Goal: Task Accomplishment & Management: Use online tool/utility

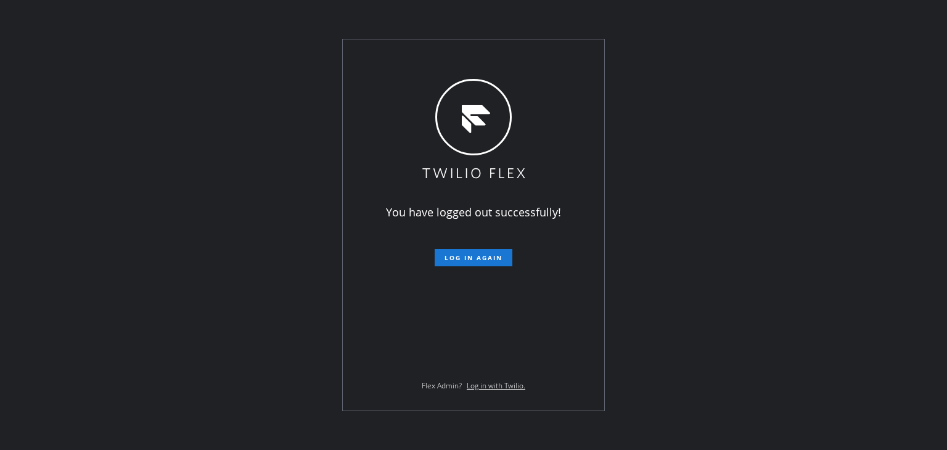
click at [836, 66] on div "You have logged out successfully! Log in again Flex Admin? Log in with Twilio." at bounding box center [473, 225] width 947 height 450
click at [478, 259] on span "Log in again" at bounding box center [473, 257] width 58 height 9
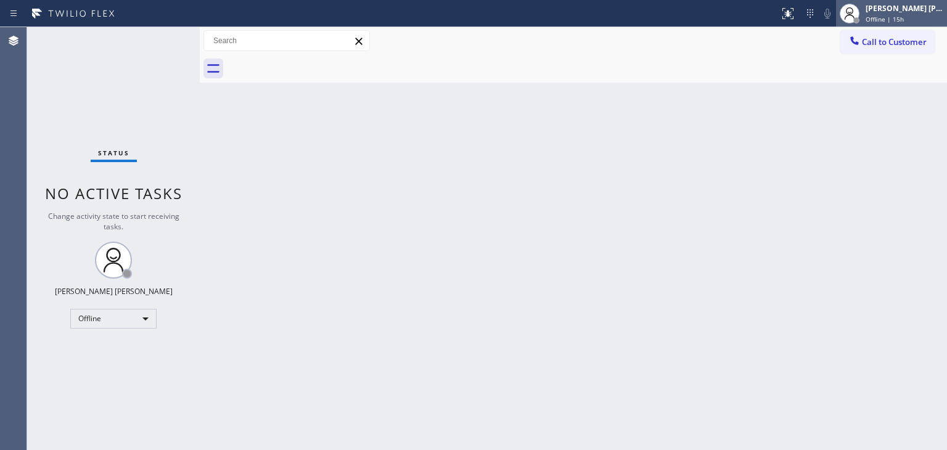
click at [904, 21] on span "Offline | 15h" at bounding box center [884, 19] width 38 height 9
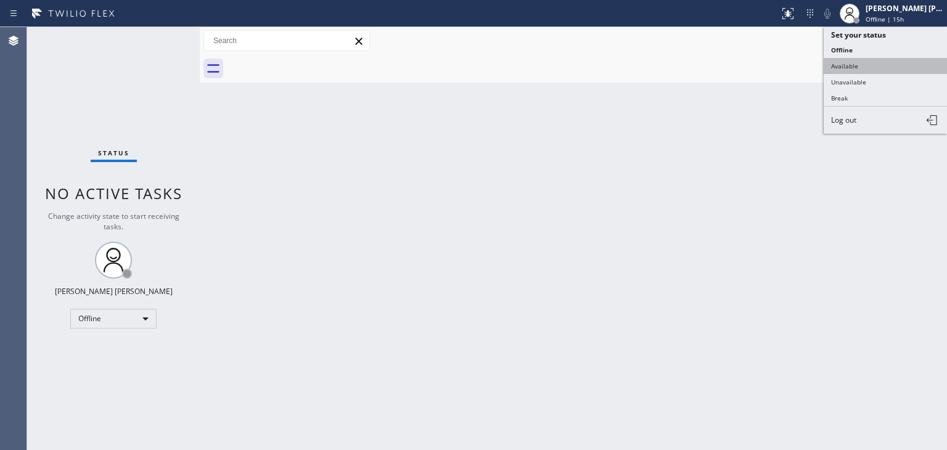
click at [883, 66] on button "Available" at bounding box center [885, 66] width 123 height 16
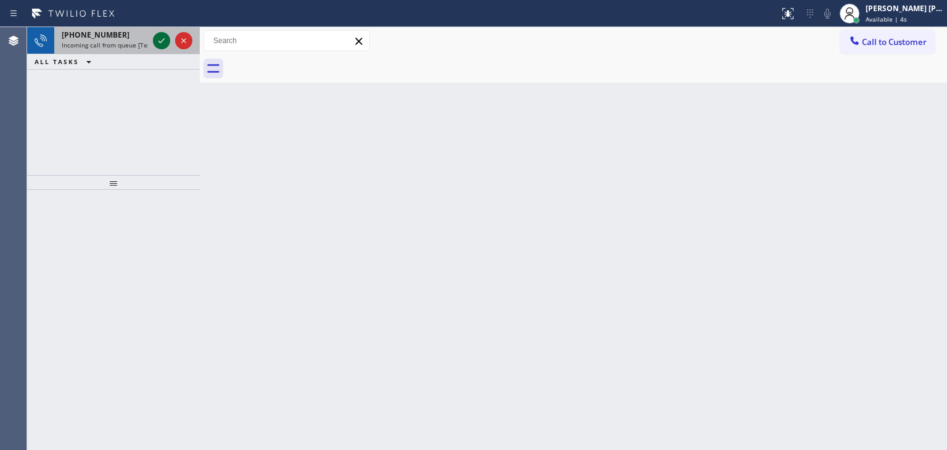
click at [163, 42] on icon at bounding box center [161, 40] width 15 height 15
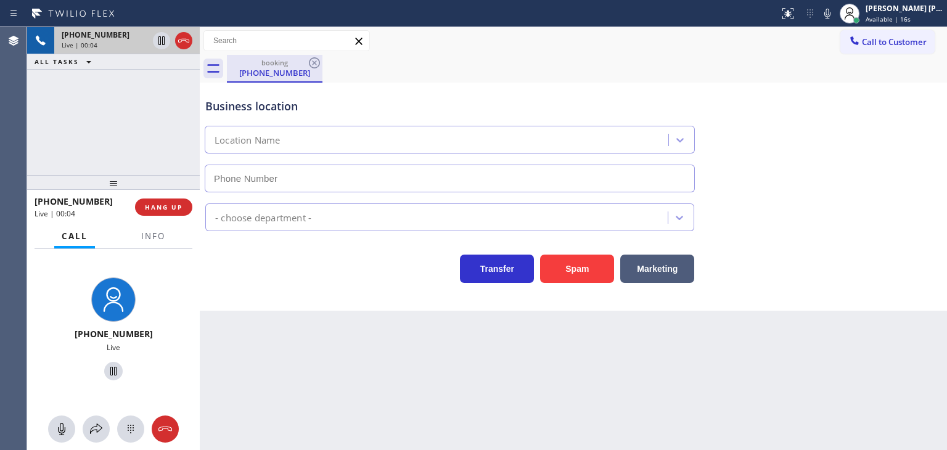
type input "[PHONE_NUMBER]"
click at [835, 13] on icon at bounding box center [827, 13] width 15 height 15
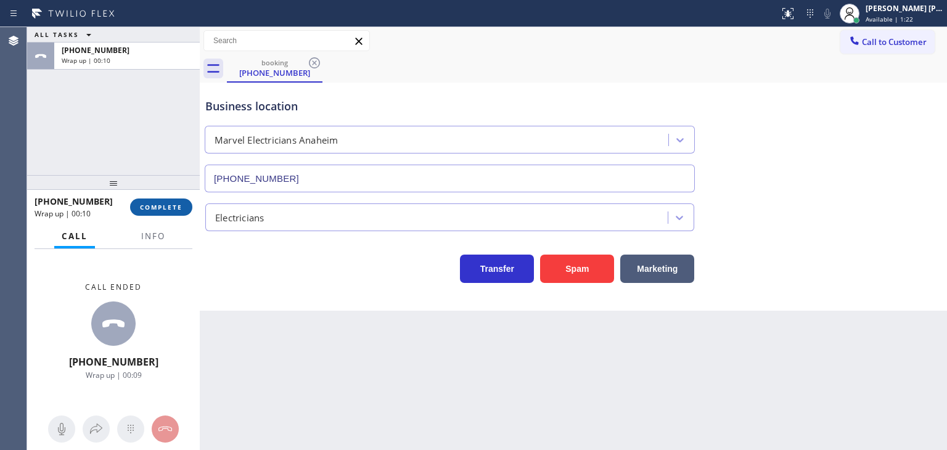
click at [171, 203] on span "COMPLETE" at bounding box center [161, 207] width 43 height 9
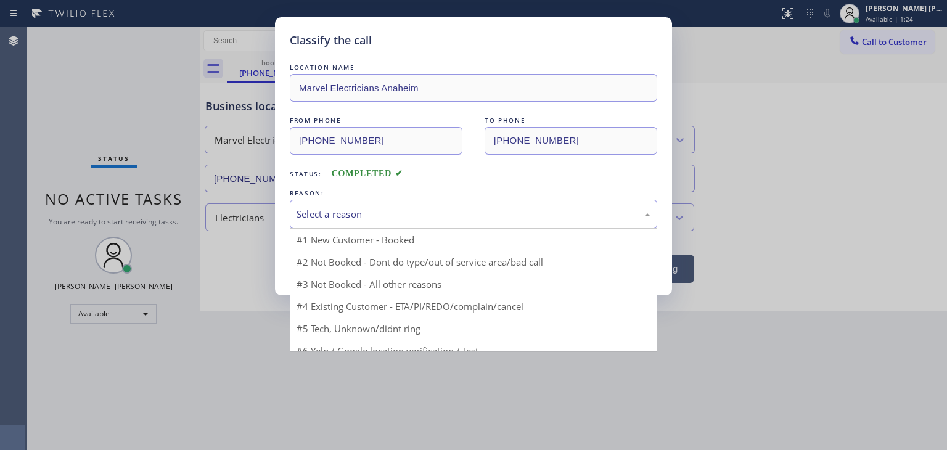
click at [340, 210] on div "Select a reason" at bounding box center [474, 214] width 354 height 14
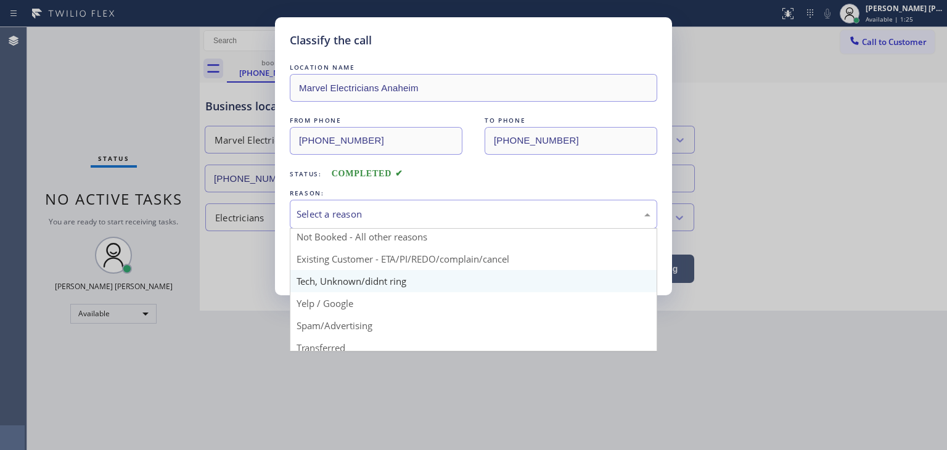
scroll to position [77, 0]
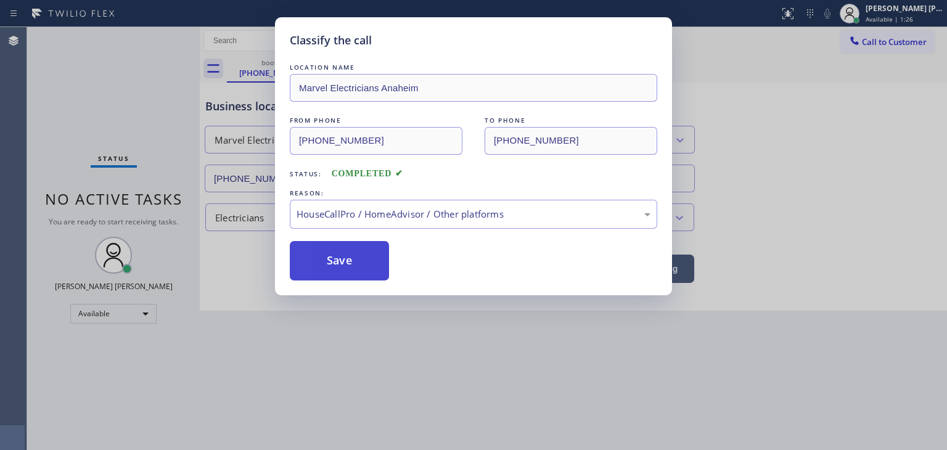
click at [333, 250] on button "Save" at bounding box center [339, 260] width 99 height 39
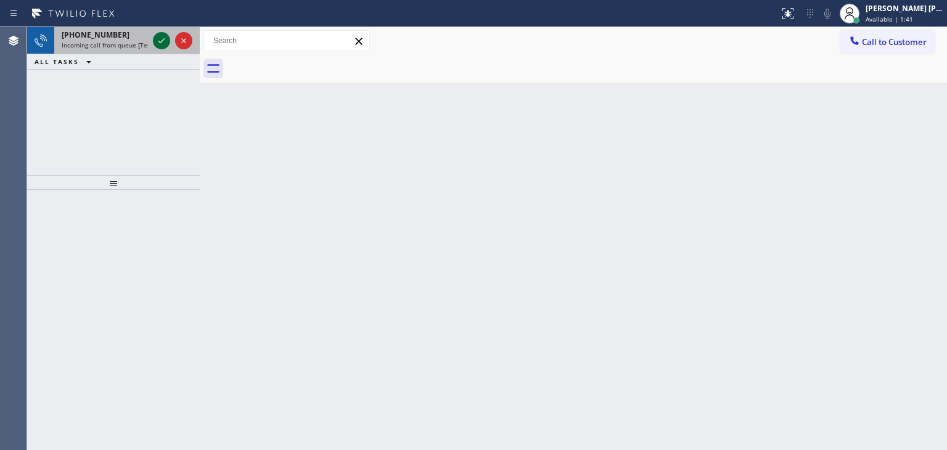
click at [162, 38] on icon at bounding box center [161, 40] width 15 height 15
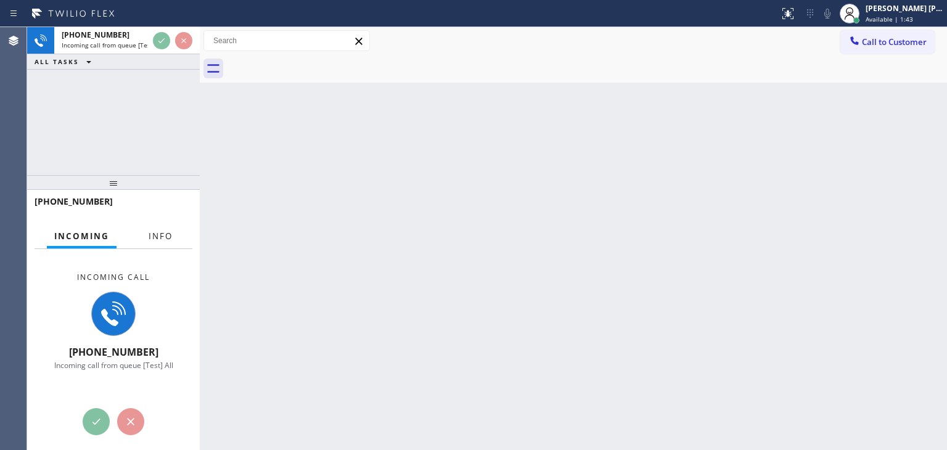
click at [155, 237] on span "Info" at bounding box center [161, 236] width 24 height 11
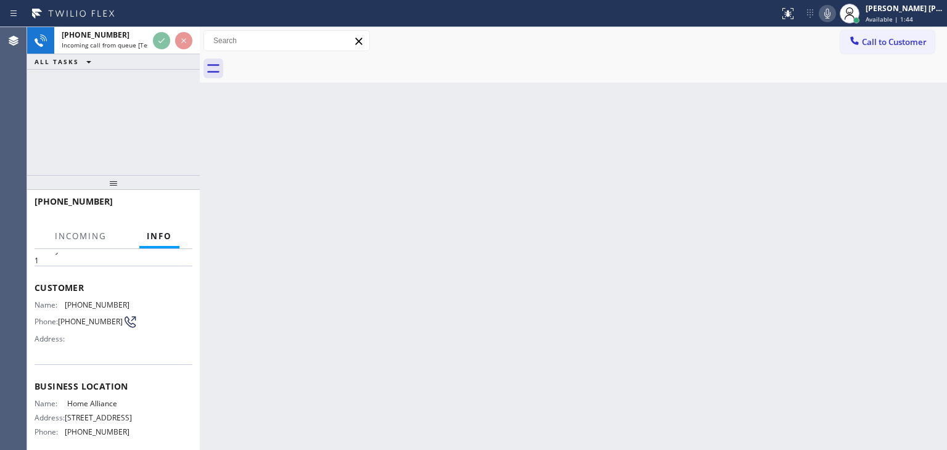
scroll to position [62, 0]
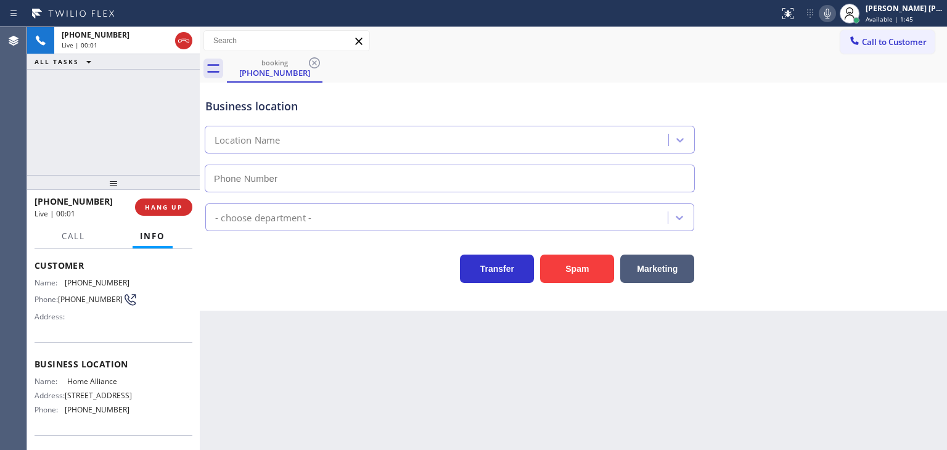
type input "[PHONE_NUMBER]"
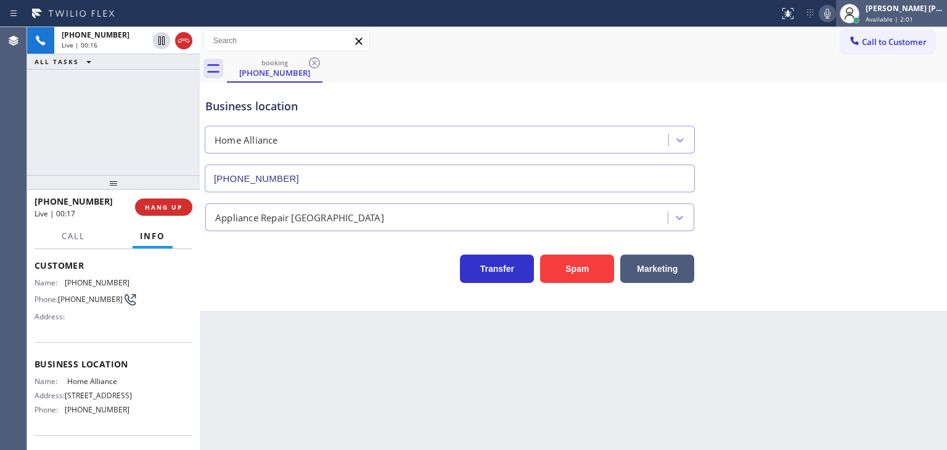
click at [900, 16] on span "Available | 2:01" at bounding box center [888, 19] width 47 height 9
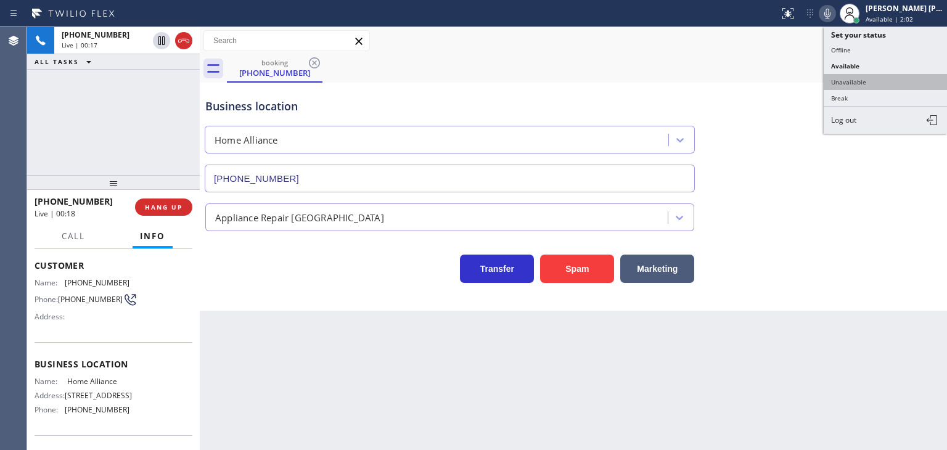
click at [893, 80] on button "Unavailable" at bounding box center [885, 82] width 123 height 16
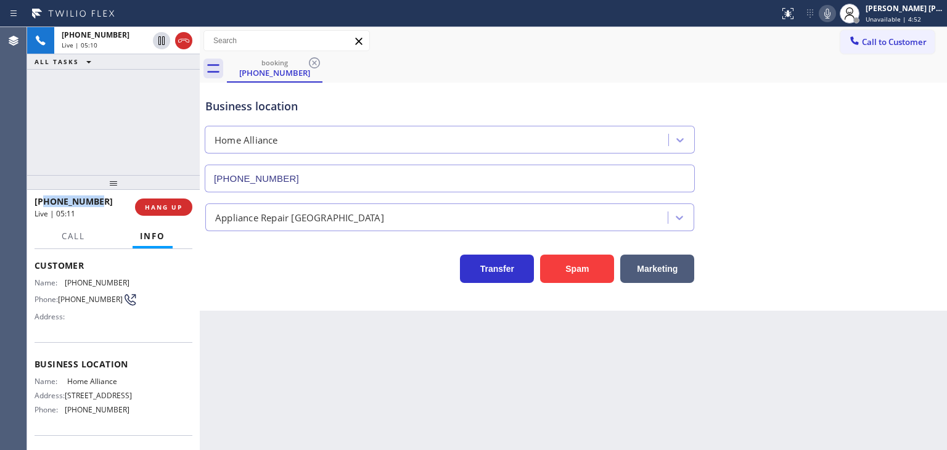
drag, startPoint x: 112, startPoint y: 202, endPoint x: 45, endPoint y: 198, distance: 67.3
click at [45, 198] on div "[PHONE_NUMBER]" at bounding box center [81, 201] width 92 height 12
copy span "9282434449"
drag, startPoint x: 135, startPoint y: 425, endPoint x: 67, endPoint y: 425, distance: 68.4
click at [67, 420] on div "Name: Home Alliance Address: [STREET_ADDRESS] Phone: [PHONE_NUMBER]" at bounding box center [114, 398] width 158 height 43
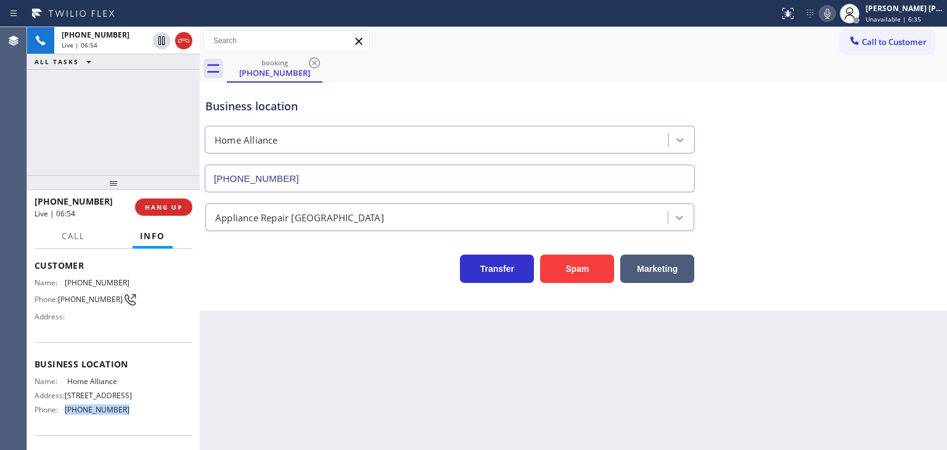
copy span "[PHONE_NUMBER]"
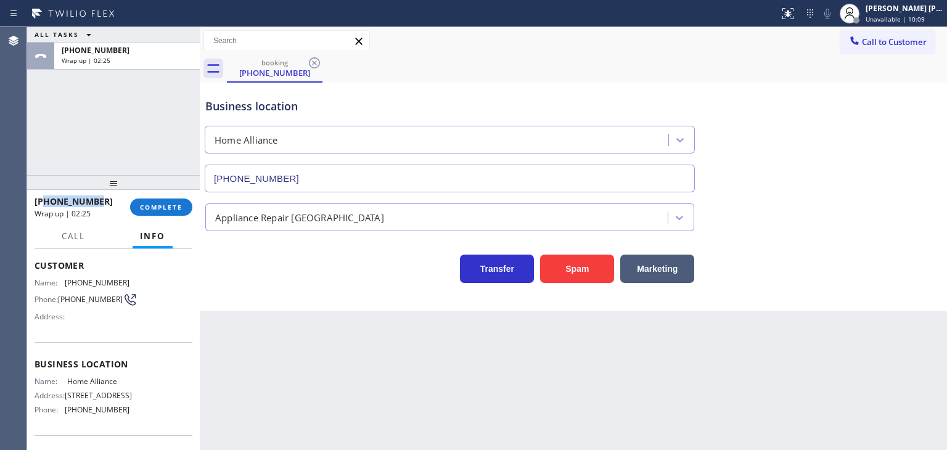
drag, startPoint x: 101, startPoint y: 202, endPoint x: 44, endPoint y: 204, distance: 56.7
click at [44, 204] on div "[PHONE_NUMBER]" at bounding box center [78, 201] width 87 height 12
copy span "9282434449"
click at [907, 14] on div "[PERSON_NAME] [PERSON_NAME] Unavailable | 10:11" at bounding box center [905, 13] width 84 height 22
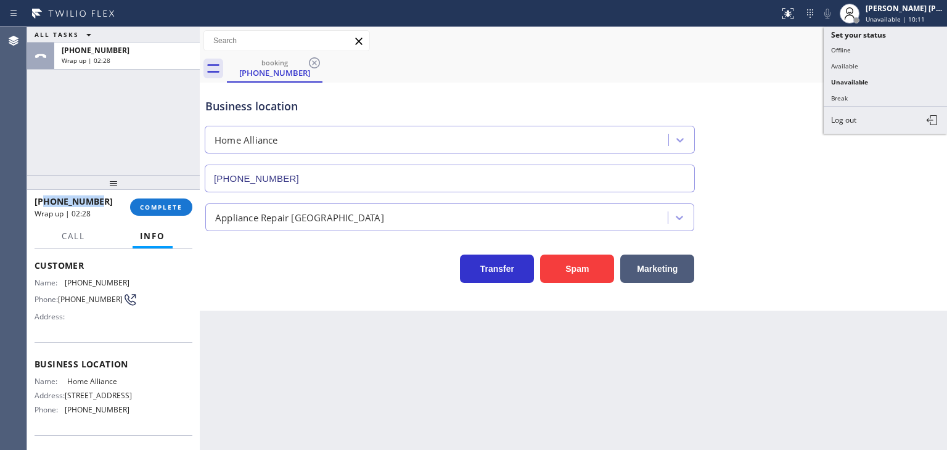
click at [896, 60] on button "Available" at bounding box center [885, 66] width 123 height 16
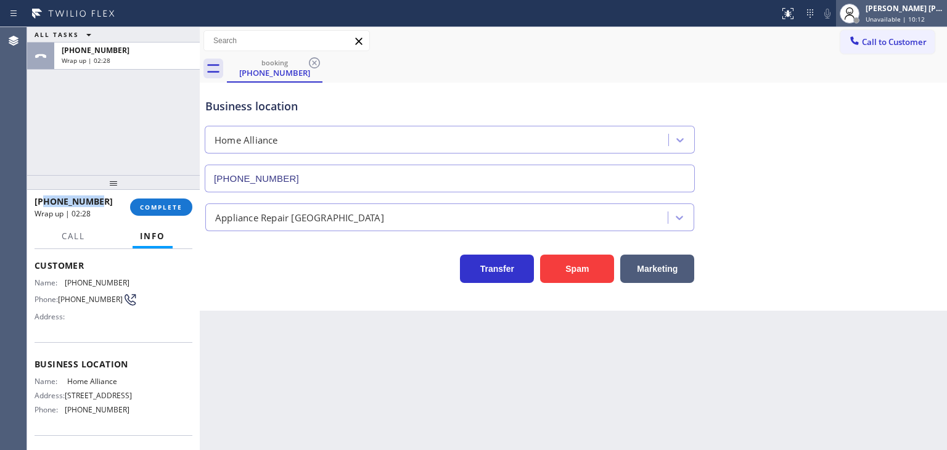
click at [922, 15] on span "Unavailable | 10:12" at bounding box center [894, 19] width 59 height 9
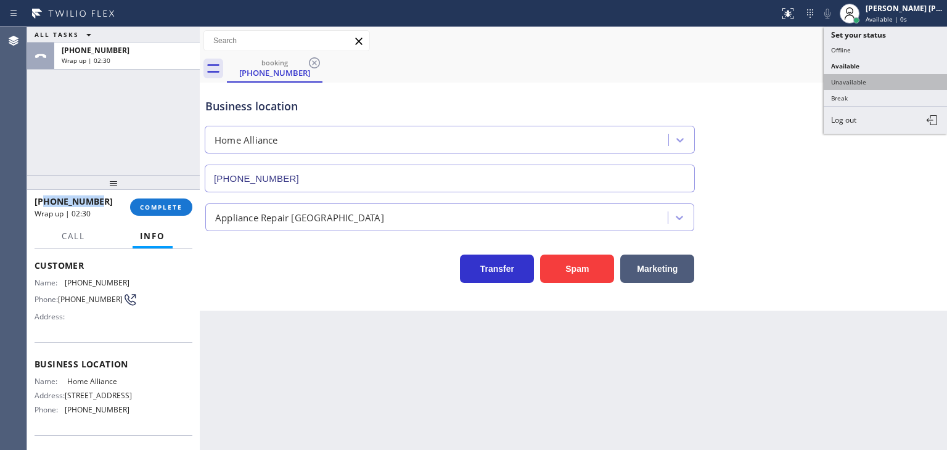
click at [894, 75] on button "Unavailable" at bounding box center [885, 82] width 123 height 16
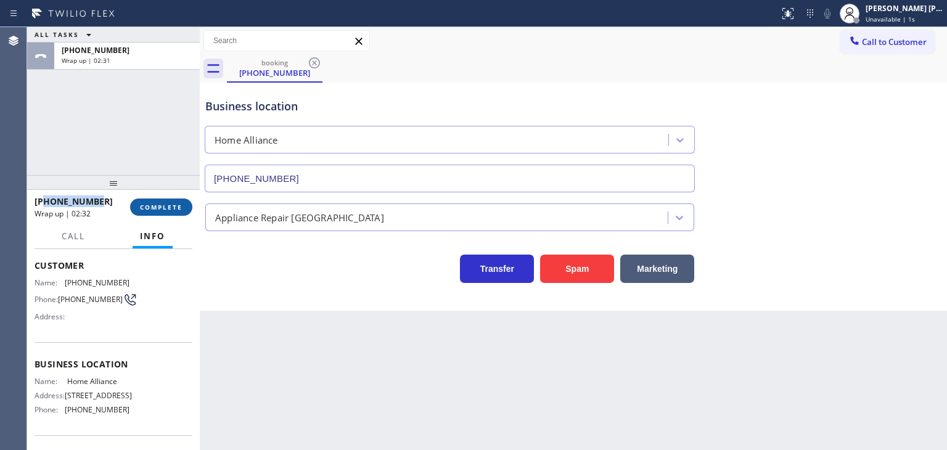
click at [158, 210] on span "COMPLETE" at bounding box center [161, 207] width 43 height 9
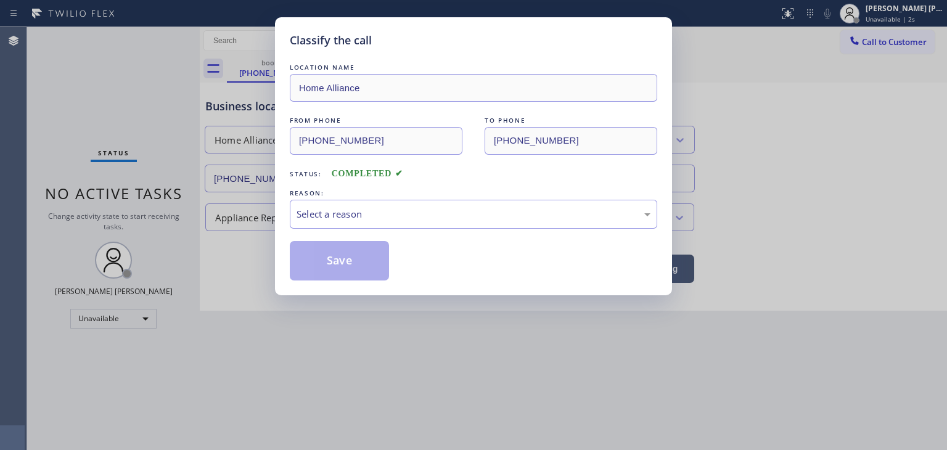
click at [325, 207] on div "Select a reason" at bounding box center [474, 214] width 354 height 14
click at [335, 255] on button "Save" at bounding box center [339, 260] width 99 height 39
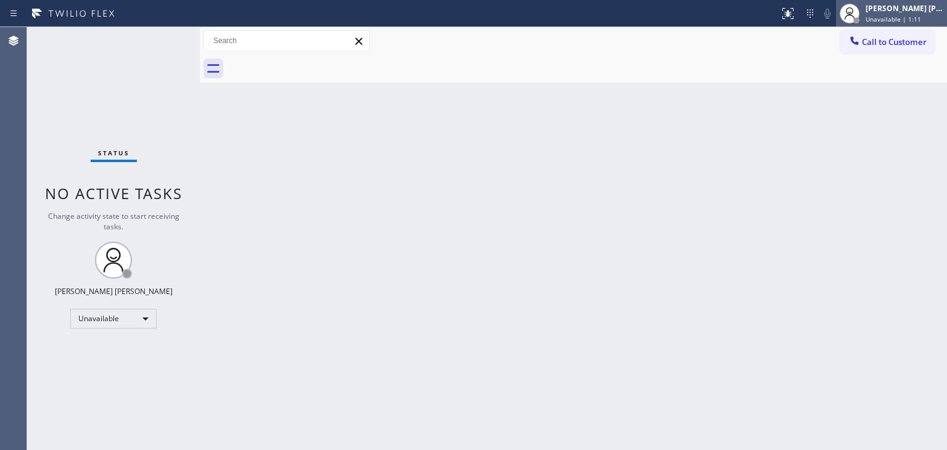
click at [916, 18] on span "Unavailable | 1:11" at bounding box center [892, 19] width 55 height 9
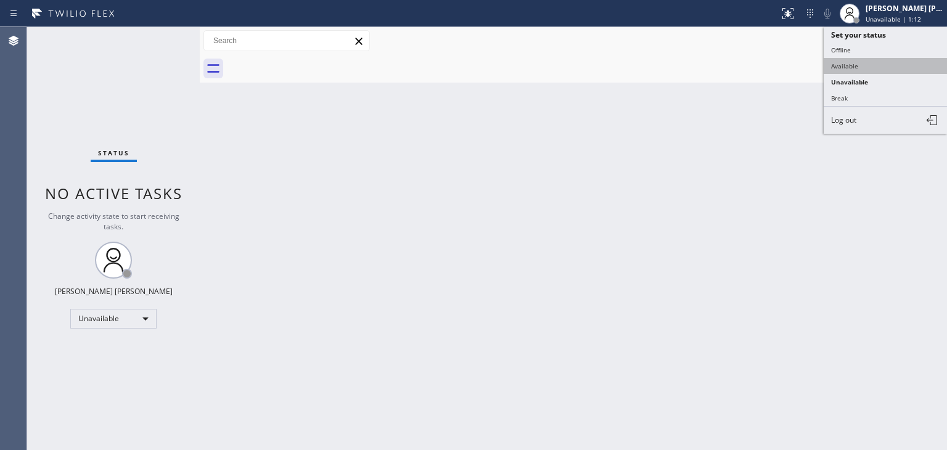
click at [883, 62] on button "Available" at bounding box center [885, 66] width 123 height 16
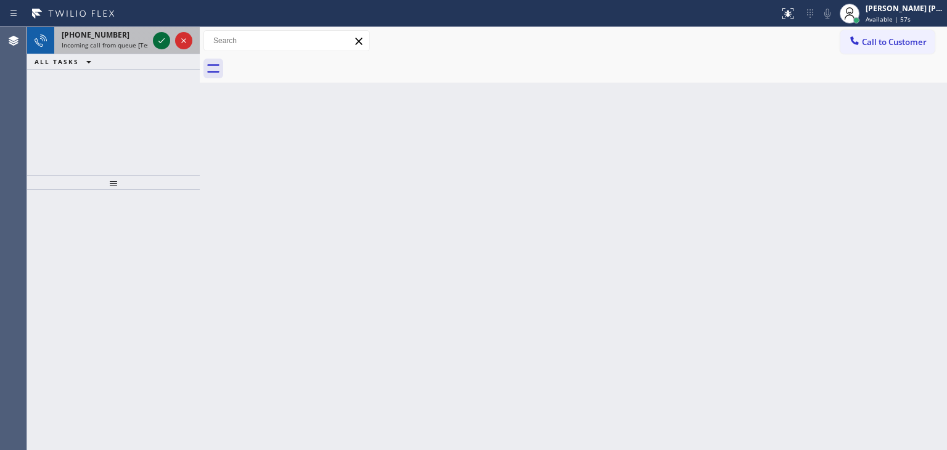
click at [160, 45] on icon at bounding box center [161, 40] width 15 height 15
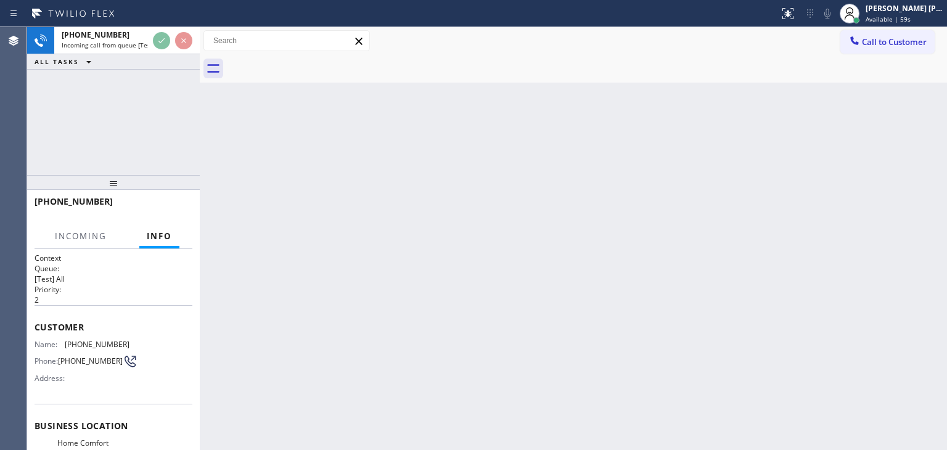
scroll to position [62, 0]
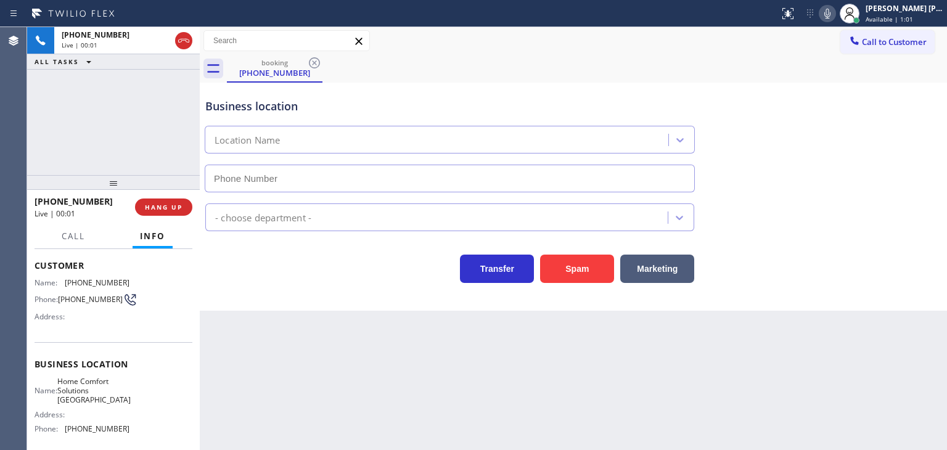
type input "[PHONE_NUMBER]"
click at [835, 12] on icon at bounding box center [827, 13] width 15 height 15
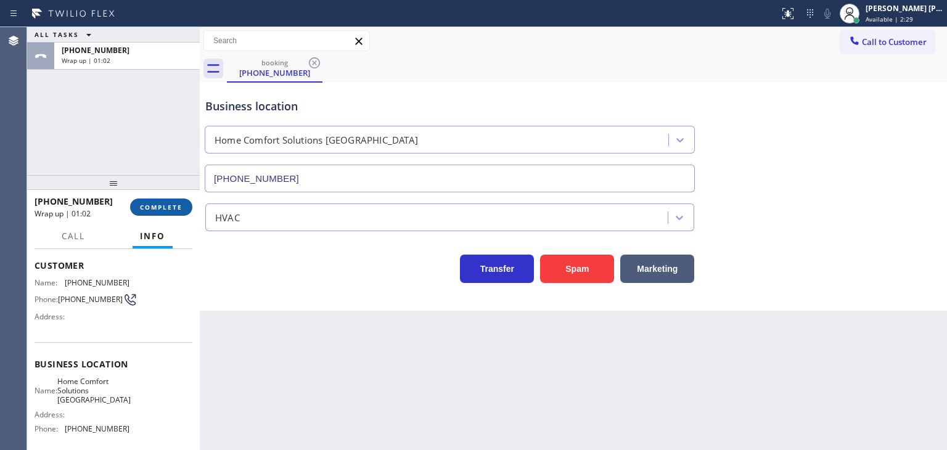
click at [175, 205] on span "COMPLETE" at bounding box center [161, 207] width 43 height 9
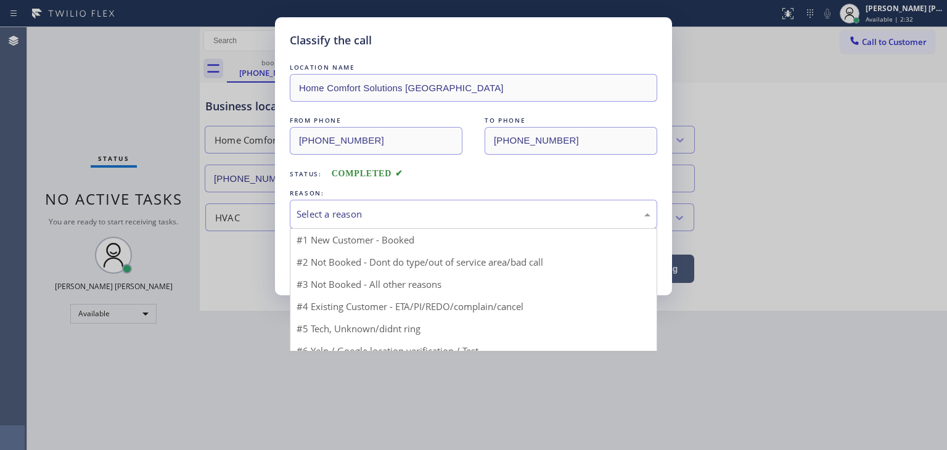
click at [337, 210] on div "Select a reason" at bounding box center [474, 214] width 354 height 14
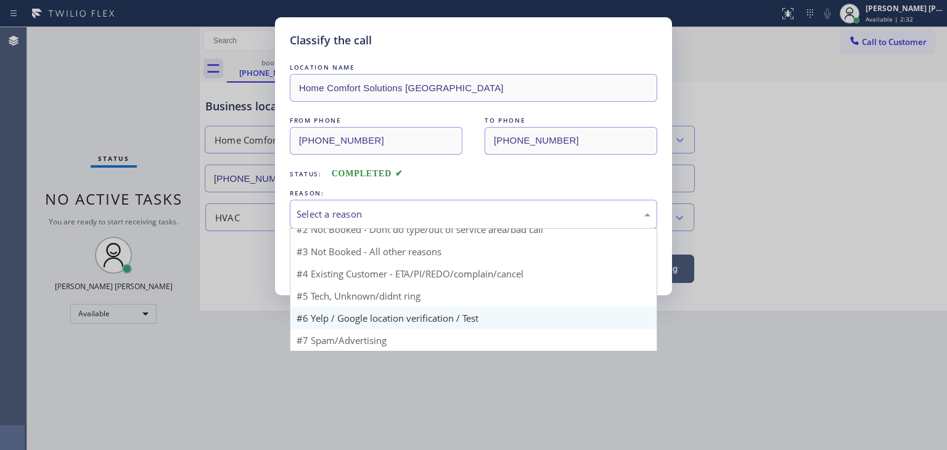
scroll to position [10, 0]
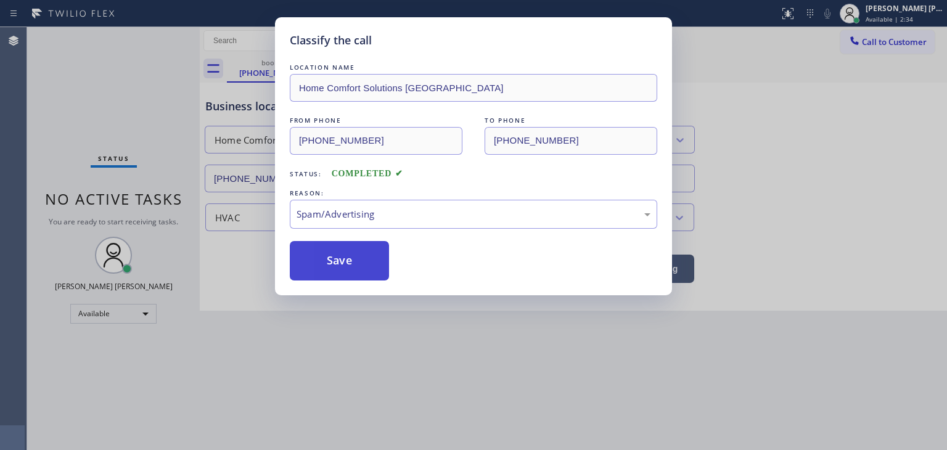
click at [329, 272] on button "Save" at bounding box center [339, 260] width 99 height 39
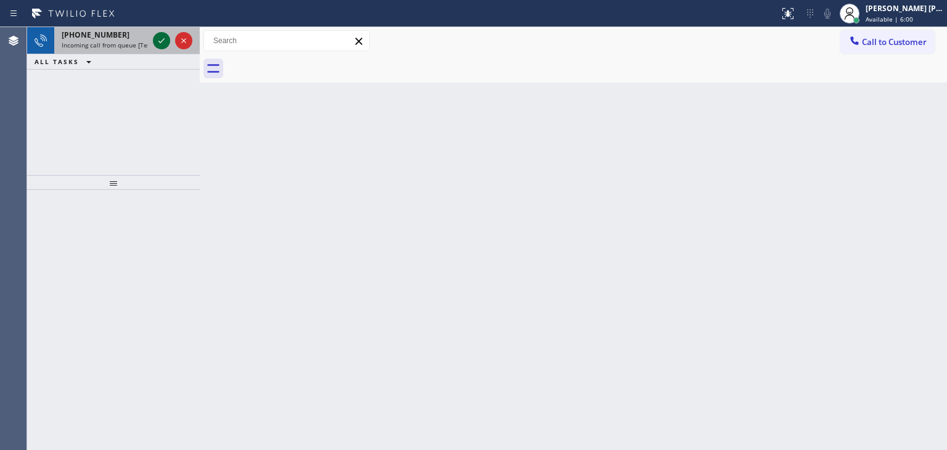
click at [163, 34] on icon at bounding box center [161, 40] width 15 height 15
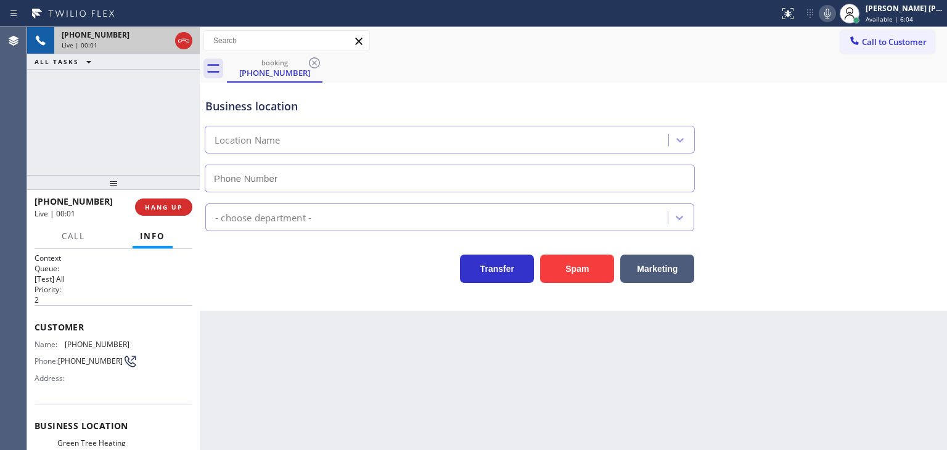
type input "[PHONE_NUMBER]"
click at [835, 9] on icon at bounding box center [827, 13] width 15 height 15
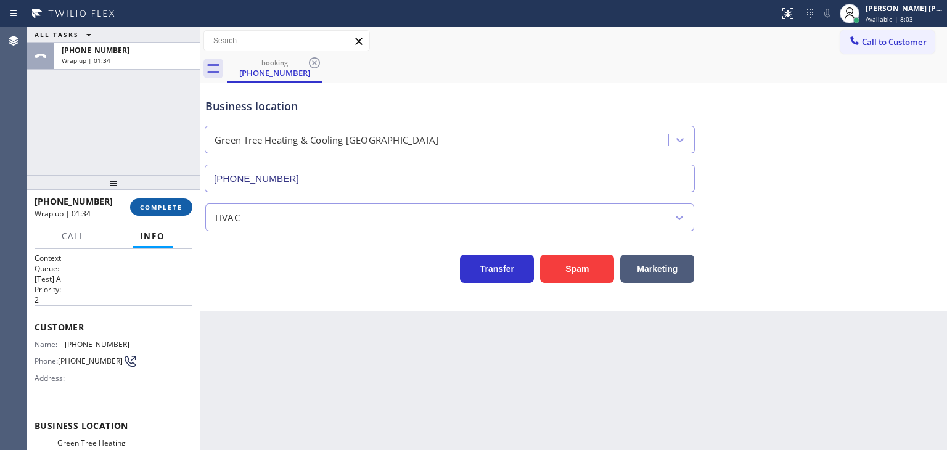
click at [160, 200] on button "COMPLETE" at bounding box center [161, 206] width 62 height 17
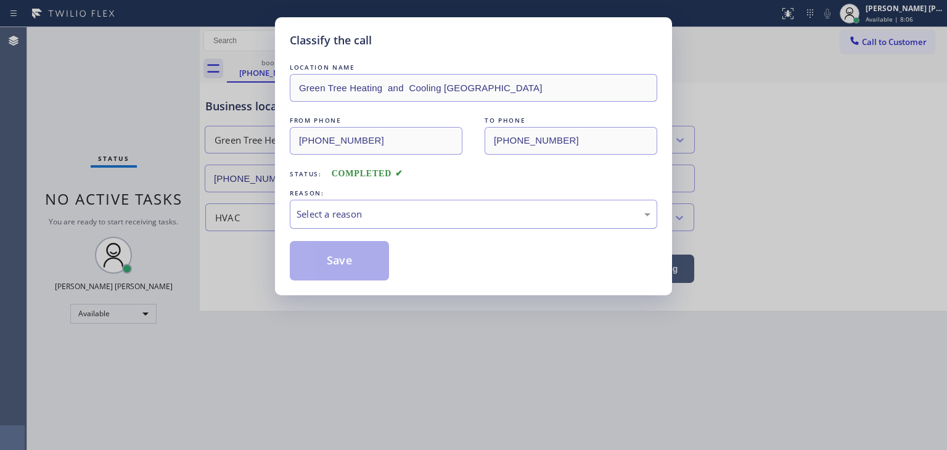
click at [316, 210] on div "Select a reason" at bounding box center [474, 214] width 354 height 14
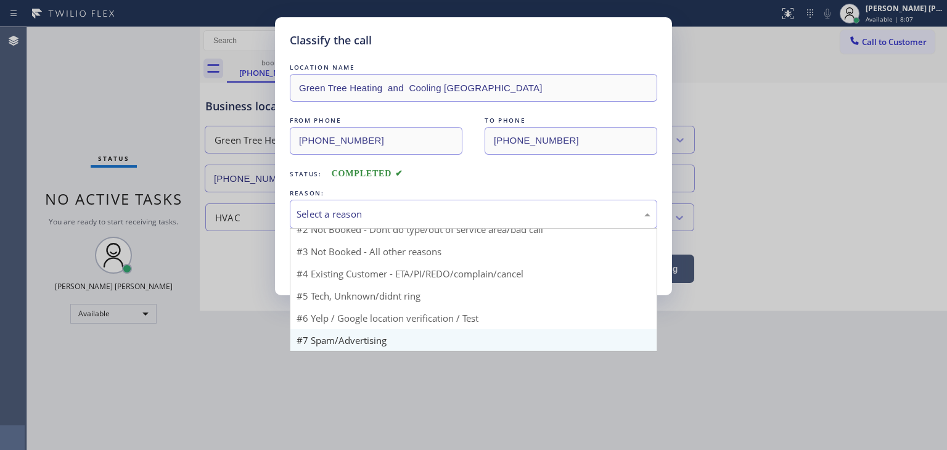
scroll to position [10, 0]
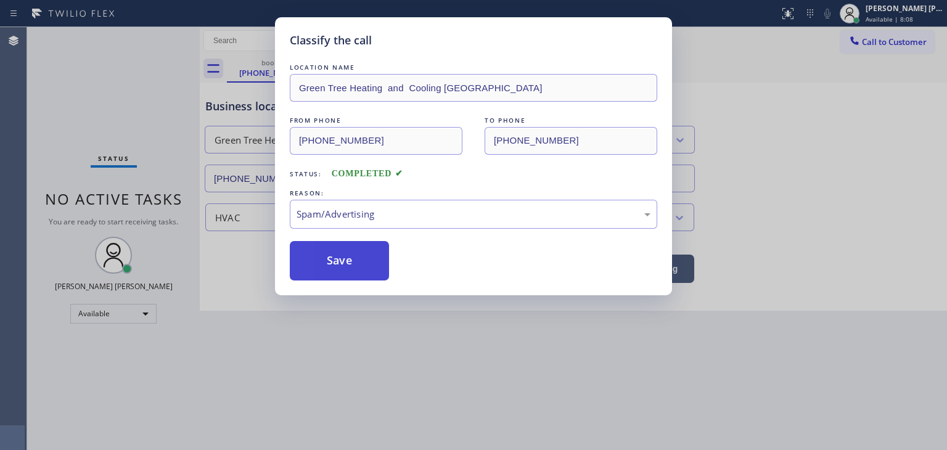
click at [340, 258] on button "Save" at bounding box center [339, 260] width 99 height 39
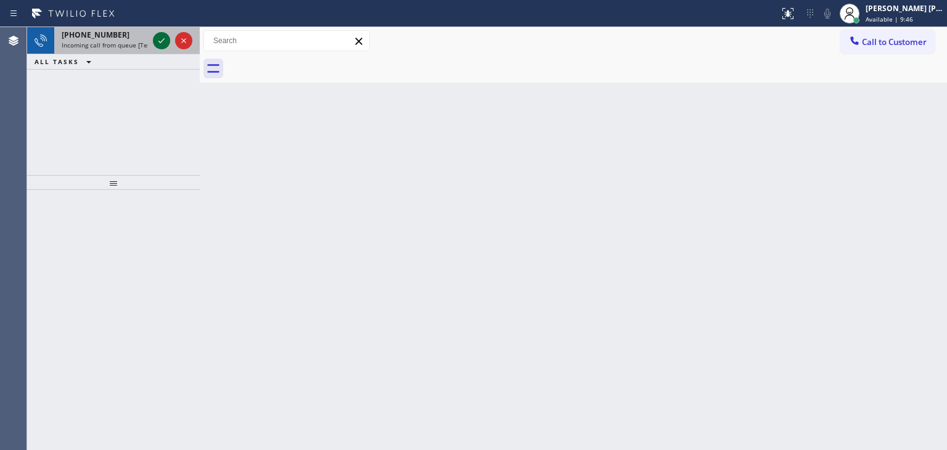
click at [166, 38] on icon at bounding box center [161, 40] width 15 height 15
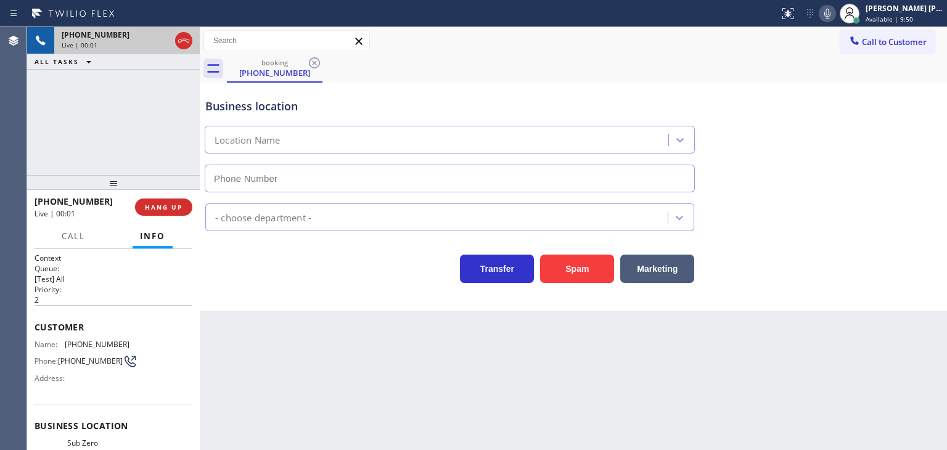
type input "[PHONE_NUMBER]"
drag, startPoint x: 108, startPoint y: 202, endPoint x: 46, endPoint y: 207, distance: 63.1
click at [46, 207] on div "[PHONE_NUMBER]" at bounding box center [81, 201] width 92 height 12
copy span "7203318635"
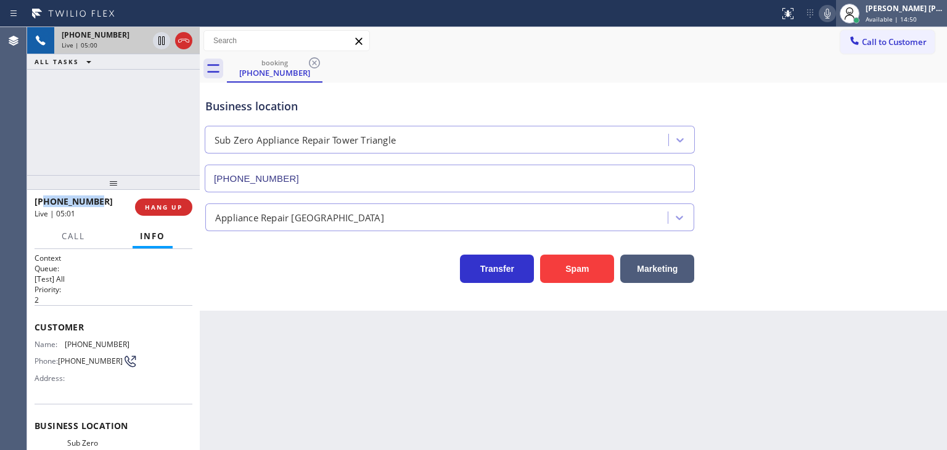
drag, startPoint x: 936, startPoint y: 1, endPoint x: 922, endPoint y: 14, distance: 18.3
click at [935, 2] on div "[PERSON_NAME] [PERSON_NAME] Available | 14:50" at bounding box center [891, 13] width 111 height 27
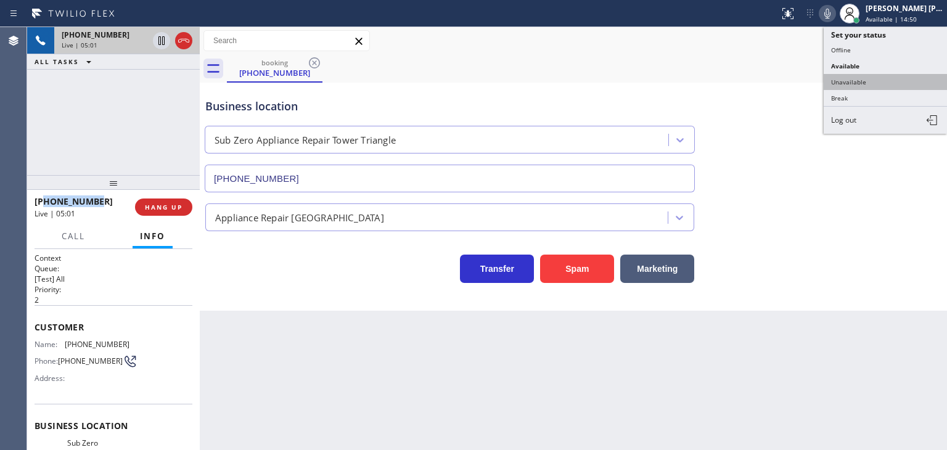
click at [872, 81] on button "Unavailable" at bounding box center [885, 82] width 123 height 16
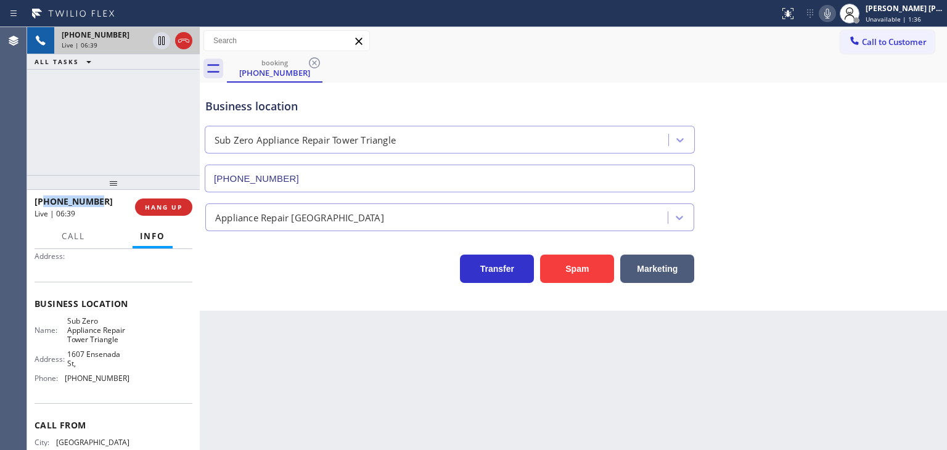
scroll to position [123, 0]
drag, startPoint x: 121, startPoint y: 372, endPoint x: 63, endPoint y: 383, distance: 58.4
click at [63, 383] on div "Name: Sub Zero Appliance Repair Tower Triangle Address: [GEOGRAPHIC_DATA] Phone…" at bounding box center [82, 351] width 95 height 72
copy div "[PHONE_NUMBER]"
click at [835, 12] on icon at bounding box center [827, 13] width 15 height 15
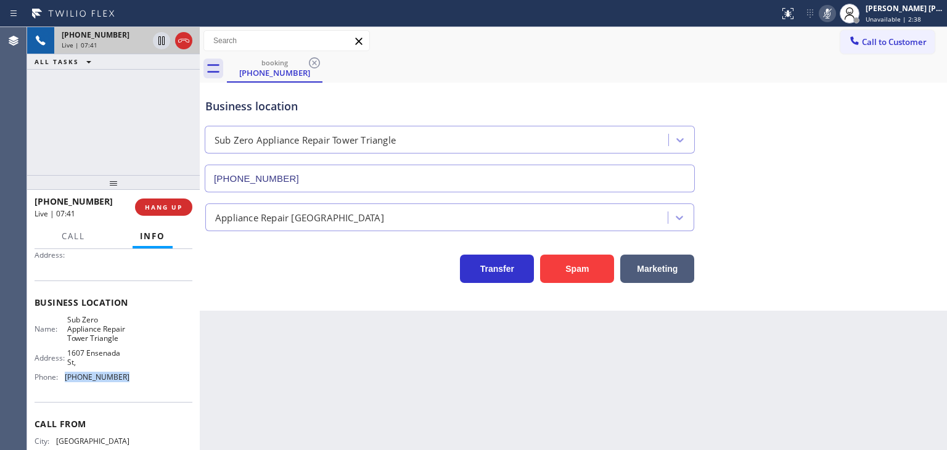
click at [835, 12] on icon at bounding box center [827, 13] width 15 height 15
click at [835, 13] on icon at bounding box center [827, 13] width 15 height 15
click at [830, 11] on icon at bounding box center [827, 14] width 6 height 10
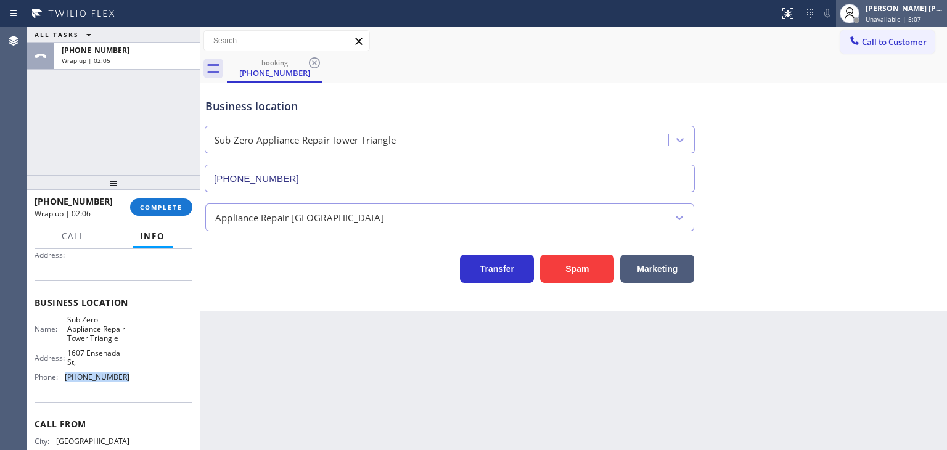
click at [909, 10] on div "[PERSON_NAME] [PERSON_NAME]" at bounding box center [904, 8] width 78 height 10
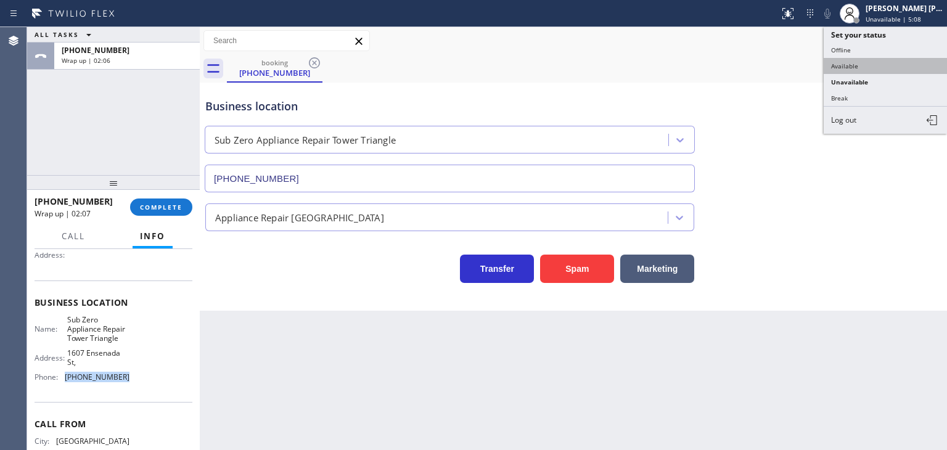
click at [878, 63] on button "Available" at bounding box center [885, 66] width 123 height 16
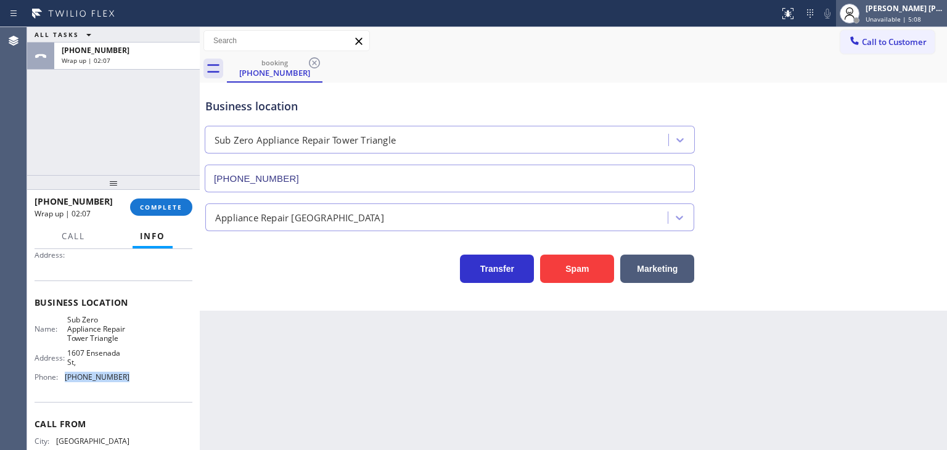
click at [923, 13] on div "[PERSON_NAME] [PERSON_NAME] Unavailable | 5:08" at bounding box center [905, 13] width 84 height 22
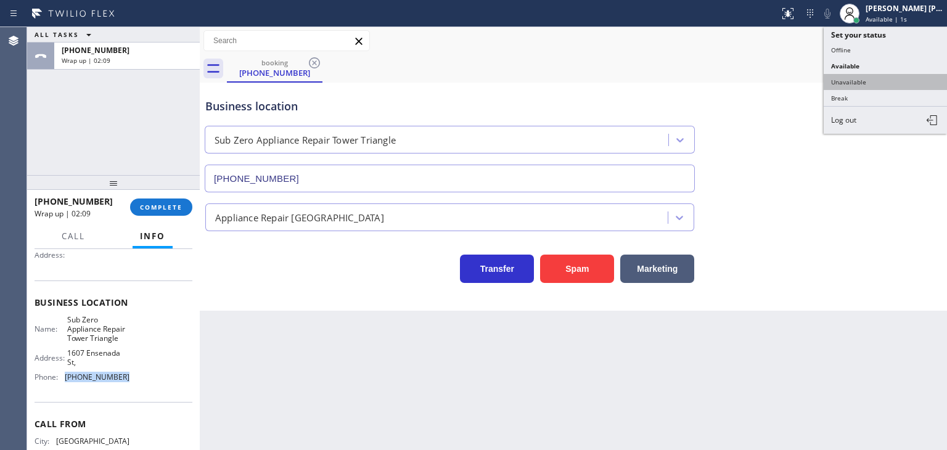
click at [886, 78] on button "Unavailable" at bounding box center [885, 82] width 123 height 16
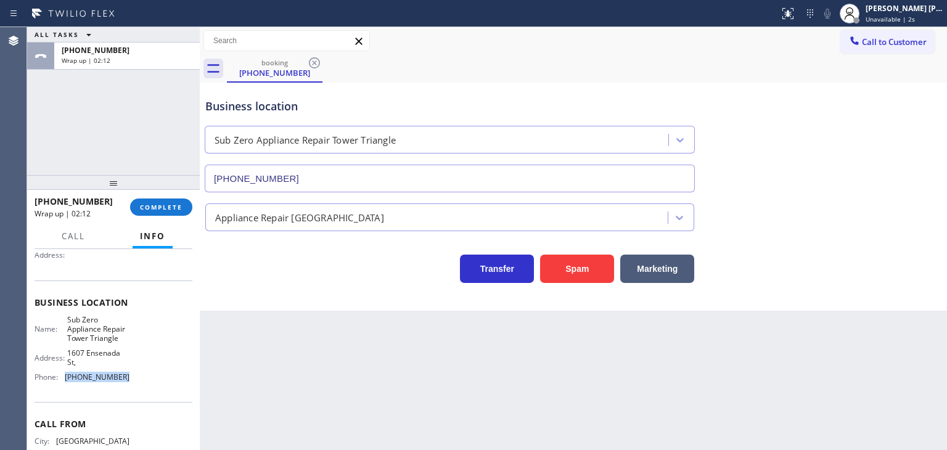
copy div "[PHONE_NUMBER]"
click at [153, 205] on span "COMPLETE" at bounding box center [161, 207] width 43 height 9
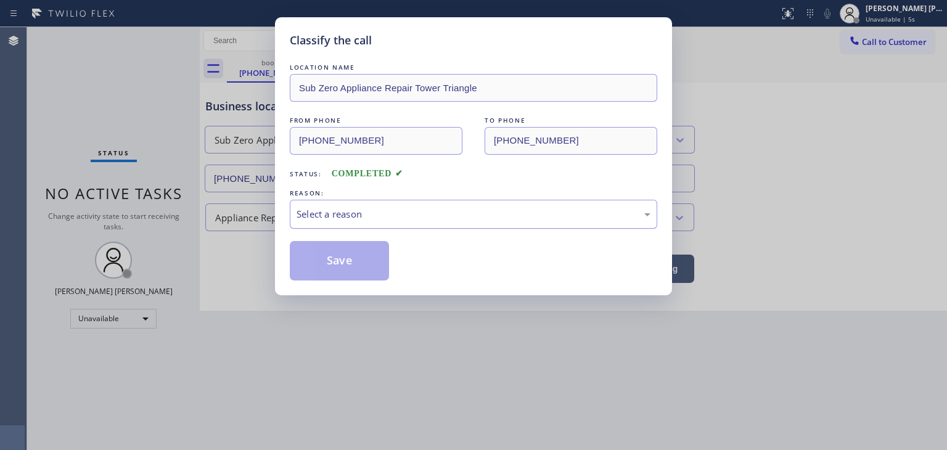
click at [364, 207] on div "Select a reason" at bounding box center [474, 214] width 354 height 14
click at [351, 257] on button "Save" at bounding box center [339, 260] width 99 height 39
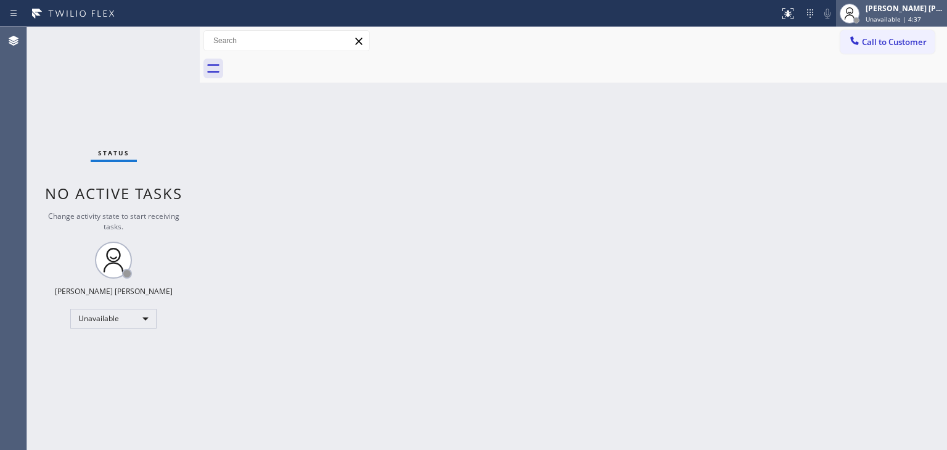
click at [909, 15] on span "Unavailable | 4:37" at bounding box center [892, 19] width 55 height 9
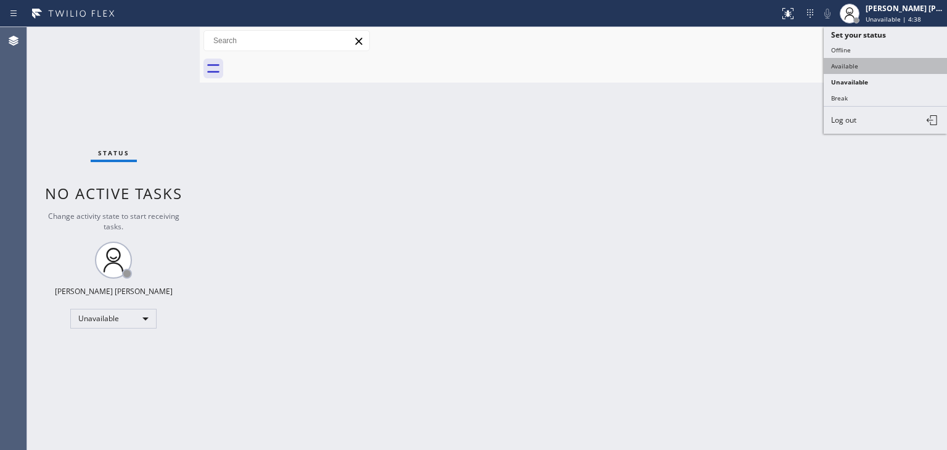
click at [870, 65] on button "Available" at bounding box center [885, 66] width 123 height 16
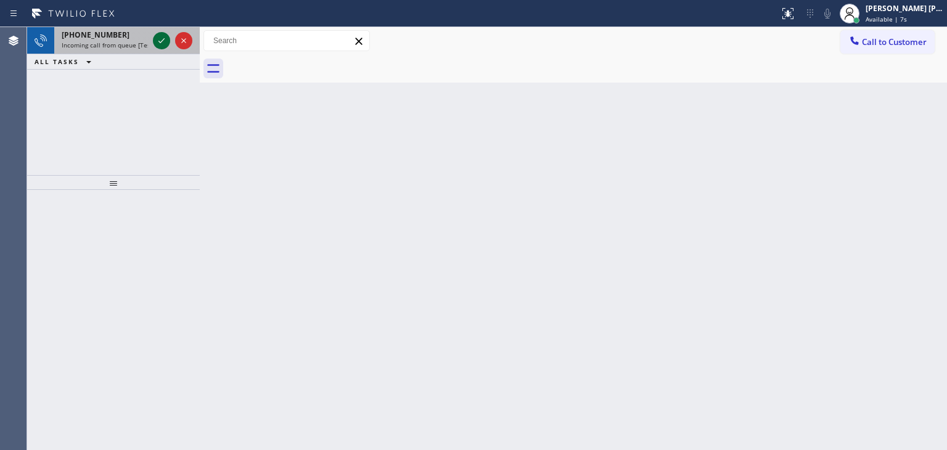
click at [162, 37] on icon at bounding box center [161, 40] width 15 height 15
click at [165, 41] on icon at bounding box center [161, 40] width 15 height 15
click at [158, 35] on icon at bounding box center [161, 40] width 15 height 15
click at [158, 47] on icon at bounding box center [161, 40] width 15 height 15
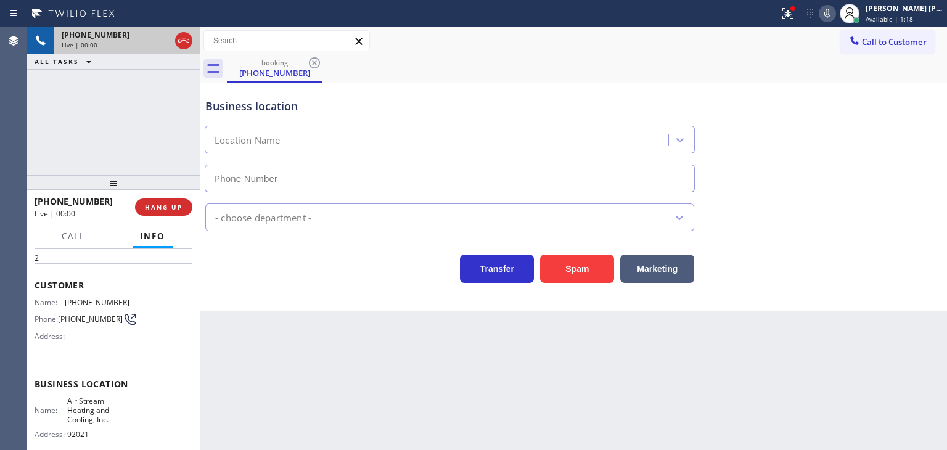
type input "[PHONE_NUMBER]"
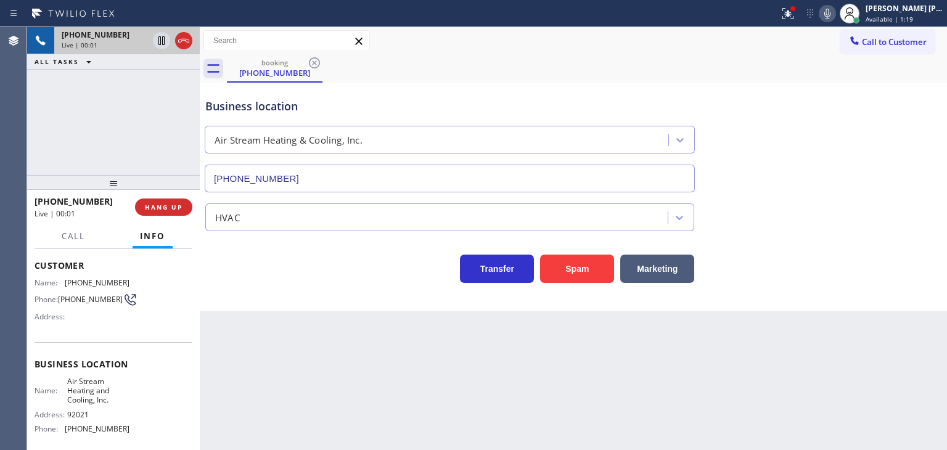
click at [835, 13] on icon at bounding box center [827, 13] width 15 height 15
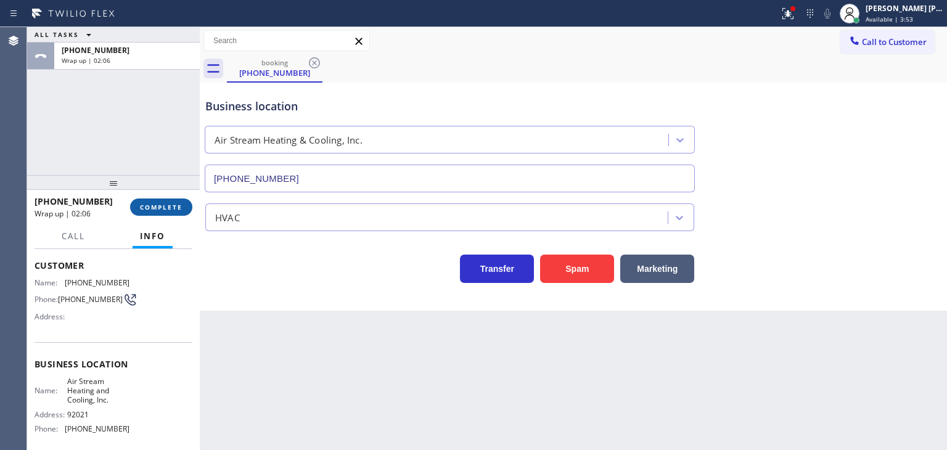
click at [141, 208] on span "COMPLETE" at bounding box center [161, 207] width 43 height 9
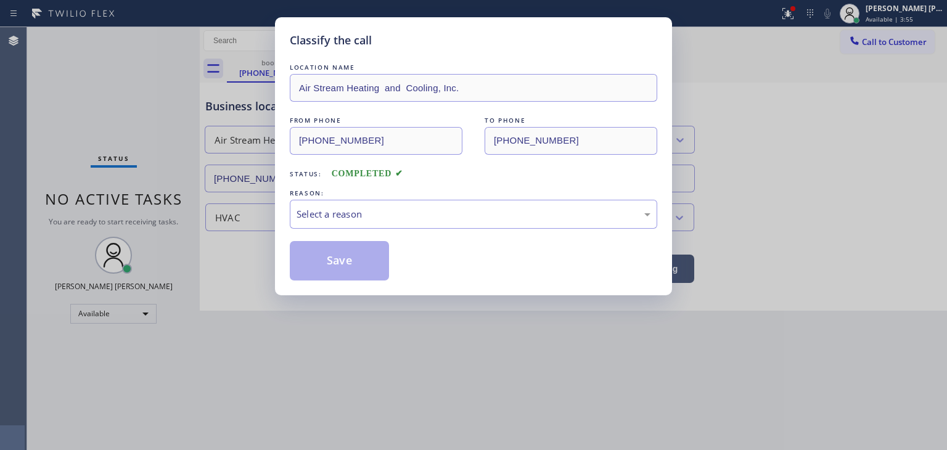
click at [333, 207] on div "Select a reason" at bounding box center [474, 214] width 354 height 14
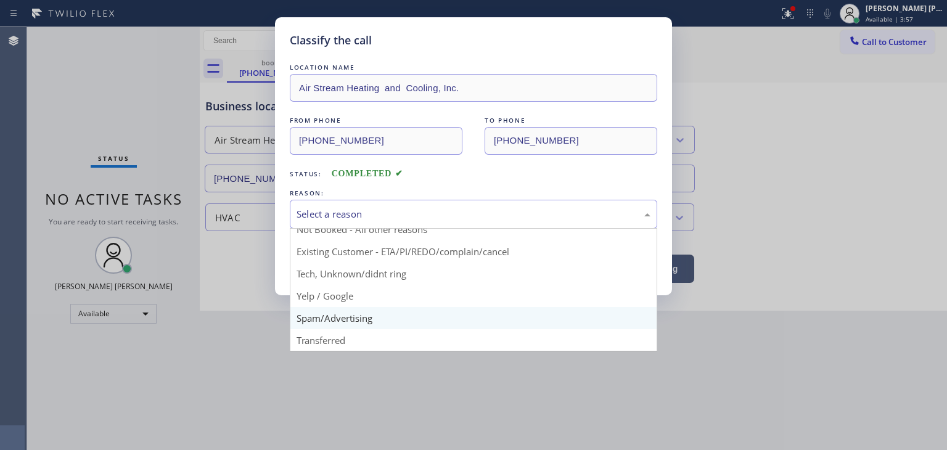
scroll to position [10, 0]
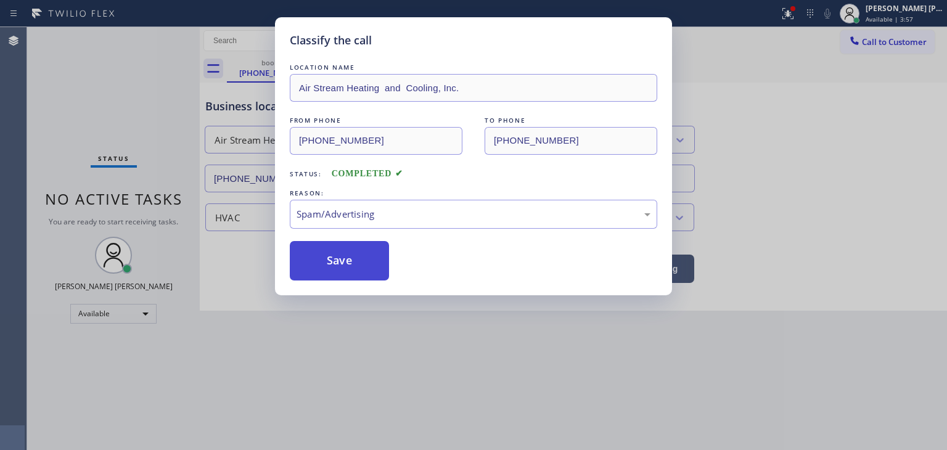
click at [341, 265] on button "Save" at bounding box center [339, 260] width 99 height 39
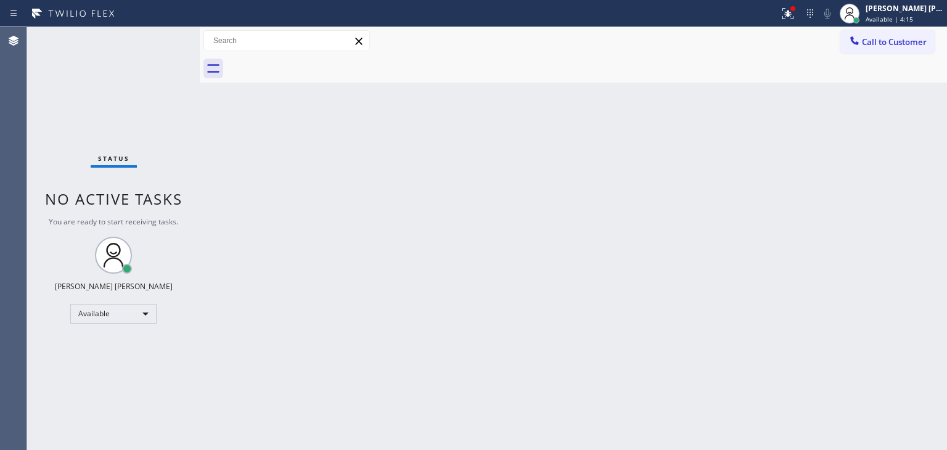
drag, startPoint x: 120, startPoint y: 59, endPoint x: 132, endPoint y: 50, distance: 14.9
click at [120, 59] on div "Status No active tasks You are ready to start receiving tasks. [PERSON_NAME] [P…" at bounding box center [113, 238] width 173 height 423
click at [157, 34] on div "Status No active tasks You are ready to start receiving tasks. [PERSON_NAME] [P…" at bounding box center [113, 238] width 173 height 423
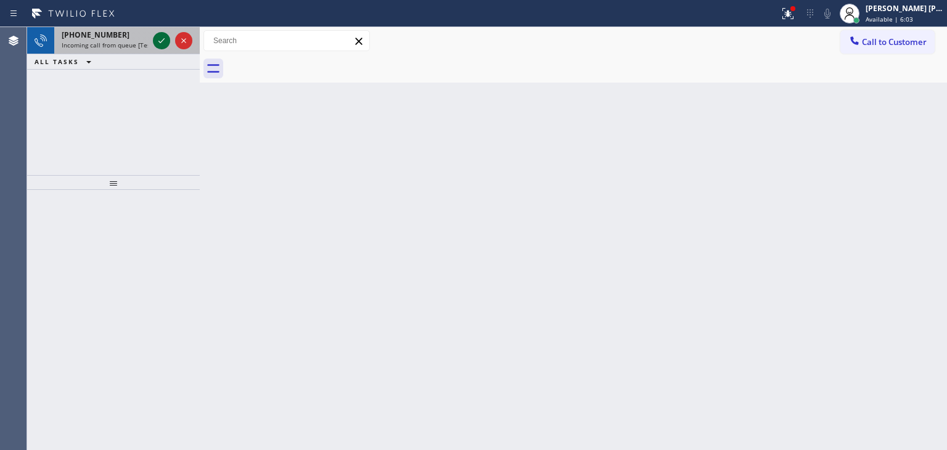
click at [157, 35] on icon at bounding box center [161, 40] width 15 height 15
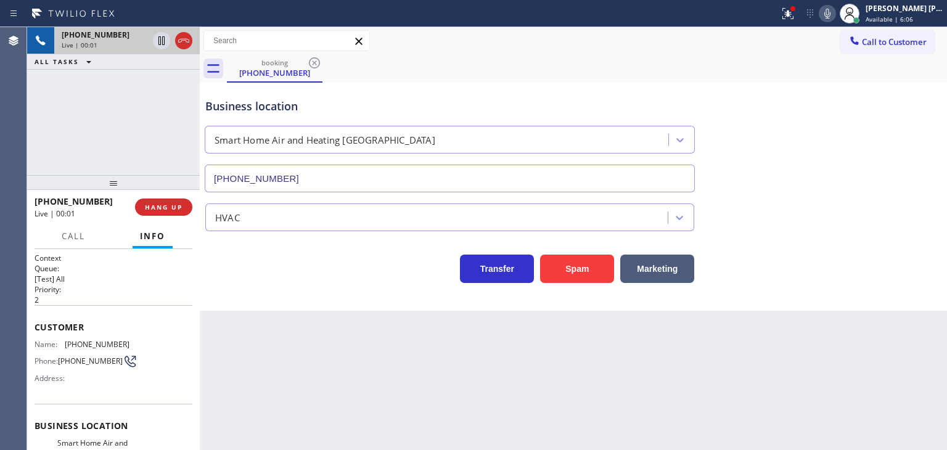
type input "[PHONE_NUMBER]"
click at [835, 17] on icon at bounding box center [827, 13] width 15 height 15
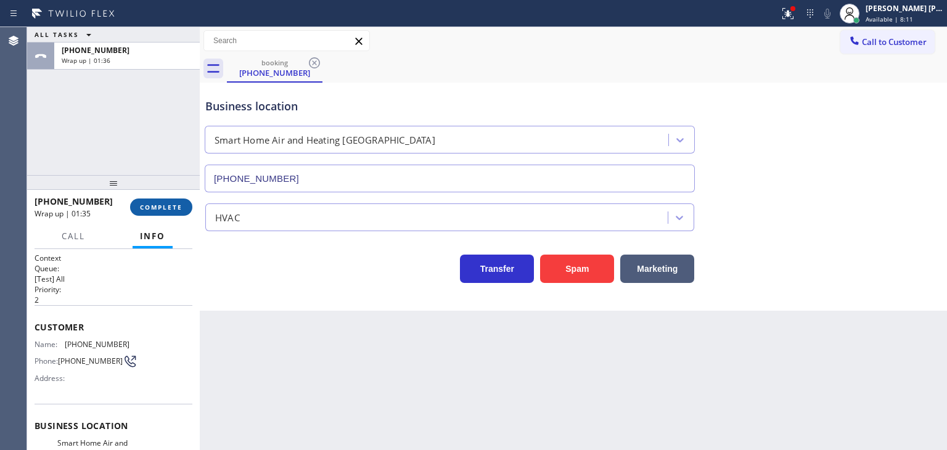
click at [177, 205] on span "COMPLETE" at bounding box center [161, 207] width 43 height 9
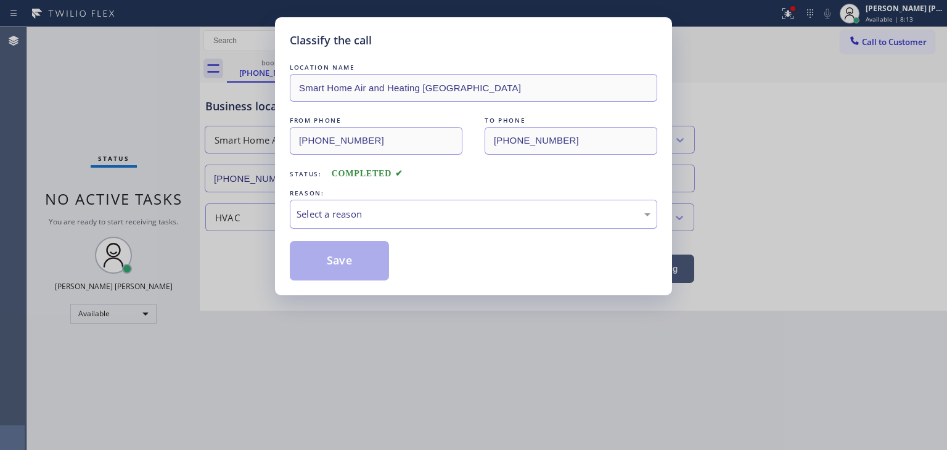
click at [327, 223] on div "Select a reason" at bounding box center [473, 214] width 367 height 29
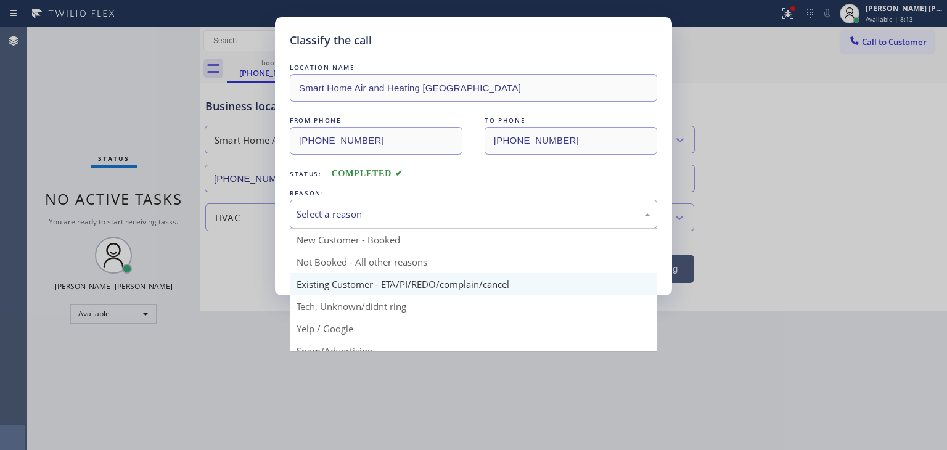
scroll to position [77, 0]
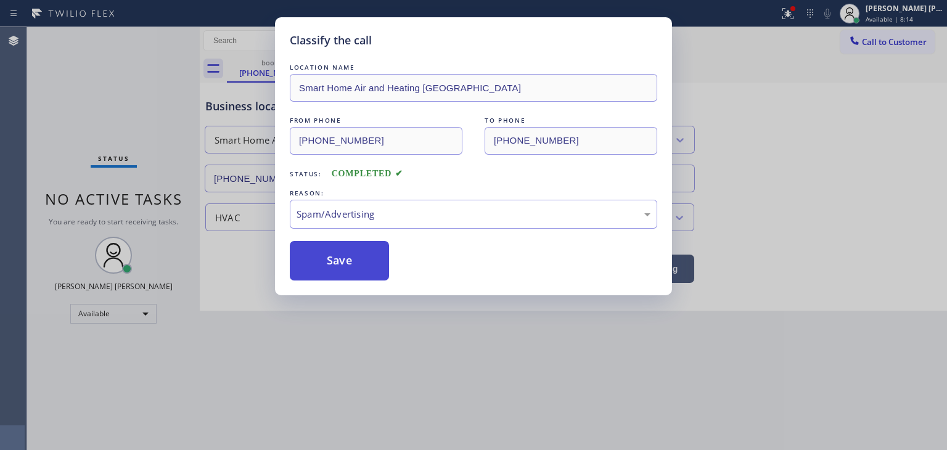
click at [337, 265] on button "Save" at bounding box center [339, 260] width 99 height 39
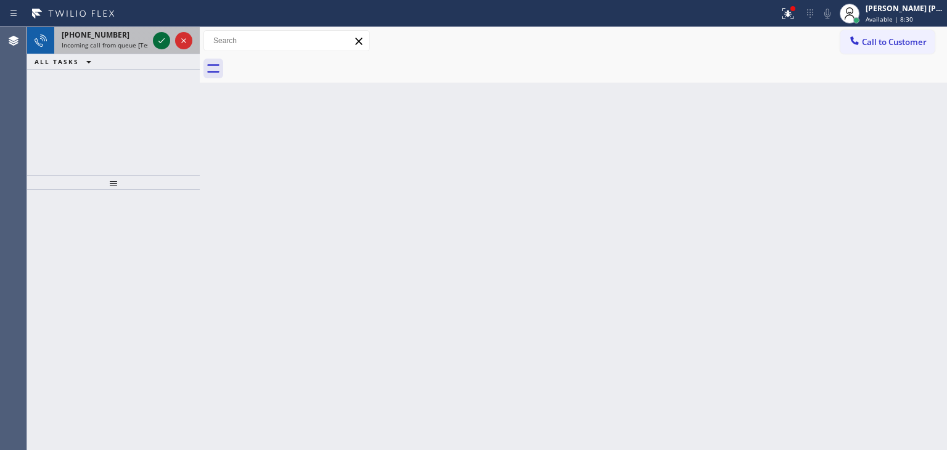
click at [158, 36] on icon at bounding box center [161, 40] width 15 height 15
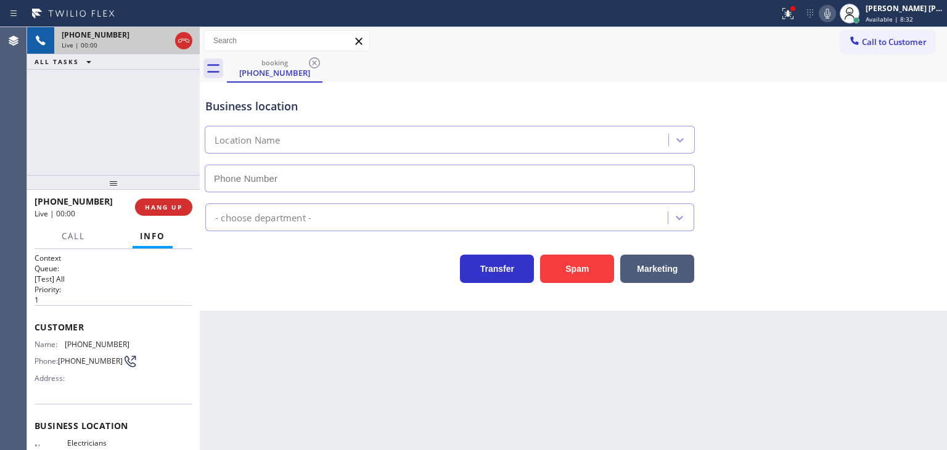
type input "[PHONE_NUMBER]"
click at [835, 10] on icon at bounding box center [827, 13] width 15 height 15
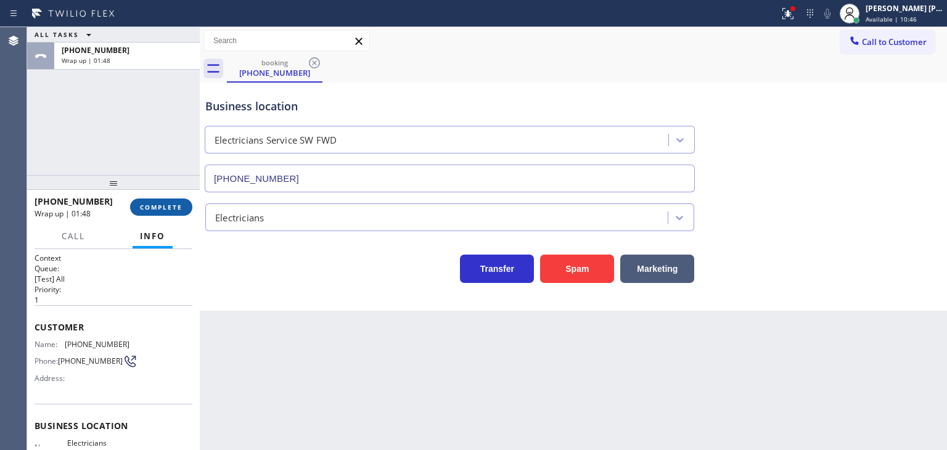
click at [174, 211] on button "COMPLETE" at bounding box center [161, 206] width 62 height 17
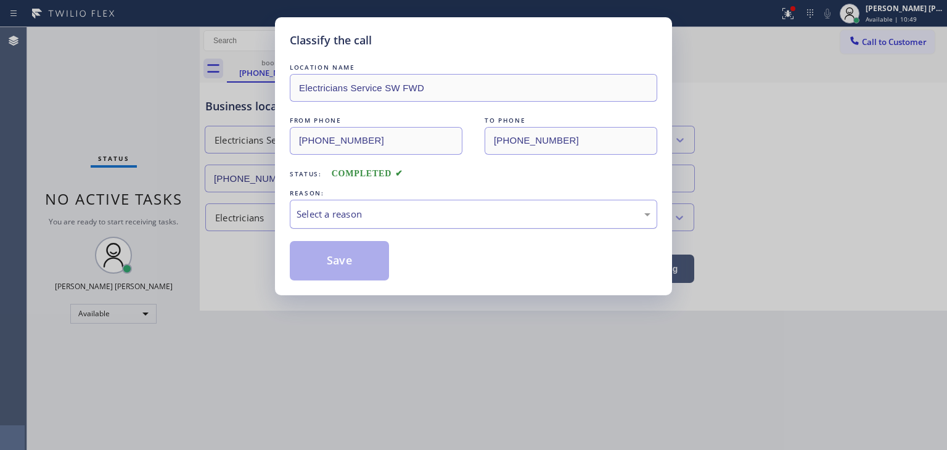
click at [350, 203] on div "Select a reason" at bounding box center [473, 214] width 367 height 29
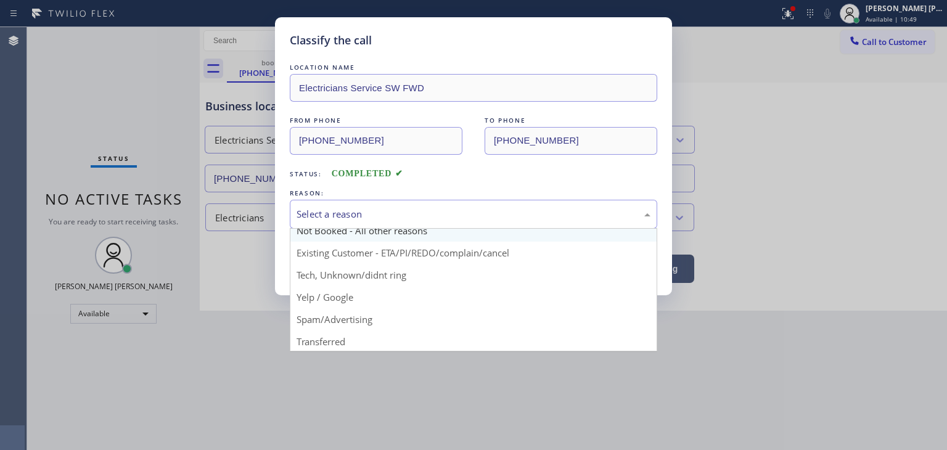
scroll to position [62, 0]
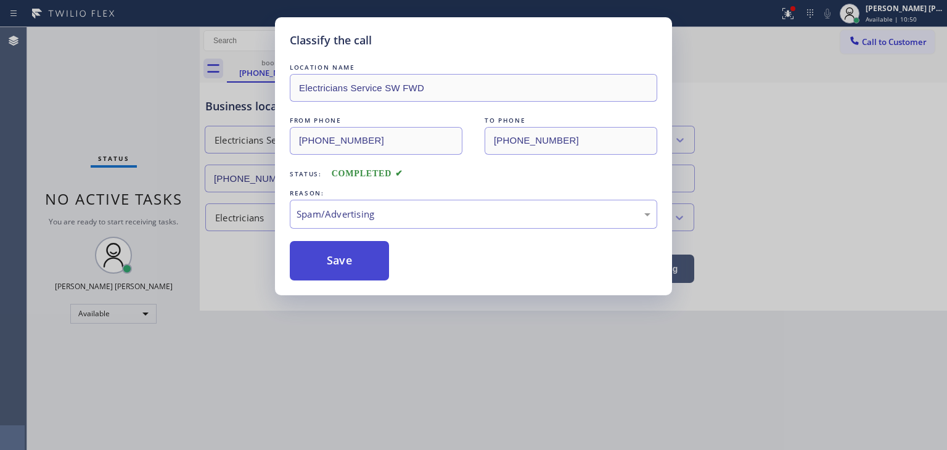
click at [330, 266] on button "Save" at bounding box center [339, 260] width 99 height 39
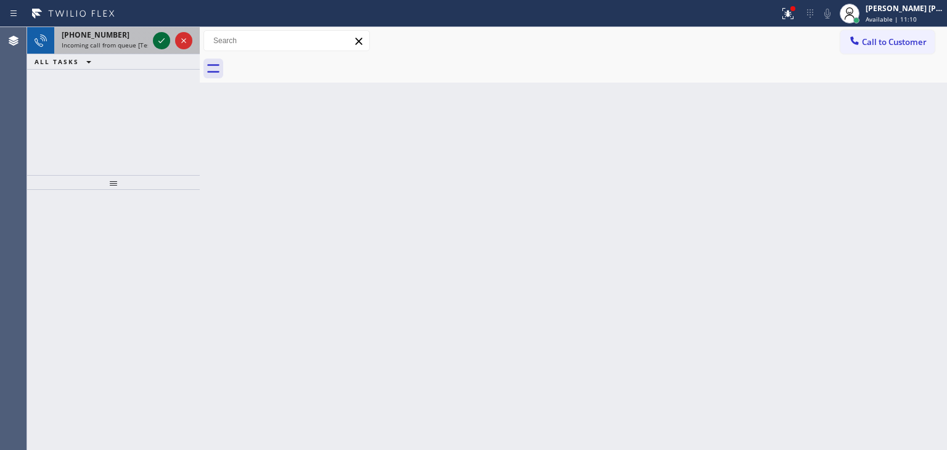
click at [163, 38] on icon at bounding box center [161, 40] width 15 height 15
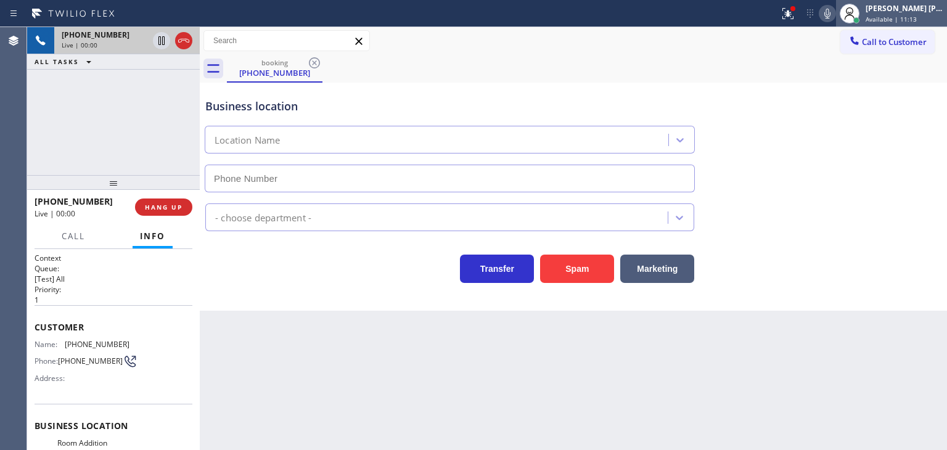
type input "[PHONE_NUMBER]"
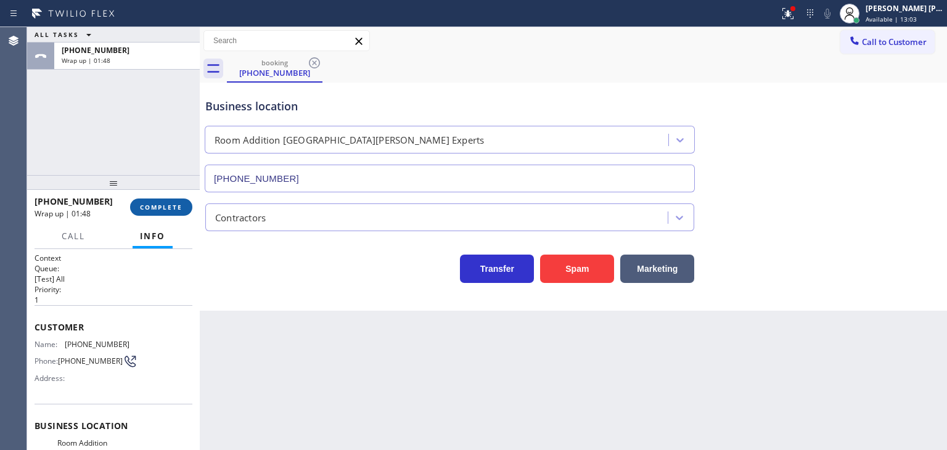
click at [158, 206] on span "COMPLETE" at bounding box center [161, 207] width 43 height 9
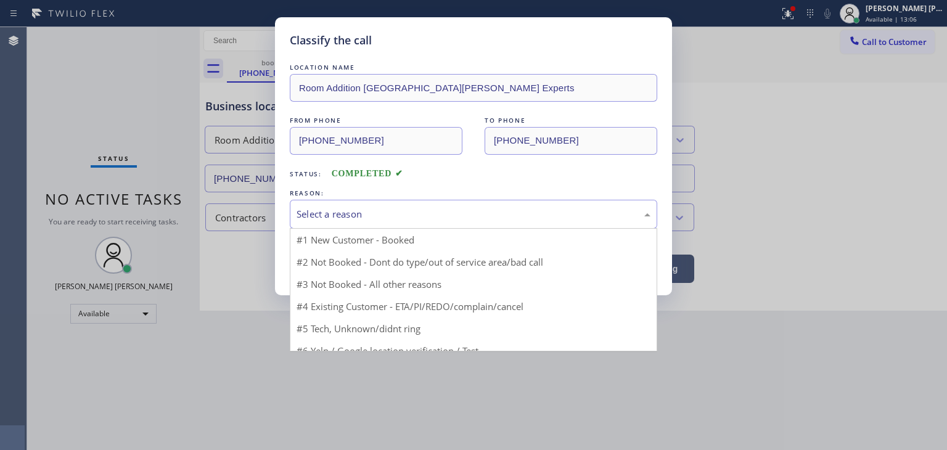
click at [316, 216] on div "Select a reason" at bounding box center [474, 214] width 354 height 14
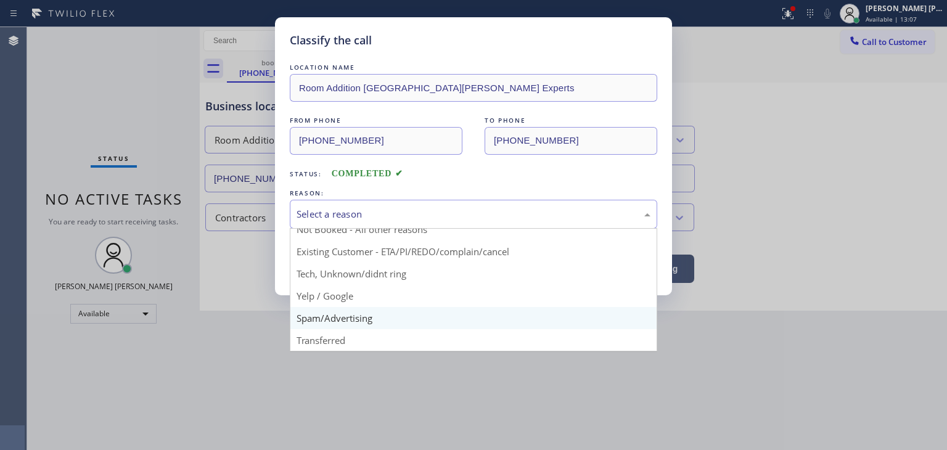
scroll to position [10, 0]
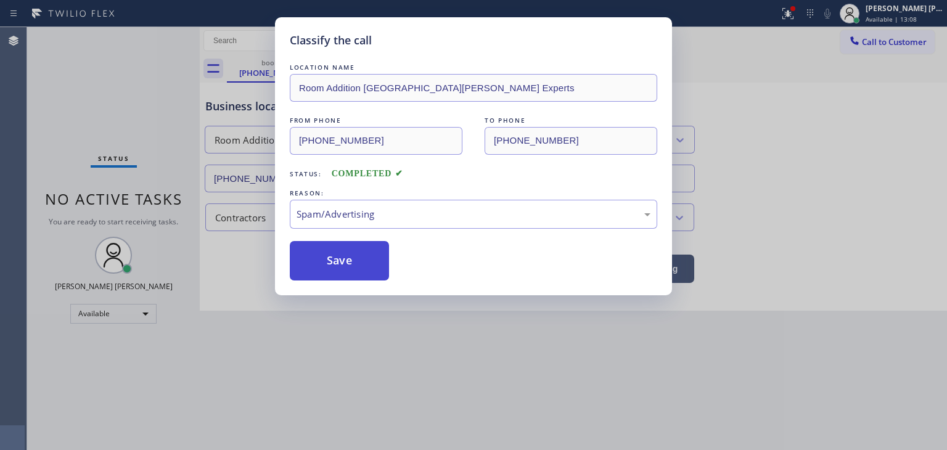
click at [359, 259] on button "Save" at bounding box center [339, 260] width 99 height 39
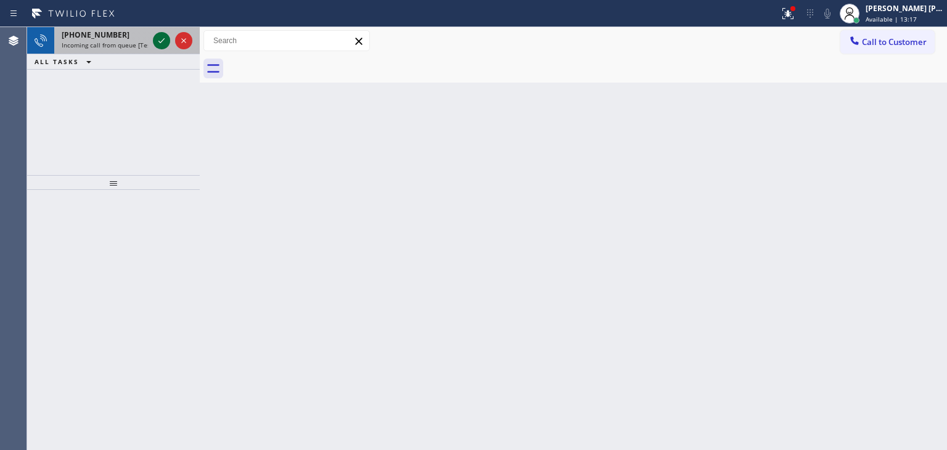
click at [163, 33] on button at bounding box center [161, 40] width 17 height 17
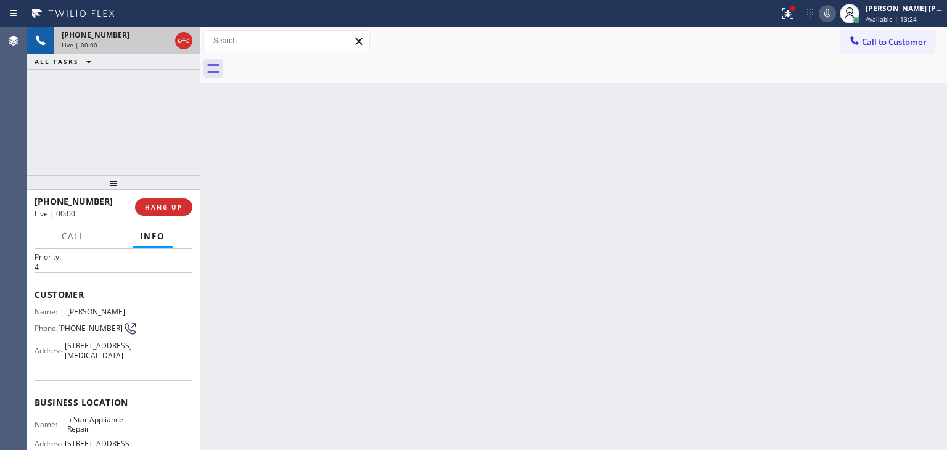
scroll to position [62, 0]
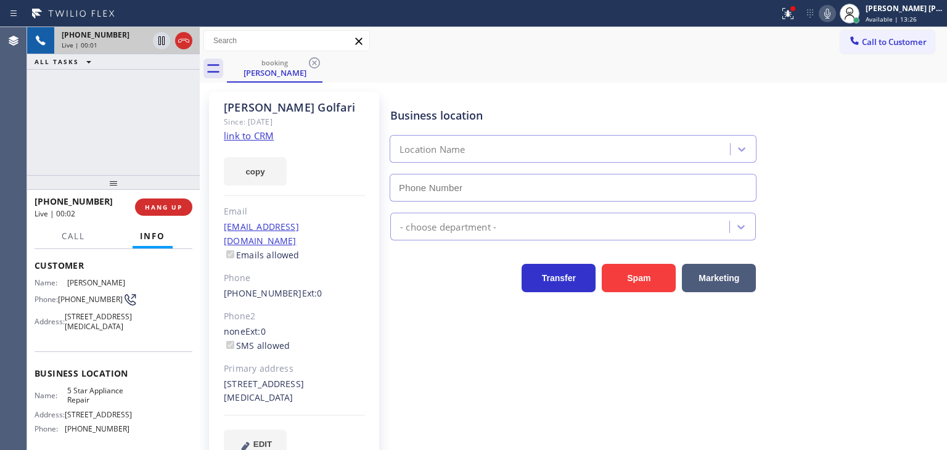
type input "[PHONE_NUMBER]"
click at [253, 134] on link "link to CRM" at bounding box center [249, 135] width 50 height 12
drag, startPoint x: 849, startPoint y: 15, endPoint x: 857, endPoint y: 15, distance: 8.6
click at [835, 15] on icon at bounding box center [827, 13] width 15 height 15
click at [897, 11] on div "[PERSON_NAME] [PERSON_NAME]" at bounding box center [904, 8] width 78 height 10
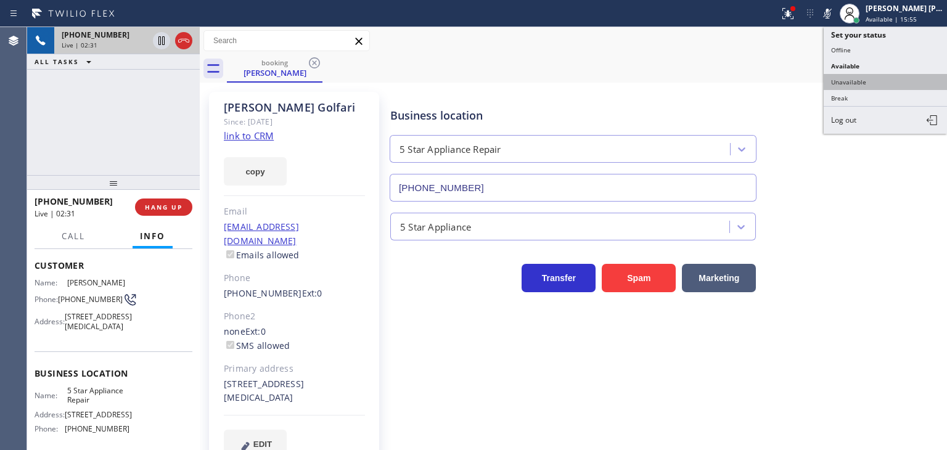
click at [893, 80] on button "Unavailable" at bounding box center [885, 82] width 123 height 16
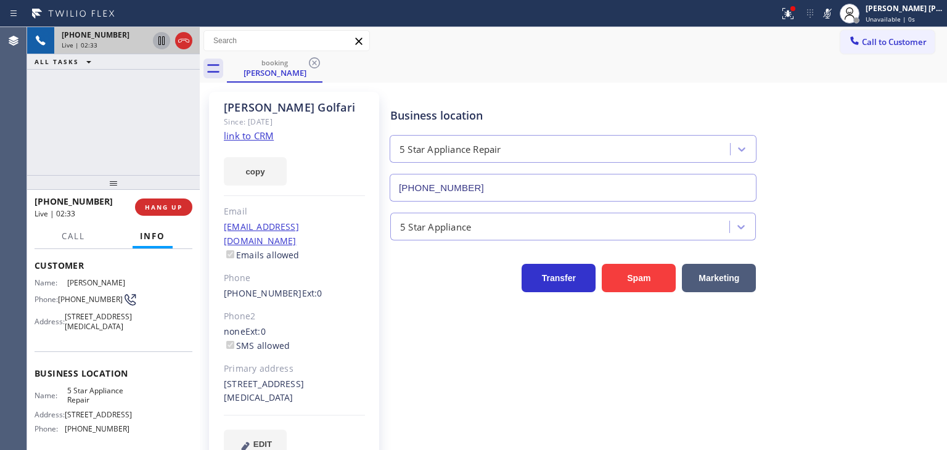
click at [160, 36] on icon at bounding box center [161, 40] width 15 height 15
drag, startPoint x: 848, startPoint y: 15, endPoint x: 837, endPoint y: 13, distance: 11.2
click at [835, 15] on icon at bounding box center [827, 13] width 15 height 15
click at [835, 13] on icon at bounding box center [827, 13] width 15 height 15
click at [830, 16] on icon at bounding box center [827, 14] width 6 height 10
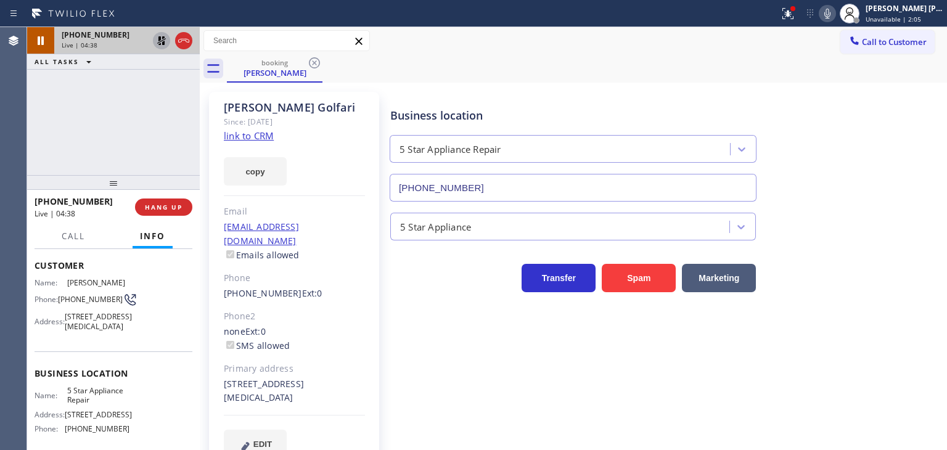
click at [162, 39] on icon at bounding box center [161, 40] width 15 height 15
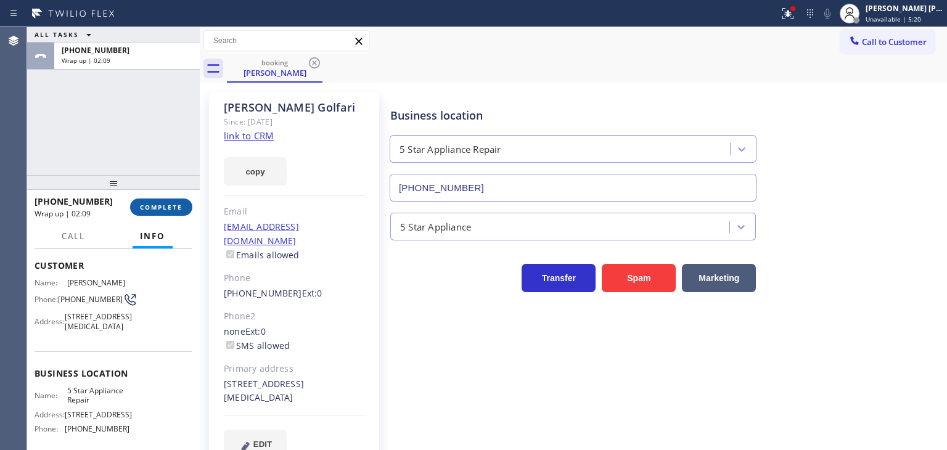
click at [174, 205] on span "COMPLETE" at bounding box center [161, 207] width 43 height 9
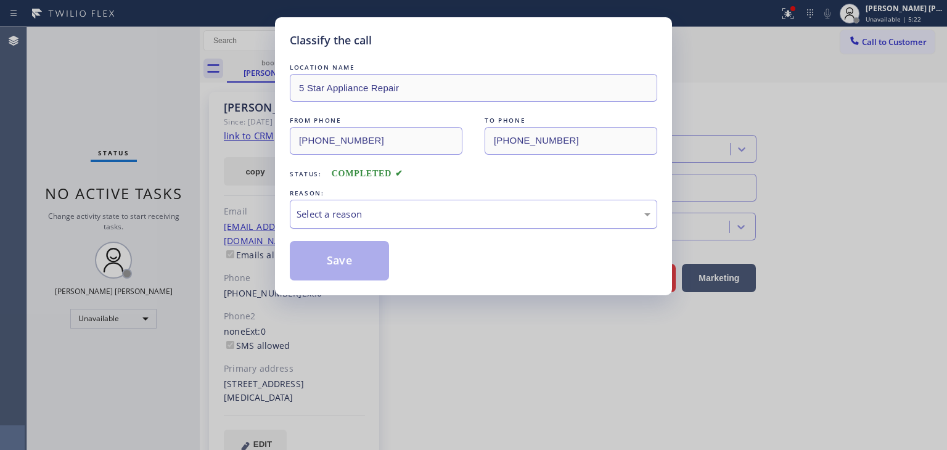
click at [337, 208] on div "Select a reason" at bounding box center [474, 214] width 354 height 14
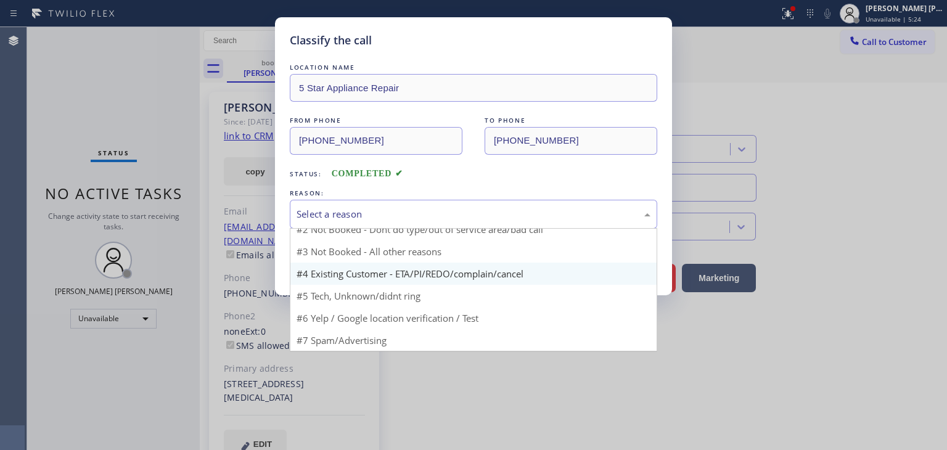
scroll to position [10, 0]
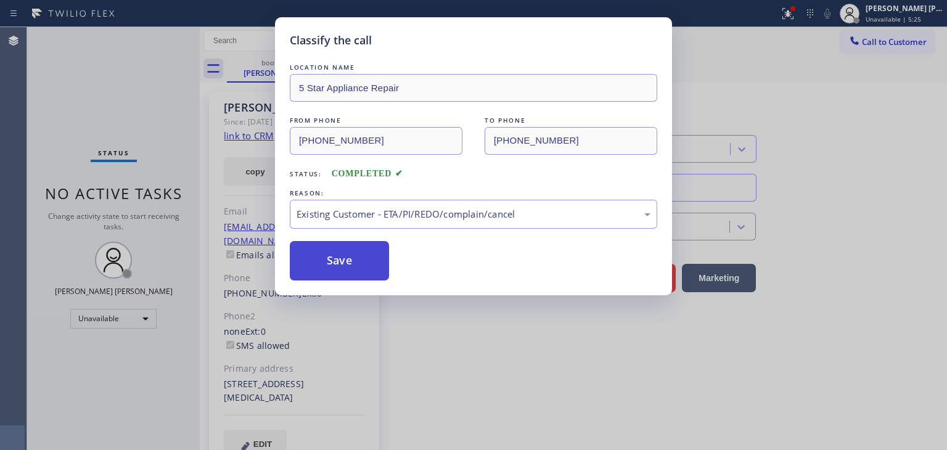
click at [353, 266] on button "Save" at bounding box center [339, 260] width 99 height 39
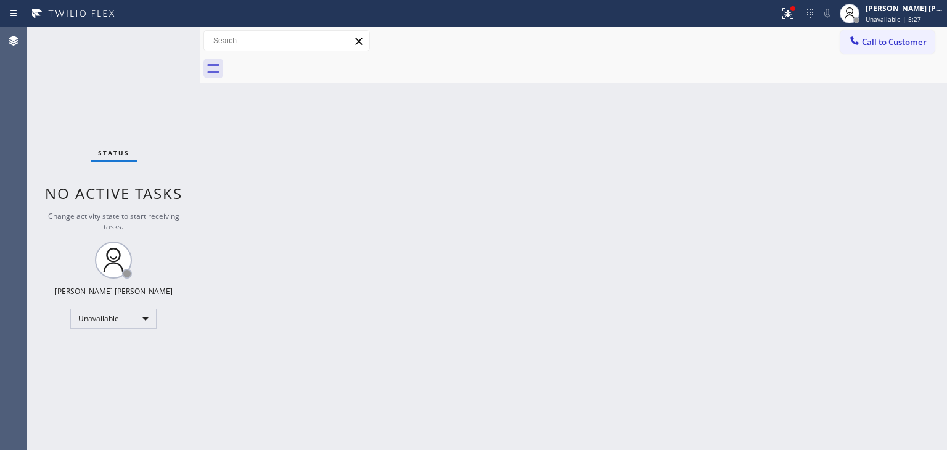
click at [922, 12] on div "[PERSON_NAME] [PERSON_NAME]" at bounding box center [904, 8] width 78 height 10
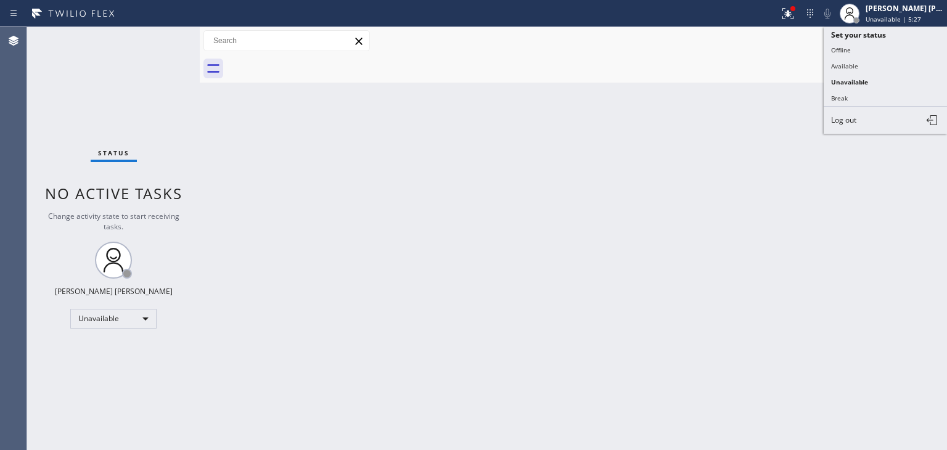
drag, startPoint x: 864, startPoint y: 60, endPoint x: 844, endPoint y: 57, distance: 19.9
click at [863, 61] on button "Available" at bounding box center [885, 66] width 123 height 16
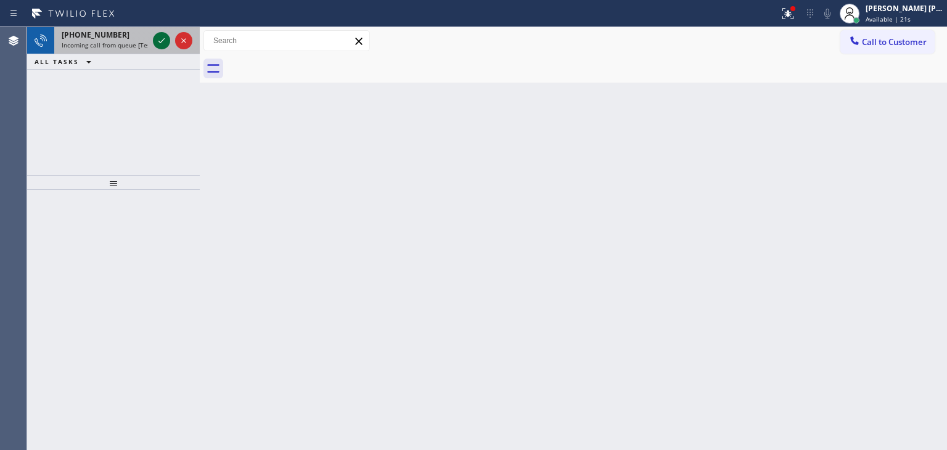
click at [166, 39] on icon at bounding box center [161, 40] width 15 height 15
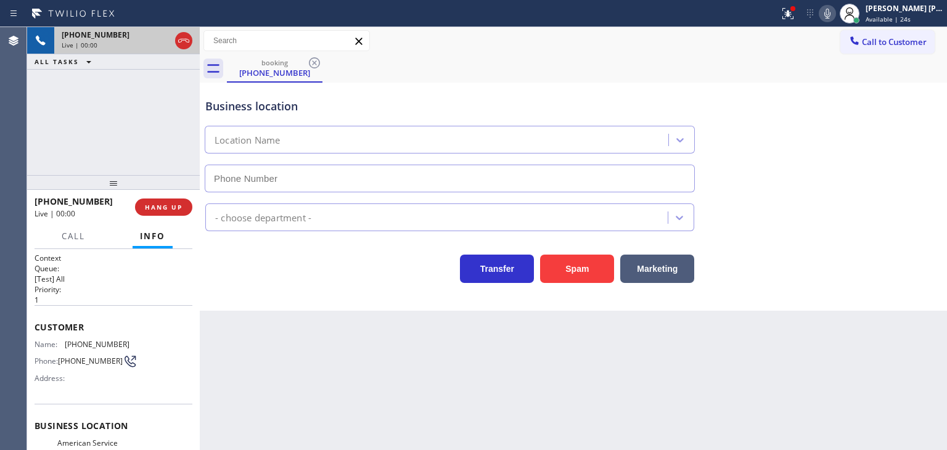
type input "[PHONE_NUMBER]"
click at [835, 12] on icon at bounding box center [827, 13] width 15 height 15
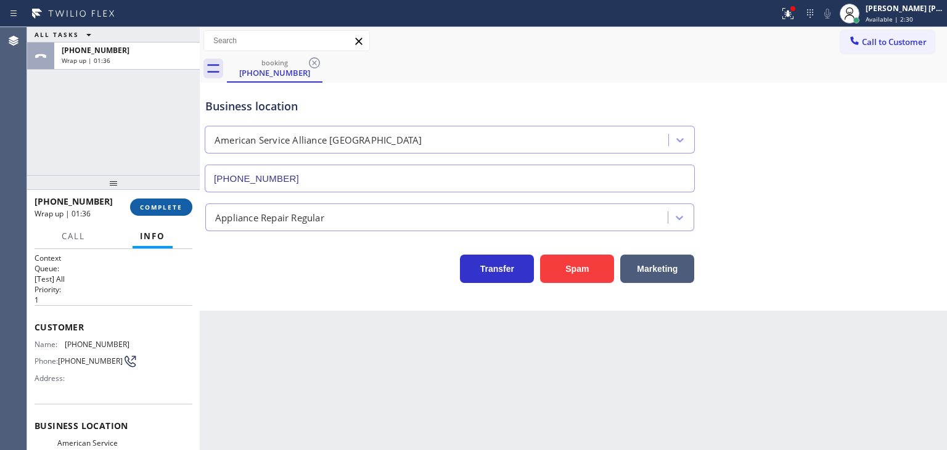
click at [163, 204] on span "COMPLETE" at bounding box center [161, 207] width 43 height 9
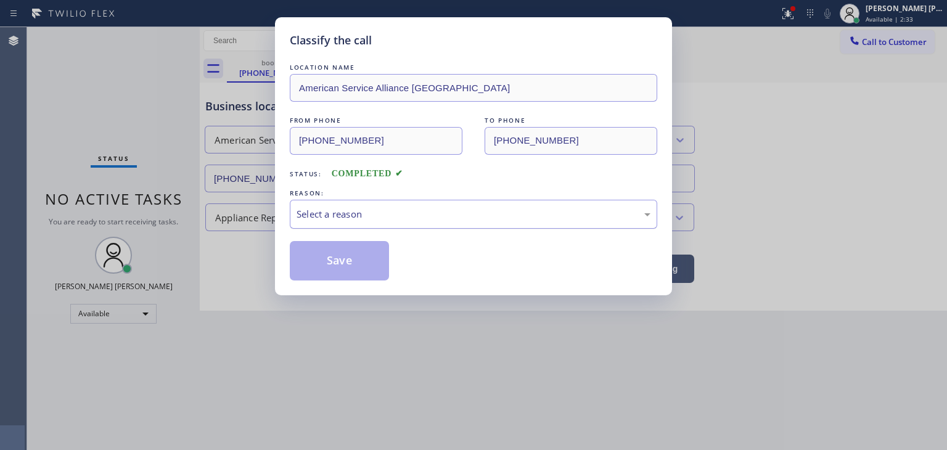
click at [327, 218] on div "Select a reason" at bounding box center [474, 214] width 354 height 14
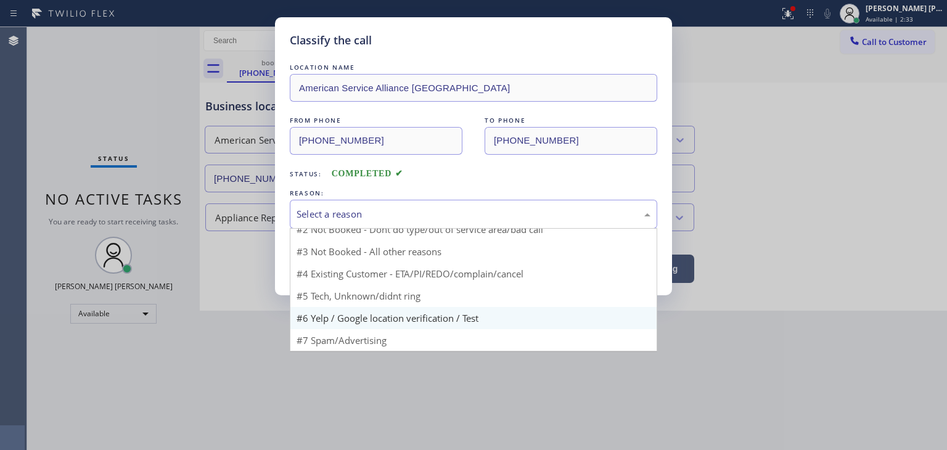
scroll to position [10, 0]
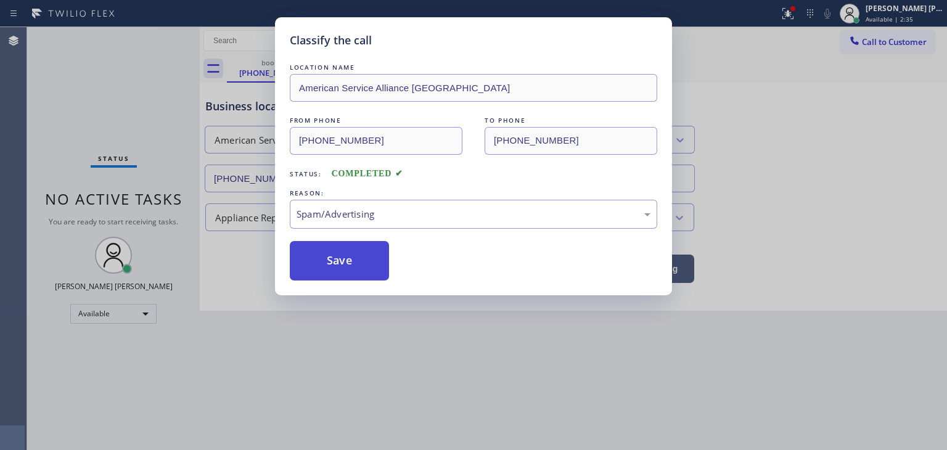
click at [334, 263] on button "Save" at bounding box center [339, 260] width 99 height 39
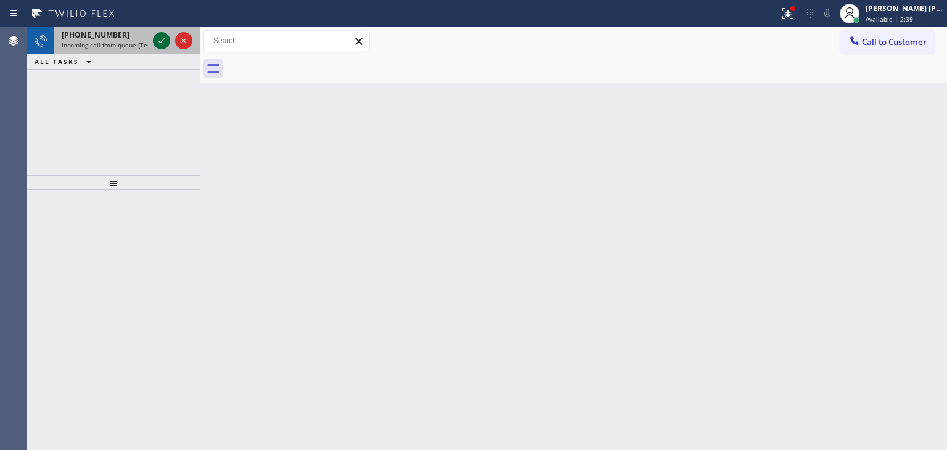
click at [167, 43] on icon at bounding box center [161, 40] width 15 height 15
click at [160, 39] on icon at bounding box center [161, 40] width 15 height 15
click at [160, 40] on icon at bounding box center [161, 40] width 15 height 15
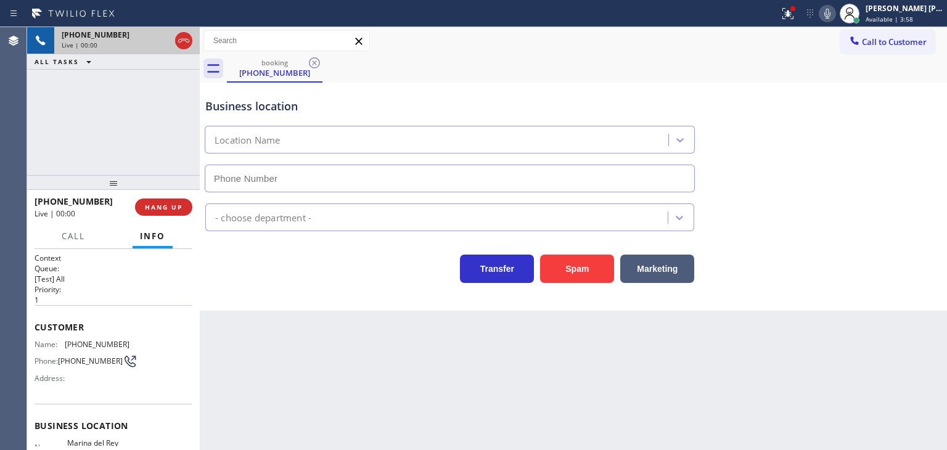
type input "[PHONE_NUMBER]"
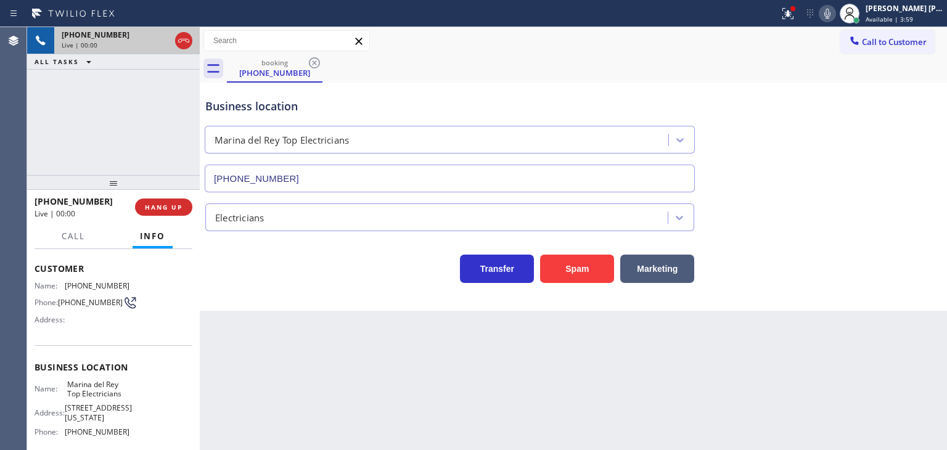
scroll to position [62, 0]
click at [835, 8] on icon at bounding box center [827, 13] width 15 height 15
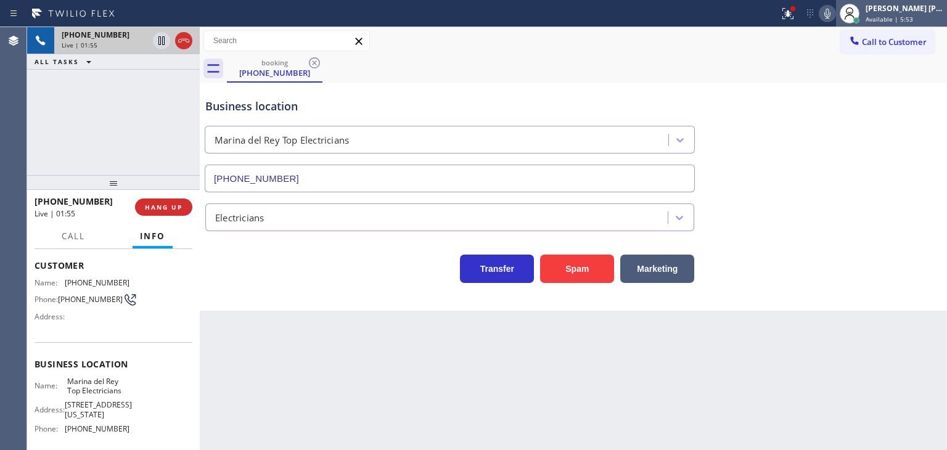
click at [883, 8] on div "[PERSON_NAME] [PERSON_NAME] Available | 5:53" at bounding box center [905, 13] width 84 height 22
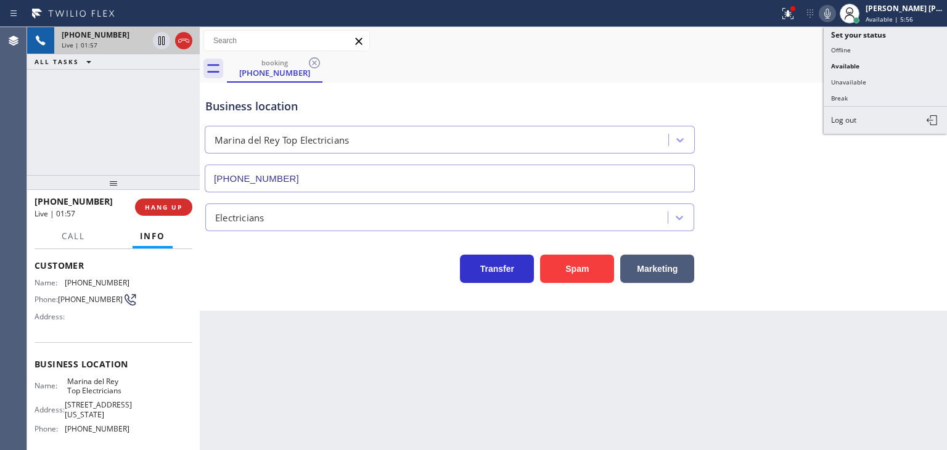
drag, startPoint x: 878, startPoint y: 75, endPoint x: 853, endPoint y: 76, distance: 24.7
click at [876, 76] on button "Unavailable" at bounding box center [885, 82] width 123 height 16
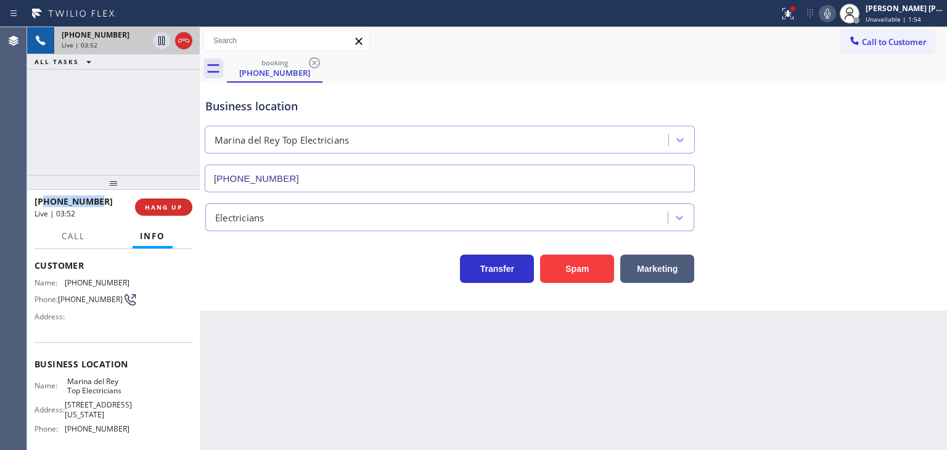
drag, startPoint x: 116, startPoint y: 199, endPoint x: 47, endPoint y: 203, distance: 69.2
click at [47, 203] on div "[PHONE_NUMBER]" at bounding box center [81, 201] width 92 height 12
copy span "3109362676"
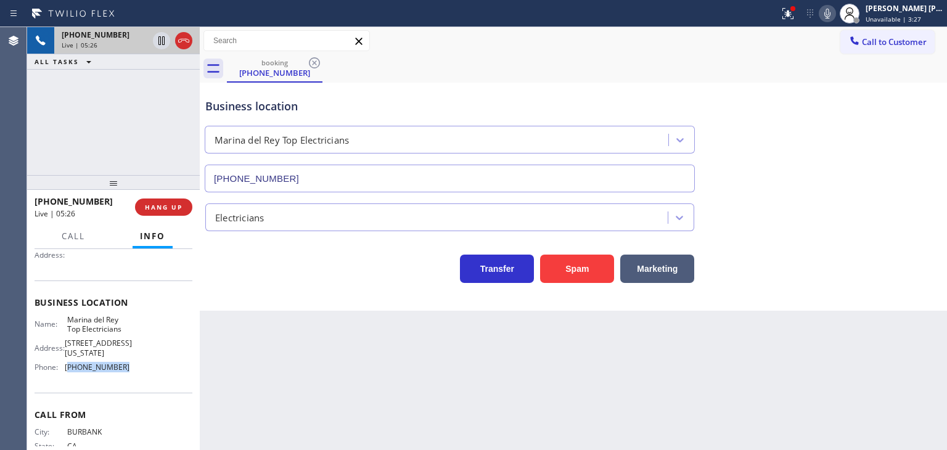
drag, startPoint x: 124, startPoint y: 369, endPoint x: 67, endPoint y: 369, distance: 57.3
click at [67, 369] on div "Name: [PERSON_NAME] Top Electricians Address: [STREET_ADDRESS][US_STATE] Phone:…" at bounding box center [114, 346] width 158 height 62
copy span "424) 365-8015"
click at [835, 11] on icon at bounding box center [827, 13] width 15 height 15
click at [832, 11] on rect at bounding box center [827, 12] width 9 height 9
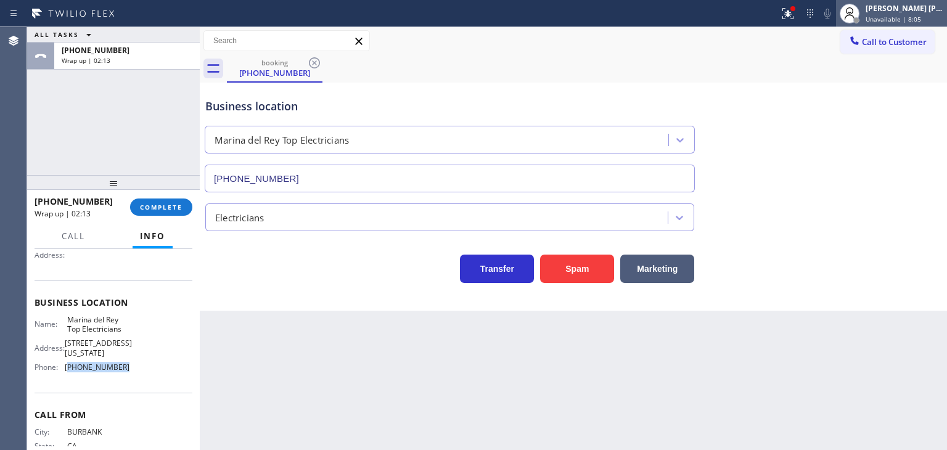
click at [912, 13] on div "[PERSON_NAME] [PERSON_NAME] Unavailable | 8:05" at bounding box center [905, 13] width 84 height 22
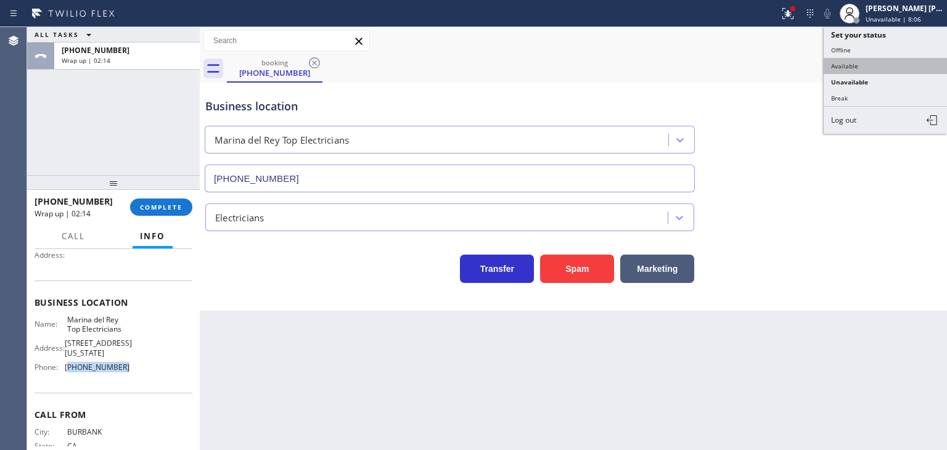
click at [892, 62] on button "Available" at bounding box center [885, 66] width 123 height 16
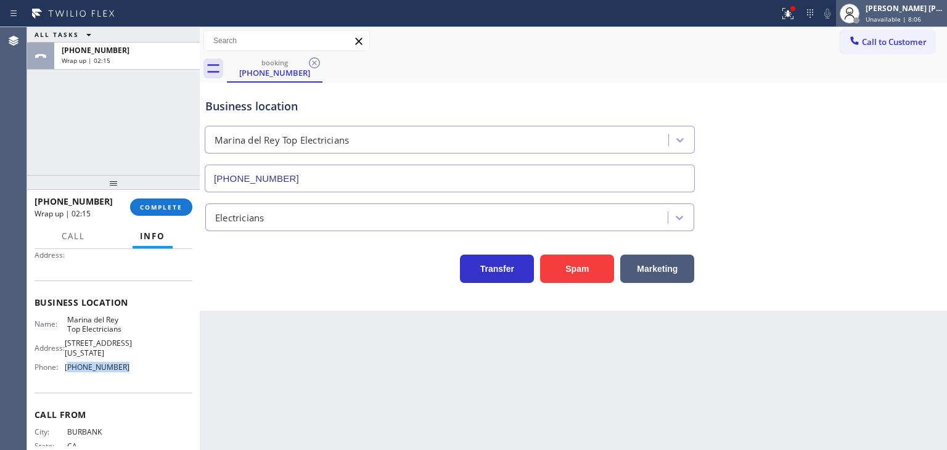
click at [911, 6] on div "[PERSON_NAME] [PERSON_NAME]" at bounding box center [904, 8] width 78 height 10
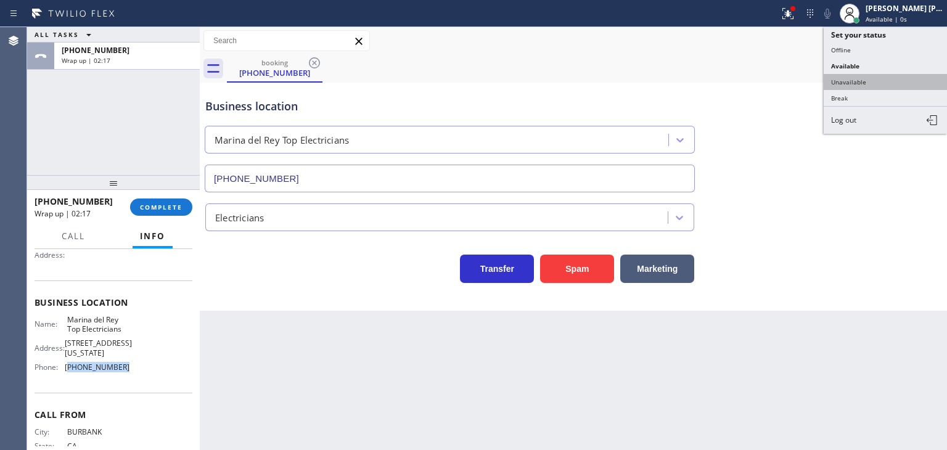
click at [874, 81] on button "Unavailable" at bounding box center [885, 82] width 123 height 16
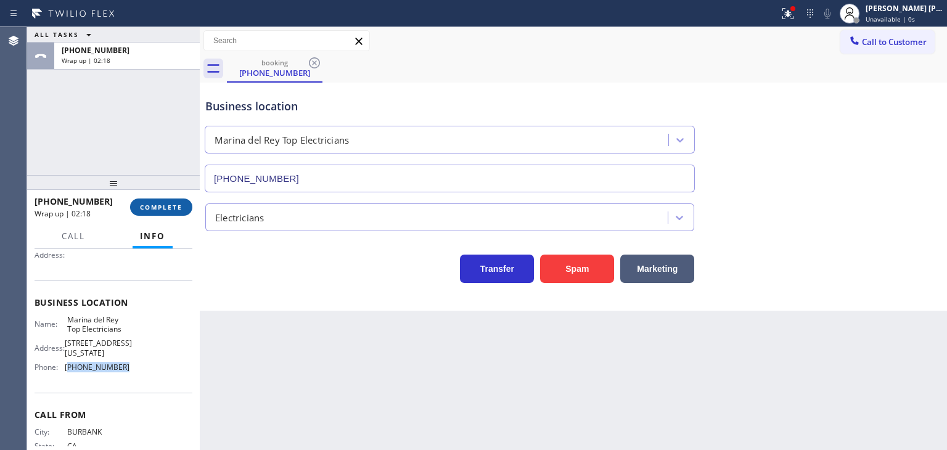
click at [159, 207] on span "COMPLETE" at bounding box center [161, 207] width 43 height 9
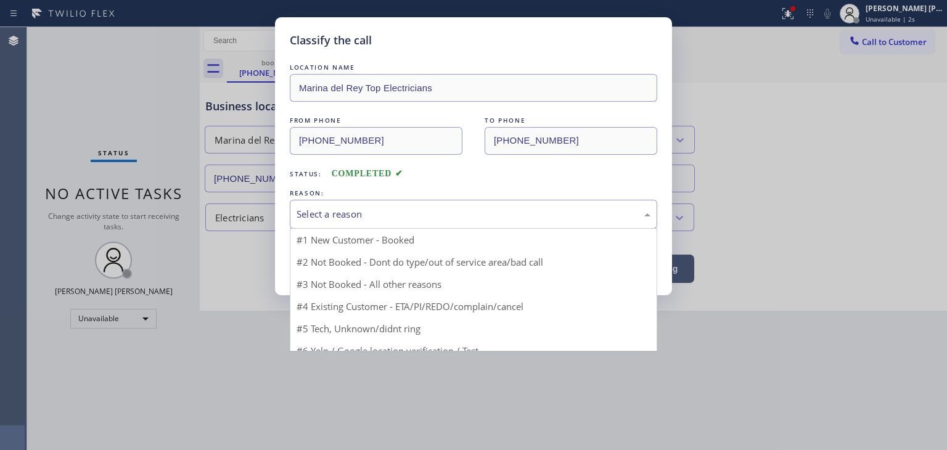
drag, startPoint x: 301, startPoint y: 213, endPoint x: 309, endPoint y: 219, distance: 9.6
click at [303, 214] on div "Select a reason" at bounding box center [474, 214] width 354 height 14
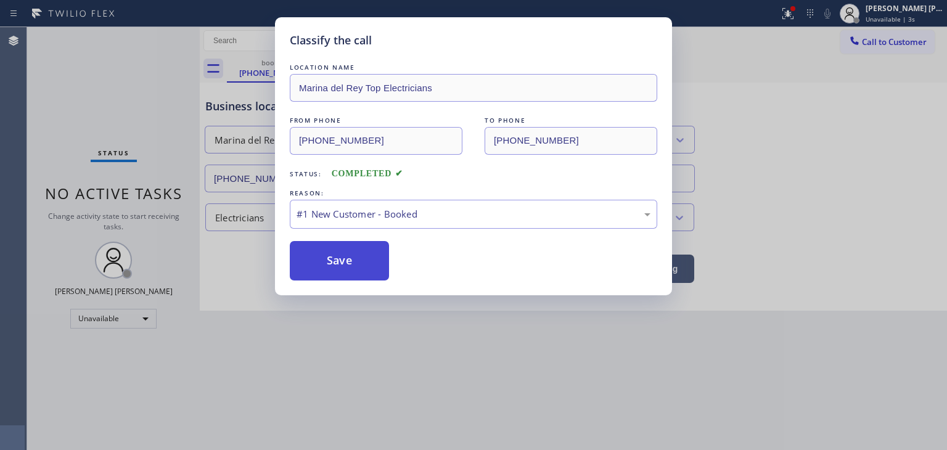
click at [330, 250] on button "Save" at bounding box center [339, 260] width 99 height 39
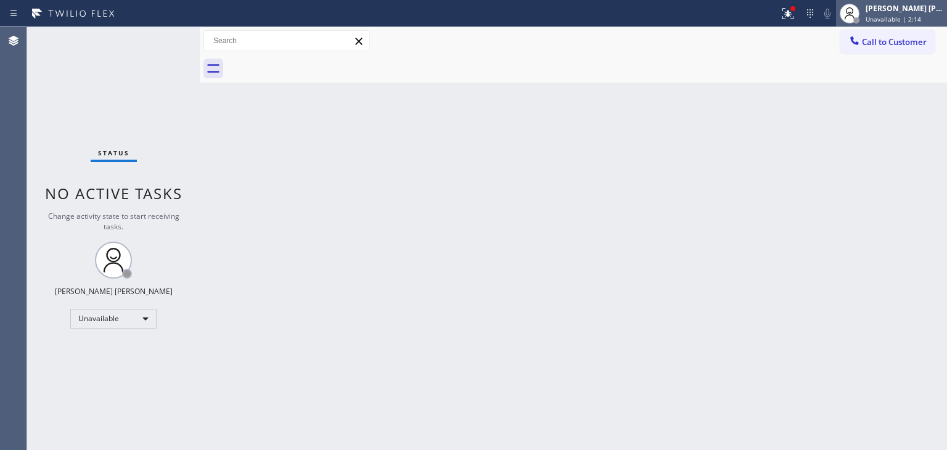
click at [896, 6] on div "[PERSON_NAME] [PERSON_NAME]" at bounding box center [904, 8] width 78 height 10
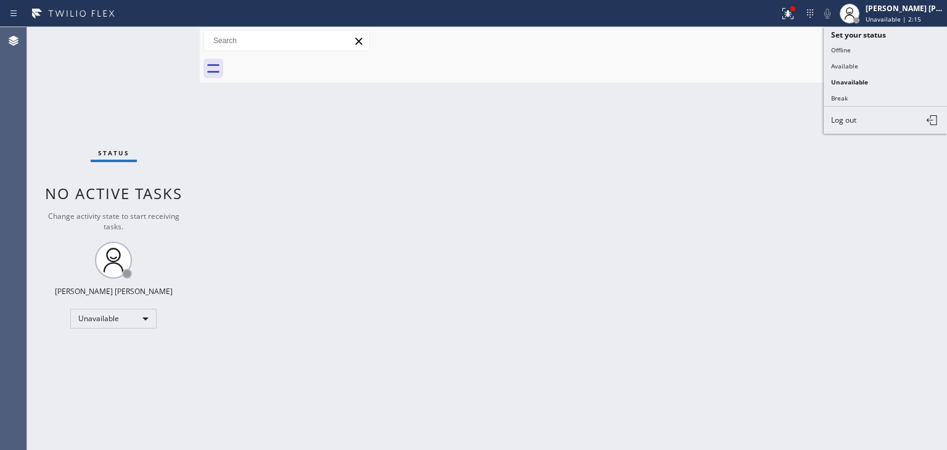
click at [884, 60] on button "Available" at bounding box center [885, 66] width 123 height 16
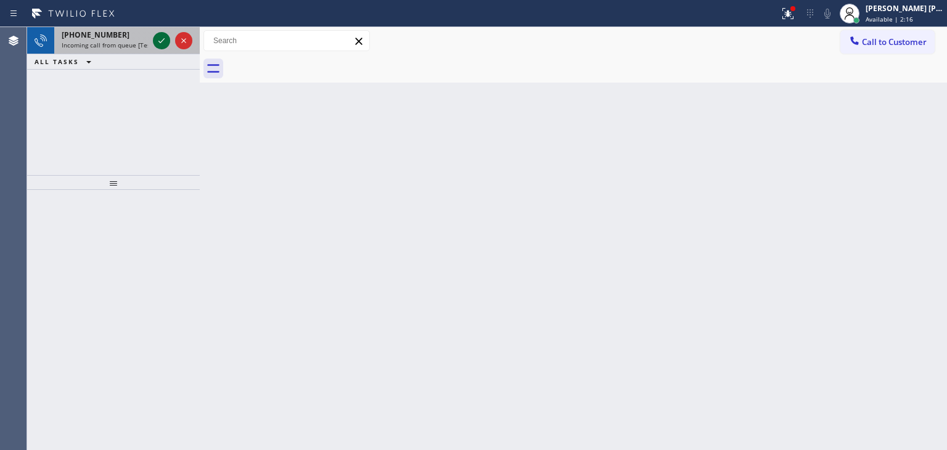
click at [160, 38] on icon at bounding box center [161, 40] width 15 height 15
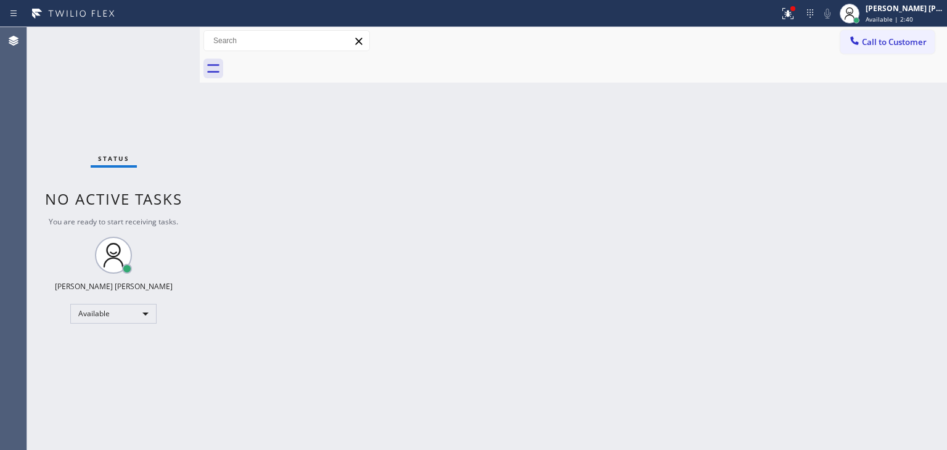
click at [166, 39] on div "Status No active tasks You are ready to start receiving tasks. [PERSON_NAME] [P…" at bounding box center [113, 238] width 173 height 423
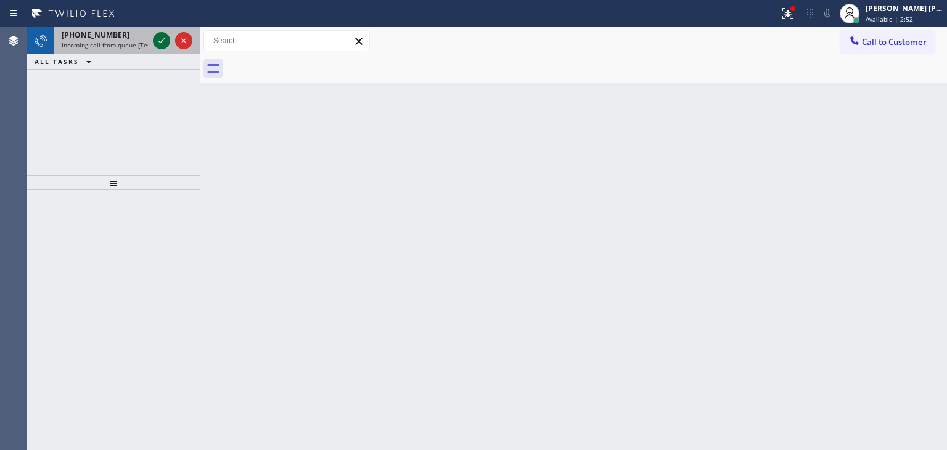
click at [166, 43] on icon at bounding box center [161, 40] width 15 height 15
drag, startPoint x: 165, startPoint y: 37, endPoint x: 166, endPoint y: 45, distance: 8.1
click at [166, 45] on icon at bounding box center [161, 40] width 15 height 15
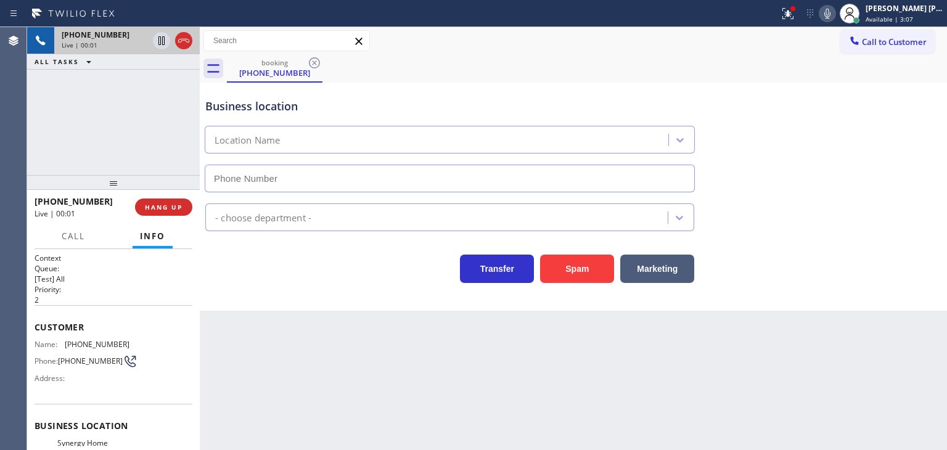
type input "[PHONE_NUMBER]"
click at [835, 10] on icon at bounding box center [827, 13] width 15 height 15
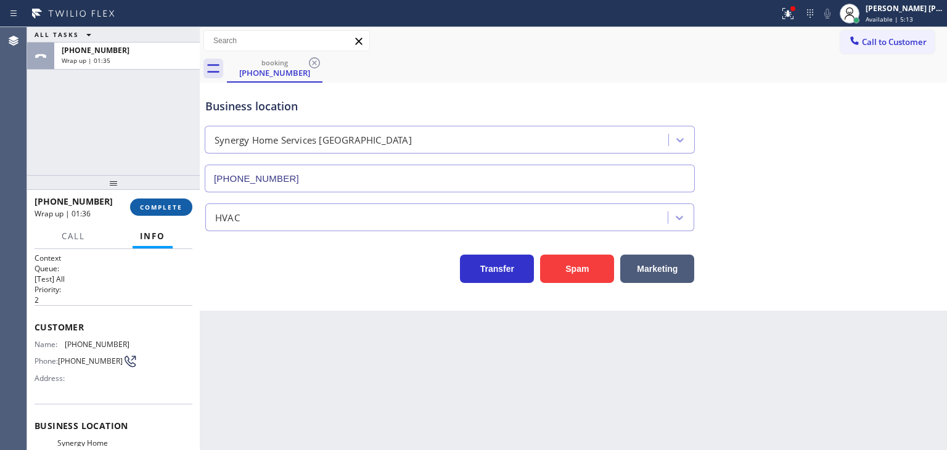
click at [170, 211] on span "COMPLETE" at bounding box center [161, 207] width 43 height 9
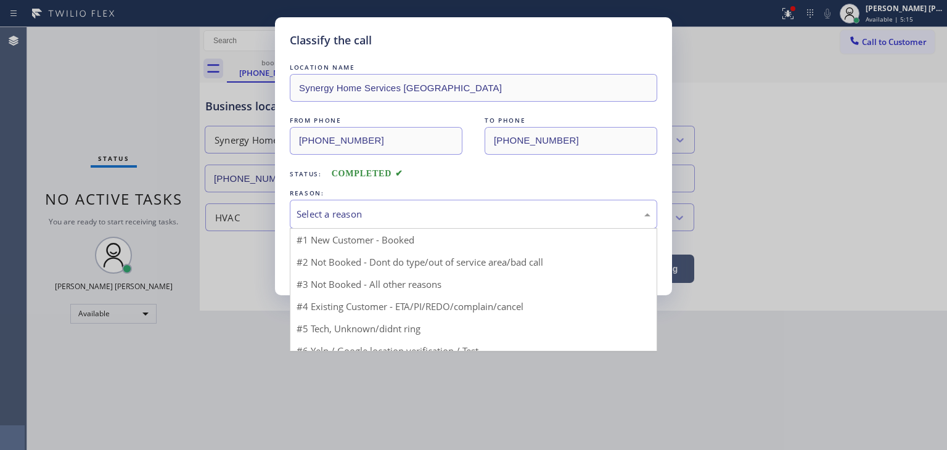
click at [330, 210] on div "Select a reason" at bounding box center [474, 214] width 354 height 14
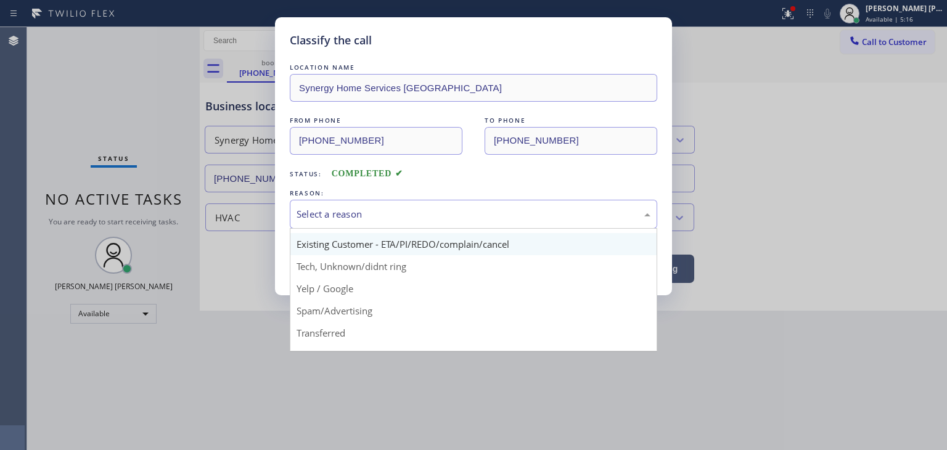
scroll to position [62, 0]
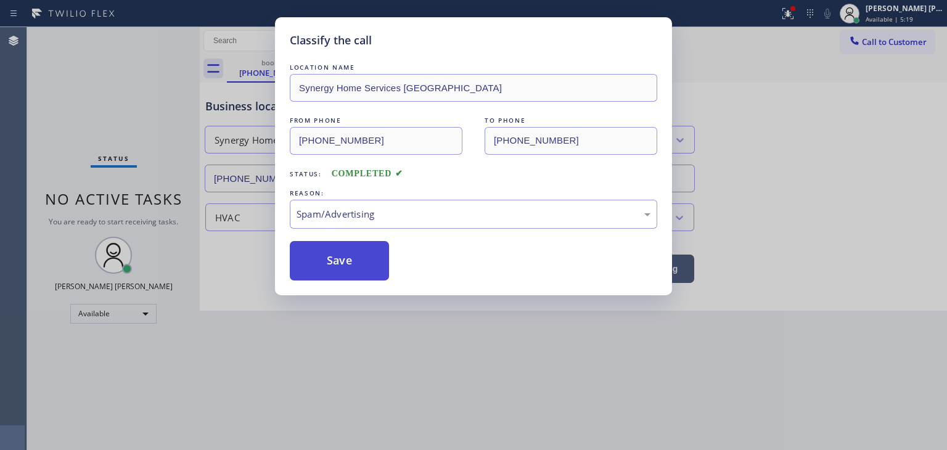
click at [351, 264] on button "Save" at bounding box center [339, 260] width 99 height 39
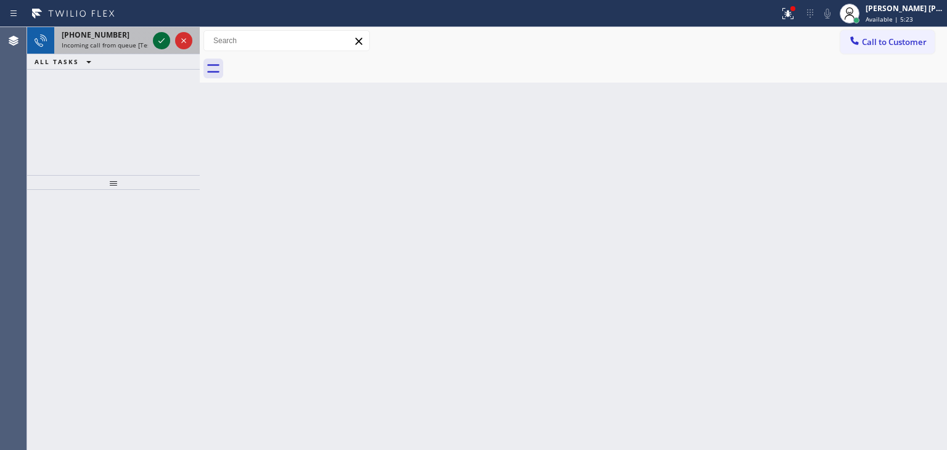
click at [163, 39] on icon at bounding box center [161, 40] width 15 height 15
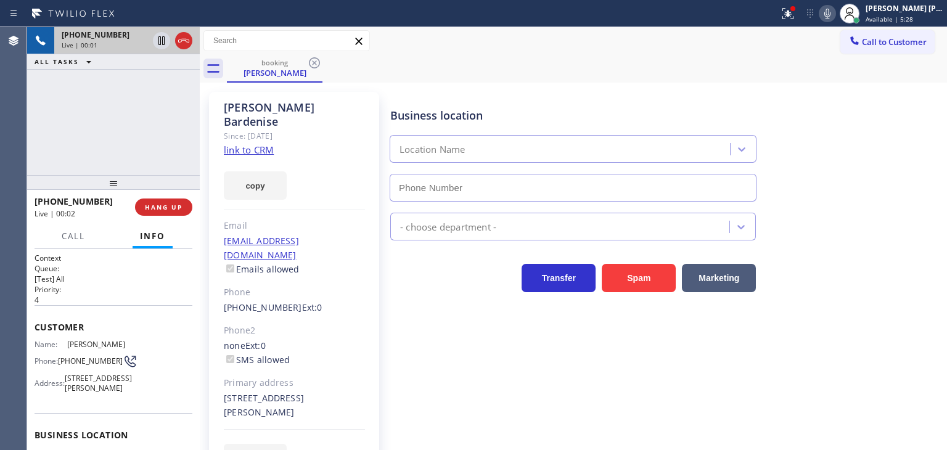
type input "[PHONE_NUMBER]"
click at [237, 144] on link "link to CRM" at bounding box center [249, 150] width 50 height 12
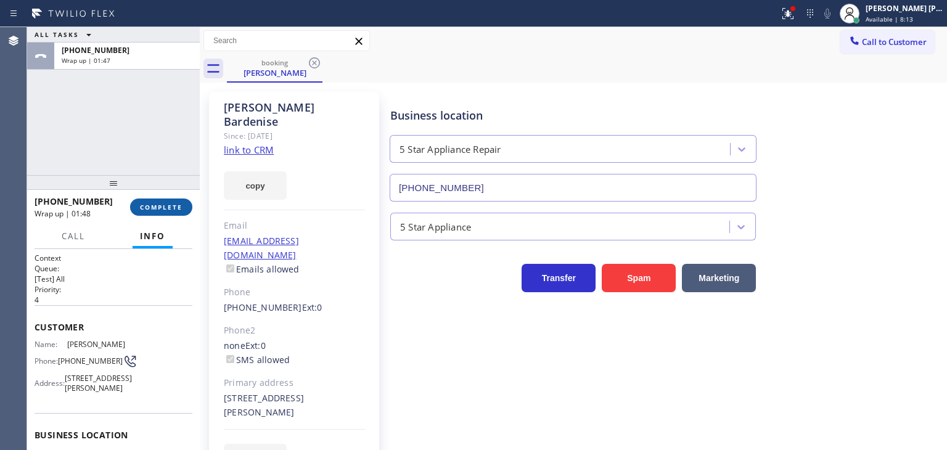
click at [177, 208] on span "COMPLETE" at bounding box center [161, 207] width 43 height 9
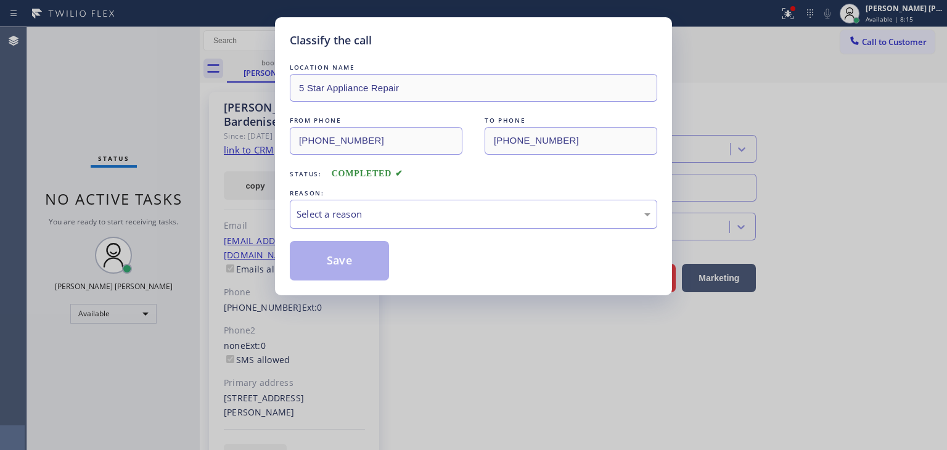
click at [336, 223] on div "Select a reason" at bounding box center [473, 214] width 367 height 29
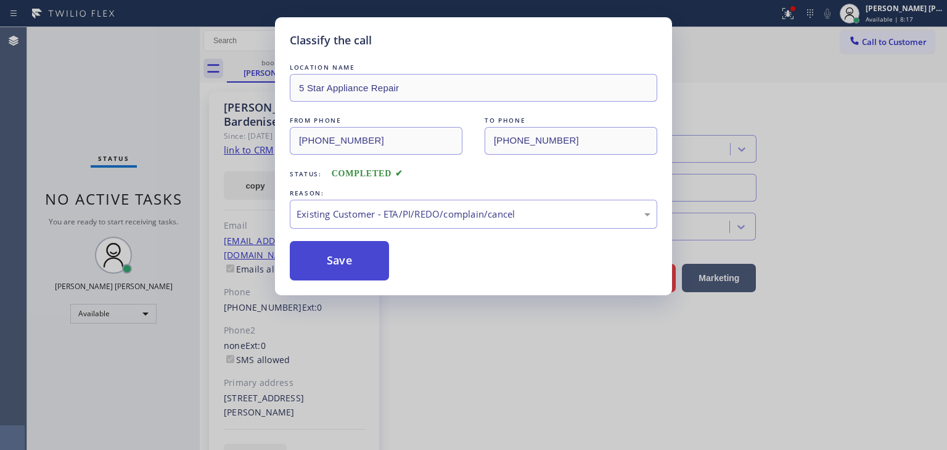
click at [327, 262] on button "Save" at bounding box center [339, 260] width 99 height 39
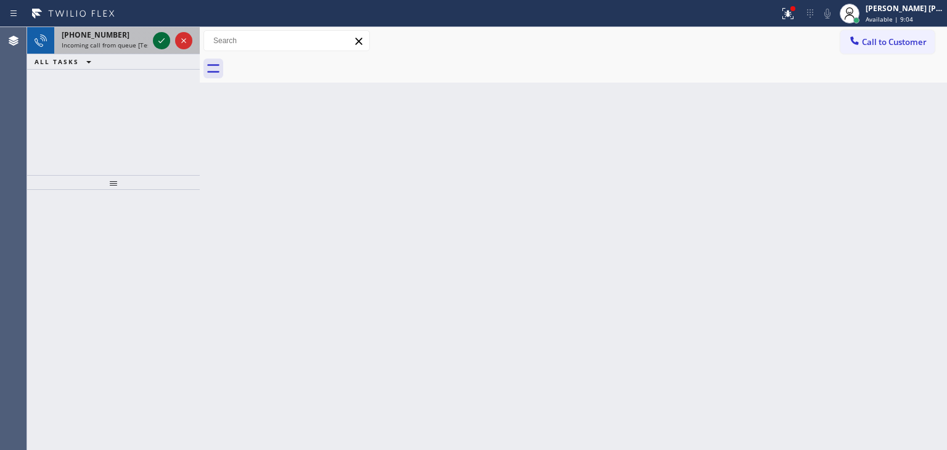
click at [154, 34] on icon at bounding box center [161, 40] width 15 height 15
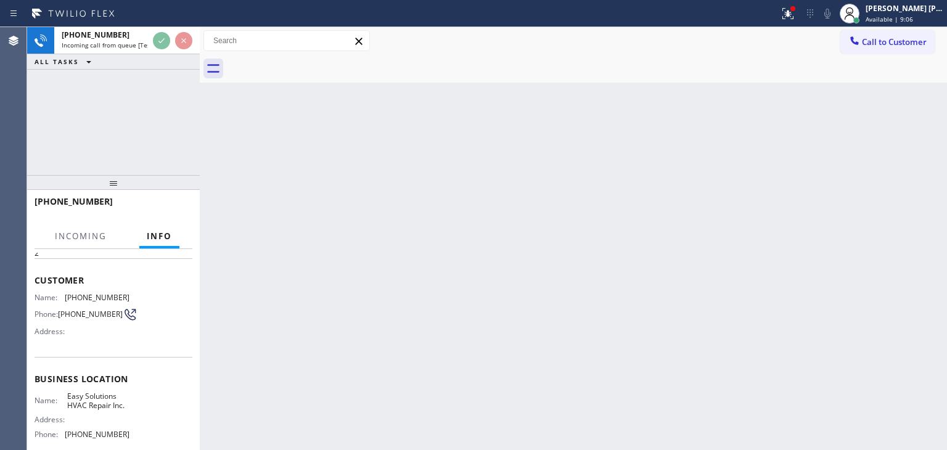
scroll to position [123, 0]
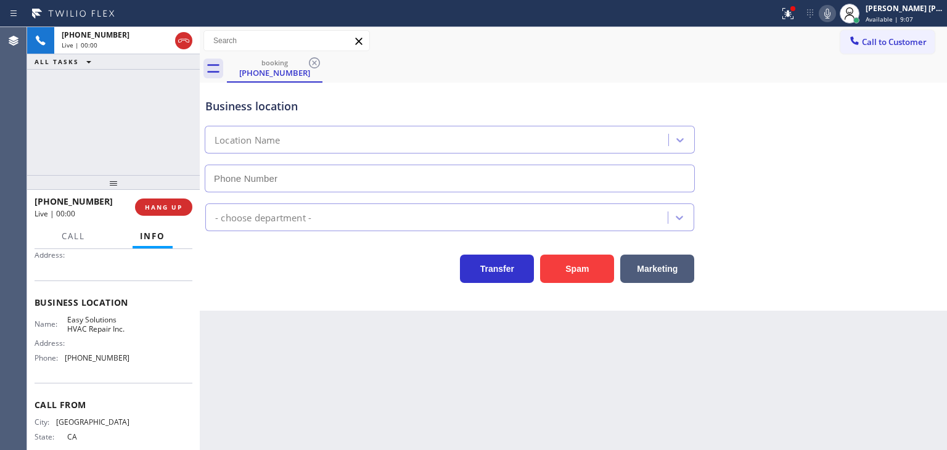
type input "[PHONE_NUMBER]"
click at [835, 10] on icon at bounding box center [827, 13] width 15 height 15
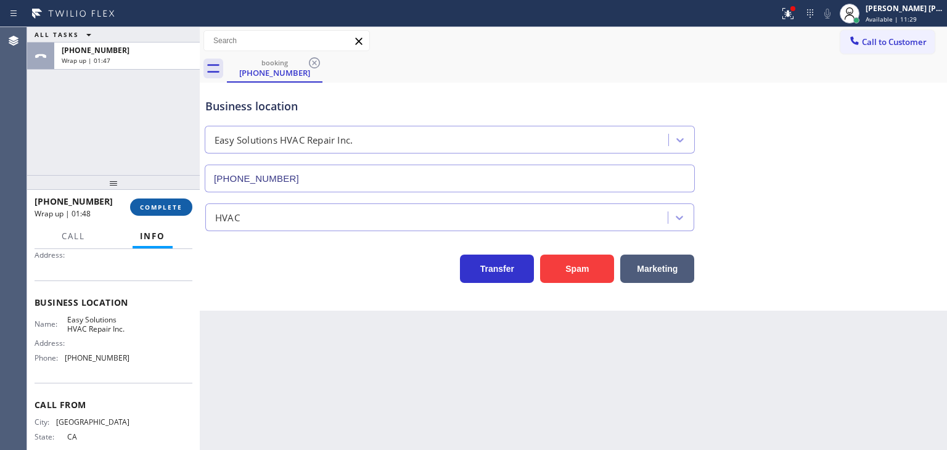
click at [164, 208] on span "COMPLETE" at bounding box center [161, 207] width 43 height 9
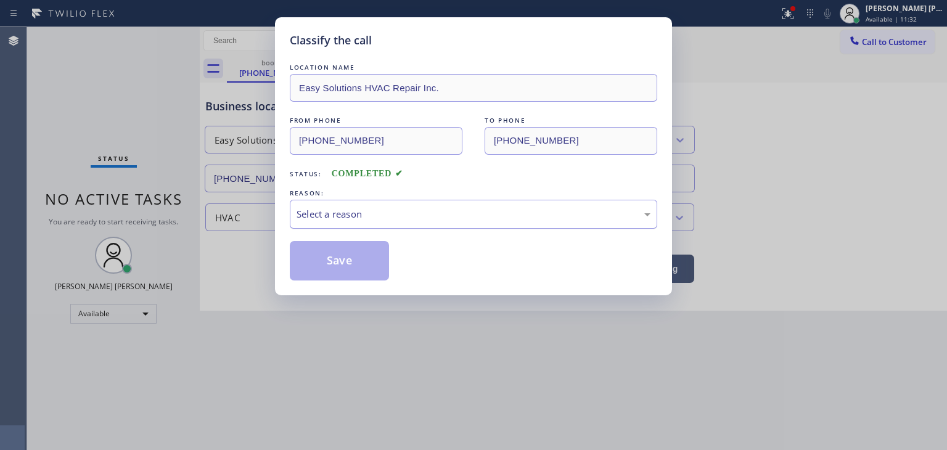
click at [329, 223] on div "Select a reason" at bounding box center [473, 214] width 367 height 29
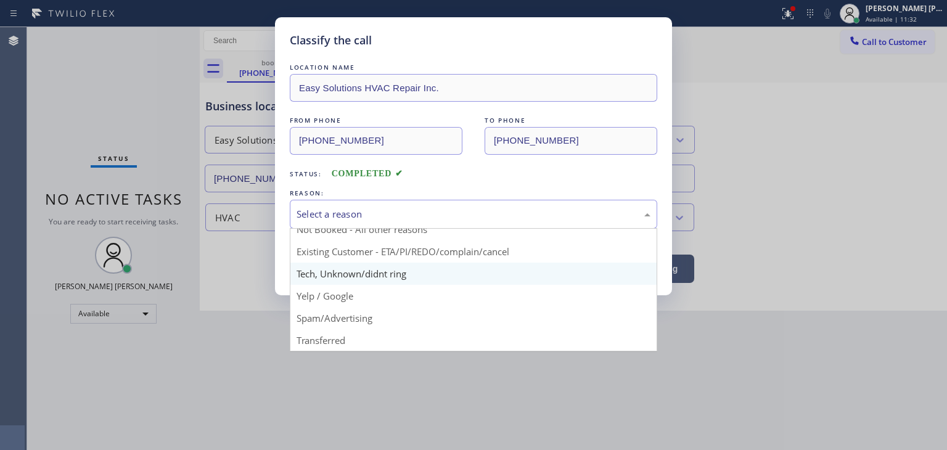
scroll to position [10, 0]
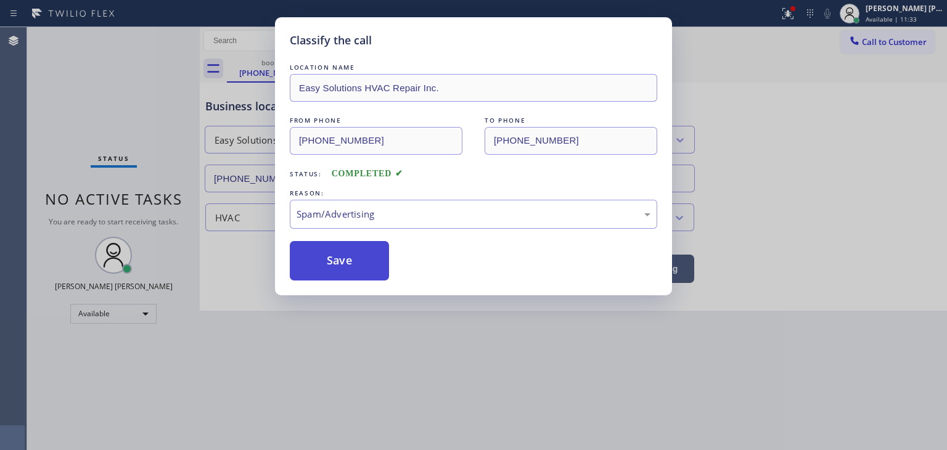
click at [340, 261] on button "Save" at bounding box center [339, 260] width 99 height 39
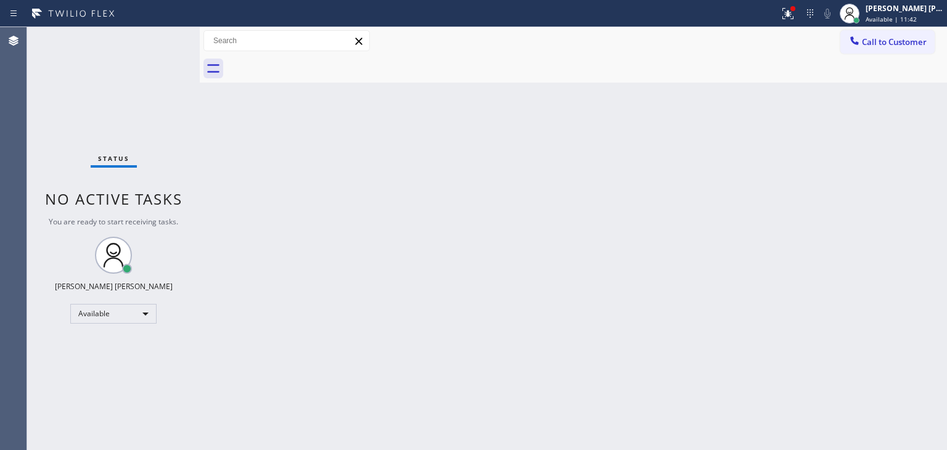
click at [128, 84] on div "Status No active tasks You are ready to start receiving tasks. [PERSON_NAME] [P…" at bounding box center [113, 238] width 173 height 423
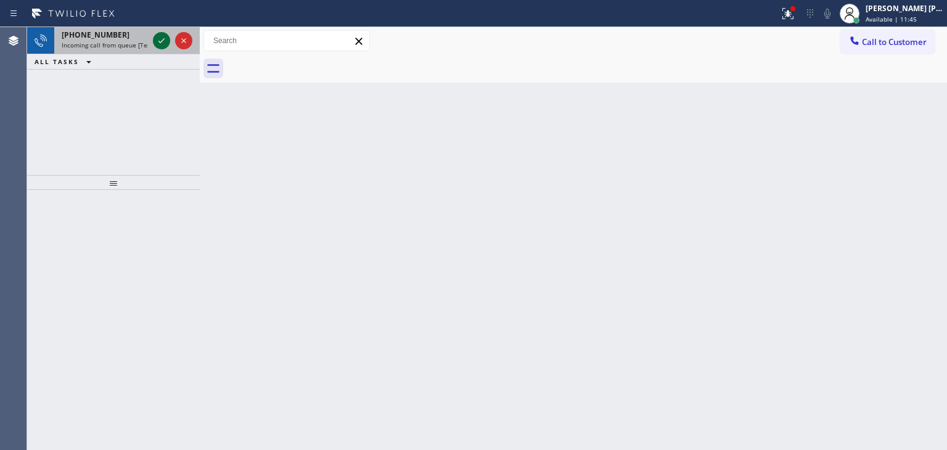
click at [155, 34] on icon at bounding box center [161, 40] width 15 height 15
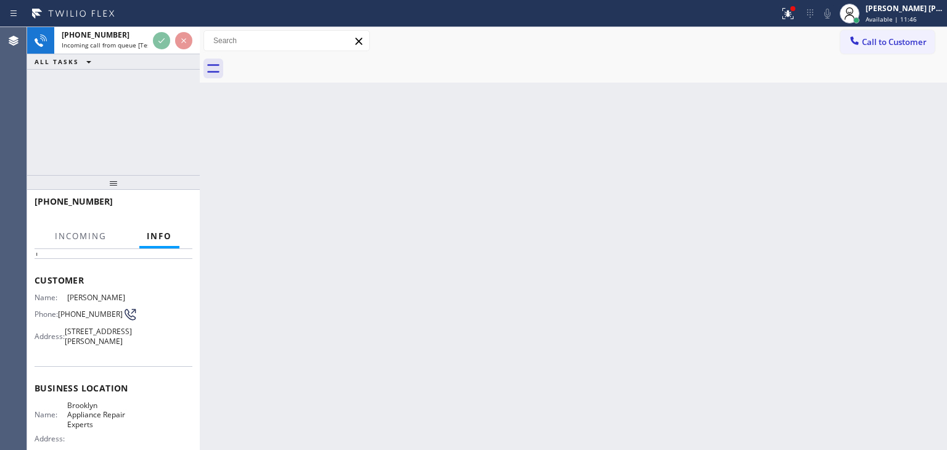
scroll to position [123, 0]
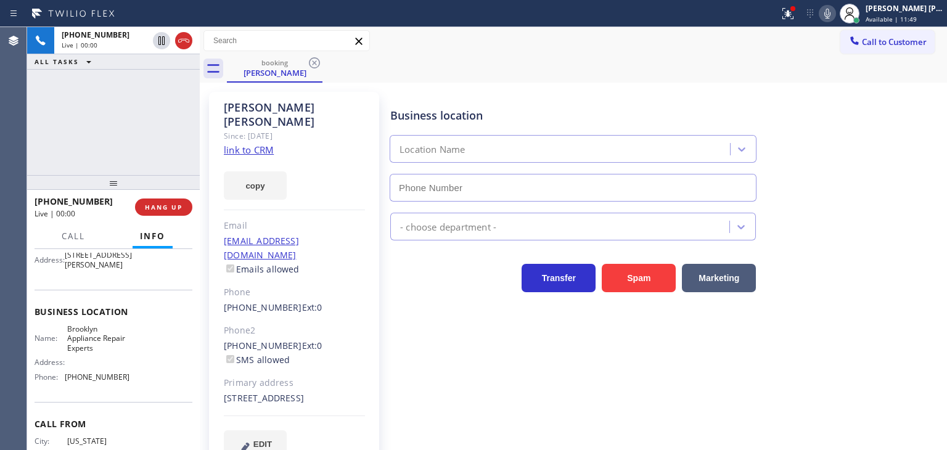
type input "[PHONE_NUMBER]"
click at [835, 15] on icon at bounding box center [827, 13] width 15 height 15
click at [835, 12] on icon at bounding box center [827, 13] width 15 height 15
click at [258, 144] on link "link to CRM" at bounding box center [249, 150] width 50 height 12
click at [835, 11] on icon at bounding box center [827, 13] width 15 height 15
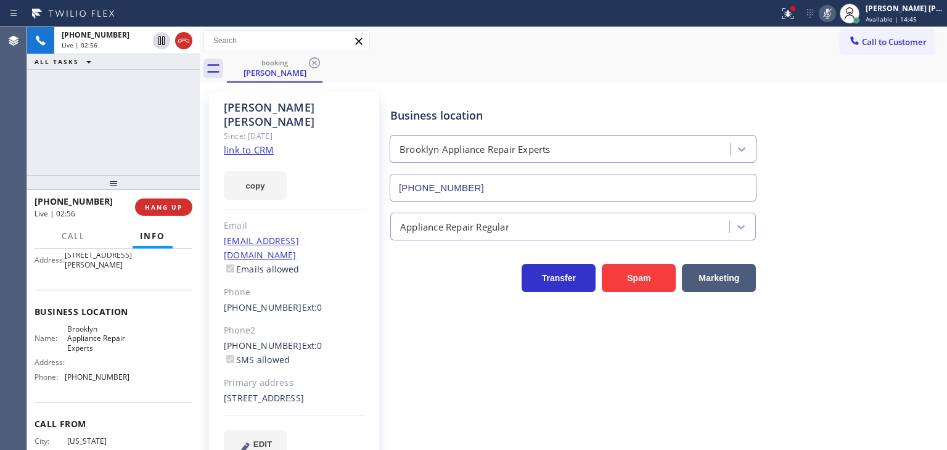
click at [835, 16] on icon at bounding box center [827, 13] width 15 height 15
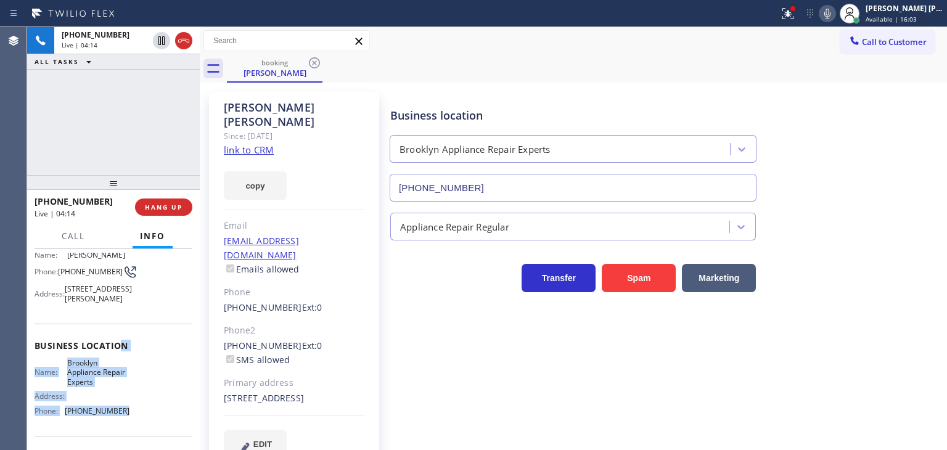
scroll to position [62, 0]
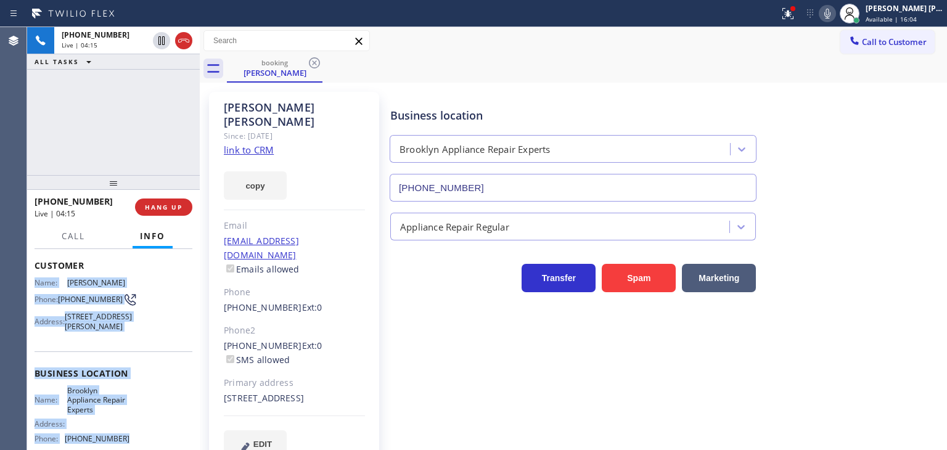
drag, startPoint x: 141, startPoint y: 389, endPoint x: 30, endPoint y: 276, distance: 158.2
click at [30, 276] on div "Context Queue: [Test] All Priority: 1 Customer Name: [PERSON_NAME] Phone: [PHON…" at bounding box center [113, 349] width 173 height 201
copy div "Name: [PERSON_NAME] Phone: [PHONE_NUMBER] Address: [STREET_ADDRESS][PERSON_NAME…"
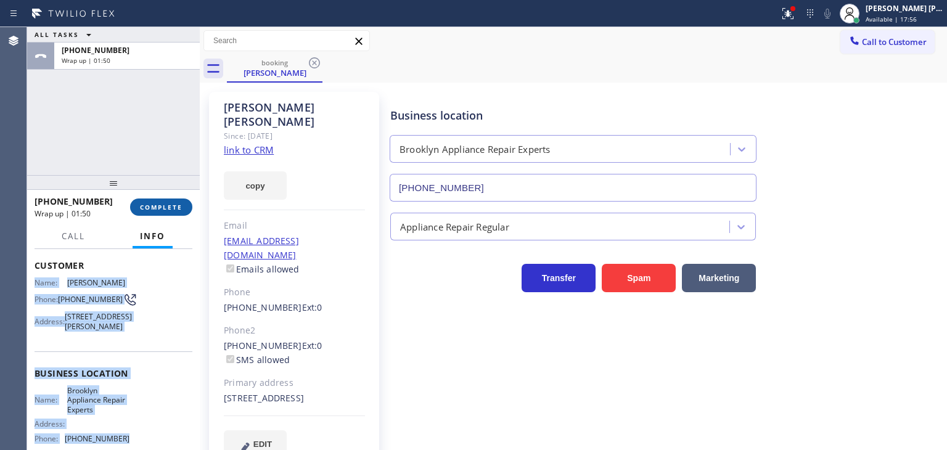
click at [173, 203] on span "COMPLETE" at bounding box center [161, 207] width 43 height 9
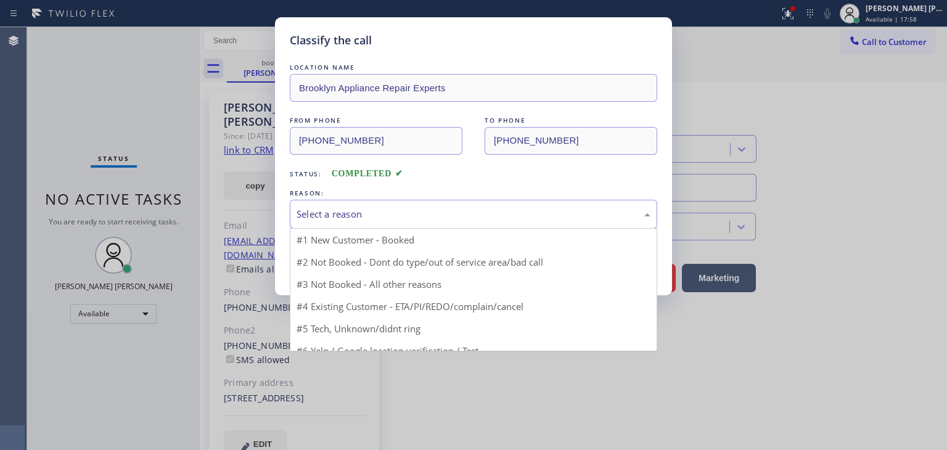
click at [303, 214] on div "Select a reason" at bounding box center [474, 214] width 354 height 14
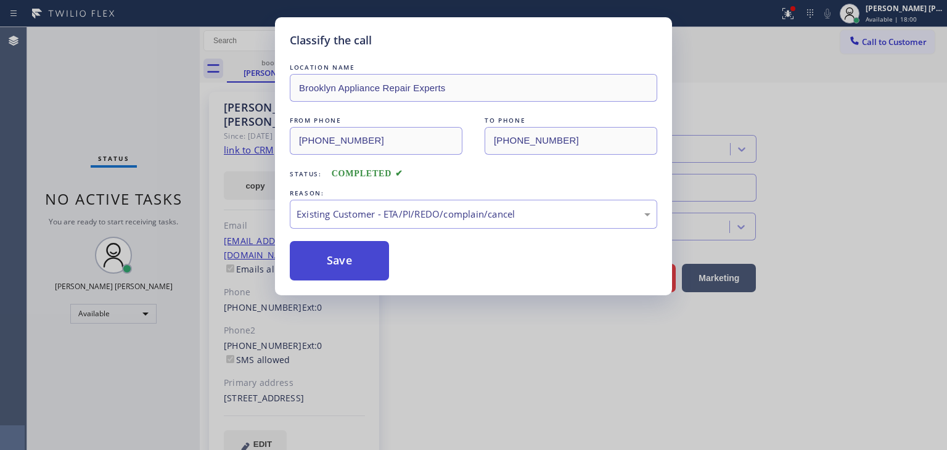
click at [342, 266] on button "Save" at bounding box center [339, 260] width 99 height 39
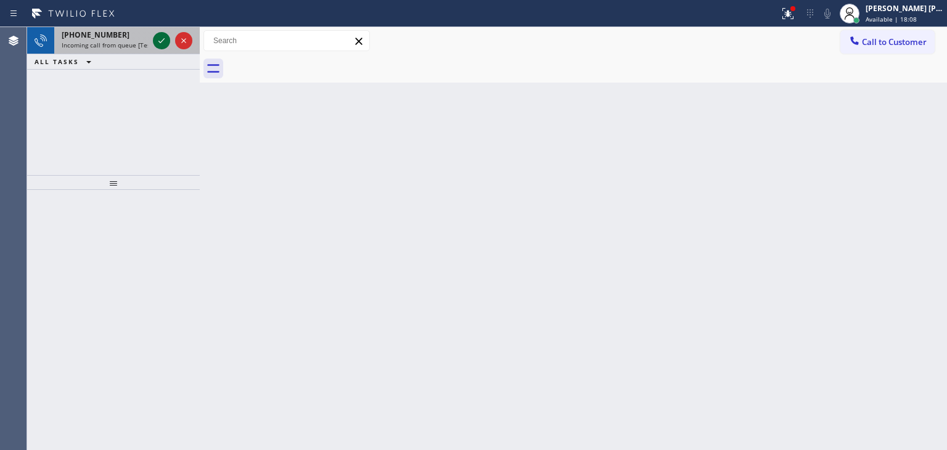
click at [164, 39] on icon at bounding box center [161, 40] width 15 height 15
click at [158, 35] on icon at bounding box center [161, 40] width 15 height 15
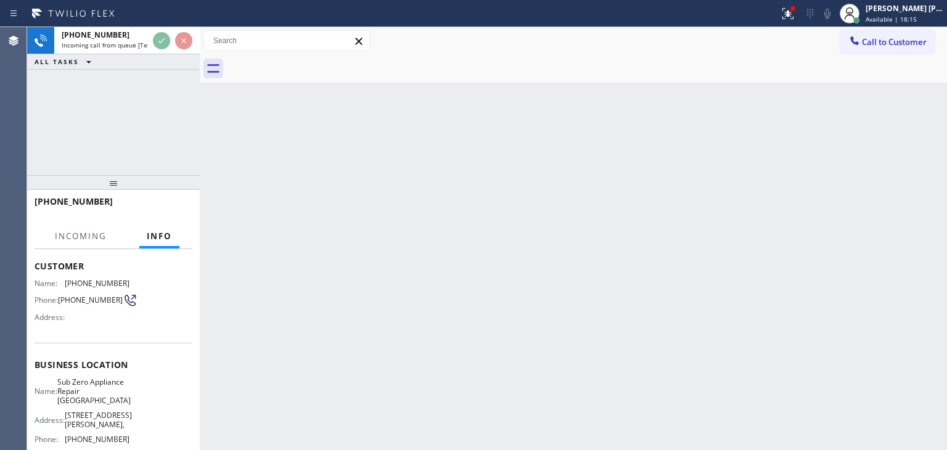
scroll to position [62, 0]
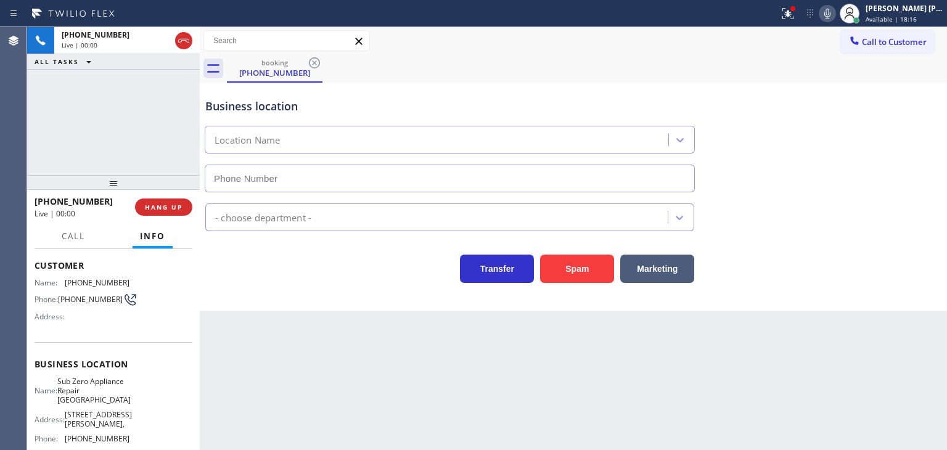
type input "[PHONE_NUMBER]"
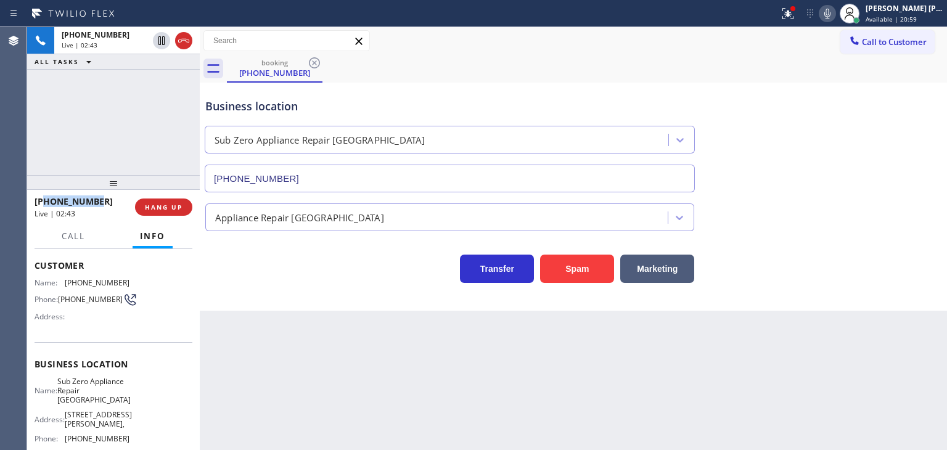
drag, startPoint x: 97, startPoint y: 200, endPoint x: 45, endPoint y: 200, distance: 52.4
click at [45, 200] on div "[PHONE_NUMBER]" at bounding box center [81, 201] width 92 height 12
copy span "3608204376"
click at [911, 18] on span "Available | 21:29" at bounding box center [890, 19] width 51 height 9
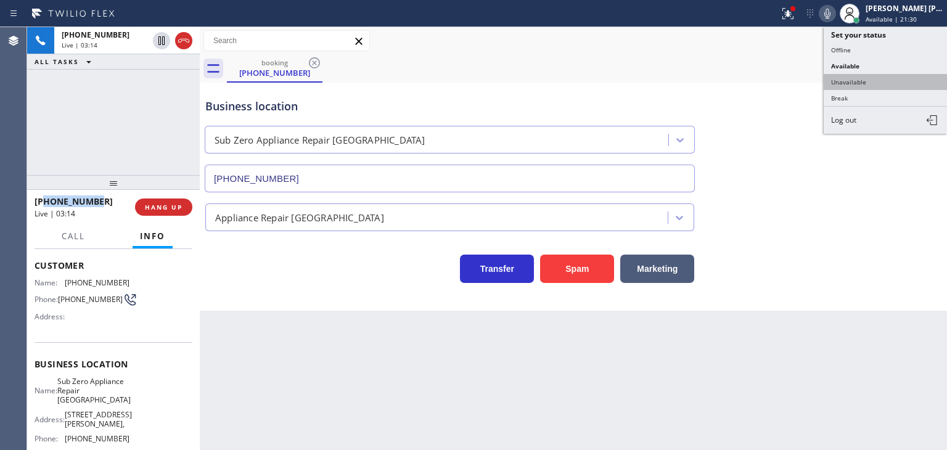
click at [870, 81] on button "Unavailable" at bounding box center [885, 82] width 123 height 16
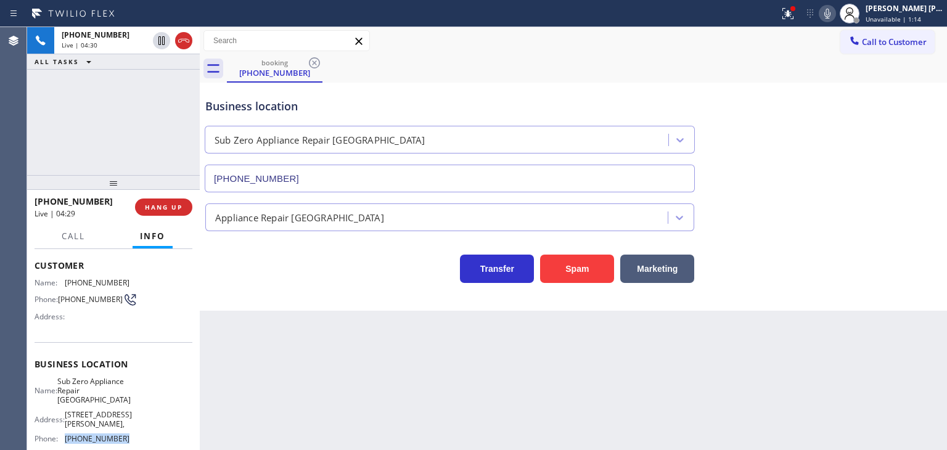
drag, startPoint x: 133, startPoint y: 431, endPoint x: 57, endPoint y: 429, distance: 75.8
click at [57, 429] on div "Name: Sub Zero Appliance Repair Bellingham Address: [STREET_ADDRESS][GEOGRAPHIC…" at bounding box center [114, 413] width 158 height 72
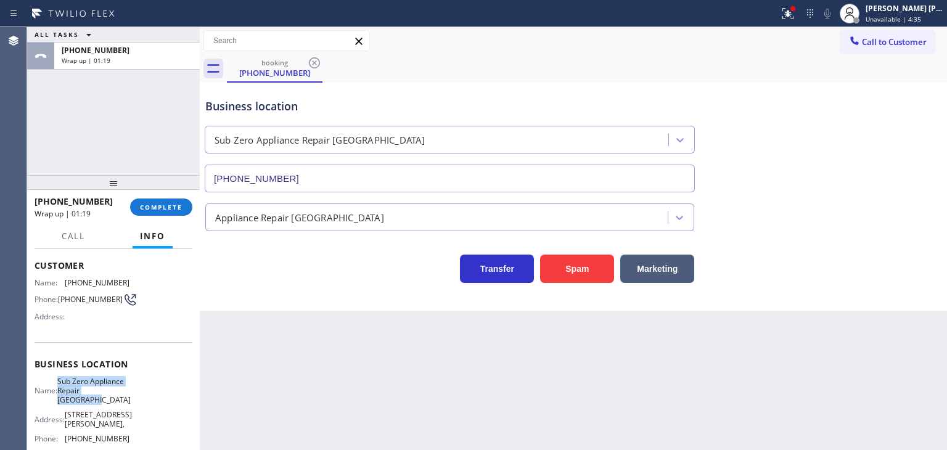
drag, startPoint x: 108, startPoint y: 403, endPoint x: 63, endPoint y: 384, distance: 48.1
click at [63, 384] on div "Name: Sub Zero Appliance Repair [GEOGRAPHIC_DATA]" at bounding box center [82, 391] width 95 height 28
drag, startPoint x: 100, startPoint y: 198, endPoint x: 46, endPoint y: 203, distance: 54.4
click at [46, 203] on div "[PHONE_NUMBER]" at bounding box center [78, 201] width 87 height 12
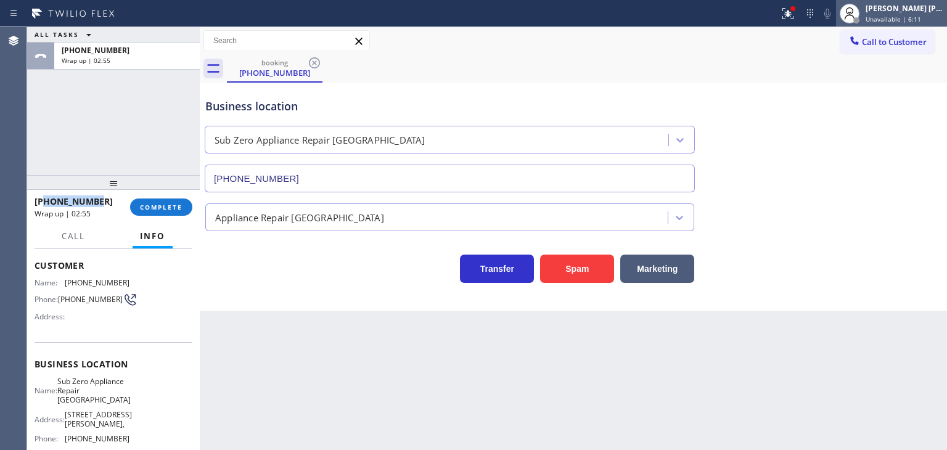
click at [911, 13] on div "[PERSON_NAME] [PERSON_NAME]" at bounding box center [904, 8] width 78 height 10
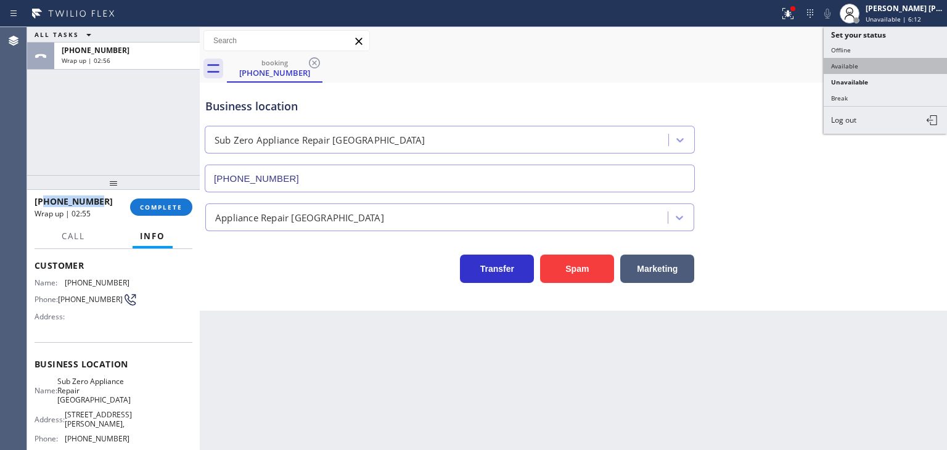
click at [879, 59] on button "Available" at bounding box center [885, 66] width 123 height 16
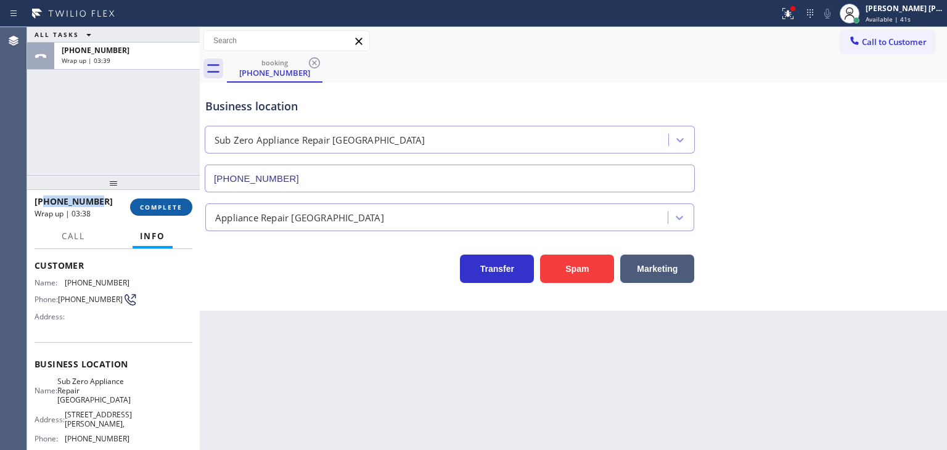
click at [170, 203] on span "COMPLETE" at bounding box center [161, 207] width 43 height 9
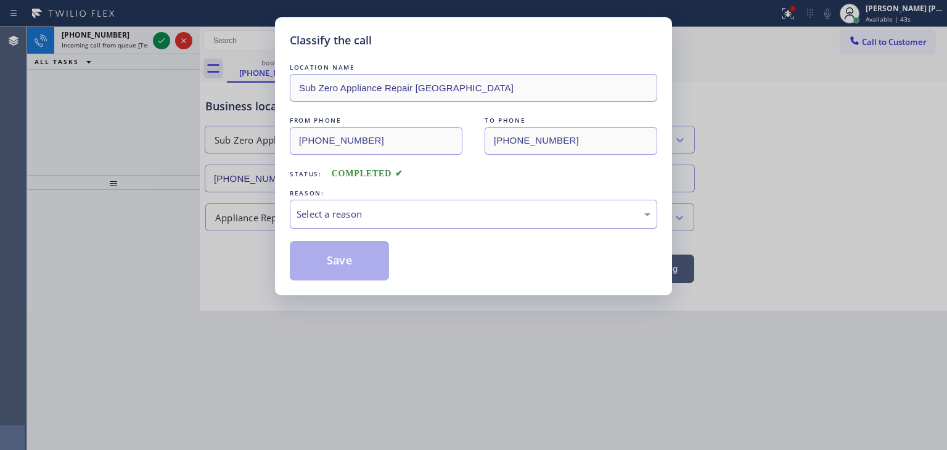
click at [362, 210] on div "Select a reason" at bounding box center [474, 214] width 354 height 14
drag, startPoint x: 350, startPoint y: 256, endPoint x: 333, endPoint y: 235, distance: 27.6
click at [348, 255] on button "Save" at bounding box center [339, 260] width 99 height 39
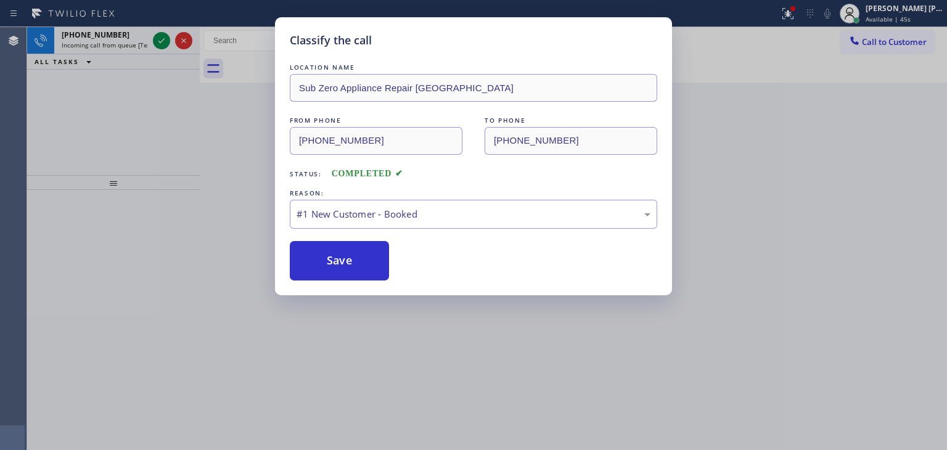
click at [164, 38] on div "Classify the call LOCATION NAME Sub Zero Appliance Repair [GEOGRAPHIC_DATA] FRO…" at bounding box center [473, 225] width 947 height 450
click at [164, 38] on icon at bounding box center [161, 40] width 15 height 15
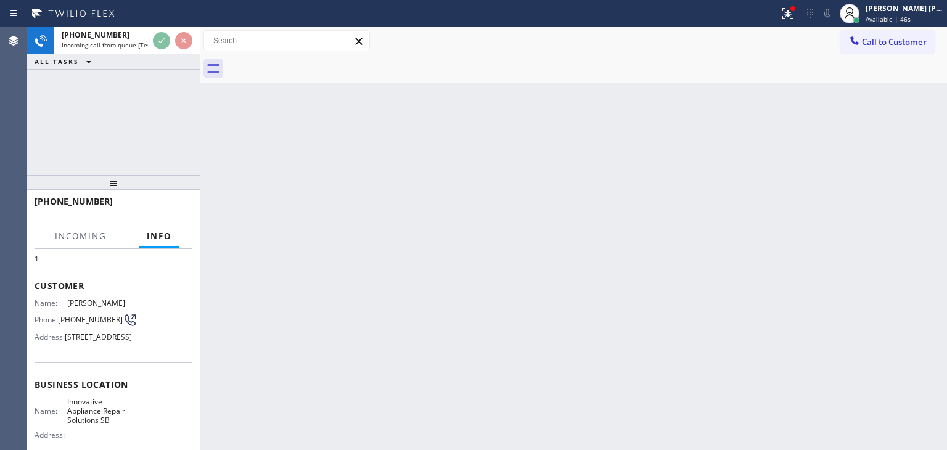
scroll to position [62, 0]
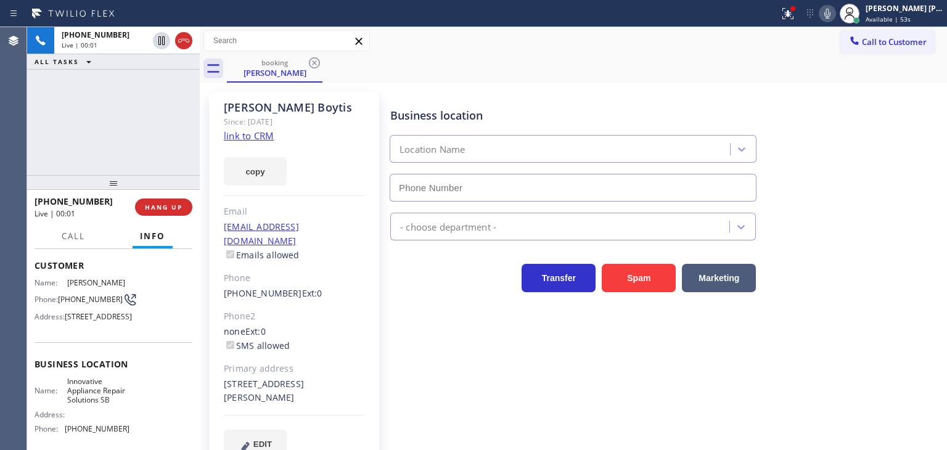
type input "[PHONE_NUMBER]"
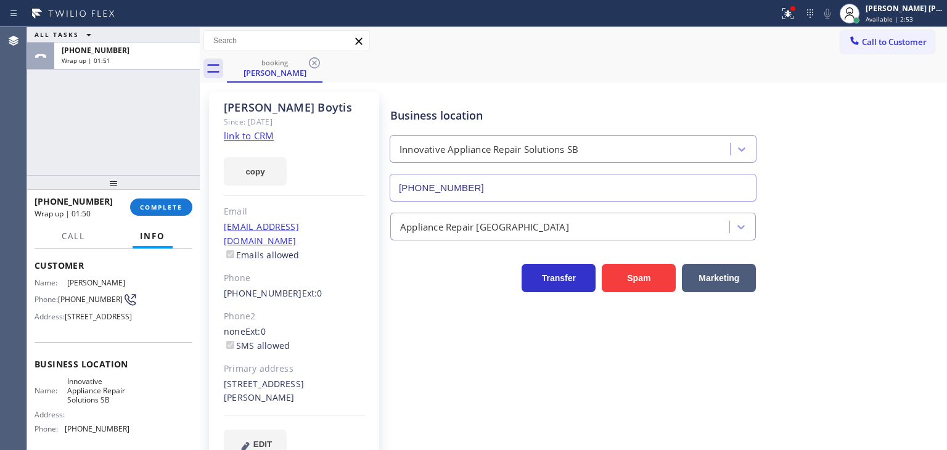
drag, startPoint x: 160, startPoint y: 205, endPoint x: 165, endPoint y: 216, distance: 12.1
click at [160, 205] on span "COMPLETE" at bounding box center [161, 207] width 43 height 9
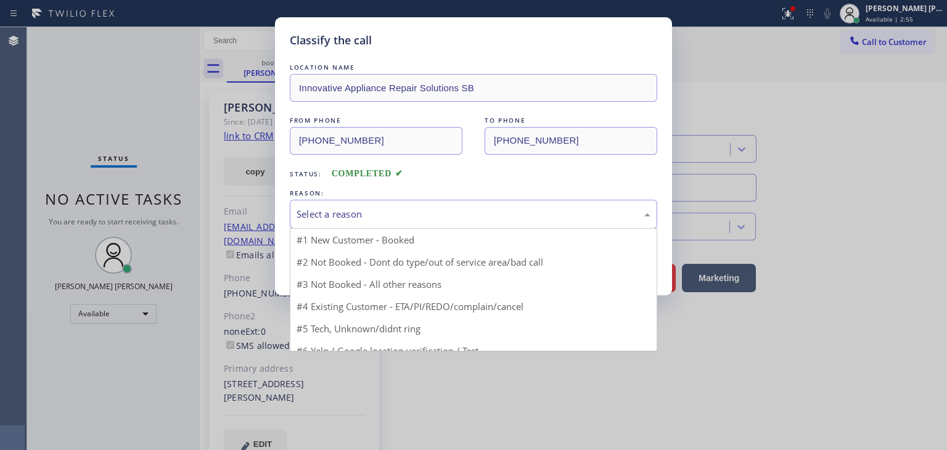
click at [336, 207] on div "Select a reason" at bounding box center [474, 214] width 354 height 14
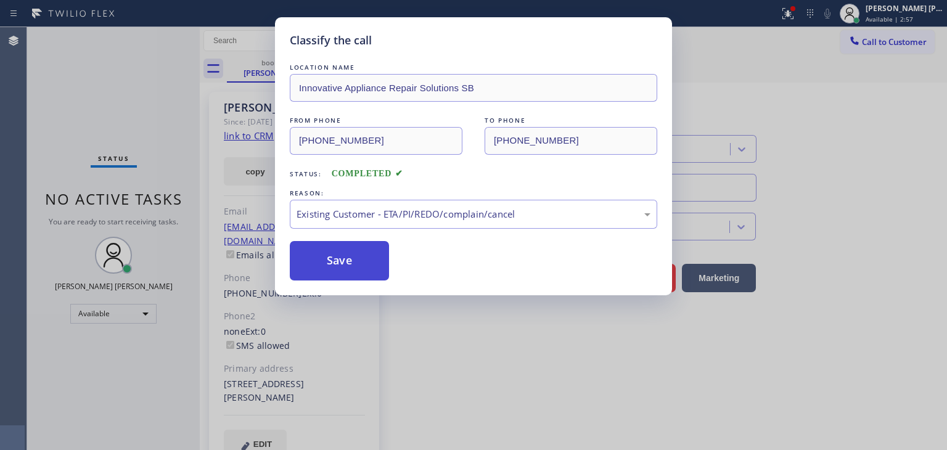
click at [342, 255] on button "Save" at bounding box center [339, 260] width 99 height 39
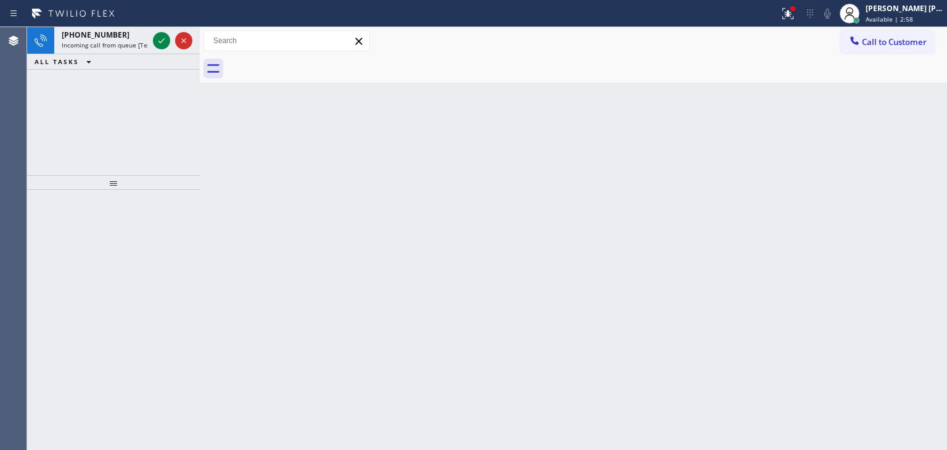
click at [342, 258] on div "Back to Dashboard Change Sender ID Customers Technicians Select a contact Outbo…" at bounding box center [573, 238] width 747 height 423
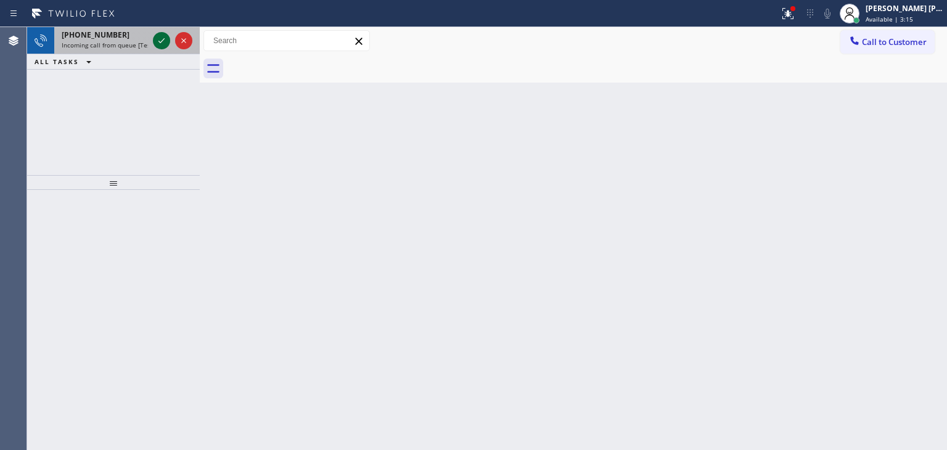
click at [165, 41] on icon at bounding box center [161, 40] width 15 height 15
click at [158, 40] on icon at bounding box center [161, 40] width 15 height 15
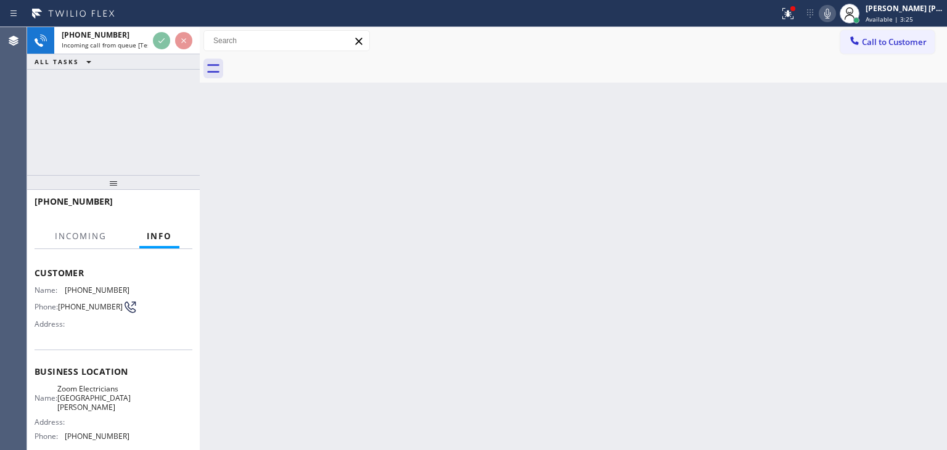
scroll to position [62, 0]
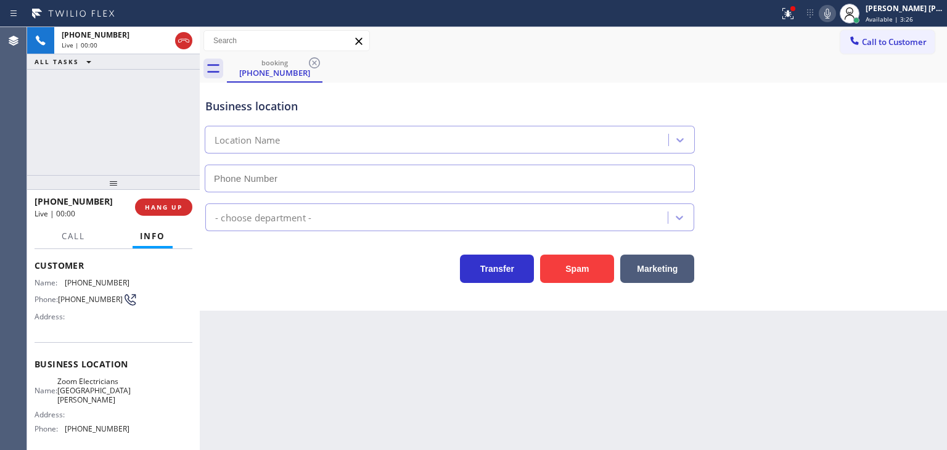
type input "[PHONE_NUMBER]"
click at [835, 12] on icon at bounding box center [827, 13] width 15 height 15
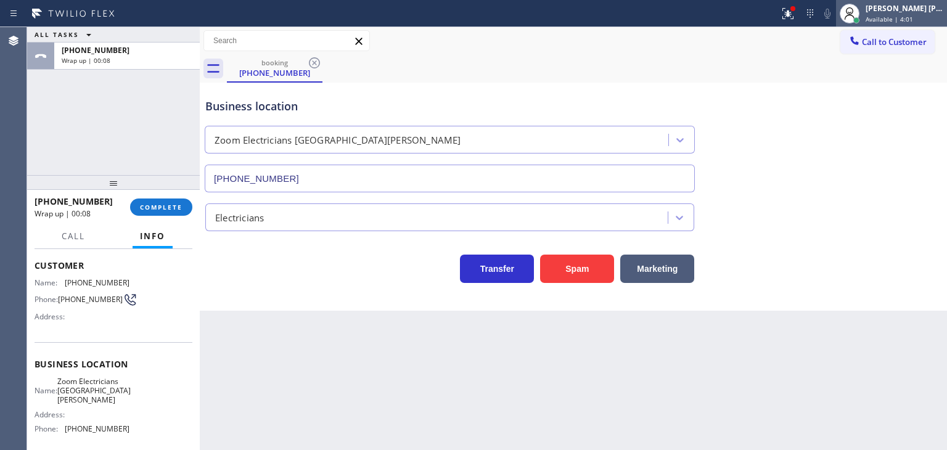
click at [913, 16] on span "Available | 4:01" at bounding box center [888, 19] width 47 height 9
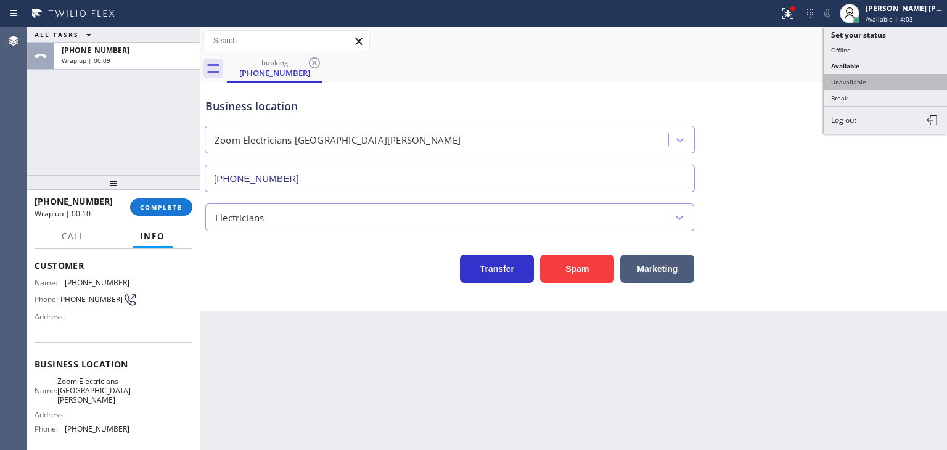
click at [890, 78] on button "Unavailable" at bounding box center [885, 82] width 123 height 16
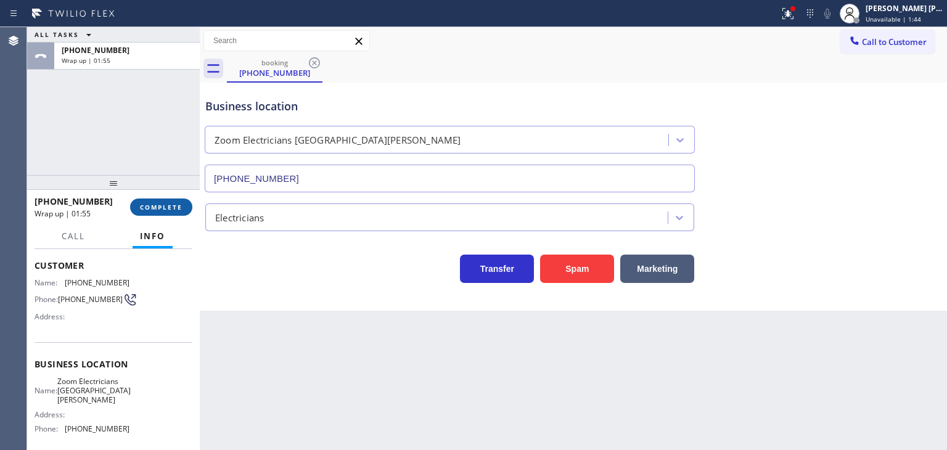
click at [168, 213] on button "COMPLETE" at bounding box center [161, 206] width 62 height 17
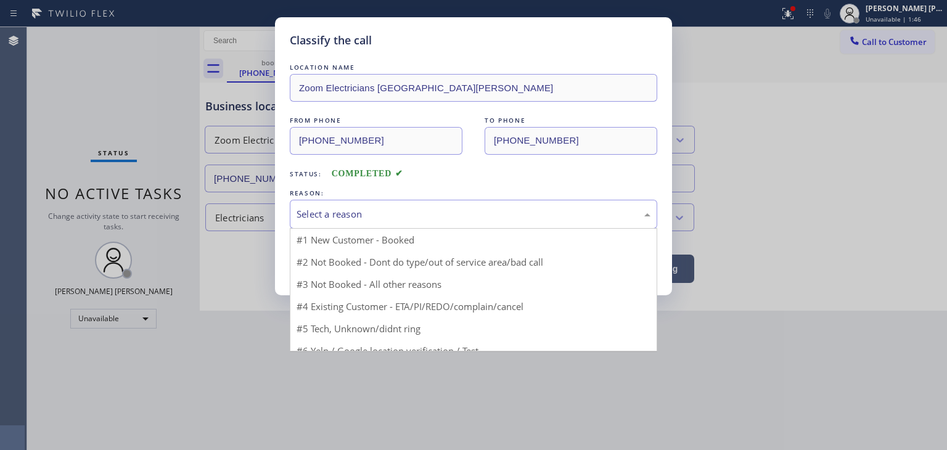
click at [308, 205] on div "Select a reason" at bounding box center [473, 214] width 367 height 29
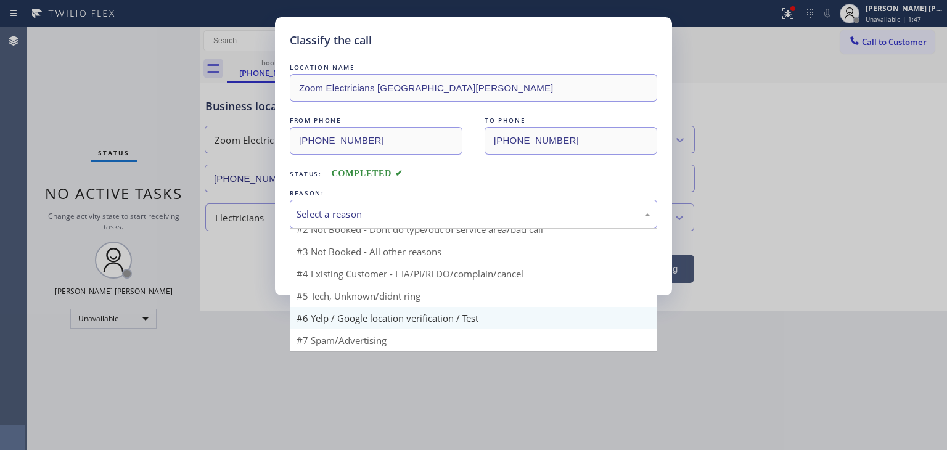
scroll to position [10, 0]
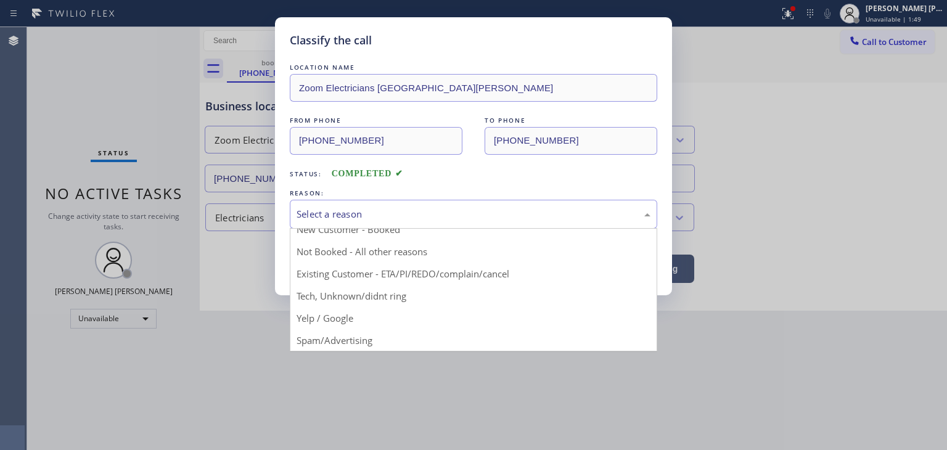
drag, startPoint x: 350, startPoint y: 339, endPoint x: 347, endPoint y: 329, distance: 10.9
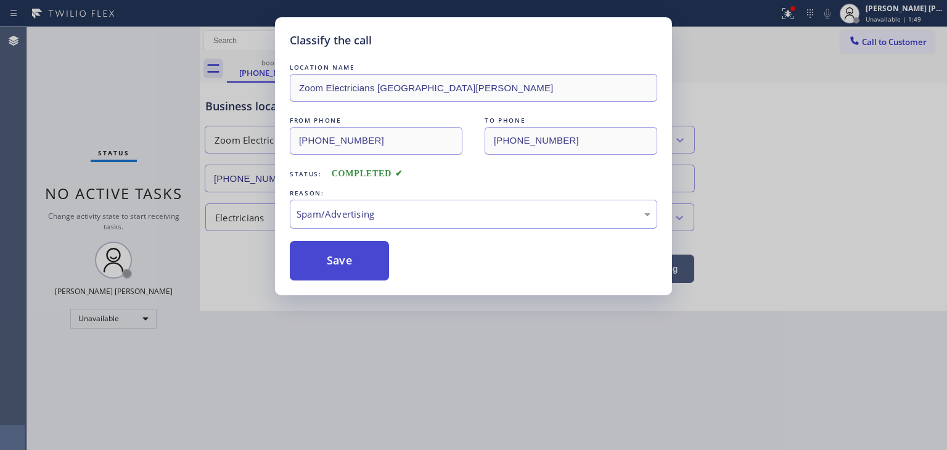
click at [342, 271] on button "Save" at bounding box center [339, 260] width 99 height 39
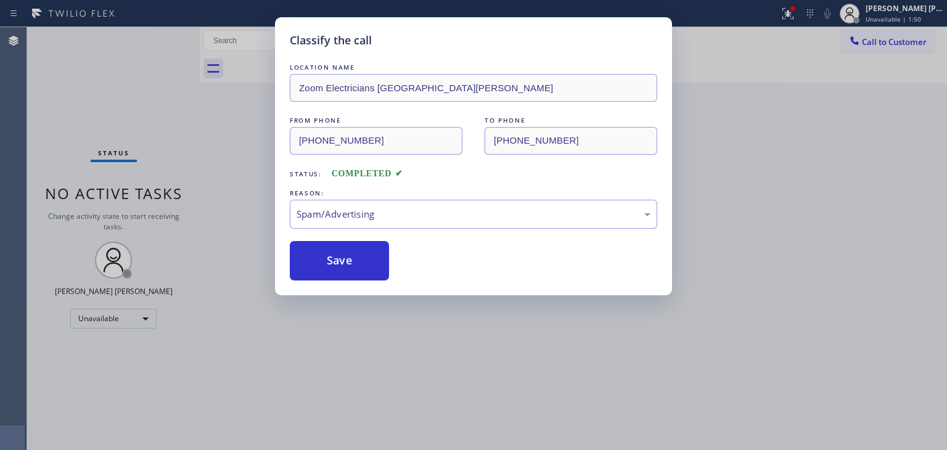
click at [915, 13] on div "Classify the call LOCATION NAME Zoom Electricians San [PERSON_NAME] FROM PHONE …" at bounding box center [473, 225] width 947 height 450
click at [913, 12] on div "[PERSON_NAME] [PERSON_NAME]" at bounding box center [904, 8] width 78 height 10
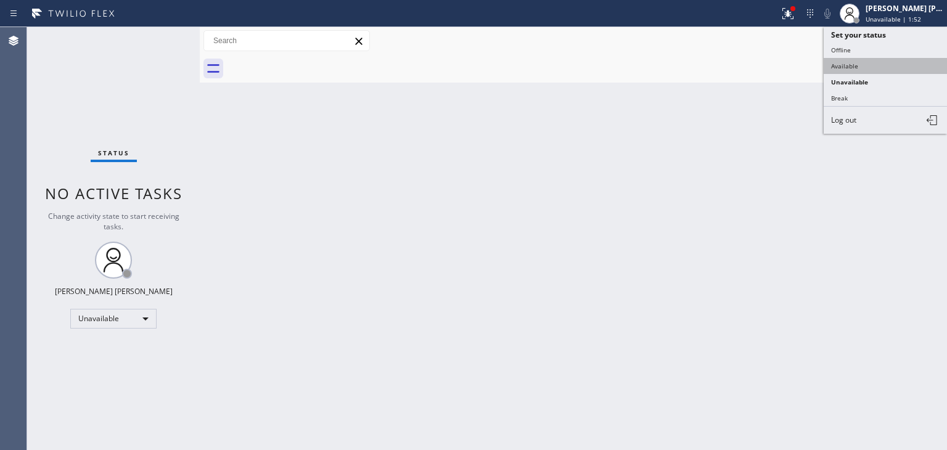
click at [883, 67] on button "Available" at bounding box center [885, 66] width 123 height 16
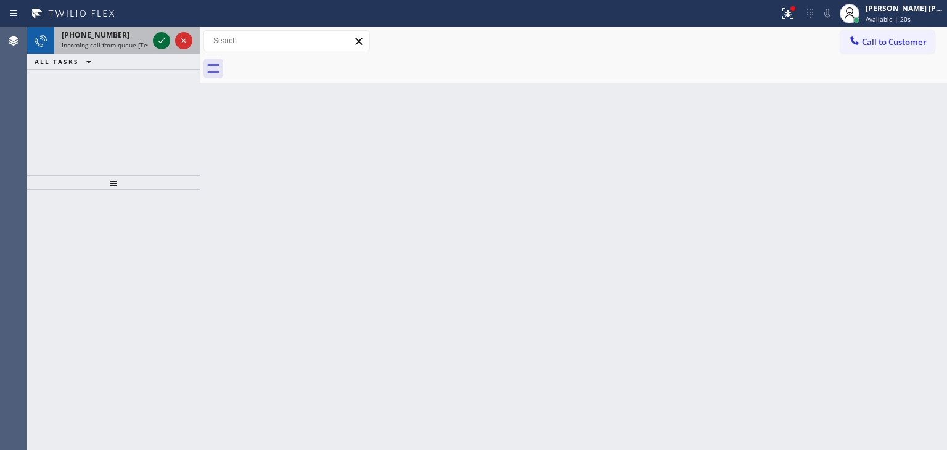
click at [163, 45] on icon at bounding box center [161, 40] width 15 height 15
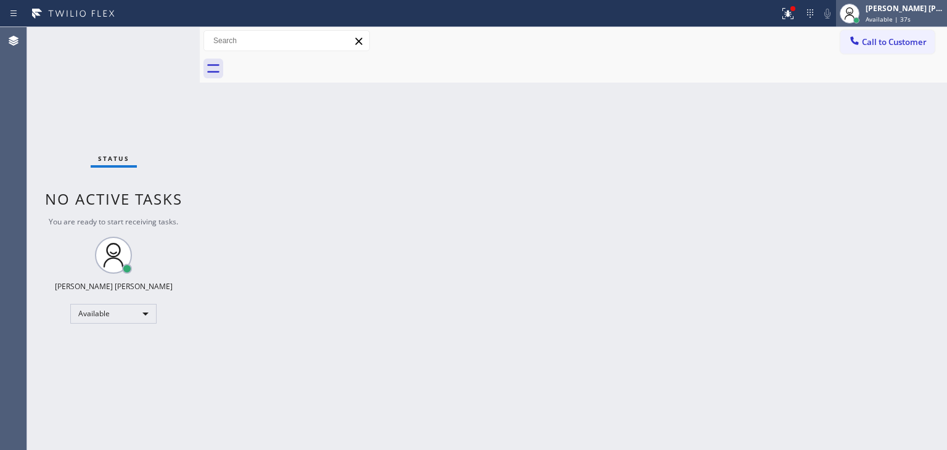
click at [902, 15] on span "Available | 37s" at bounding box center [887, 19] width 45 height 9
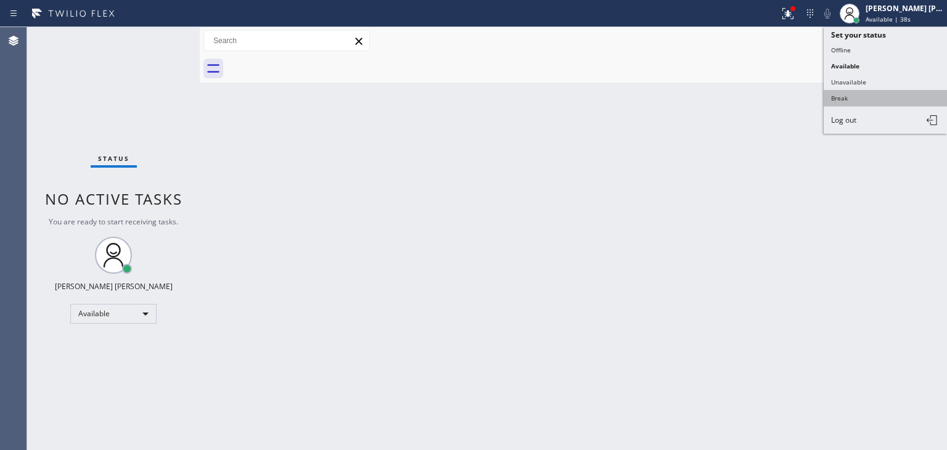
click at [891, 96] on button "Break" at bounding box center [885, 98] width 123 height 16
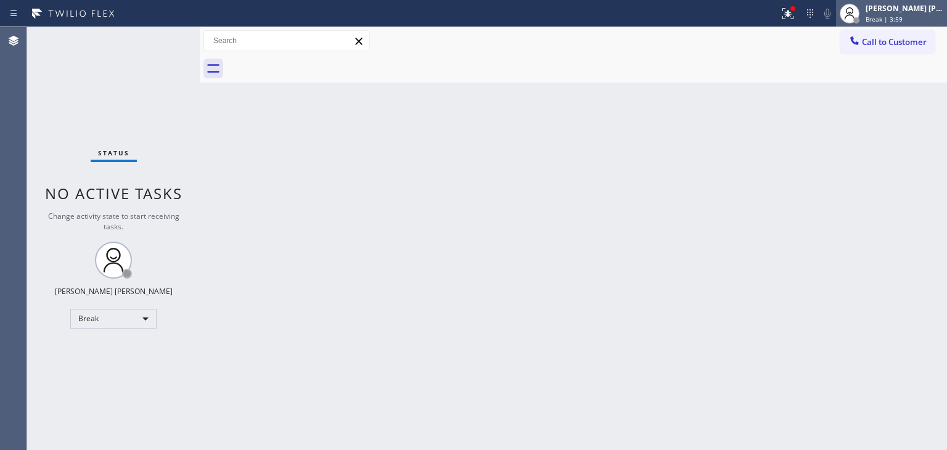
click at [902, 15] on span "Break | 3:59" at bounding box center [883, 19] width 37 height 9
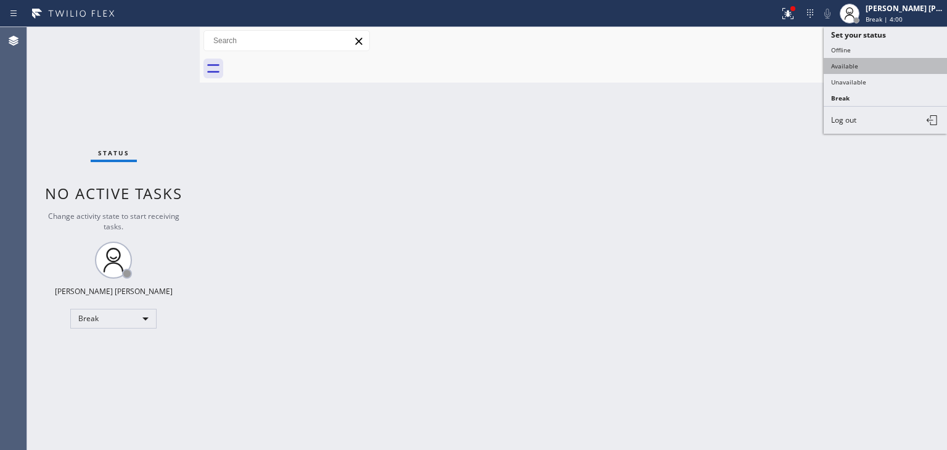
click at [886, 64] on button "Available" at bounding box center [885, 66] width 123 height 16
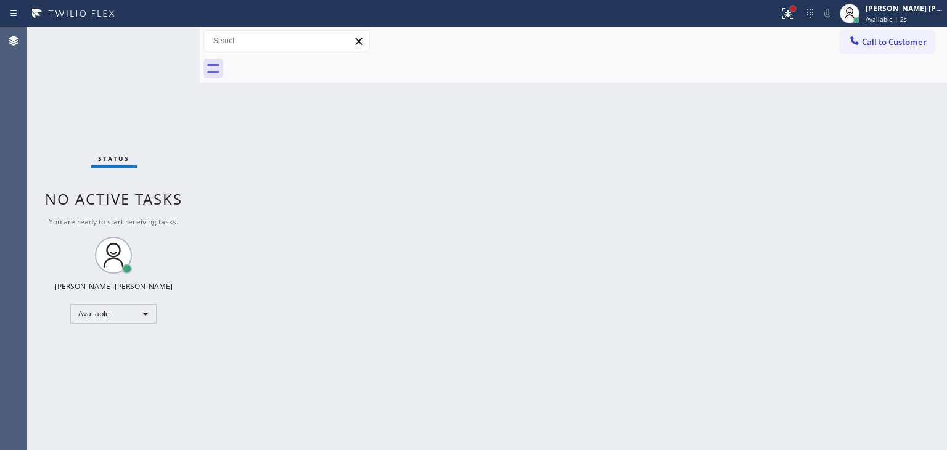
click at [796, 11] on div at bounding box center [792, 8] width 7 height 7
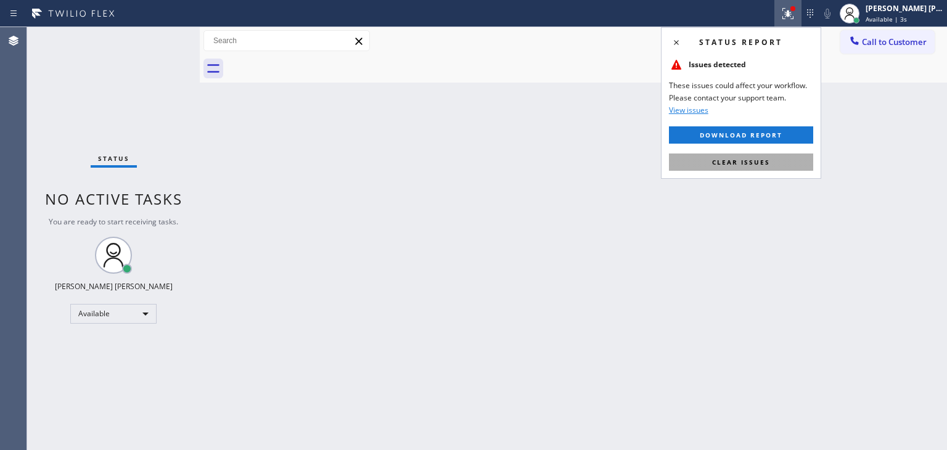
click at [753, 160] on span "Clear issues" at bounding box center [741, 162] width 58 height 9
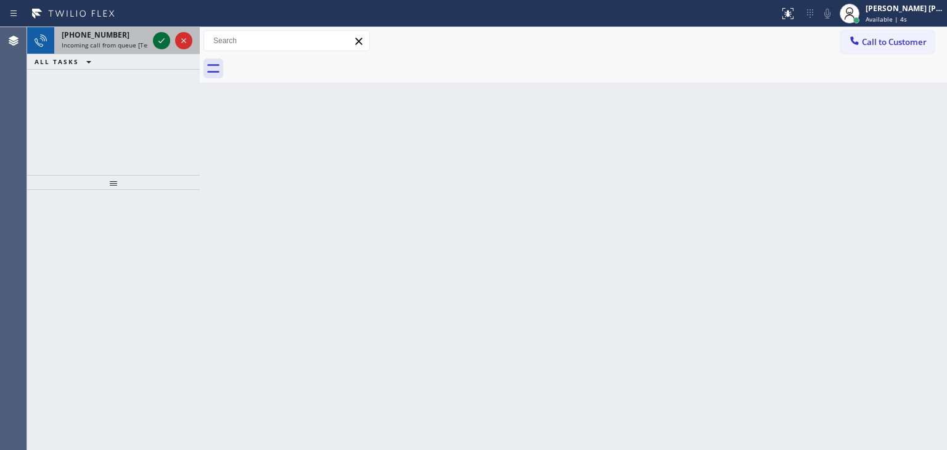
click at [166, 36] on icon at bounding box center [161, 40] width 15 height 15
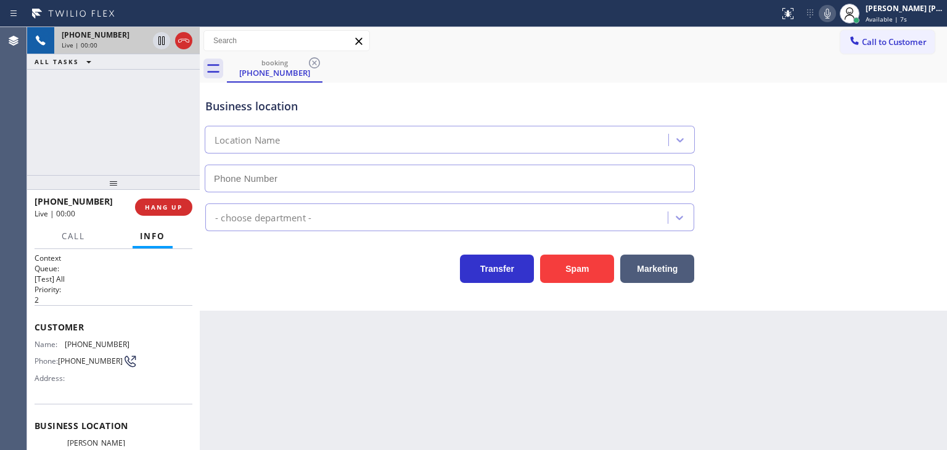
type input "[PHONE_NUMBER]"
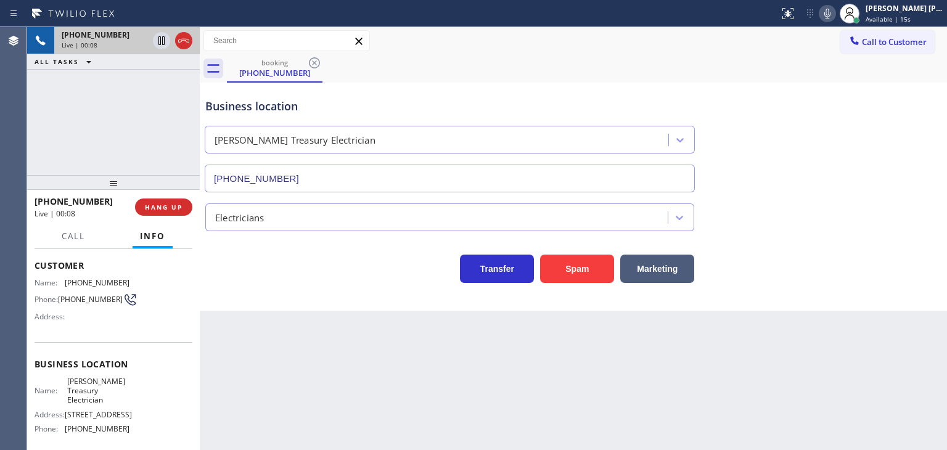
click at [835, 14] on icon at bounding box center [827, 13] width 15 height 15
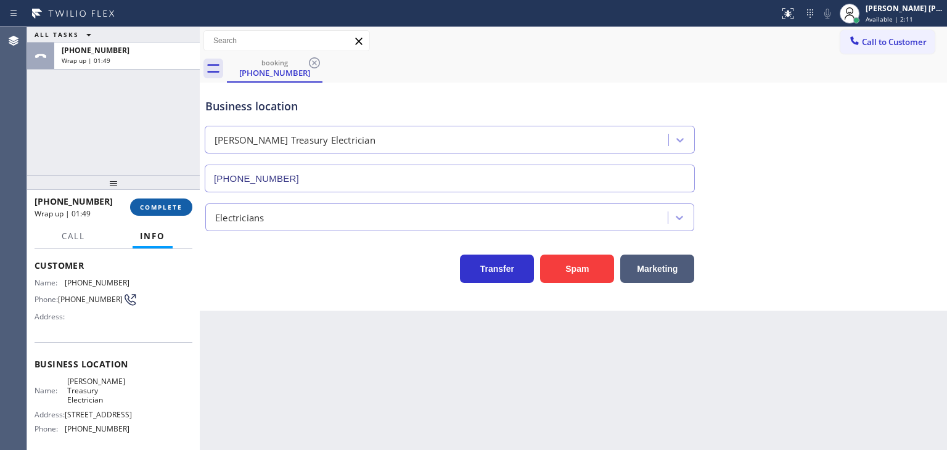
click at [168, 207] on span "COMPLETE" at bounding box center [161, 207] width 43 height 9
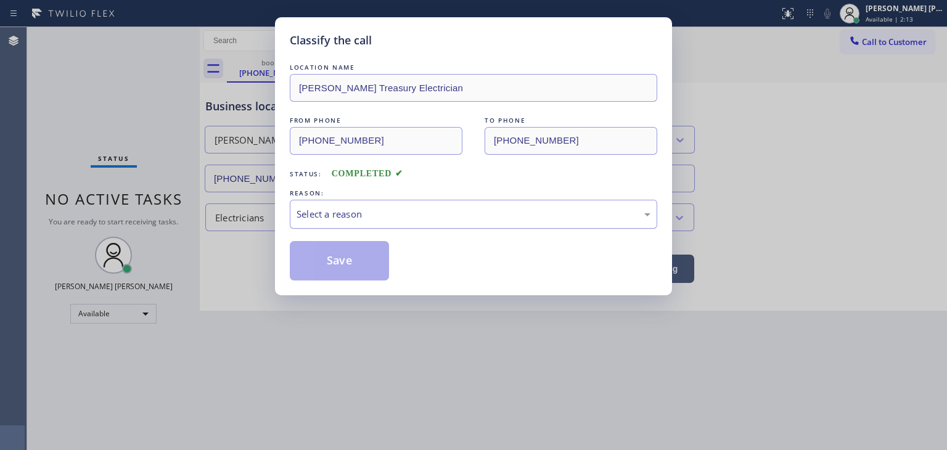
click at [361, 212] on div "Select a reason" at bounding box center [474, 214] width 354 height 14
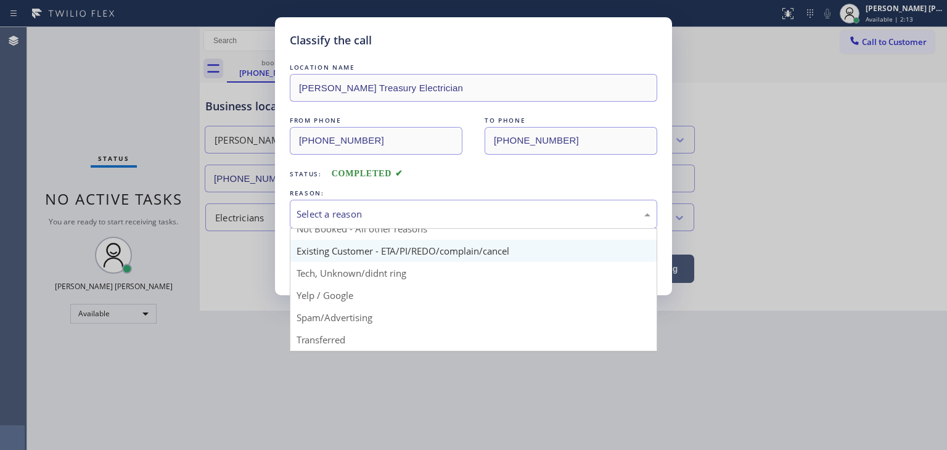
scroll to position [62, 0]
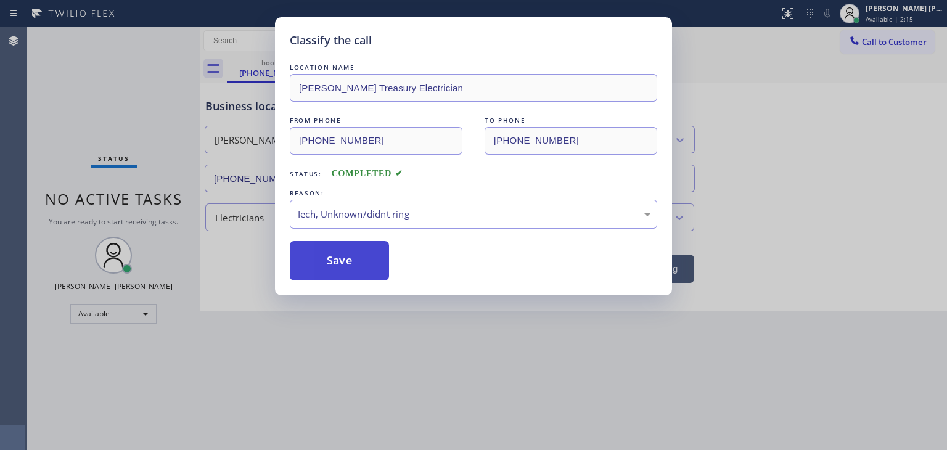
click at [347, 261] on button "Save" at bounding box center [339, 260] width 99 height 39
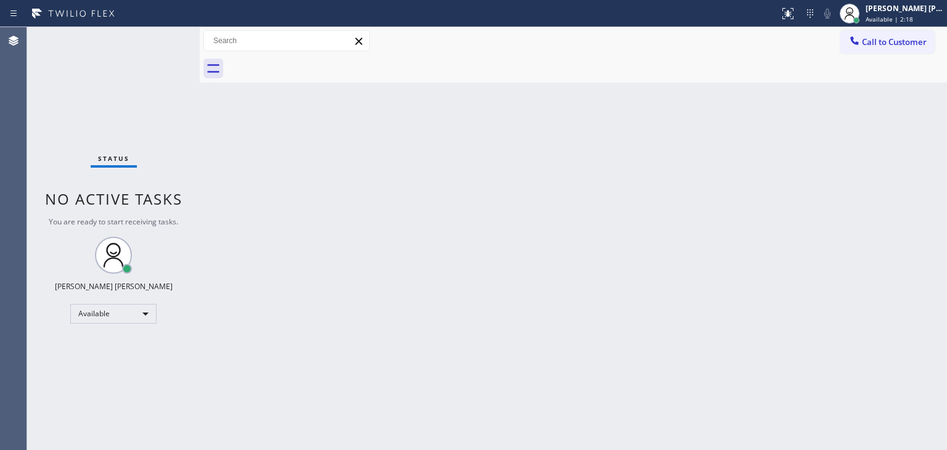
click at [162, 40] on div "Status No active tasks You are ready to start receiving tasks. [PERSON_NAME] [P…" at bounding box center [113, 238] width 173 height 423
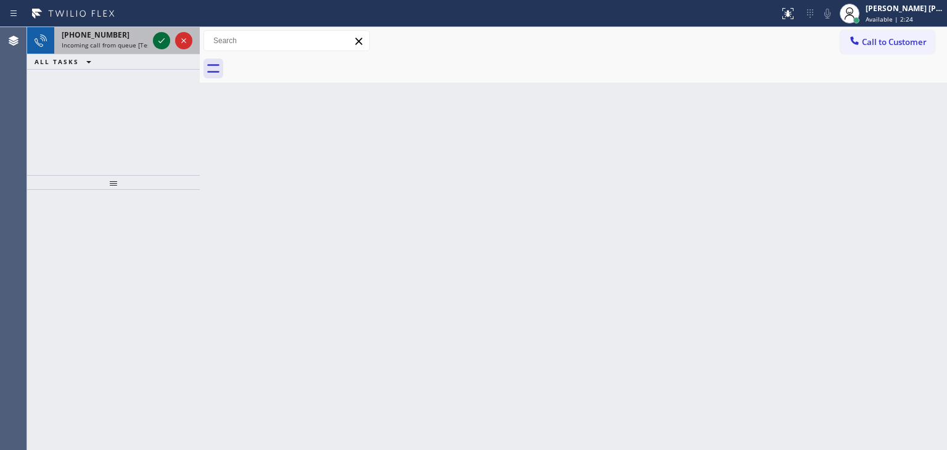
click at [162, 39] on icon at bounding box center [161, 40] width 15 height 15
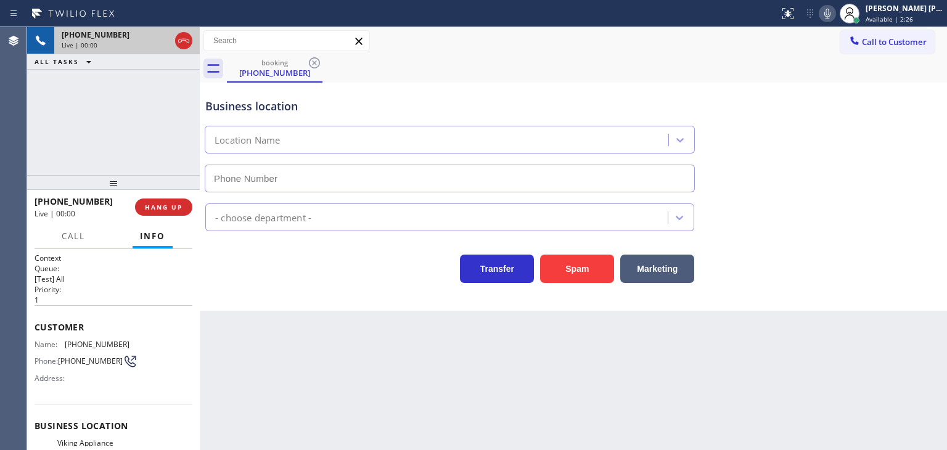
type input "[PHONE_NUMBER]"
click at [853, 17] on div "Status report No issues detected If you experience an issue, please download th…" at bounding box center [860, 13] width 173 height 27
click at [835, 14] on icon at bounding box center [827, 13] width 15 height 15
click at [835, 13] on icon at bounding box center [827, 13] width 15 height 15
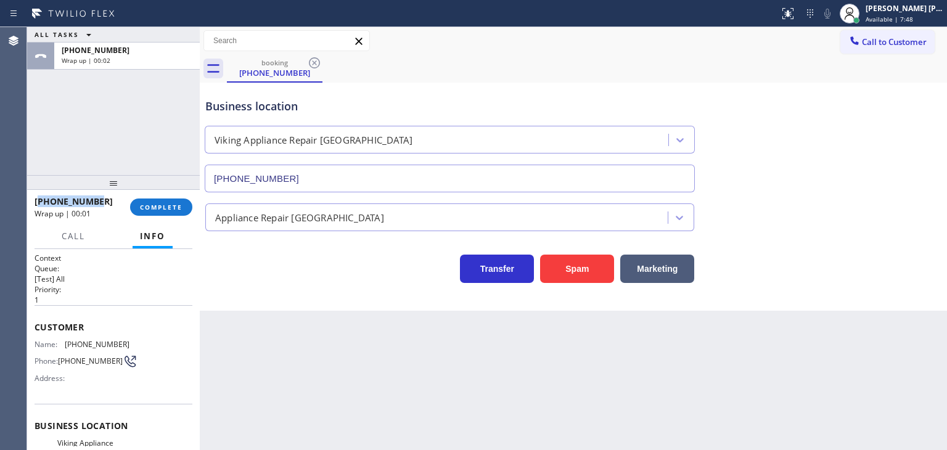
drag, startPoint x: 84, startPoint y: 198, endPoint x: 42, endPoint y: 203, distance: 42.8
click at [42, 203] on div "[PHONE_NUMBER]" at bounding box center [78, 201] width 87 height 12
click at [99, 200] on div "[PHONE_NUMBER]" at bounding box center [78, 201] width 87 height 12
drag, startPoint x: 99, startPoint y: 200, endPoint x: 79, endPoint y: 190, distance: 22.1
click at [61, 202] on div "[PHONE_NUMBER]" at bounding box center [78, 201] width 87 height 12
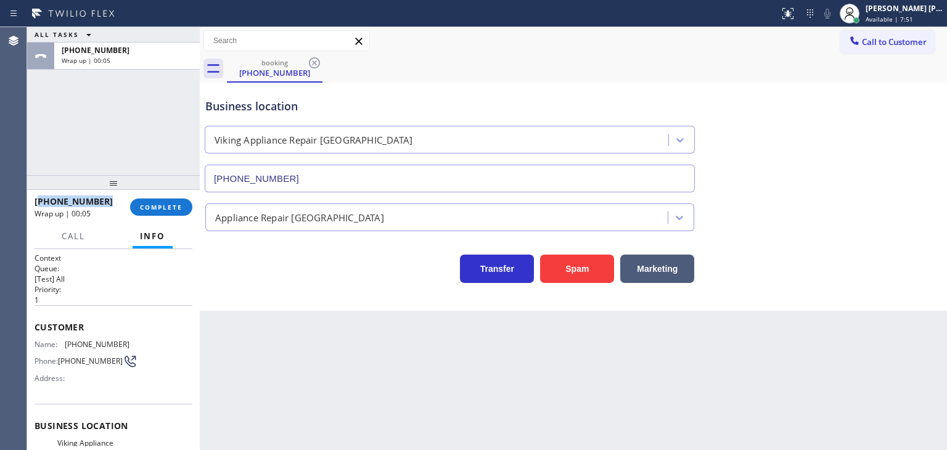
click at [97, 201] on div "[PHONE_NUMBER]" at bounding box center [78, 201] width 87 height 12
drag, startPoint x: 104, startPoint y: 201, endPoint x: 43, endPoint y: 201, distance: 61.6
click at [43, 201] on div "[PHONE_NUMBER]" at bounding box center [78, 201] width 87 height 12
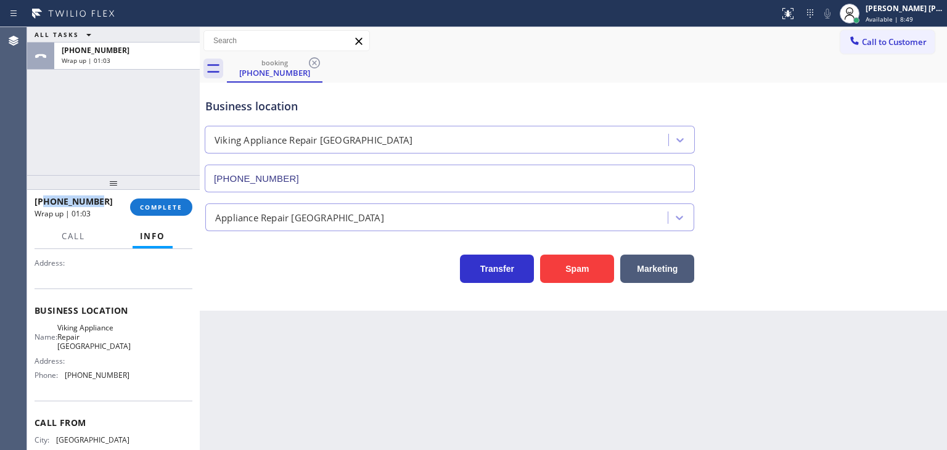
scroll to position [123, 0]
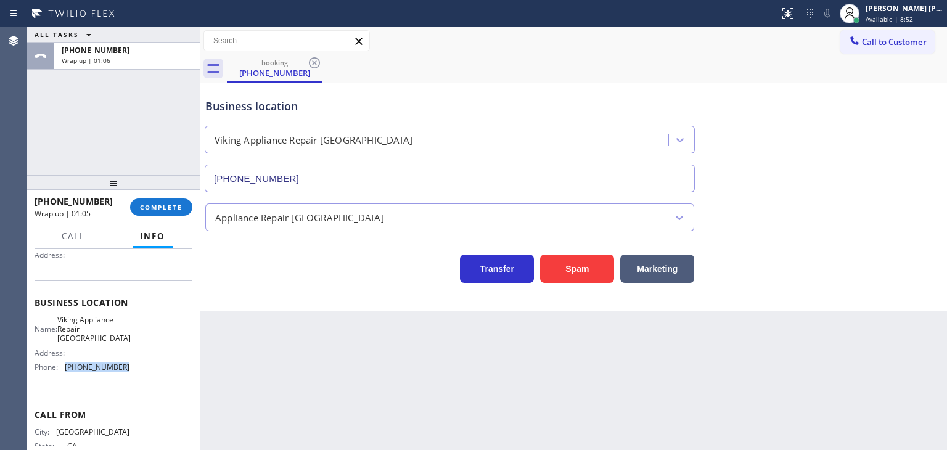
drag, startPoint x: 124, startPoint y: 360, endPoint x: 65, endPoint y: 366, distance: 59.4
click at [65, 366] on div "Name: Viking Appliance Repair Berkeley Address: Phone: [PHONE_NUMBER]" at bounding box center [114, 346] width 158 height 62
click at [158, 216] on div "[PHONE_NUMBER] Wrap up | 02:35 COMPLETE" at bounding box center [114, 207] width 158 height 32
click at [158, 216] on div "[PHONE_NUMBER] Wrap up | 02:36 COMPLETE" at bounding box center [114, 207] width 158 height 32
click at [162, 203] on span "COMPLETE" at bounding box center [161, 207] width 43 height 9
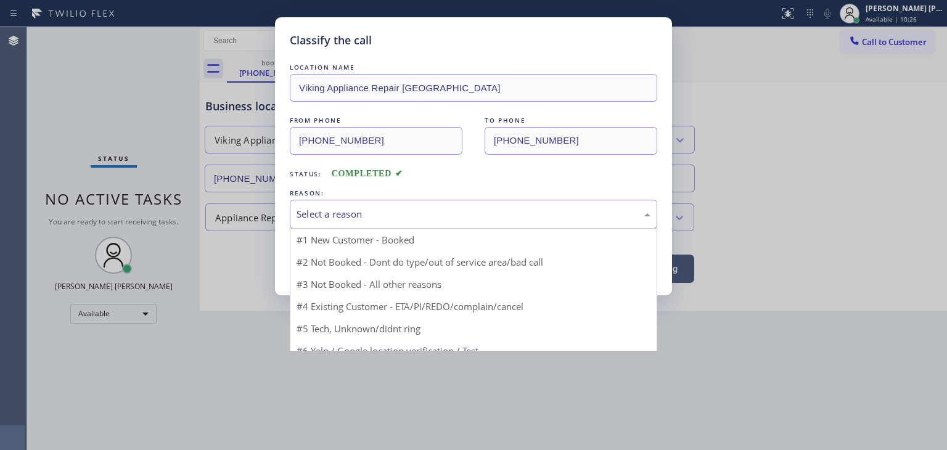
click at [318, 205] on div "Select a reason" at bounding box center [473, 214] width 367 height 29
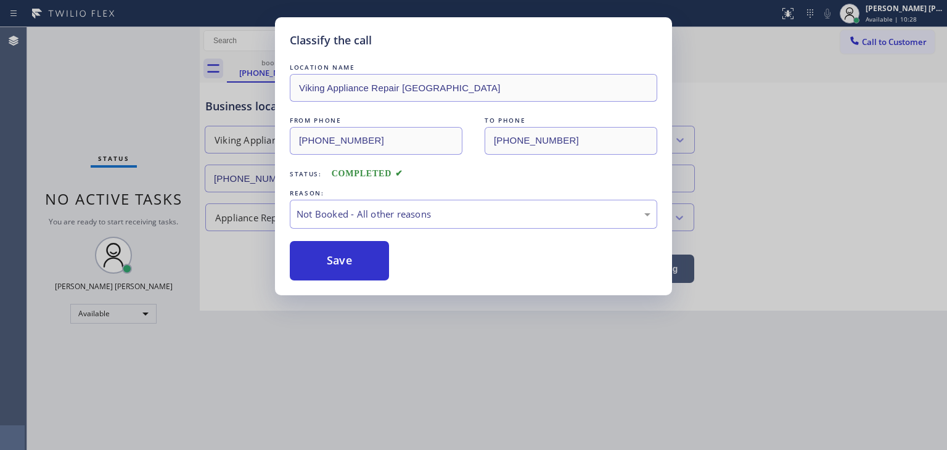
click at [341, 258] on button "Save" at bounding box center [339, 260] width 99 height 39
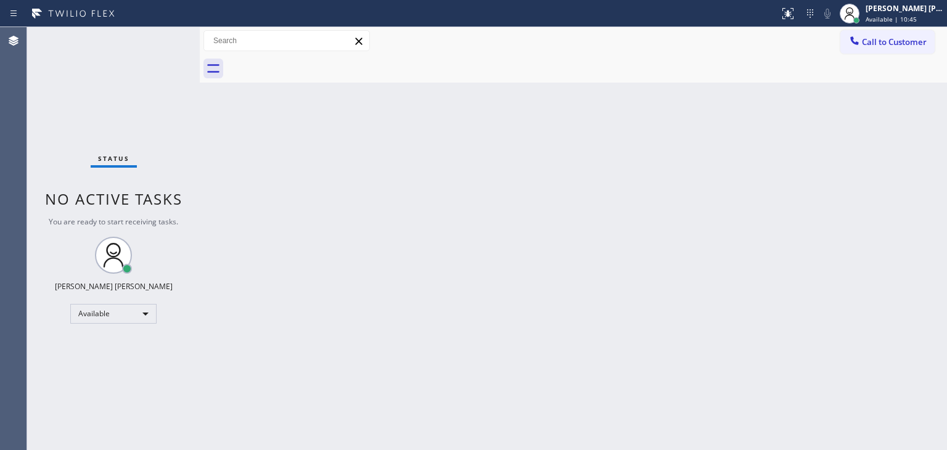
click at [156, 39] on div "Status No active tasks You are ready to start receiving tasks. [PERSON_NAME] [P…" at bounding box center [113, 238] width 173 height 423
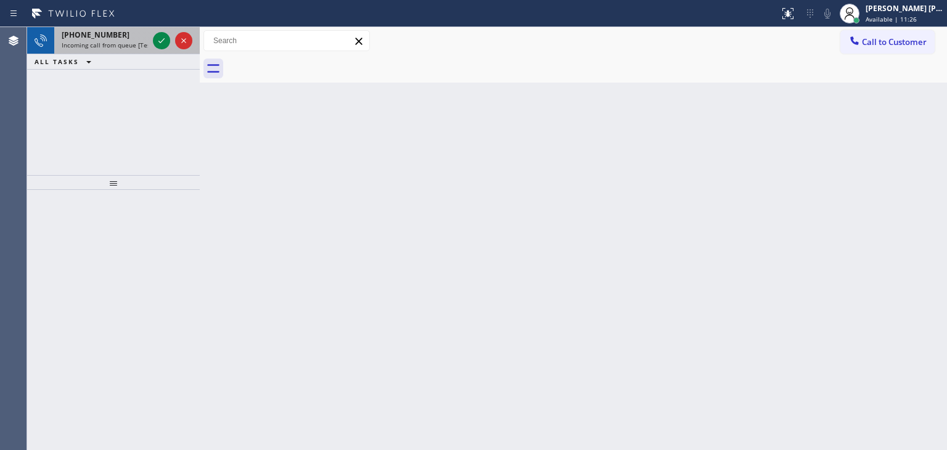
click at [151, 46] on div at bounding box center [172, 40] width 44 height 27
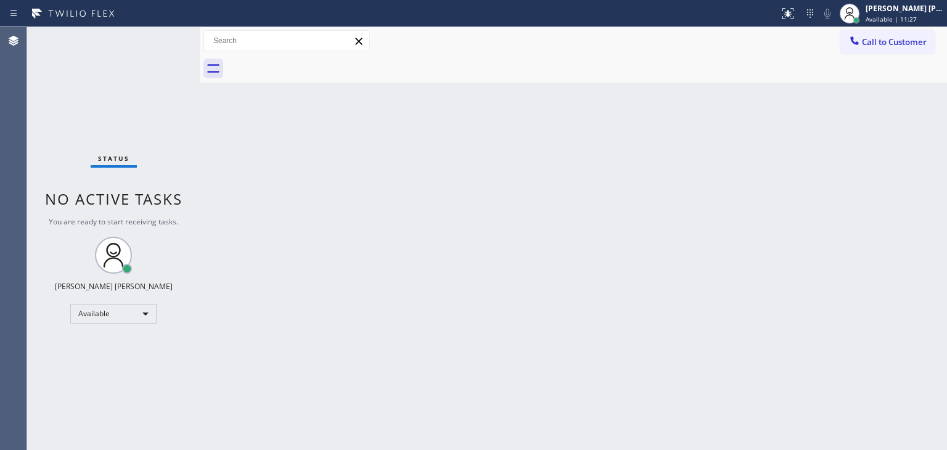
click at [170, 39] on div "Status No active tasks You are ready to start receiving tasks. [PERSON_NAME] [P…" at bounding box center [113, 238] width 173 height 423
click at [157, 37] on div "Status No active tasks You are ready to start receiving tasks. [PERSON_NAME] [P…" at bounding box center [113, 238] width 173 height 423
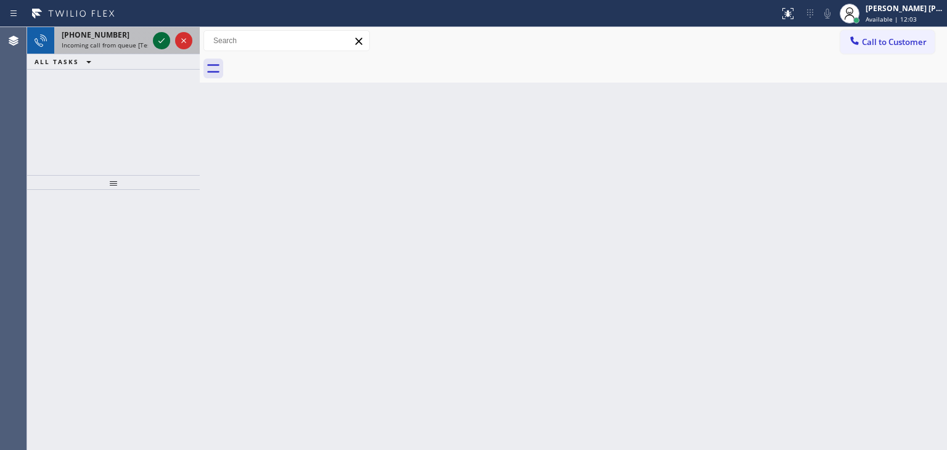
click at [153, 40] on div at bounding box center [161, 40] width 17 height 15
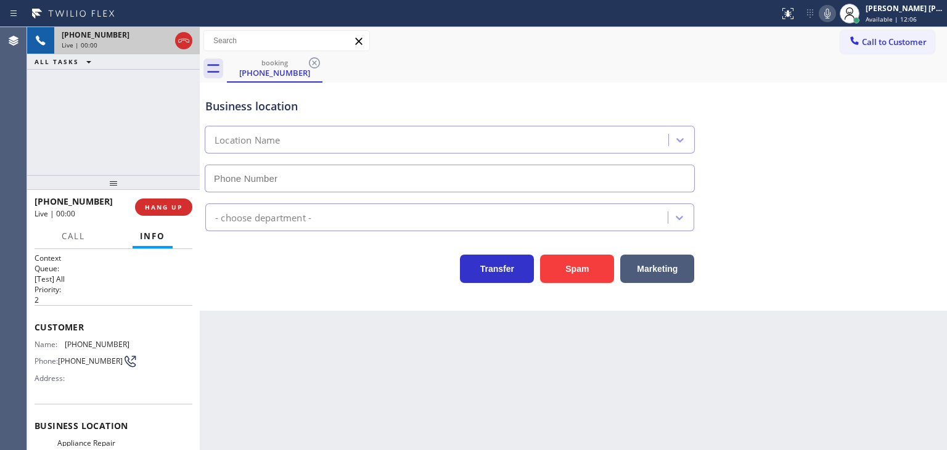
type input "[PHONE_NUMBER]"
click at [836, 18] on div at bounding box center [827, 13] width 17 height 15
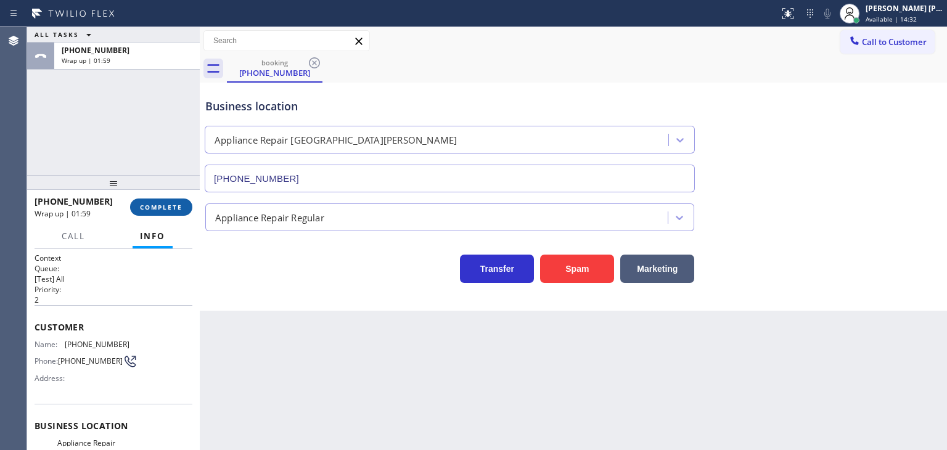
click at [171, 208] on span "COMPLETE" at bounding box center [161, 207] width 43 height 9
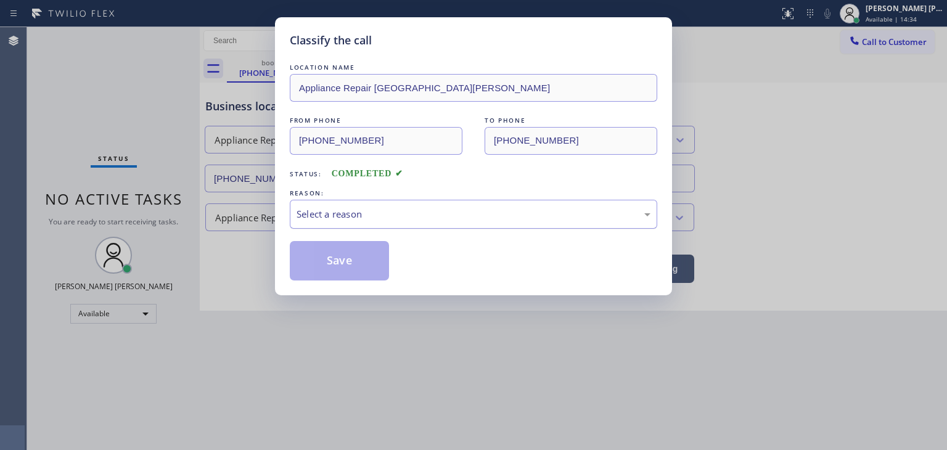
click at [343, 227] on div "Select a reason" at bounding box center [473, 214] width 367 height 29
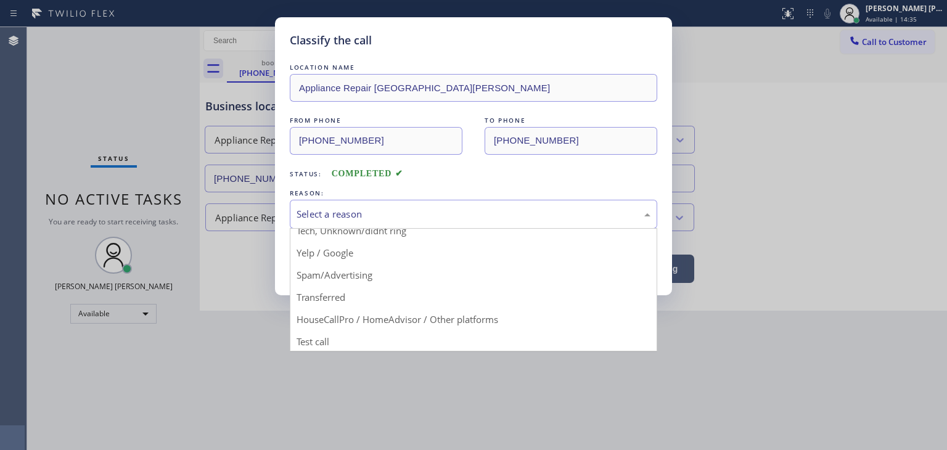
scroll to position [77, 0]
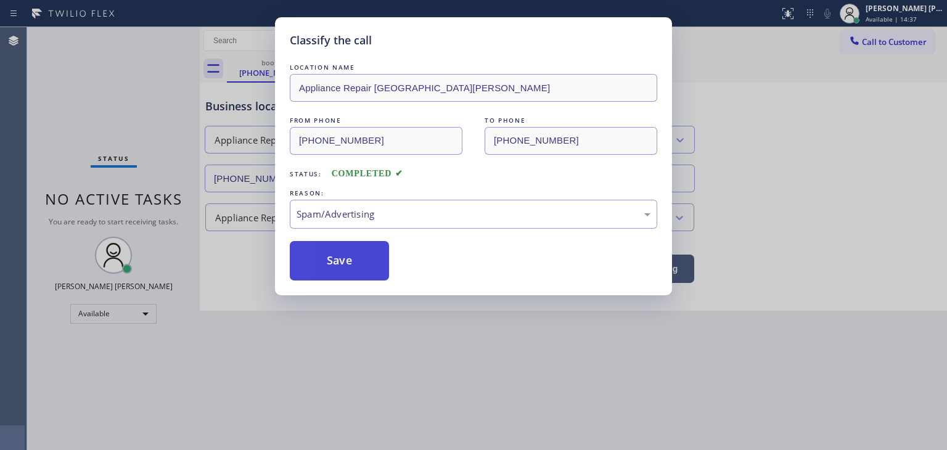
click at [355, 260] on button "Save" at bounding box center [339, 260] width 99 height 39
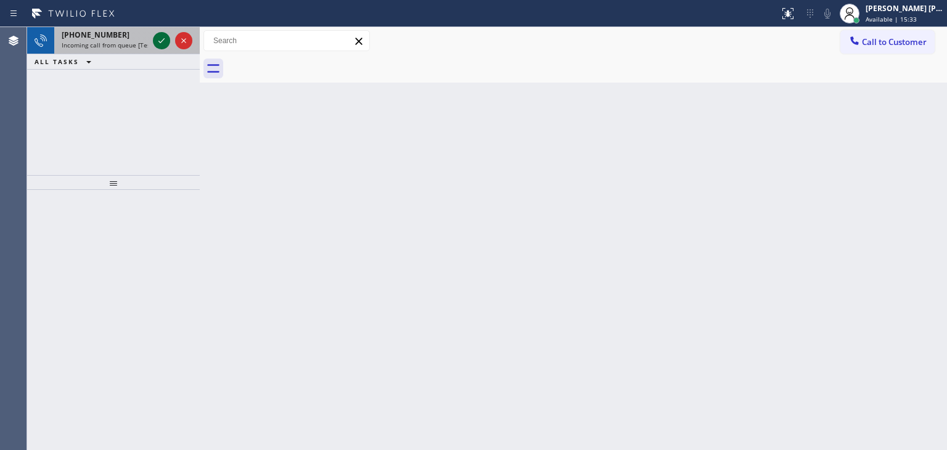
click at [162, 38] on icon at bounding box center [161, 40] width 15 height 15
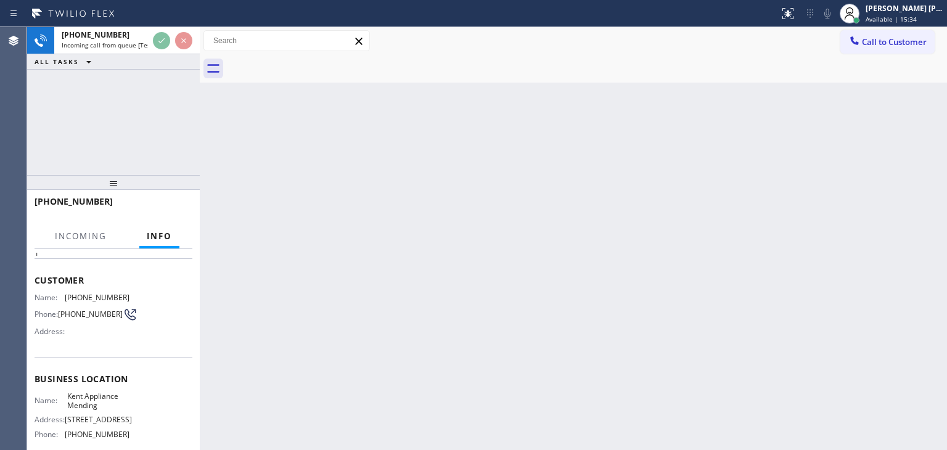
scroll to position [123, 0]
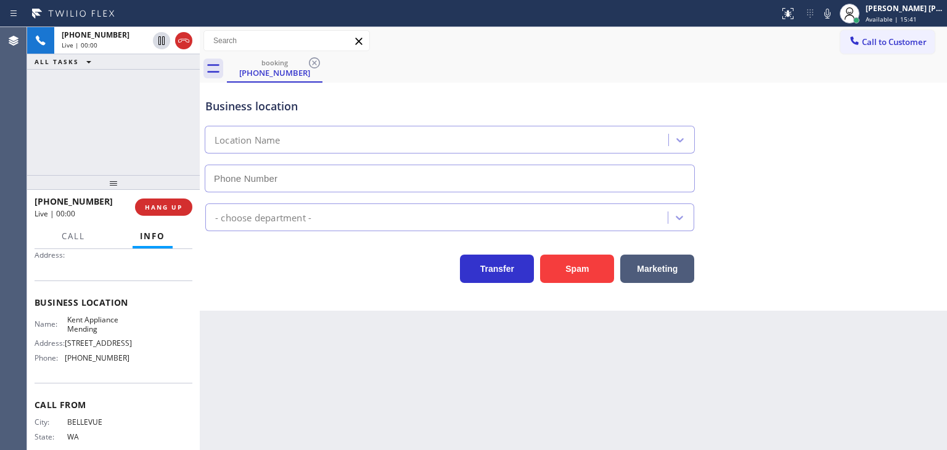
type input "[PHONE_NUMBER]"
click at [835, 15] on icon at bounding box center [827, 13] width 15 height 15
click at [910, 7] on div "[PERSON_NAME] [PERSON_NAME]" at bounding box center [904, 8] width 78 height 10
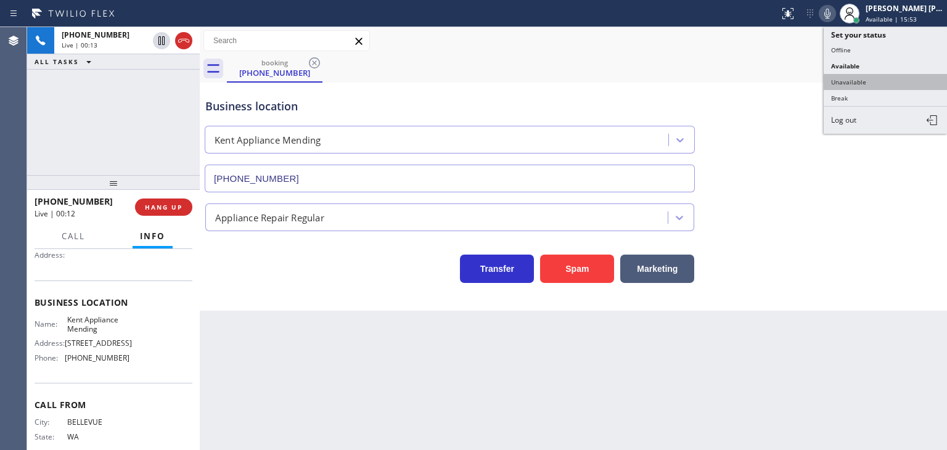
click at [846, 80] on button "Unavailable" at bounding box center [885, 82] width 123 height 16
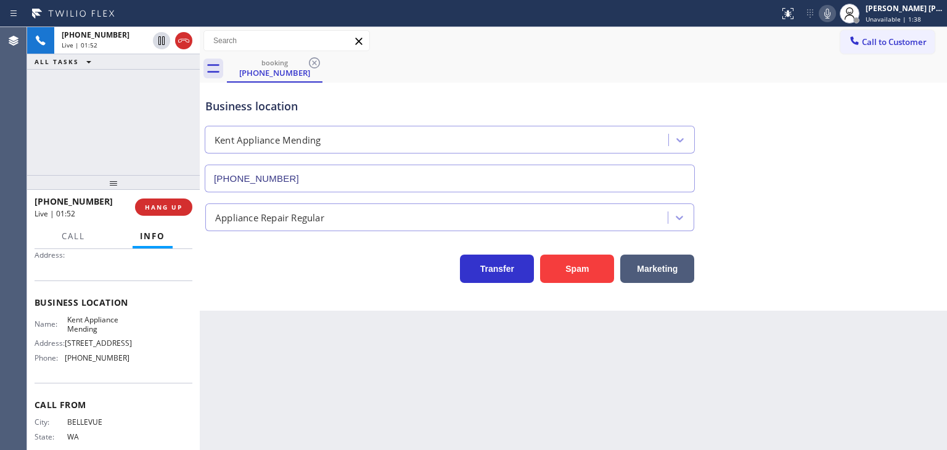
click at [835, 10] on icon at bounding box center [827, 13] width 15 height 15
drag, startPoint x: 842, startPoint y: 14, endPoint x: 845, endPoint y: 100, distance: 87.0
click at [835, 15] on icon at bounding box center [827, 13] width 15 height 15
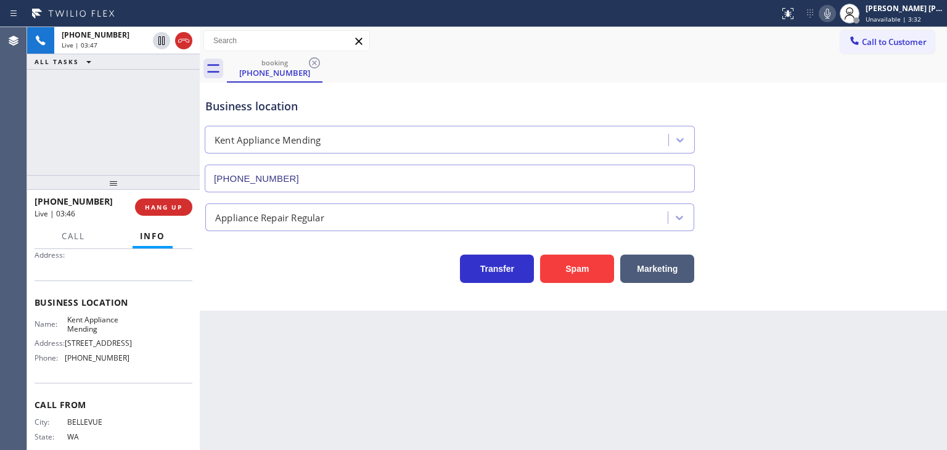
click at [835, 13] on icon at bounding box center [827, 13] width 15 height 15
click at [835, 6] on icon at bounding box center [827, 13] width 15 height 15
click at [830, 10] on icon at bounding box center [827, 14] width 6 height 10
drag, startPoint x: 103, startPoint y: 202, endPoint x: 45, endPoint y: 203, distance: 58.0
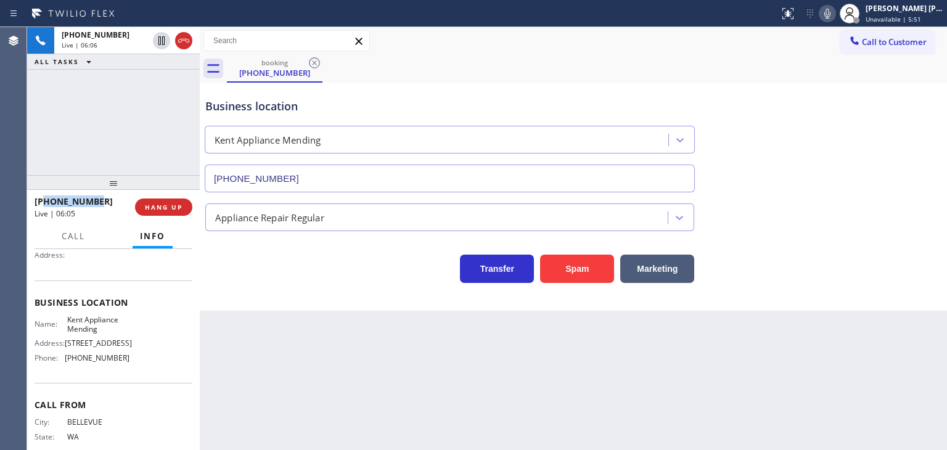
click at [45, 203] on div "[PHONE_NUMBER]" at bounding box center [81, 201] width 92 height 12
drag, startPoint x: 129, startPoint y: 361, endPoint x: 66, endPoint y: 368, distance: 63.2
click at [66, 368] on div "Name: Kent Appliance Mending Address: [STREET_ADDRESS] Phone: [PHONE_NUMBER]" at bounding box center [114, 341] width 158 height 53
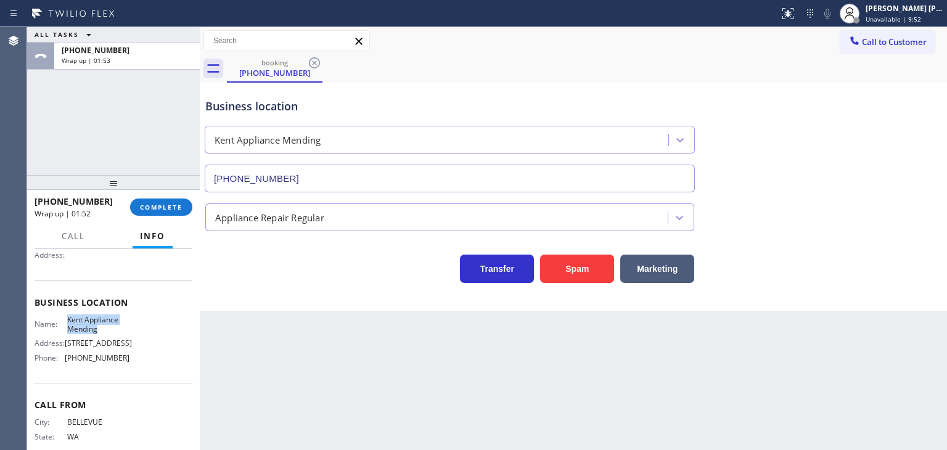
drag, startPoint x: 91, startPoint y: 331, endPoint x: 67, endPoint y: 319, distance: 27.6
click at [67, 319] on span "Kent Appliance Mending" at bounding box center [98, 324] width 62 height 19
click at [896, 18] on span "Unavailable | 9:54" at bounding box center [892, 19] width 55 height 9
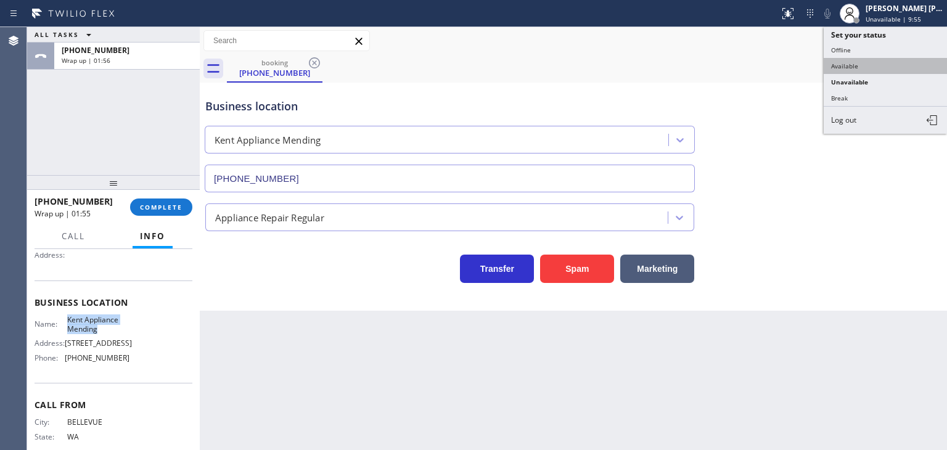
click at [861, 63] on button "Available" at bounding box center [885, 66] width 123 height 16
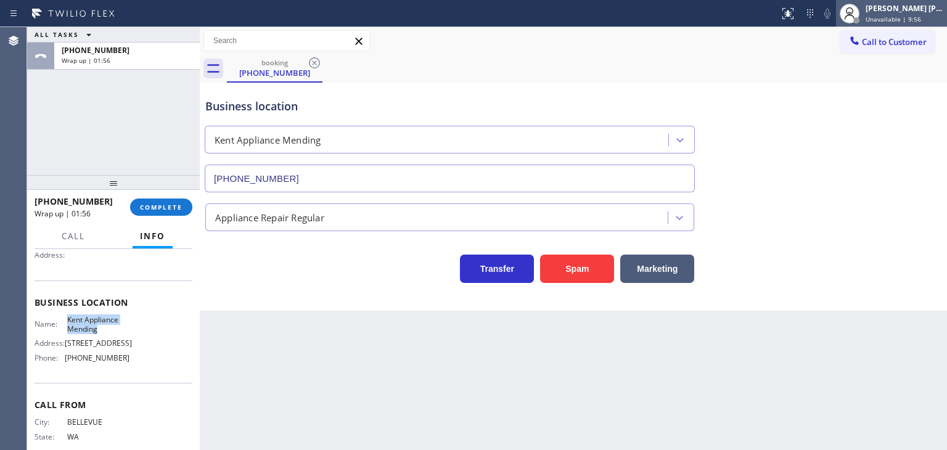
click at [900, 17] on span "Unavailable | 9:56" at bounding box center [892, 19] width 55 height 9
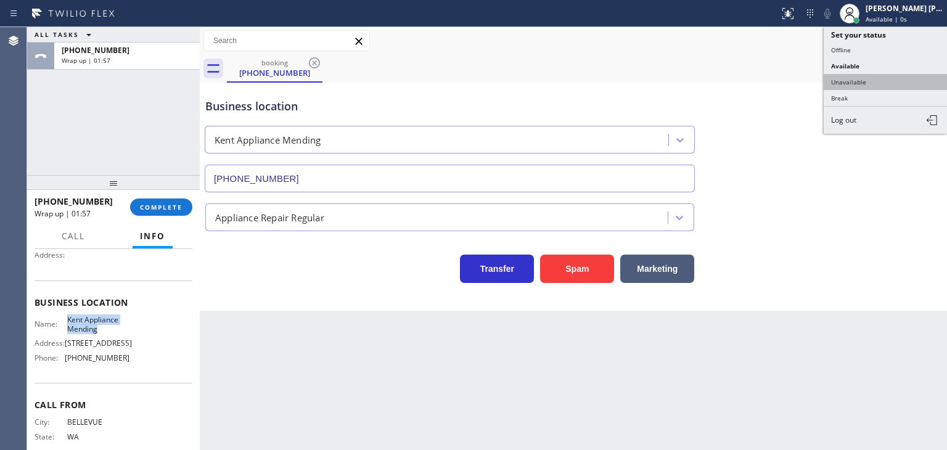
click at [878, 74] on button "Unavailable" at bounding box center [885, 82] width 123 height 16
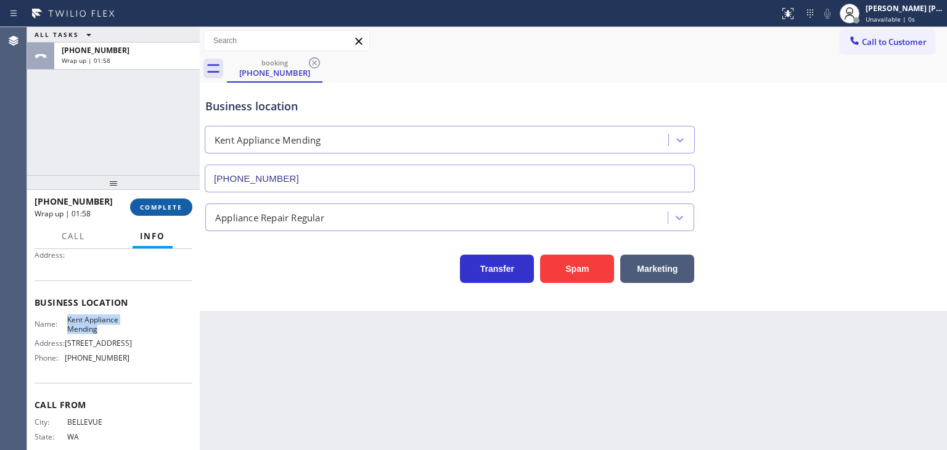
click at [150, 205] on span "COMPLETE" at bounding box center [161, 207] width 43 height 9
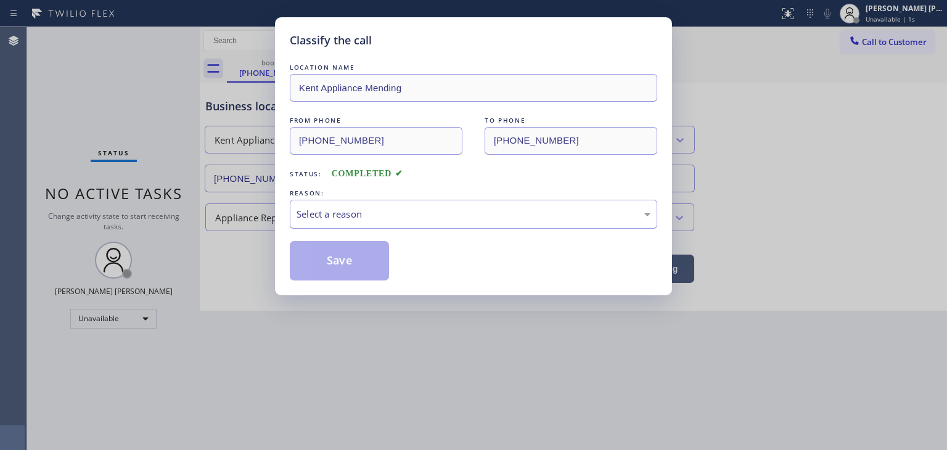
click at [337, 224] on div "Select a reason" at bounding box center [473, 214] width 367 height 29
click at [332, 257] on button "Save" at bounding box center [339, 260] width 99 height 39
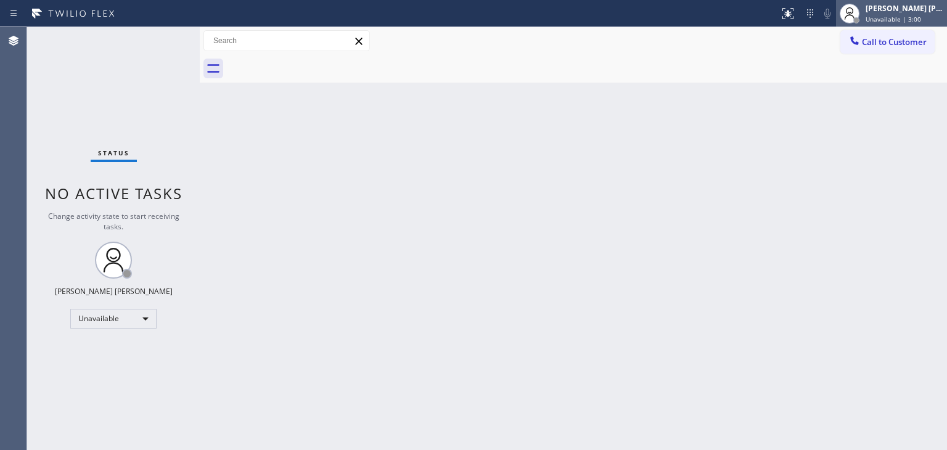
click at [904, 10] on div "[PERSON_NAME] [PERSON_NAME]" at bounding box center [904, 8] width 78 height 10
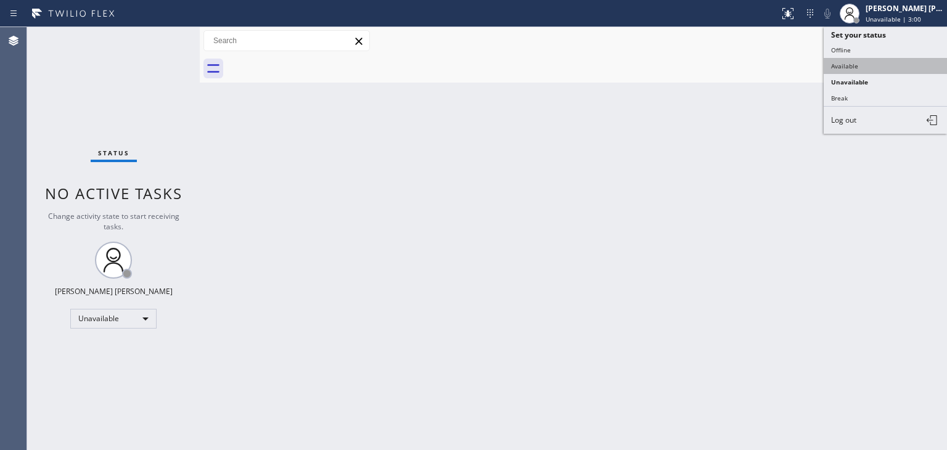
click at [857, 62] on button "Available" at bounding box center [885, 66] width 123 height 16
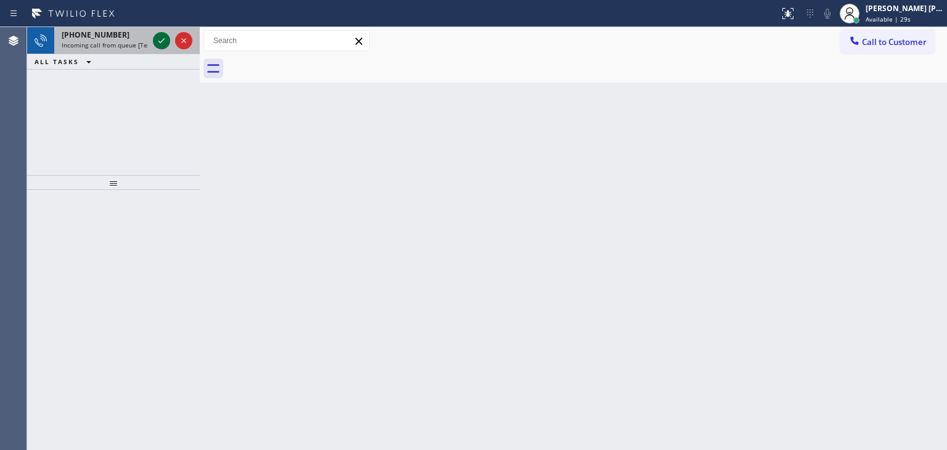
click at [161, 41] on icon at bounding box center [161, 40] width 15 height 15
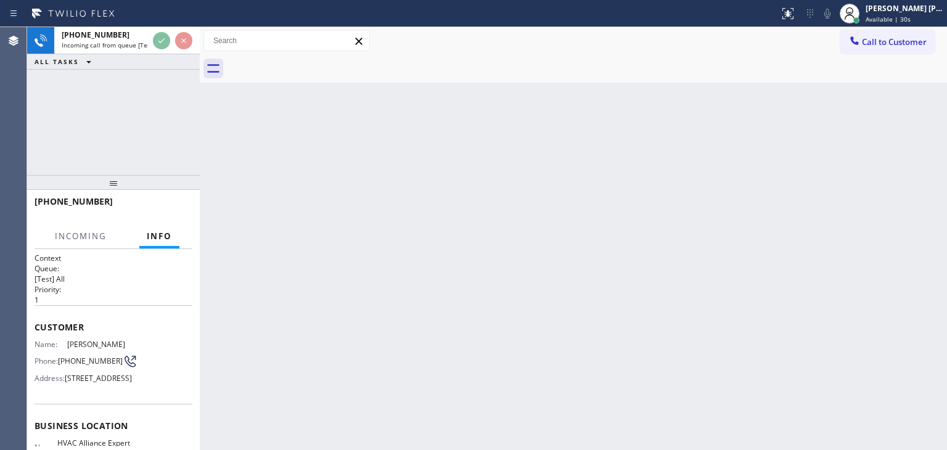
scroll to position [62, 0]
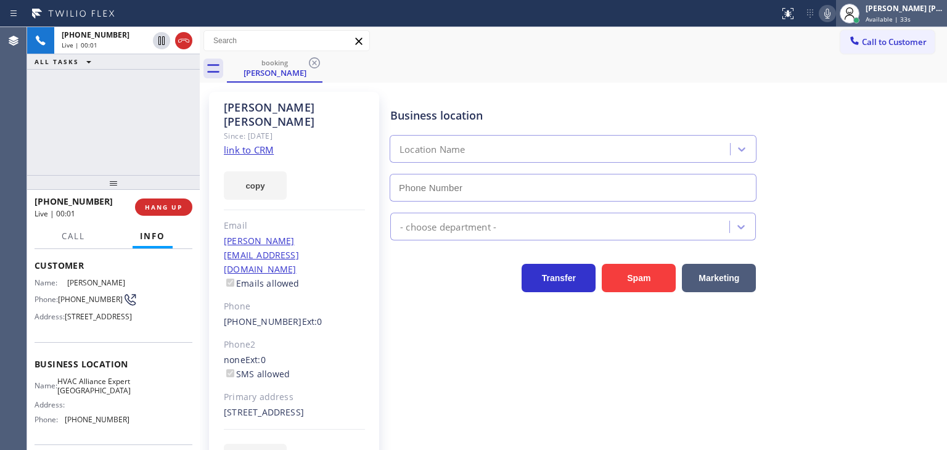
type input "[PHONE_NUMBER]"
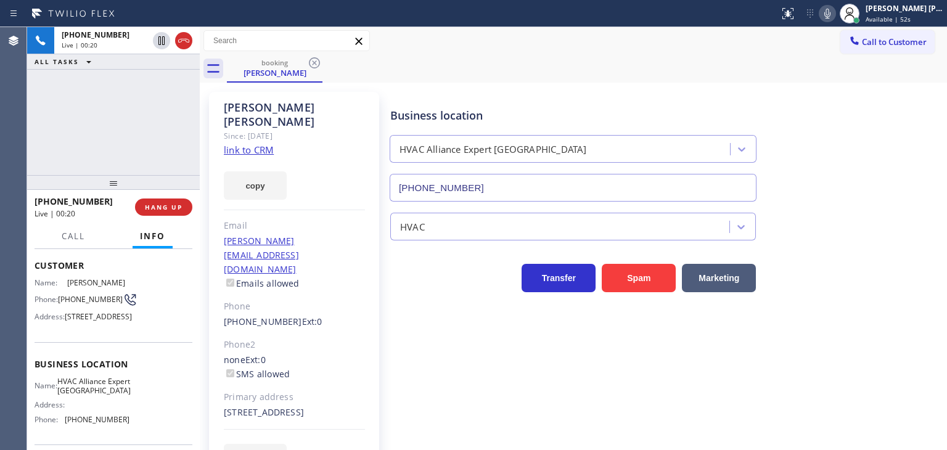
click at [264, 144] on link "link to CRM" at bounding box center [249, 150] width 50 height 12
click at [830, 14] on icon at bounding box center [827, 14] width 6 height 10
click at [927, 12] on div "[PERSON_NAME] [PERSON_NAME]" at bounding box center [904, 8] width 78 height 10
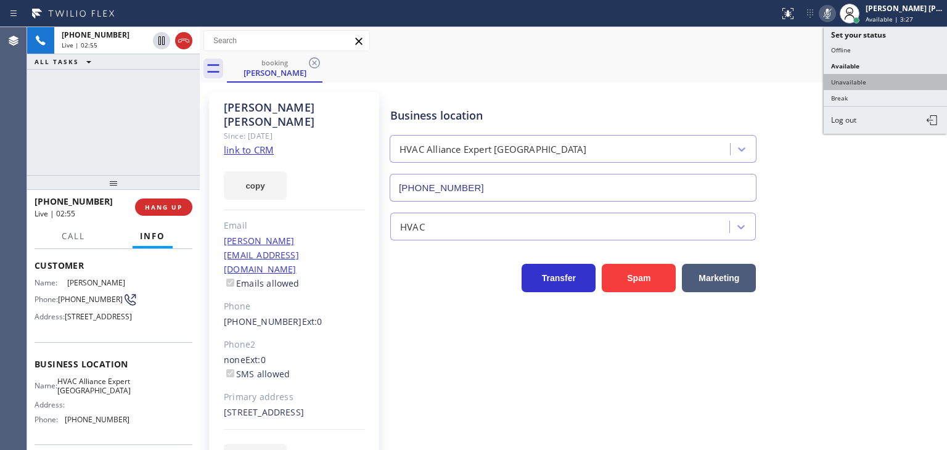
click at [885, 79] on button "Unavailable" at bounding box center [885, 82] width 123 height 16
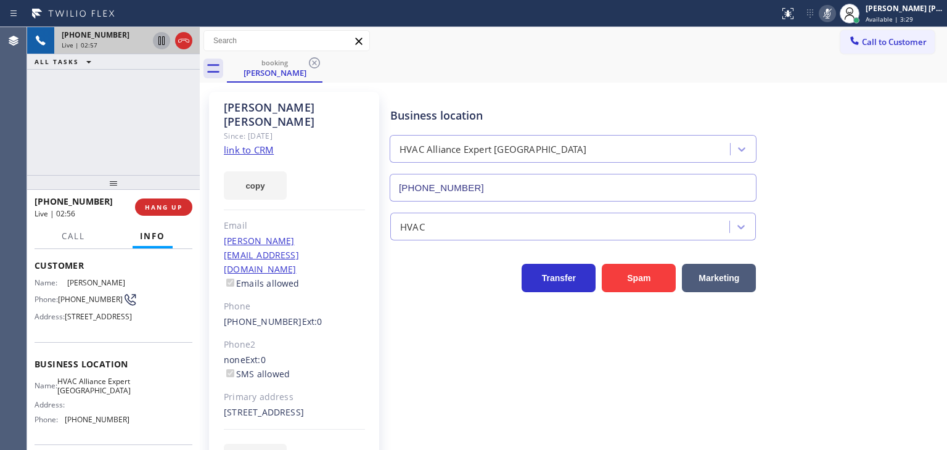
click at [163, 43] on icon at bounding box center [161, 40] width 6 height 9
click at [835, 10] on icon at bounding box center [827, 13] width 15 height 15
click at [164, 39] on icon at bounding box center [161, 40] width 9 height 9
click at [835, 18] on icon at bounding box center [827, 13] width 15 height 15
click at [835, 15] on icon at bounding box center [827, 13] width 15 height 15
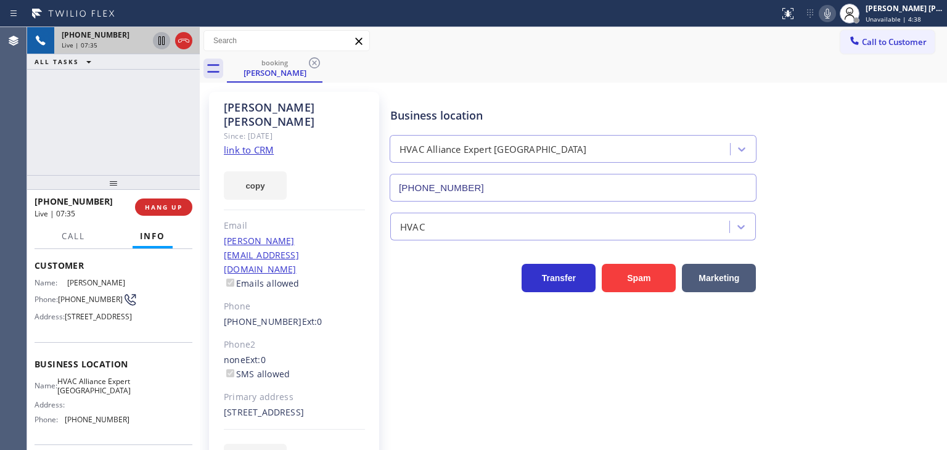
click at [155, 144] on div "[PHONE_NUMBER] Live | 07:35 ALL TASKS ALL TASKS ACTIVE TASKS TASKS IN WRAP UP" at bounding box center [113, 101] width 173 height 148
click at [124, 117] on div "[PHONE_NUMBER] Live | 08:20 ALL TASKS ALL TASKS ACTIVE TASKS TASKS IN WRAP UP" at bounding box center [113, 101] width 173 height 148
click at [835, 15] on icon at bounding box center [827, 13] width 15 height 15
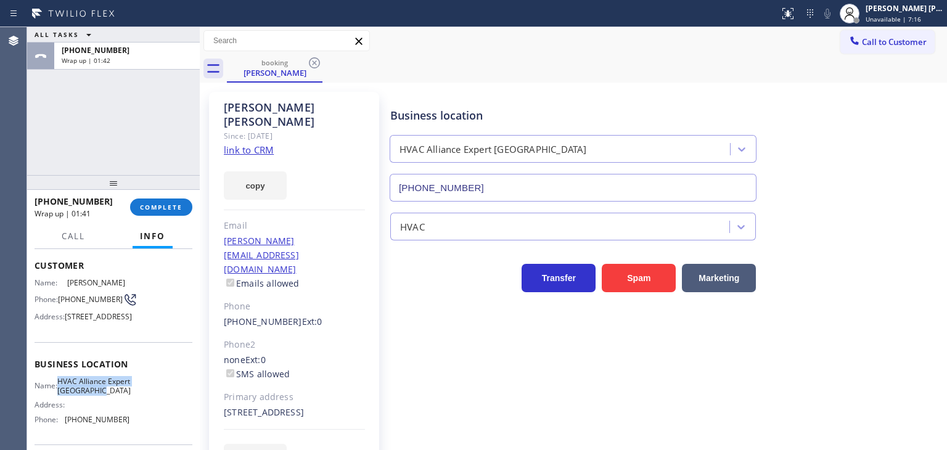
drag, startPoint x: 94, startPoint y: 427, endPoint x: 63, endPoint y: 412, distance: 34.2
click at [63, 396] on div "Name: HVAC Alliance Expert [GEOGRAPHIC_DATA]" at bounding box center [82, 386] width 95 height 19
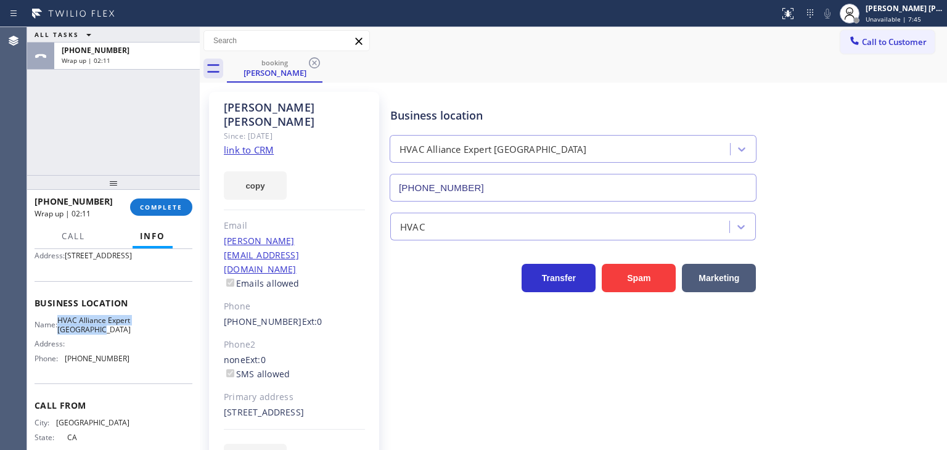
scroll to position [123, 0]
drag, startPoint x: 119, startPoint y: 399, endPoint x: 67, endPoint y: 407, distance: 52.9
click at [67, 383] on div "Business location Name: HVAC Alliance Expert [GEOGRAPHIC_DATA] Address: Phone: …" at bounding box center [114, 331] width 158 height 103
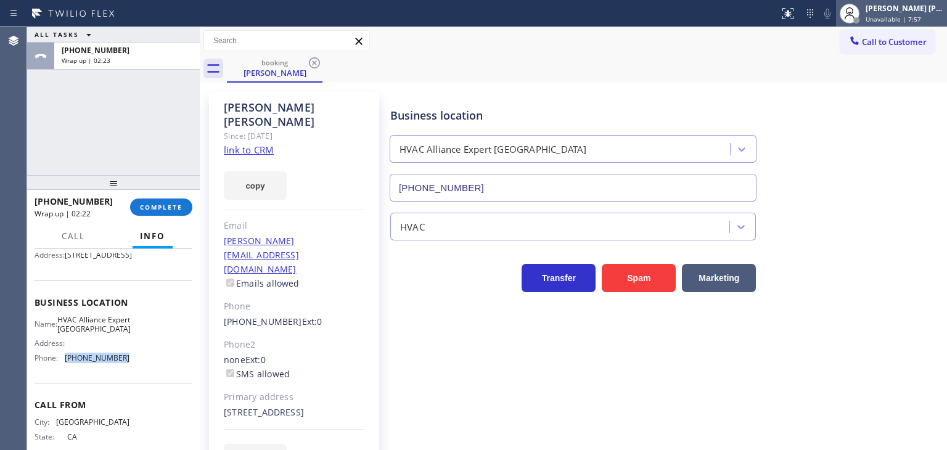
click at [893, 19] on span "Unavailable | 7:57" at bounding box center [892, 19] width 55 height 9
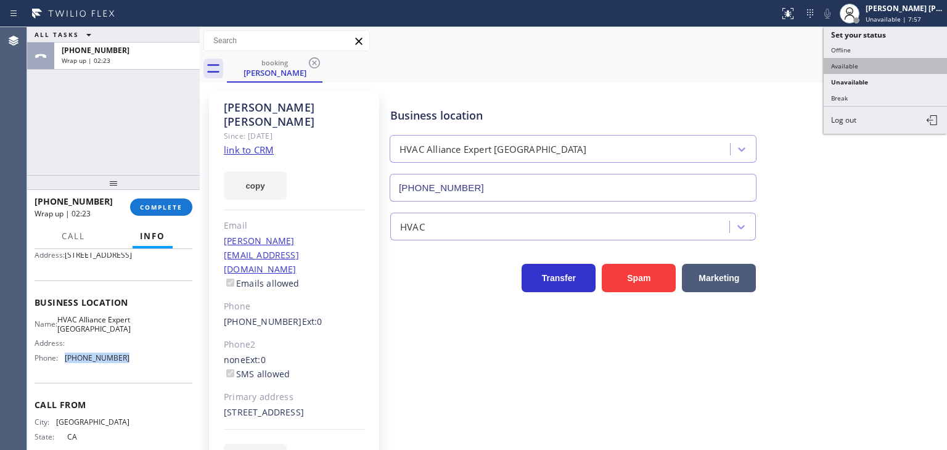
click at [870, 63] on button "Available" at bounding box center [885, 66] width 123 height 16
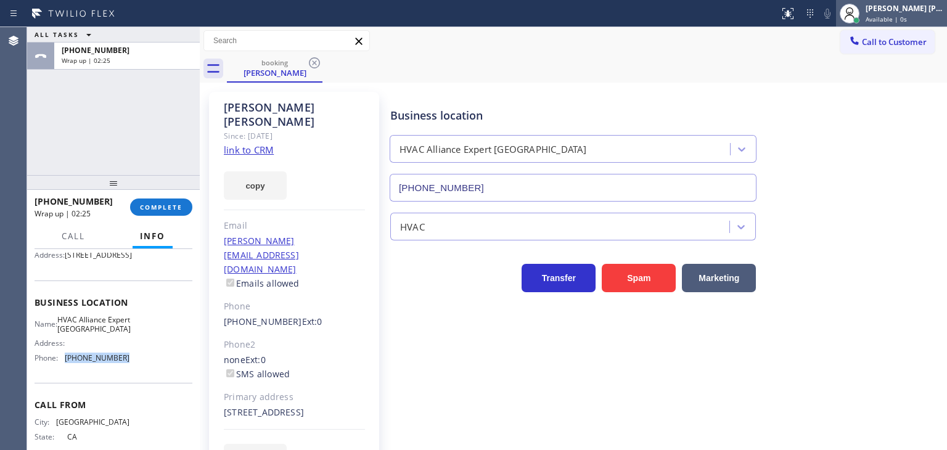
click at [923, 9] on div "[PERSON_NAME] [PERSON_NAME]" at bounding box center [904, 8] width 78 height 10
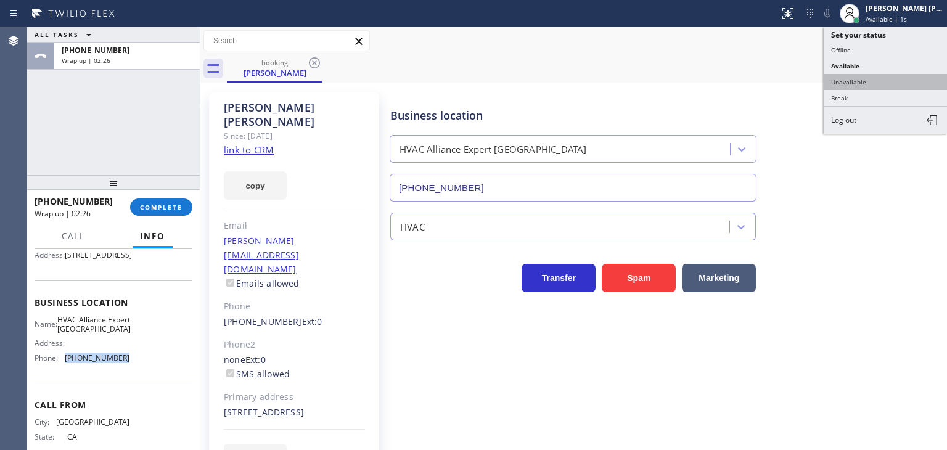
drag, startPoint x: 867, startPoint y: 82, endPoint x: 444, endPoint y: 121, distance: 424.1
click at [865, 82] on button "Unavailable" at bounding box center [885, 82] width 123 height 16
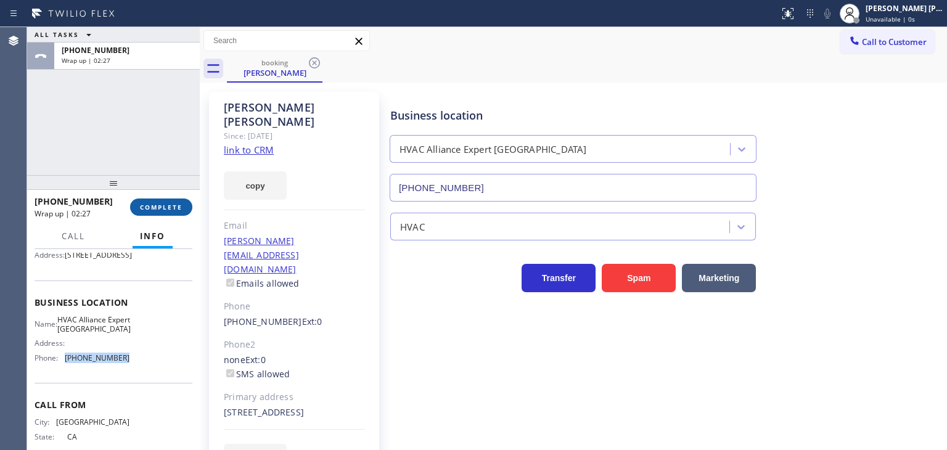
click at [176, 202] on button "COMPLETE" at bounding box center [161, 206] width 62 height 17
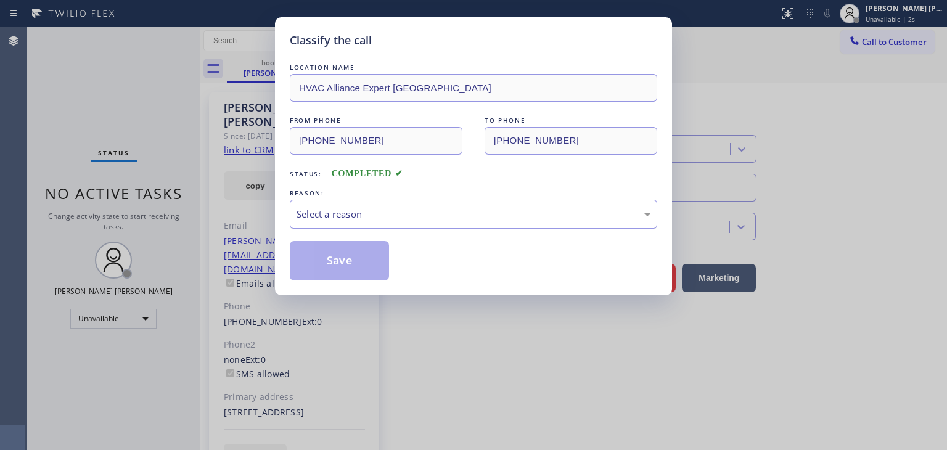
click at [316, 211] on div "Select a reason" at bounding box center [474, 214] width 354 height 14
click at [333, 260] on button "Save" at bounding box center [339, 260] width 99 height 39
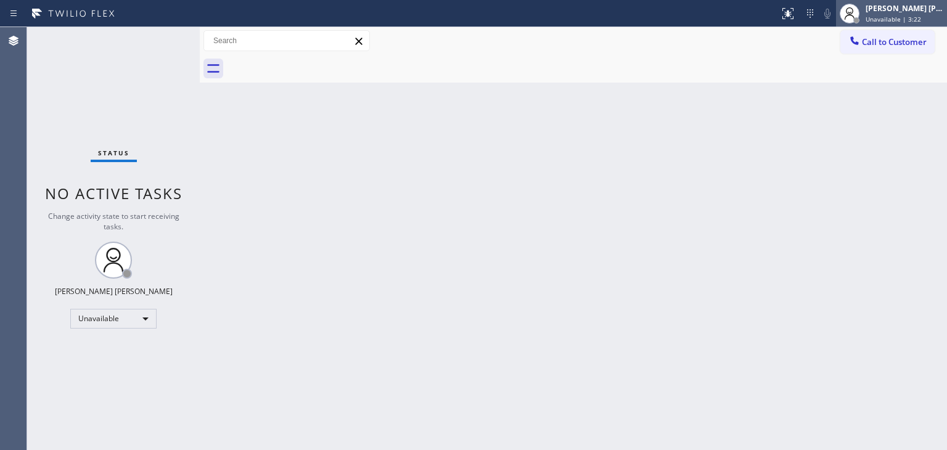
click at [928, 13] on div "[PERSON_NAME] [PERSON_NAME] Unavailable | 3:22" at bounding box center [905, 13] width 84 height 22
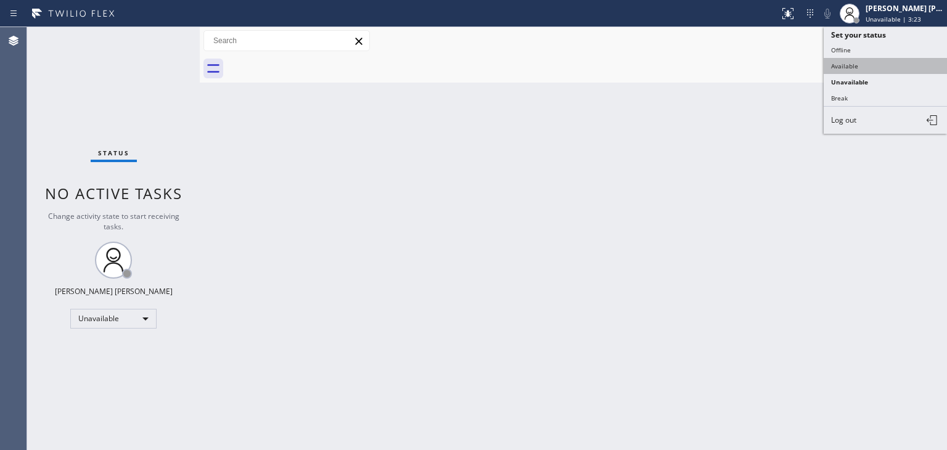
click at [878, 62] on button "Available" at bounding box center [885, 66] width 123 height 16
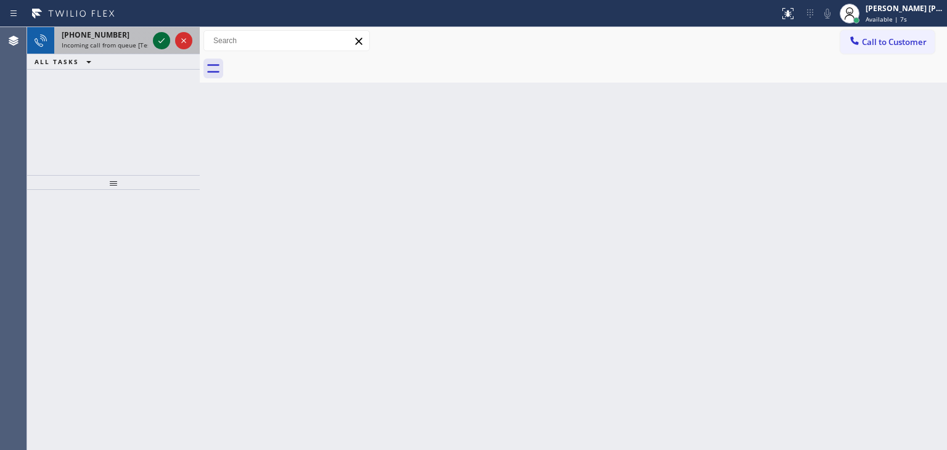
click at [163, 32] on button at bounding box center [161, 40] width 17 height 17
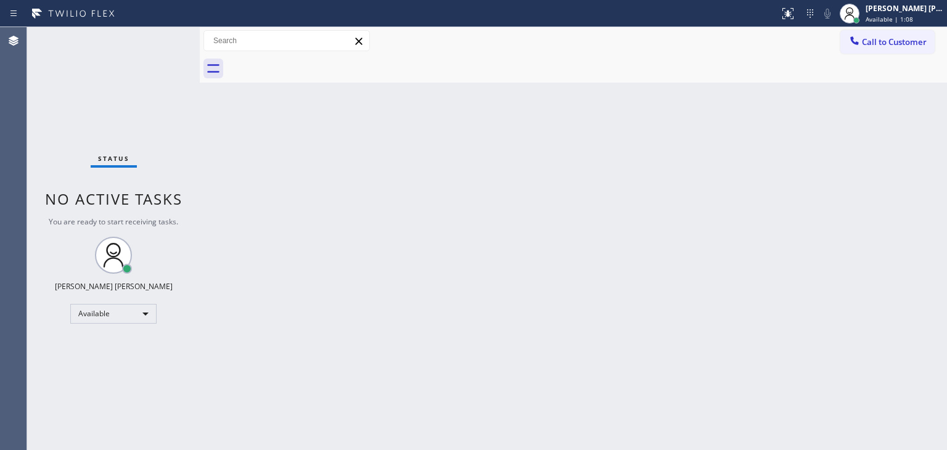
click at [162, 36] on div "Status No active tasks You are ready to start receiving tasks. [PERSON_NAME] [P…" at bounding box center [113, 238] width 173 height 423
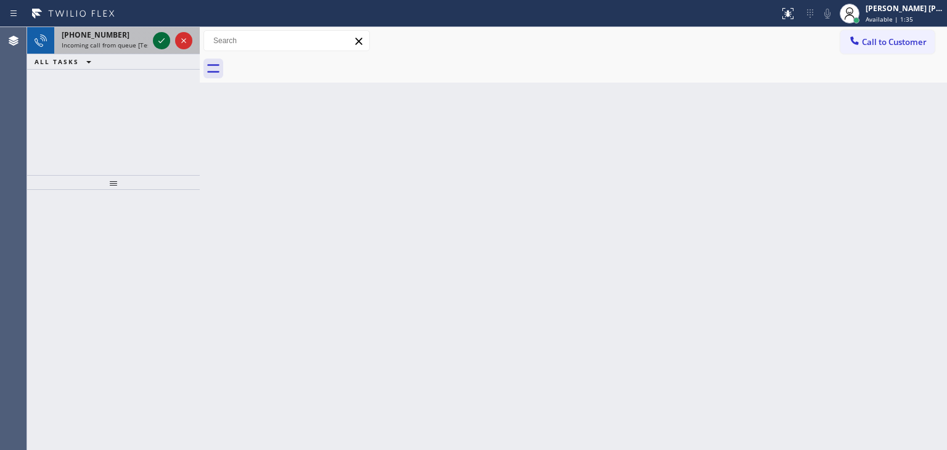
click at [165, 41] on icon at bounding box center [161, 40] width 15 height 15
click at [160, 47] on icon at bounding box center [161, 40] width 15 height 15
click at [159, 35] on icon at bounding box center [161, 40] width 15 height 15
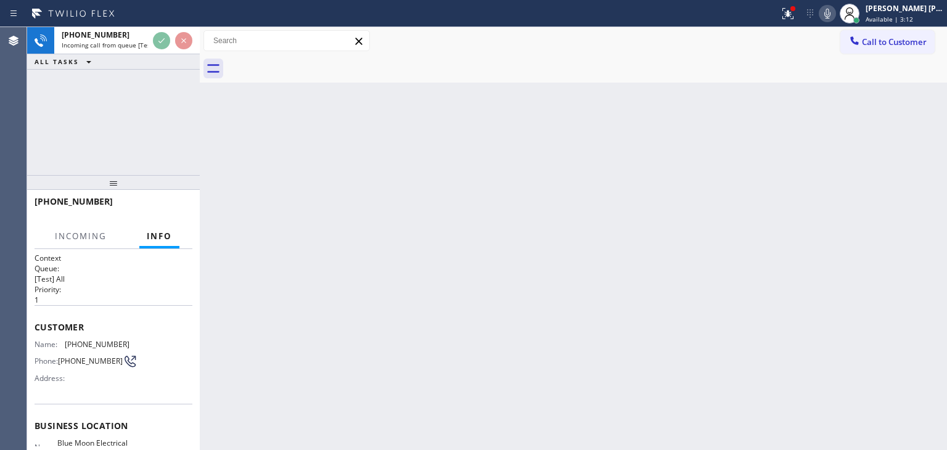
scroll to position [62, 0]
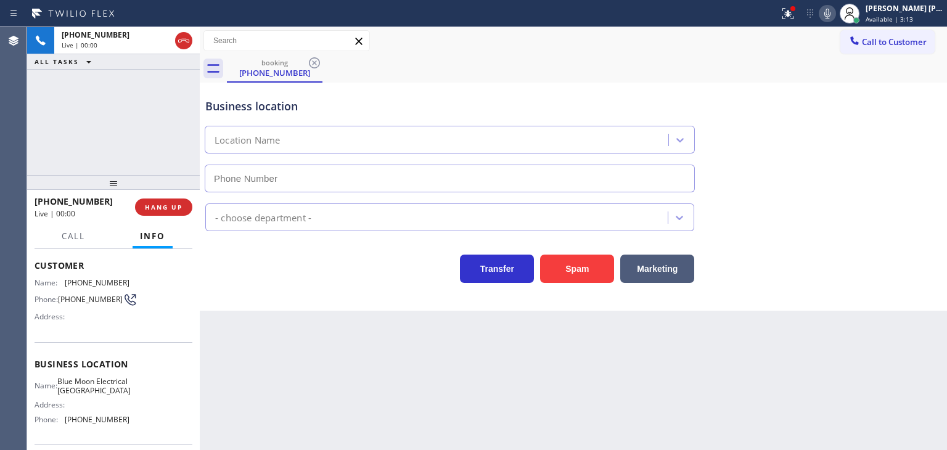
type input "[PHONE_NUMBER]"
click at [835, 10] on icon at bounding box center [827, 13] width 15 height 15
click at [830, 9] on icon at bounding box center [827, 14] width 6 height 10
drag, startPoint x: 104, startPoint y: 198, endPoint x: 44, endPoint y: 197, distance: 59.8
click at [44, 197] on div "[PHONE_NUMBER]" at bounding box center [81, 201] width 92 height 12
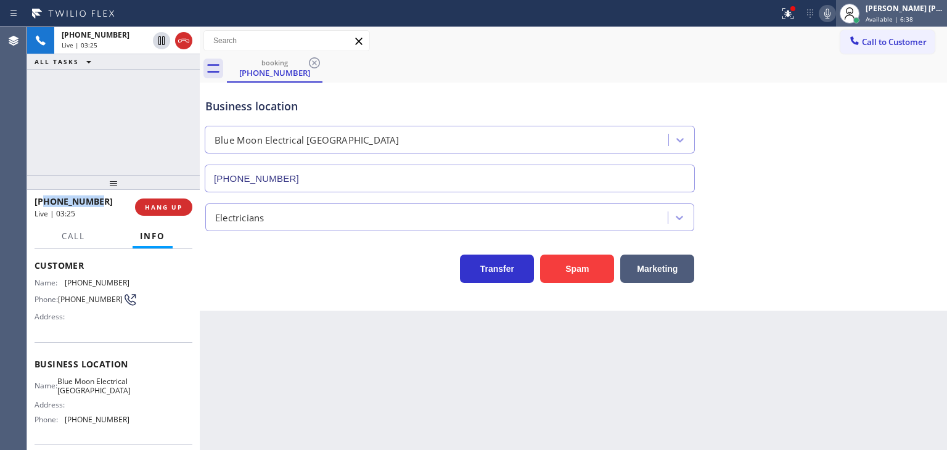
click at [906, 14] on div "[PERSON_NAME] [PERSON_NAME] Available | 6:38" at bounding box center [905, 13] width 84 height 22
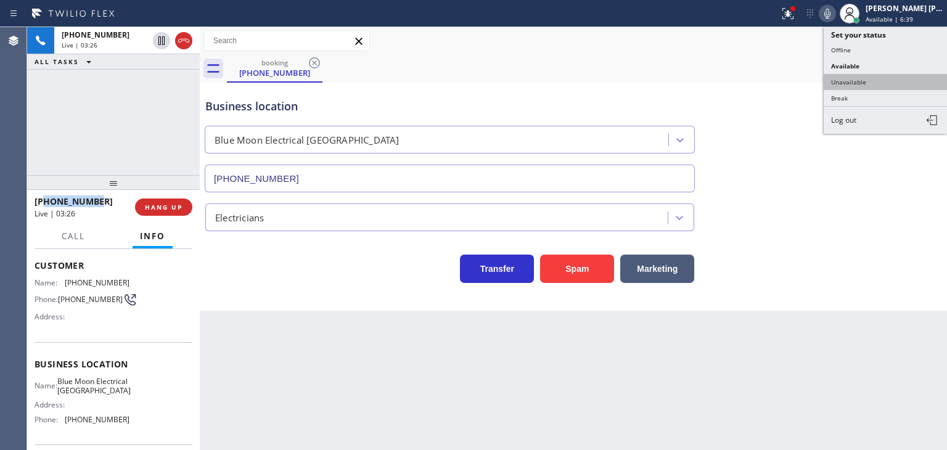
drag, startPoint x: 875, startPoint y: 76, endPoint x: 368, endPoint y: 76, distance: 507.3
click at [875, 76] on button "Unavailable" at bounding box center [885, 82] width 123 height 16
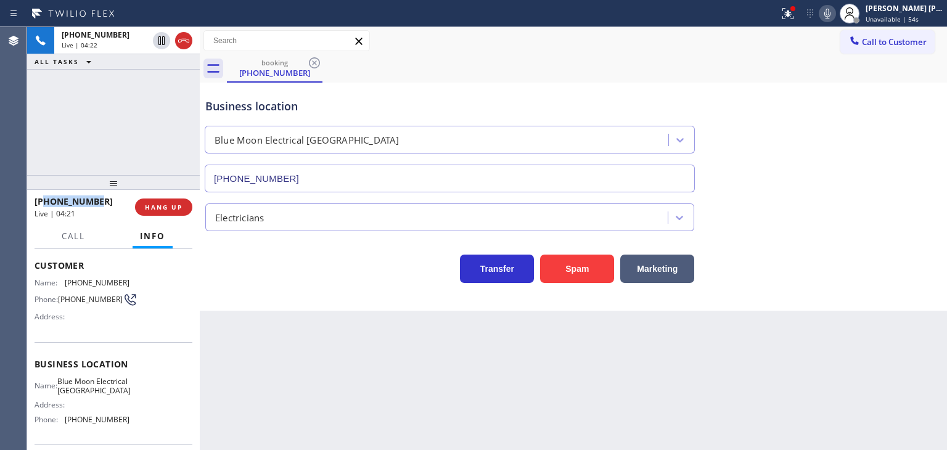
scroll to position [164, 0]
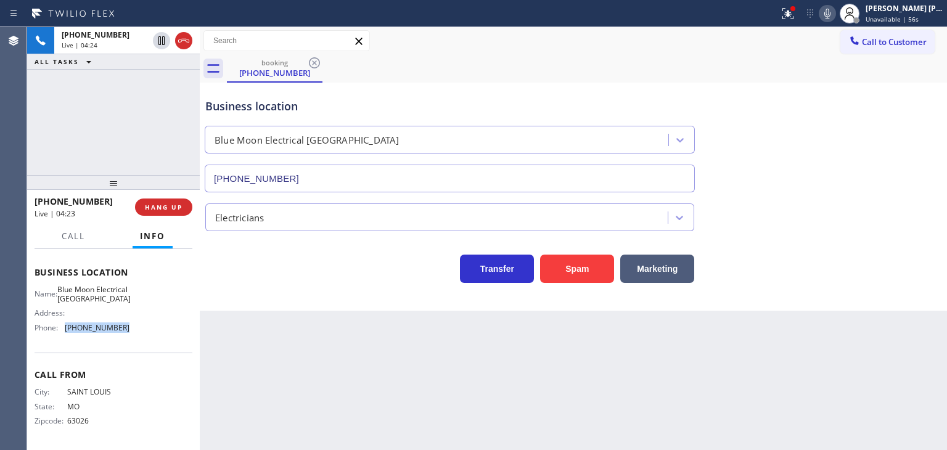
drag, startPoint x: 120, startPoint y: 329, endPoint x: 64, endPoint y: 332, distance: 56.2
click at [64, 332] on div "Name: Blue Moon Electrical Los Alamitos Address: Phone: [PHONE_NUMBER]" at bounding box center [82, 311] width 95 height 53
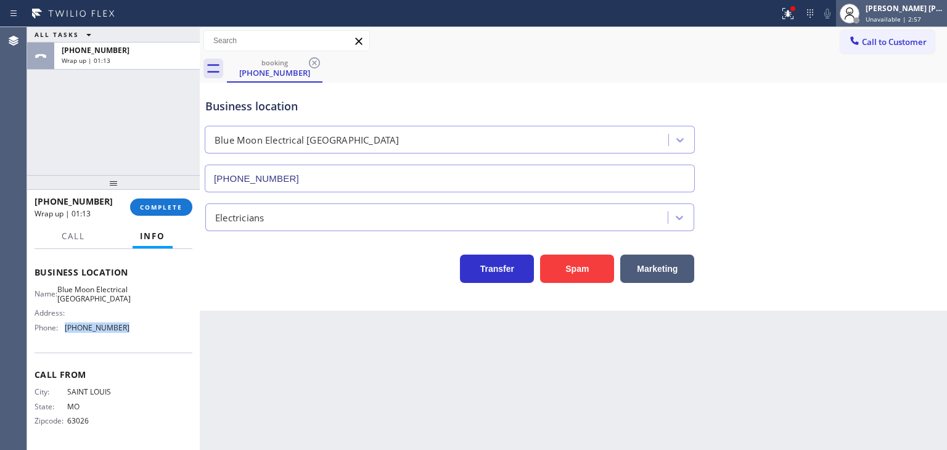
click at [921, 17] on span "Unavailable | 2:57" at bounding box center [892, 19] width 55 height 9
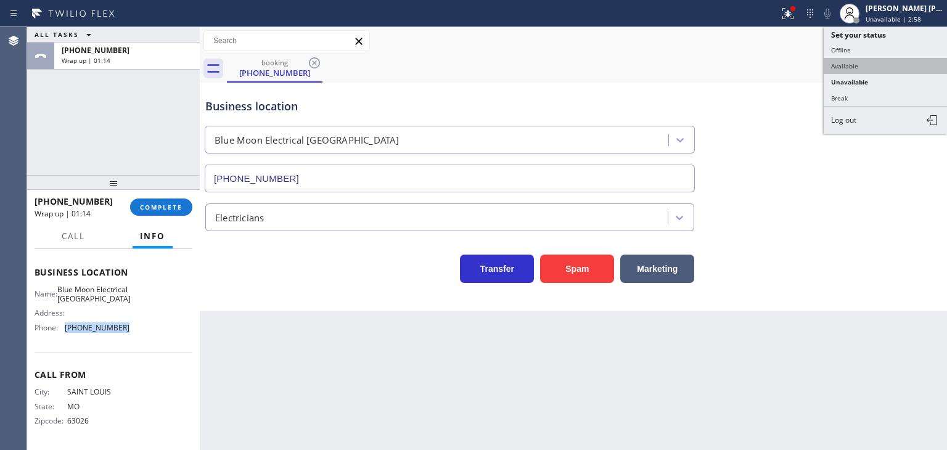
click at [872, 63] on button "Available" at bounding box center [885, 66] width 123 height 16
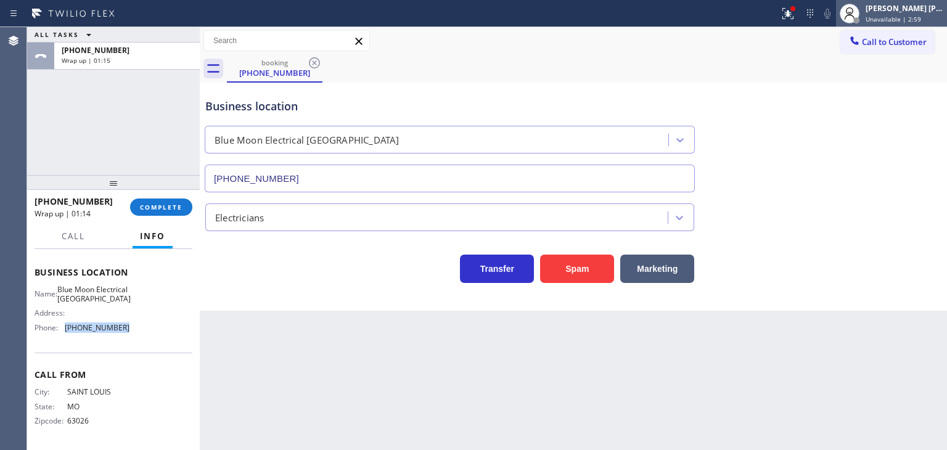
click at [899, 15] on span "Unavailable | 2:59" at bounding box center [892, 19] width 55 height 9
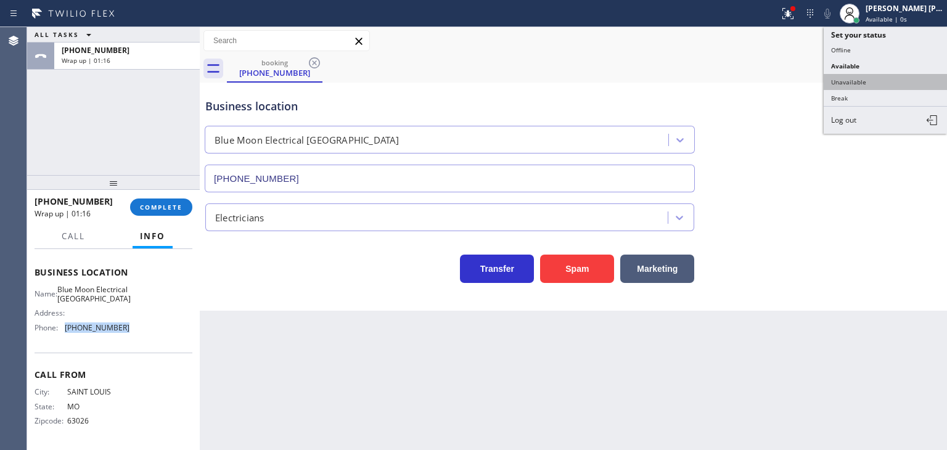
click at [870, 79] on button "Unavailable" at bounding box center [885, 82] width 123 height 16
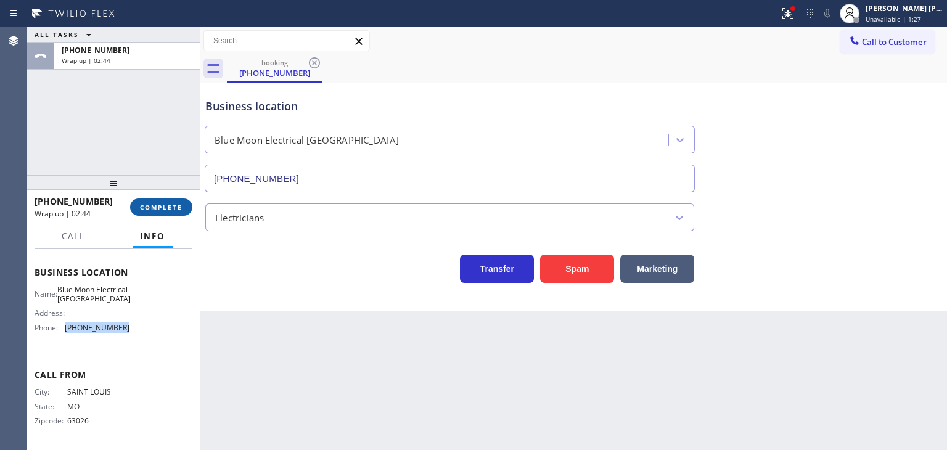
click at [169, 210] on span "COMPLETE" at bounding box center [161, 207] width 43 height 9
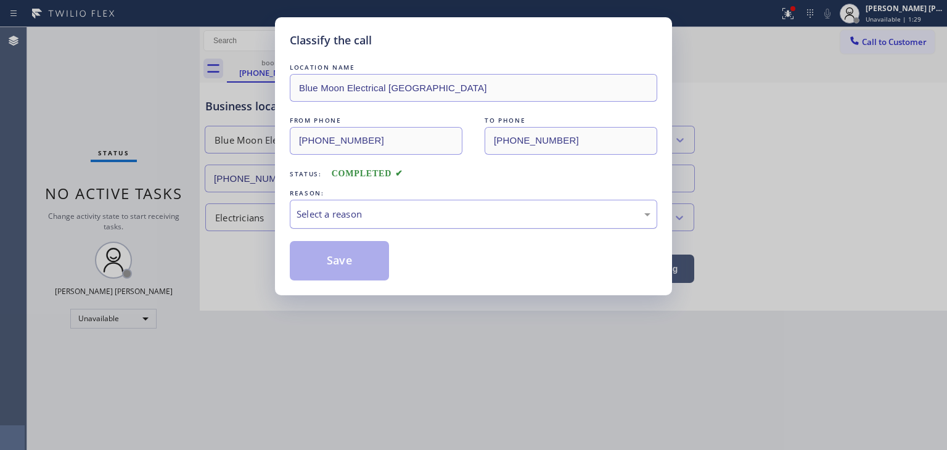
click at [319, 208] on div "Select a reason" at bounding box center [474, 214] width 354 height 14
click at [333, 257] on button "Save" at bounding box center [339, 260] width 99 height 39
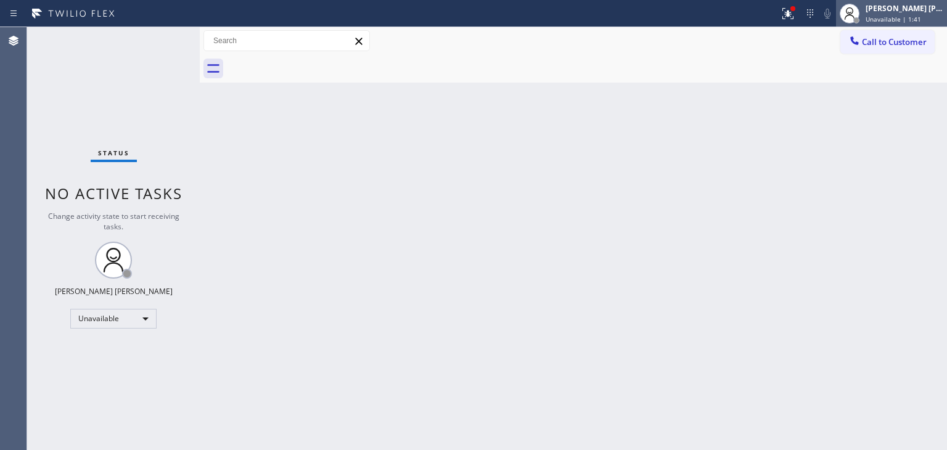
click at [912, 9] on div "[PERSON_NAME] [PERSON_NAME]" at bounding box center [904, 8] width 78 height 10
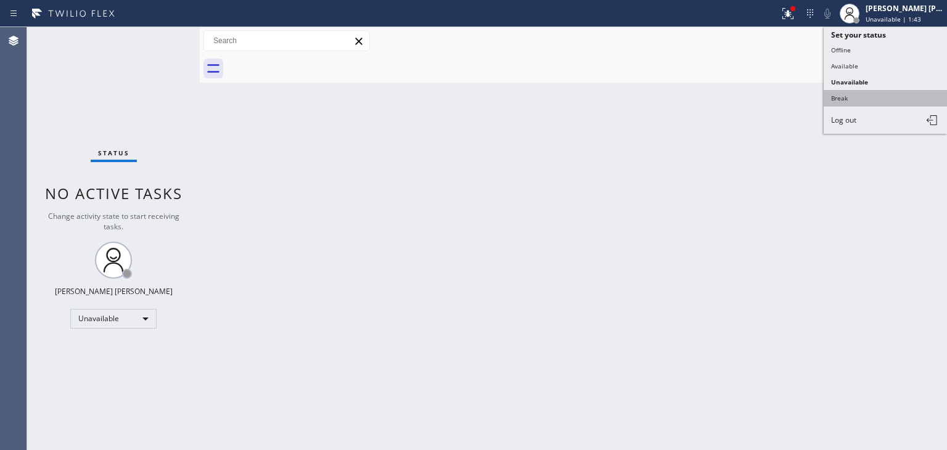
click at [858, 92] on button "Break" at bounding box center [885, 98] width 123 height 16
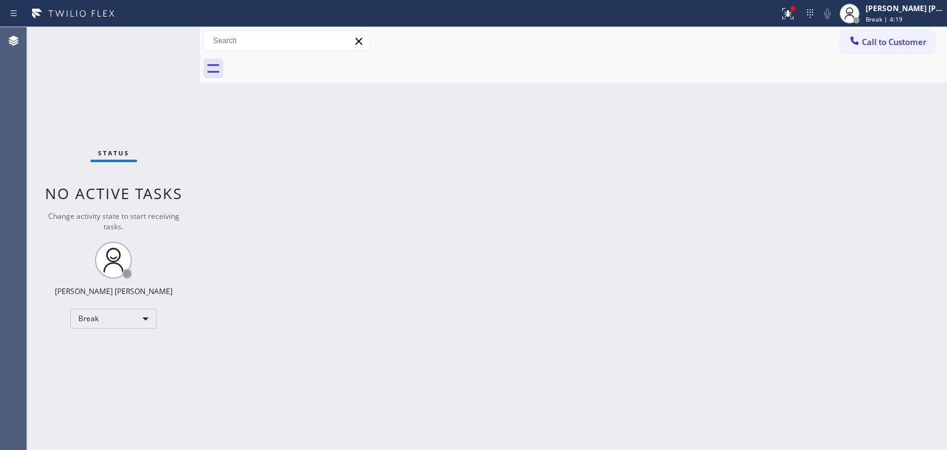
click at [859, 326] on div "Back to Dashboard Change Sender ID Customers Technicians Select a contact Outbo…" at bounding box center [573, 238] width 747 height 423
click at [898, 10] on div "[PERSON_NAME] [PERSON_NAME]" at bounding box center [904, 8] width 78 height 10
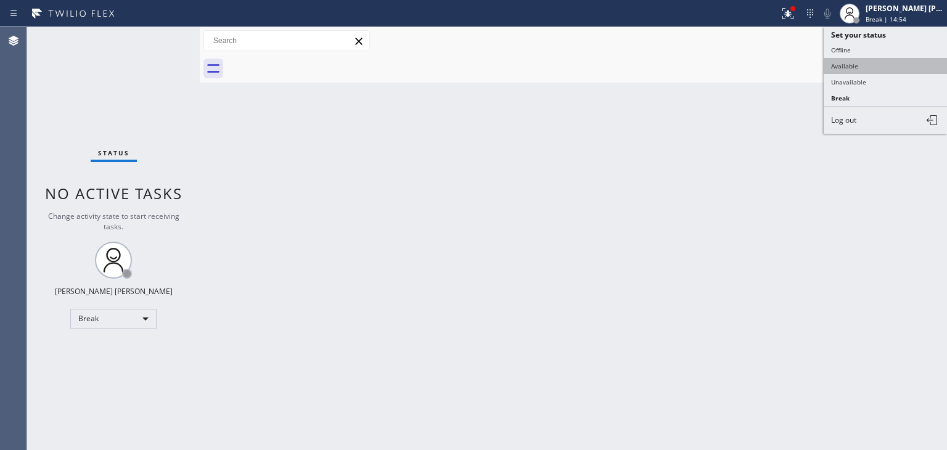
click at [851, 58] on button "Available" at bounding box center [885, 66] width 123 height 16
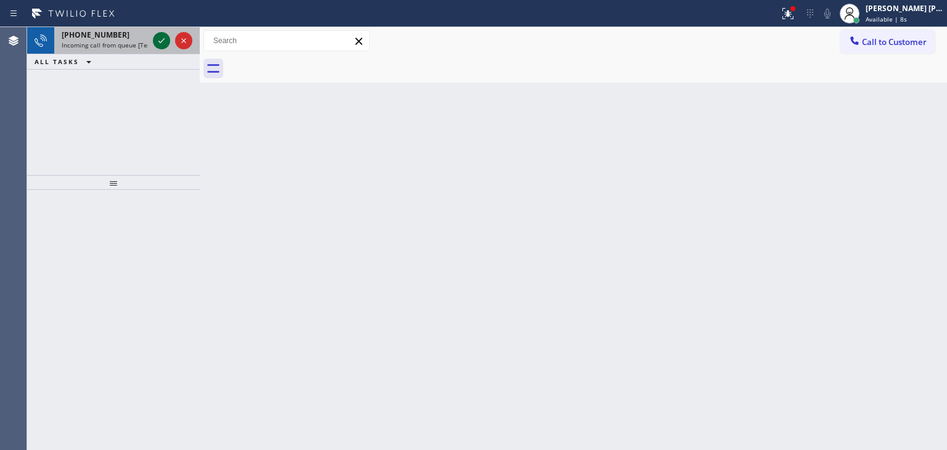
click at [166, 38] on icon at bounding box center [161, 40] width 15 height 15
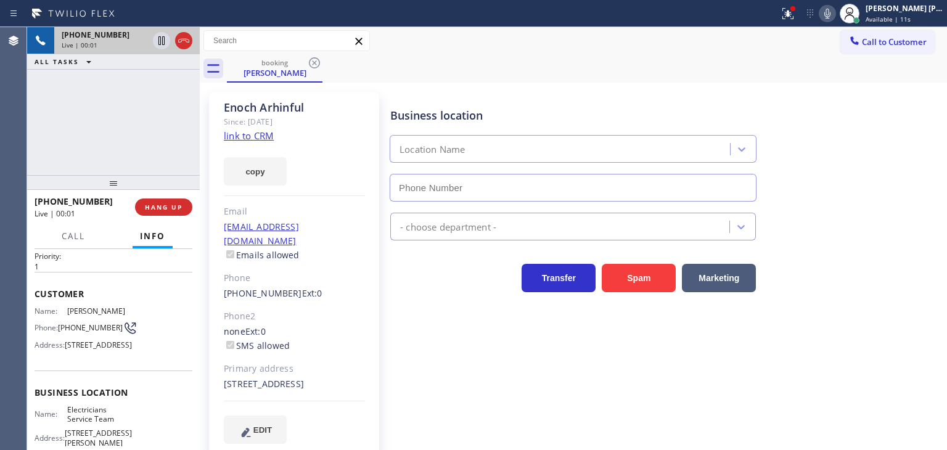
scroll to position [62, 0]
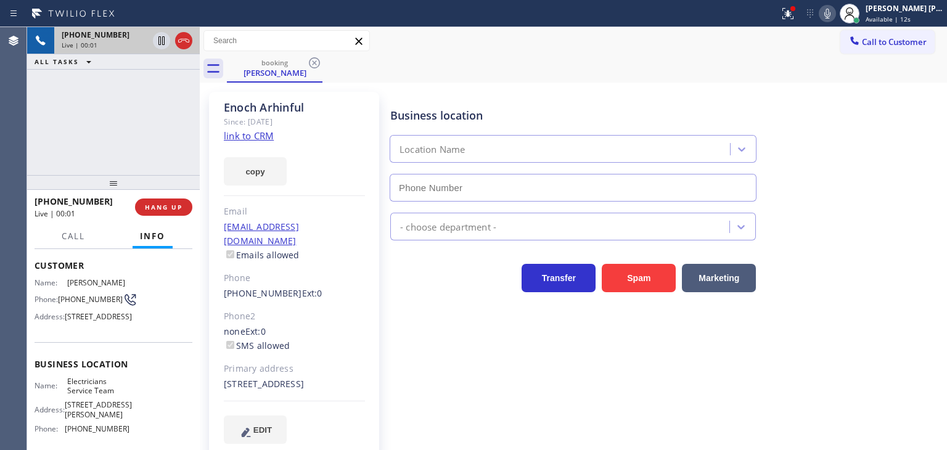
type input "[PHONE_NUMBER]"
click at [75, 144] on div "[PHONE_NUMBER] Live | 00:12 ALL TASKS ALL TASKS ACTIVE TASKS TASKS IN WRAP UP" at bounding box center [113, 101] width 173 height 148
click at [264, 137] on link "link to CRM" at bounding box center [249, 135] width 50 height 12
click at [899, 14] on div "[PERSON_NAME] [PERSON_NAME] Available | 37s" at bounding box center [905, 13] width 84 height 22
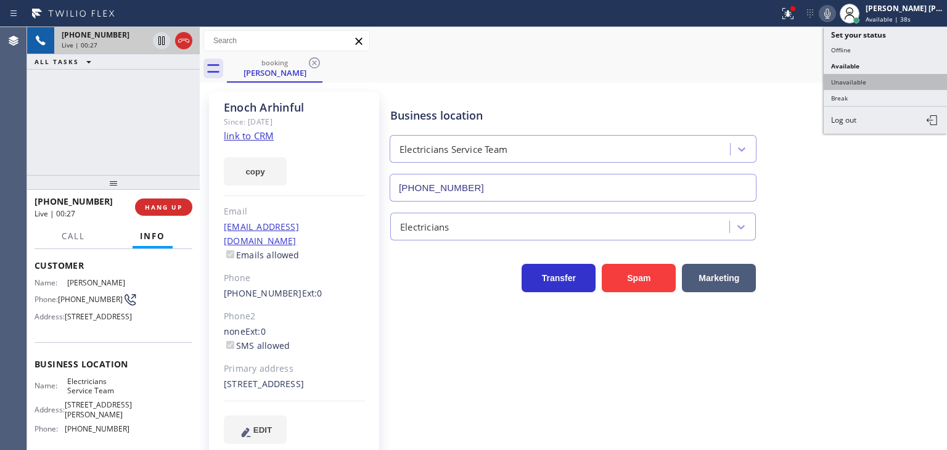
click at [868, 77] on button "Unavailable" at bounding box center [885, 82] width 123 height 16
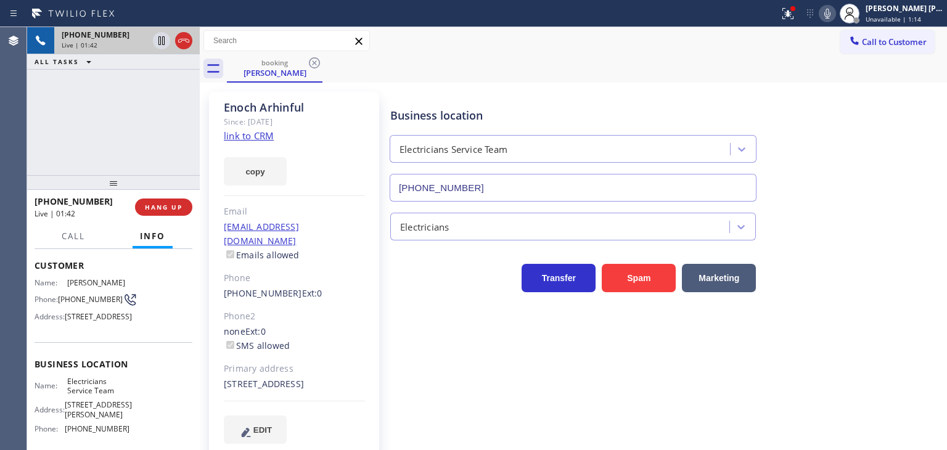
click at [835, 15] on icon at bounding box center [827, 13] width 15 height 15
click at [830, 14] on icon at bounding box center [827, 14] width 6 height 10
click at [72, 240] on span "Call" at bounding box center [73, 236] width 23 height 11
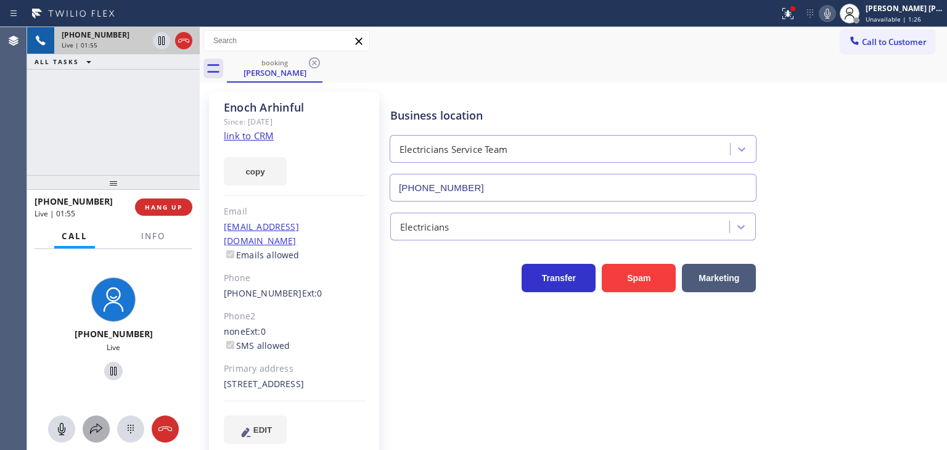
click at [94, 429] on icon at bounding box center [96, 429] width 15 height 15
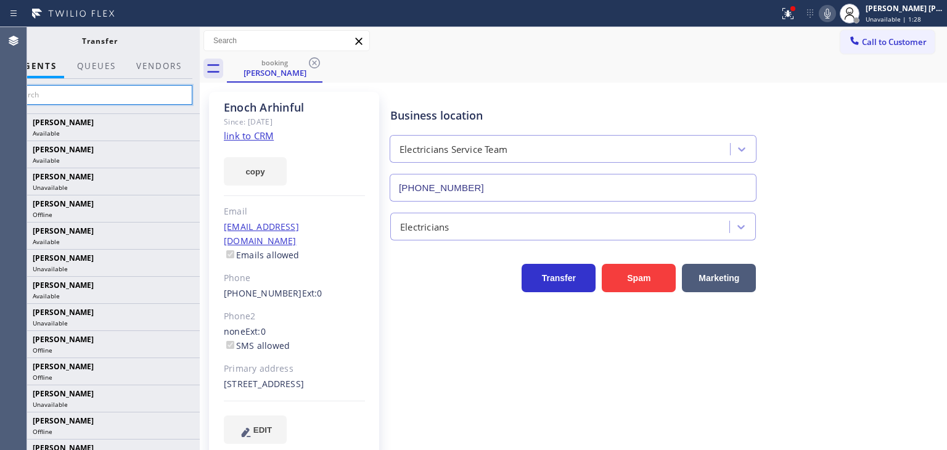
click at [145, 92] on input "text" at bounding box center [100, 95] width 186 height 20
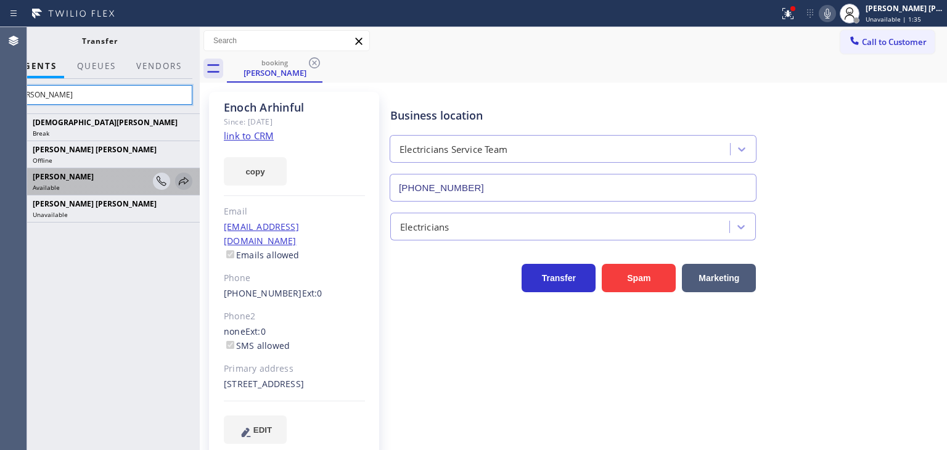
type input "[PERSON_NAME]"
click at [188, 179] on icon at bounding box center [183, 181] width 15 height 15
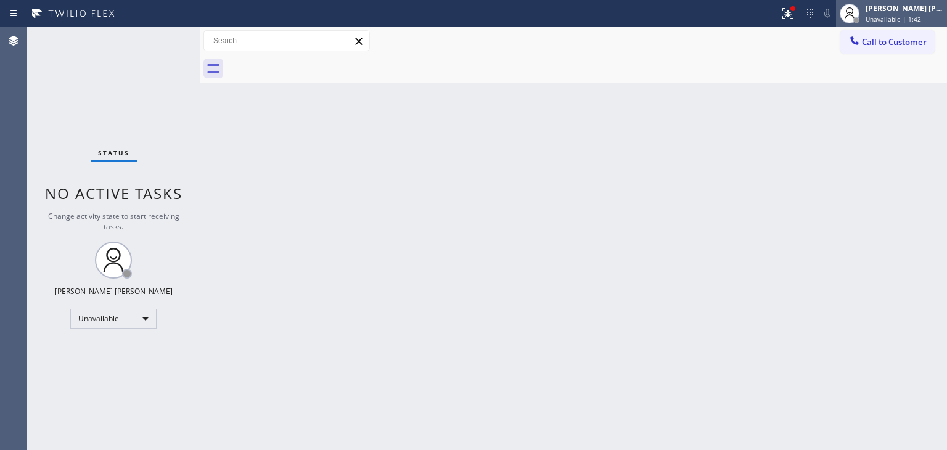
click at [898, 17] on span "Unavailable | 1:42" at bounding box center [892, 19] width 55 height 9
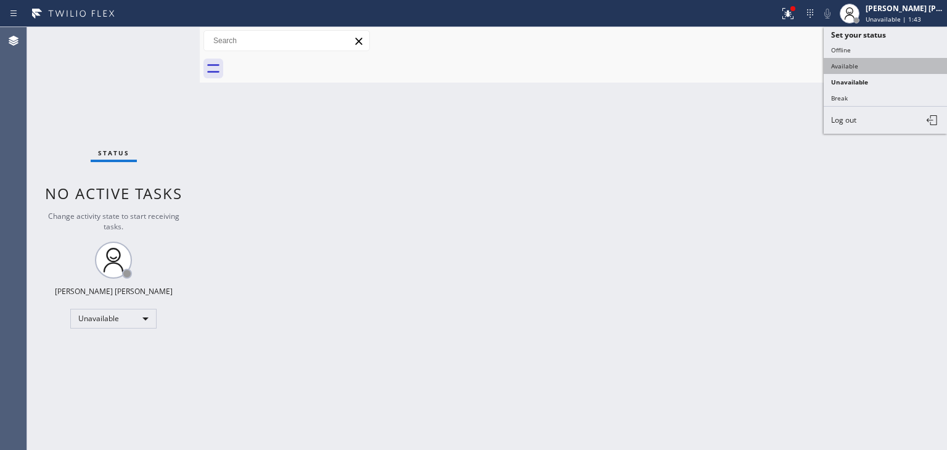
click at [846, 65] on button "Available" at bounding box center [885, 66] width 123 height 16
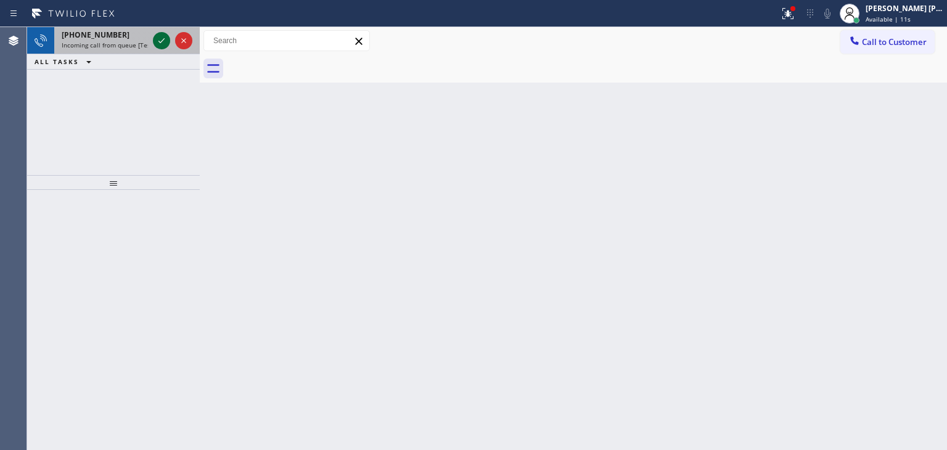
click at [163, 41] on icon at bounding box center [161, 40] width 15 height 15
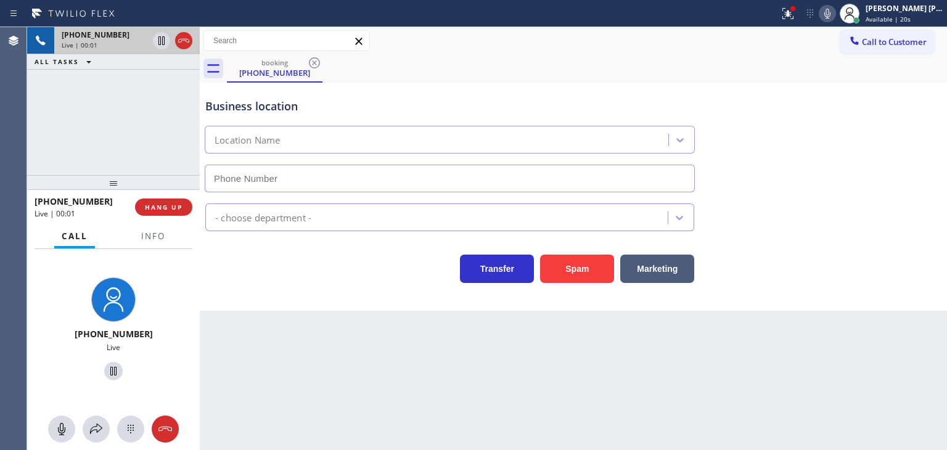
type input "[PHONE_NUMBER]"
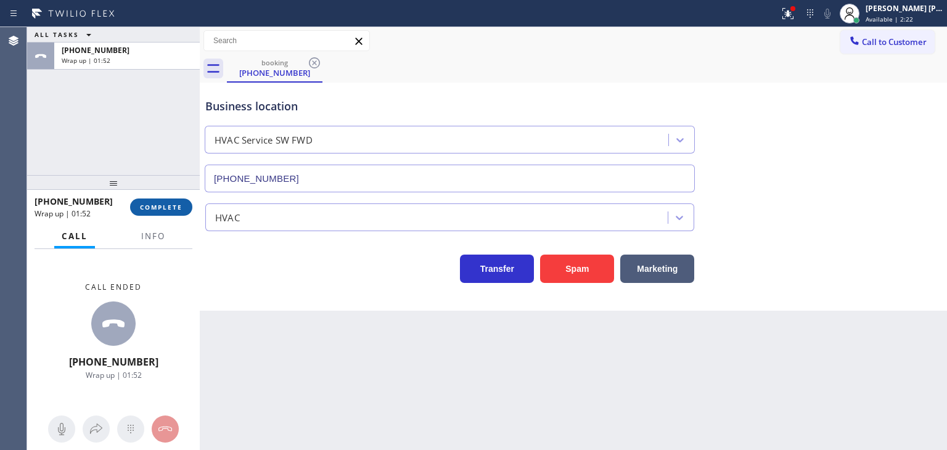
click at [141, 204] on span "COMPLETE" at bounding box center [161, 207] width 43 height 9
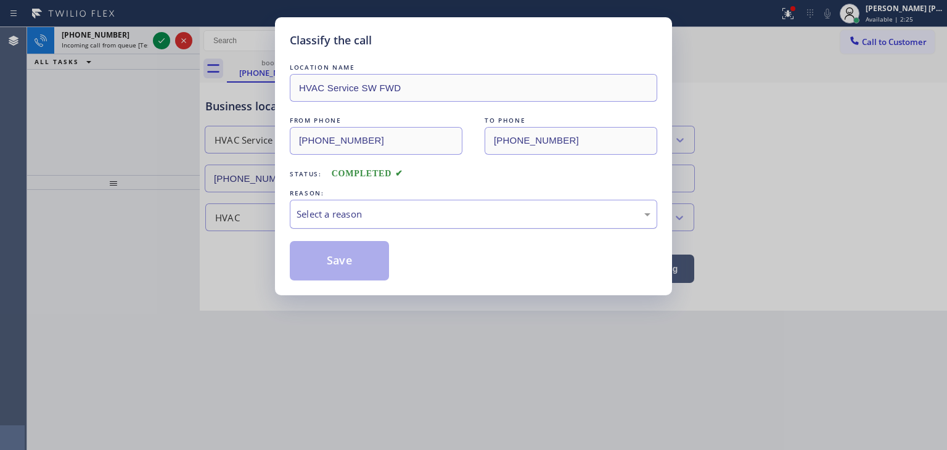
click at [350, 213] on div "Select a reason" at bounding box center [474, 214] width 354 height 14
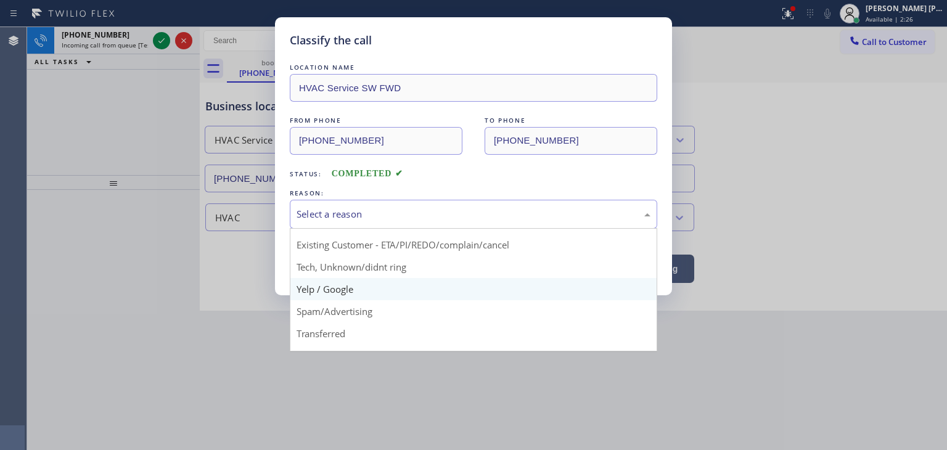
scroll to position [62, 0]
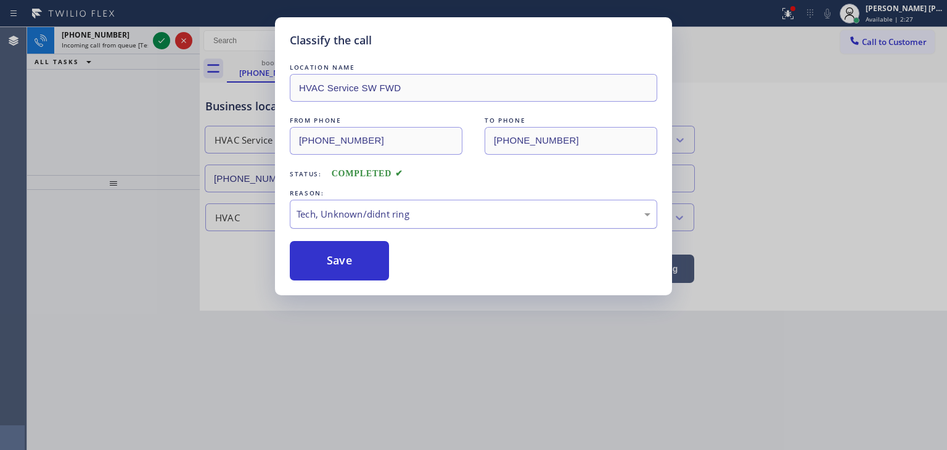
click at [345, 255] on button "Save" at bounding box center [339, 260] width 99 height 39
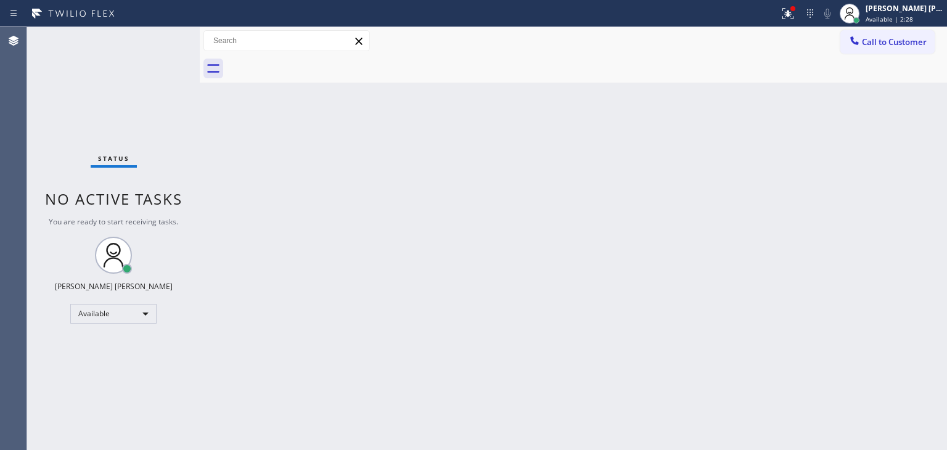
click at [161, 35] on div "Status No active tasks You are ready to start receiving tasks. [PERSON_NAME] [P…" at bounding box center [113, 238] width 173 height 423
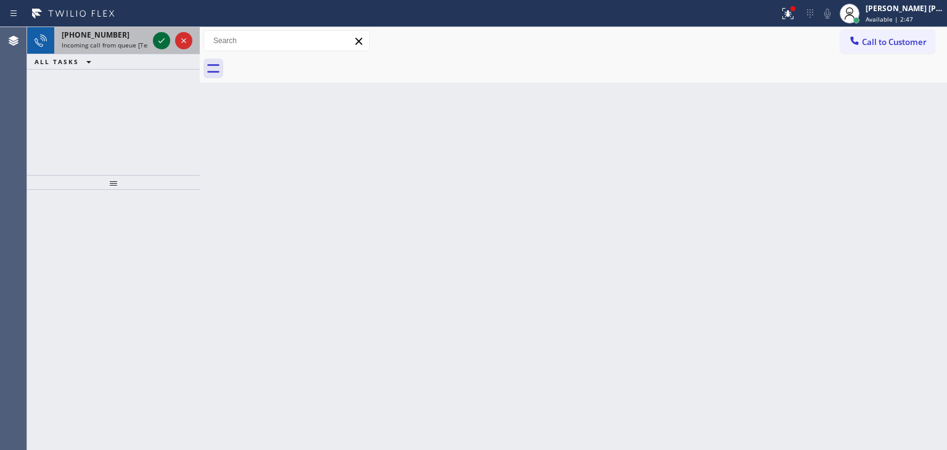
click at [163, 36] on icon at bounding box center [161, 40] width 15 height 15
click at [166, 38] on icon at bounding box center [161, 40] width 15 height 15
click at [163, 31] on div at bounding box center [172, 40] width 44 height 27
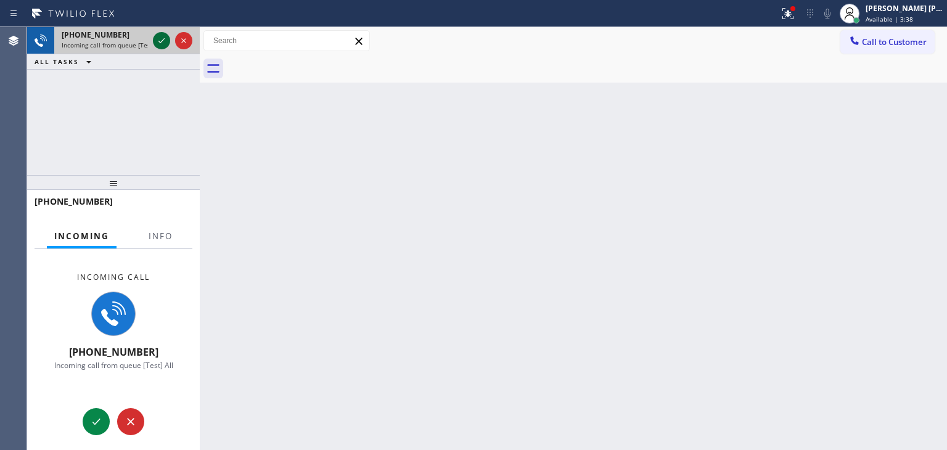
click at [165, 35] on icon at bounding box center [161, 40] width 15 height 15
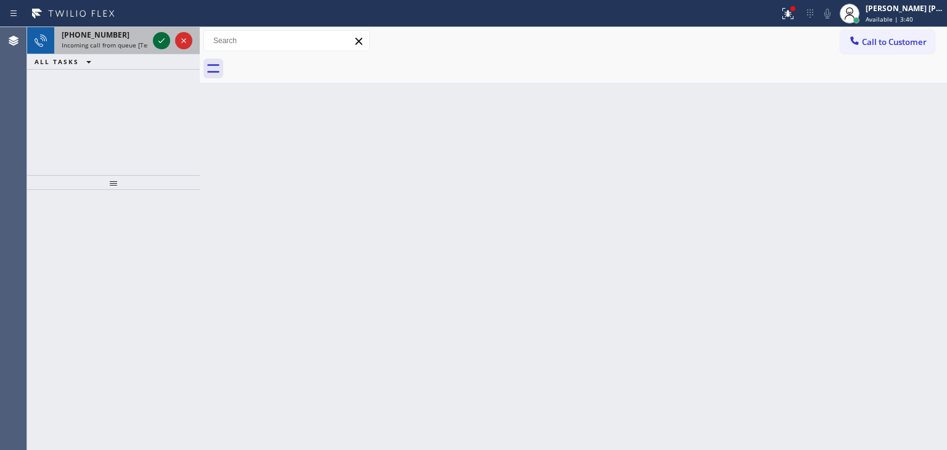
click at [161, 45] on icon at bounding box center [161, 40] width 15 height 15
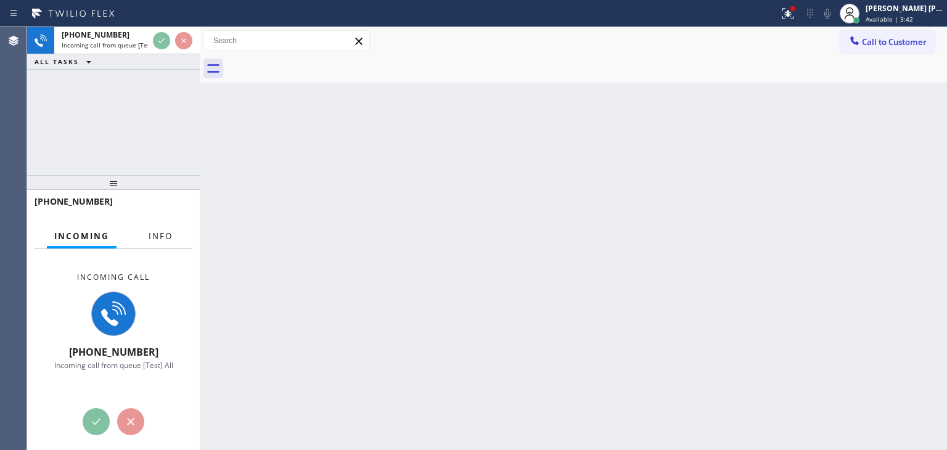
click at [166, 229] on button "Info" at bounding box center [160, 236] width 39 height 24
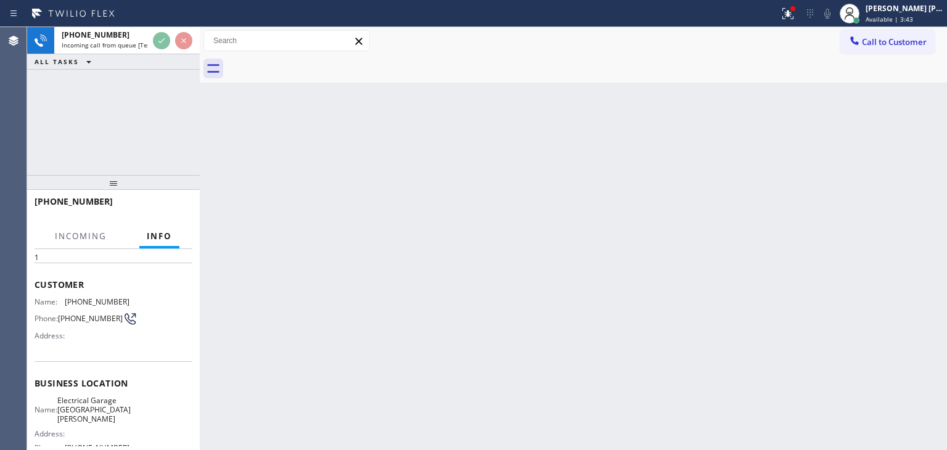
scroll to position [62, 0]
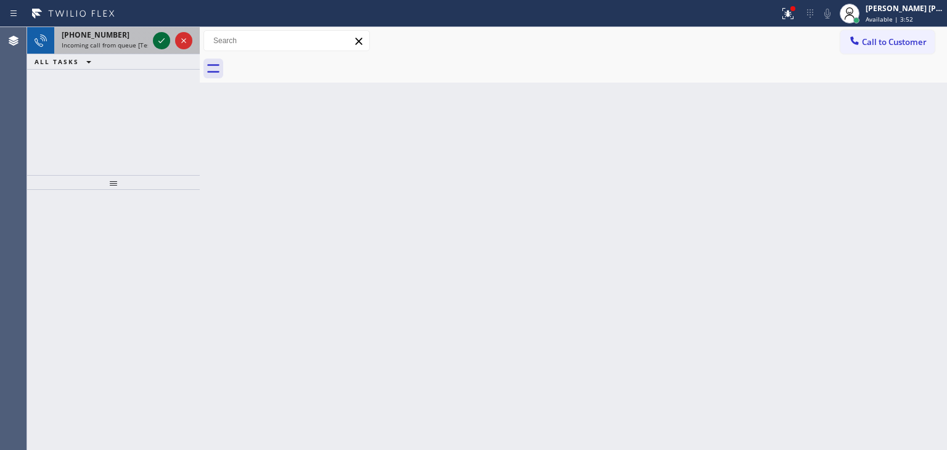
click at [158, 38] on icon at bounding box center [161, 40] width 15 height 15
click at [157, 34] on icon at bounding box center [161, 40] width 15 height 15
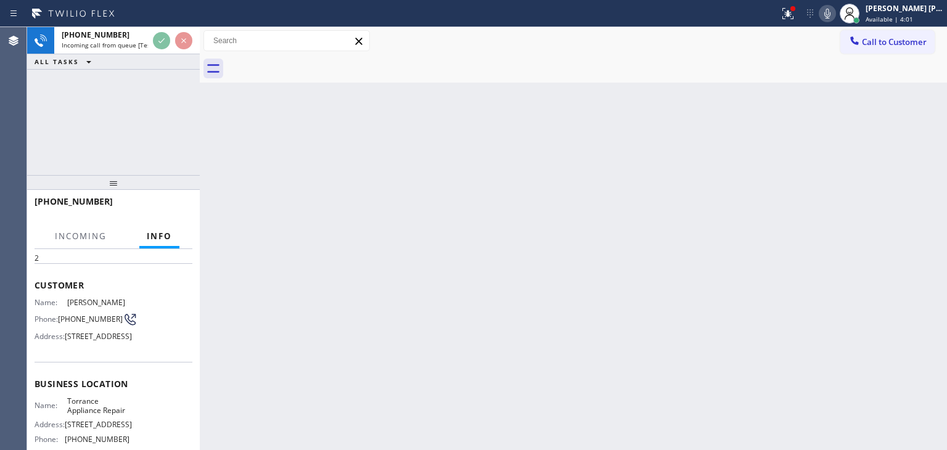
scroll to position [62, 0]
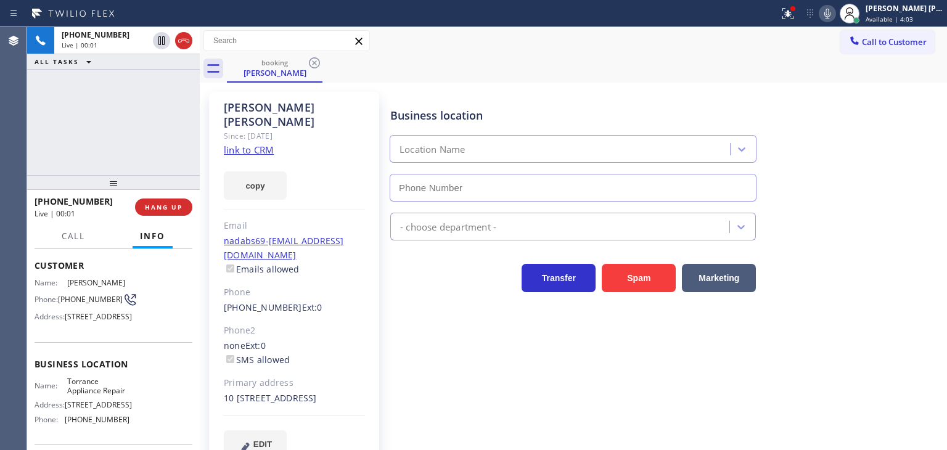
type input "[PHONE_NUMBER]"
click at [259, 144] on link "link to CRM" at bounding box center [249, 150] width 50 height 12
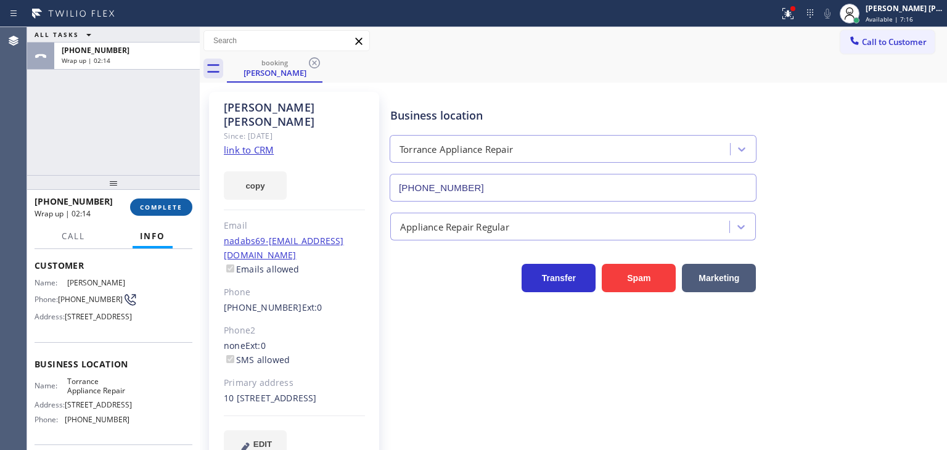
click at [155, 208] on span "COMPLETE" at bounding box center [161, 207] width 43 height 9
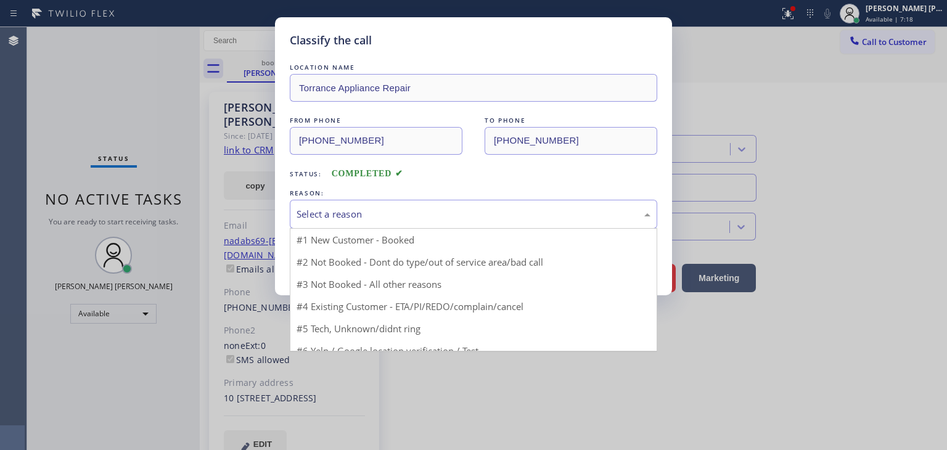
click at [340, 217] on div "Select a reason" at bounding box center [474, 214] width 354 height 14
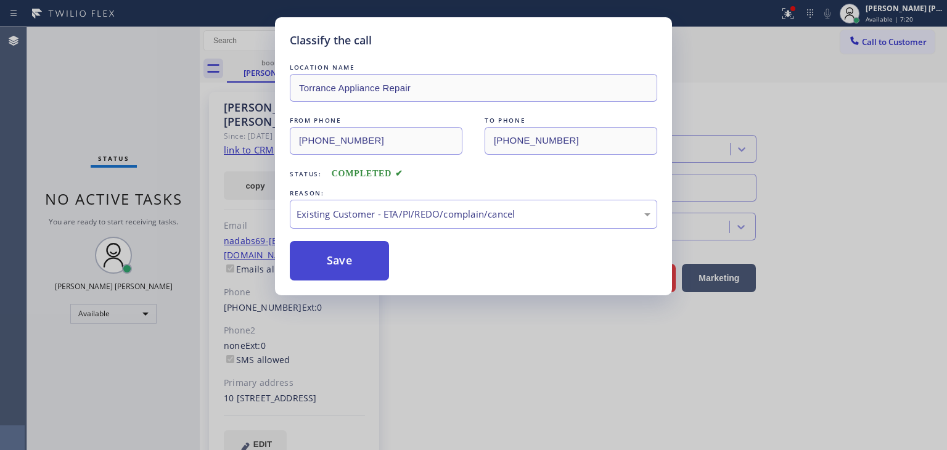
click at [340, 264] on button "Save" at bounding box center [339, 260] width 99 height 39
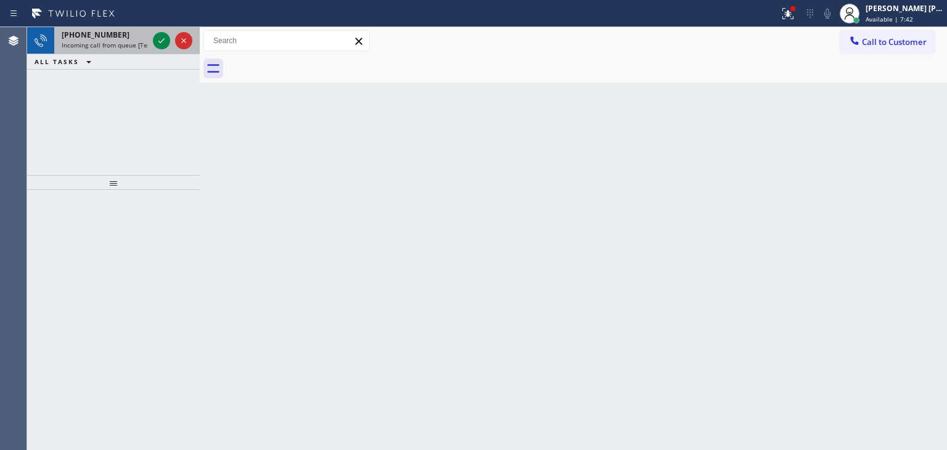
click at [170, 43] on div at bounding box center [172, 40] width 44 height 27
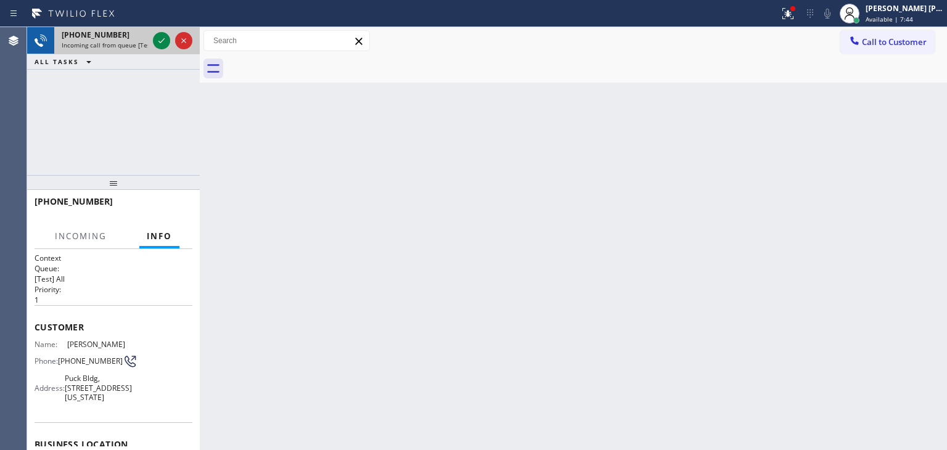
click at [170, 42] on div at bounding box center [172, 40] width 44 height 27
click at [162, 39] on icon at bounding box center [161, 40] width 15 height 15
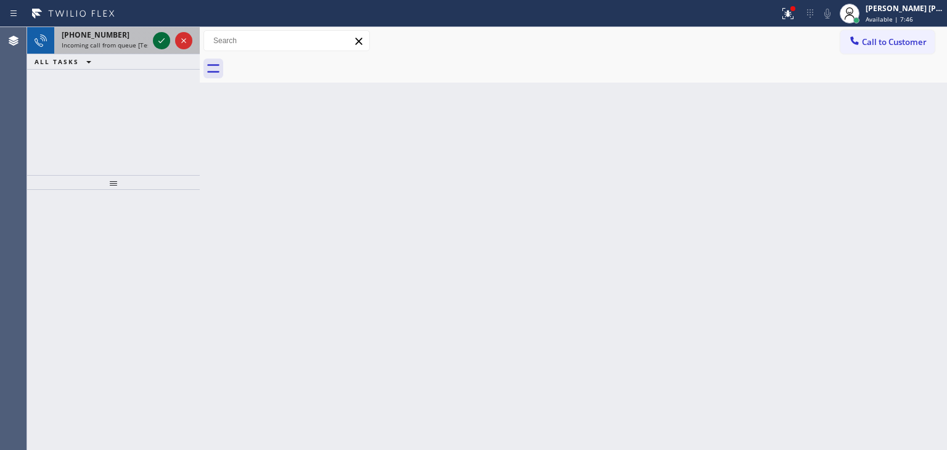
click at [165, 37] on icon at bounding box center [161, 40] width 15 height 15
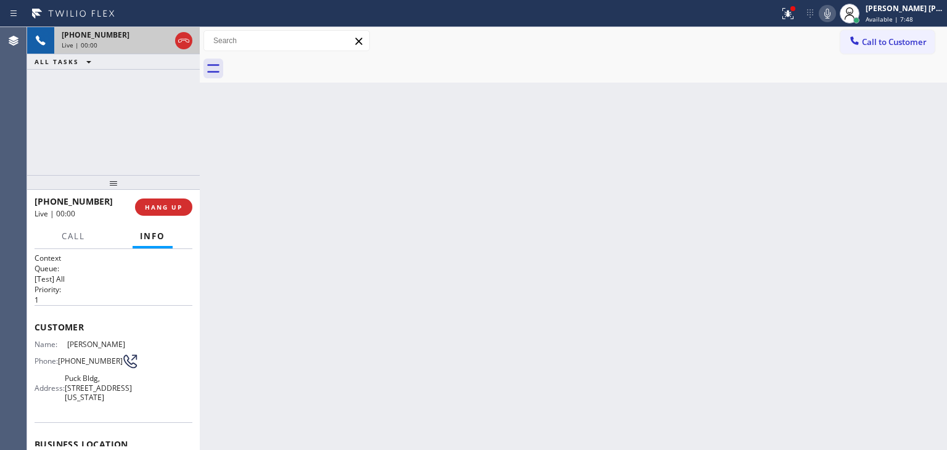
scroll to position [62, 0]
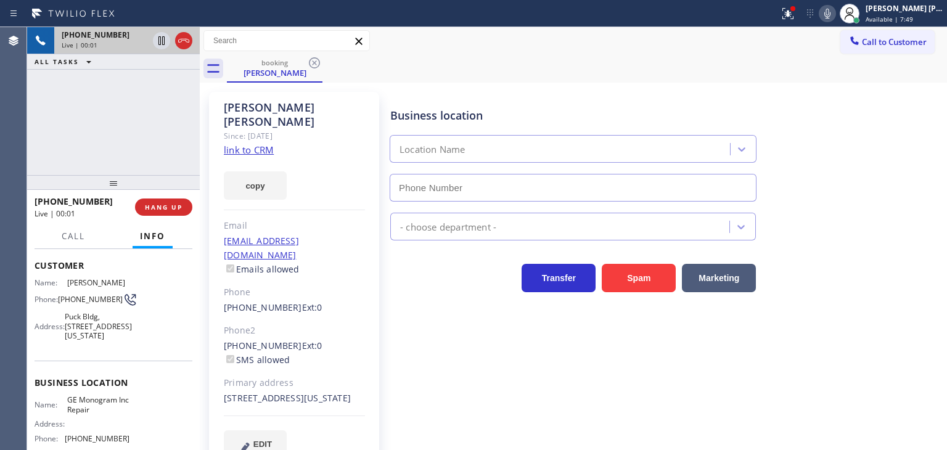
type input "[PHONE_NUMBER]"
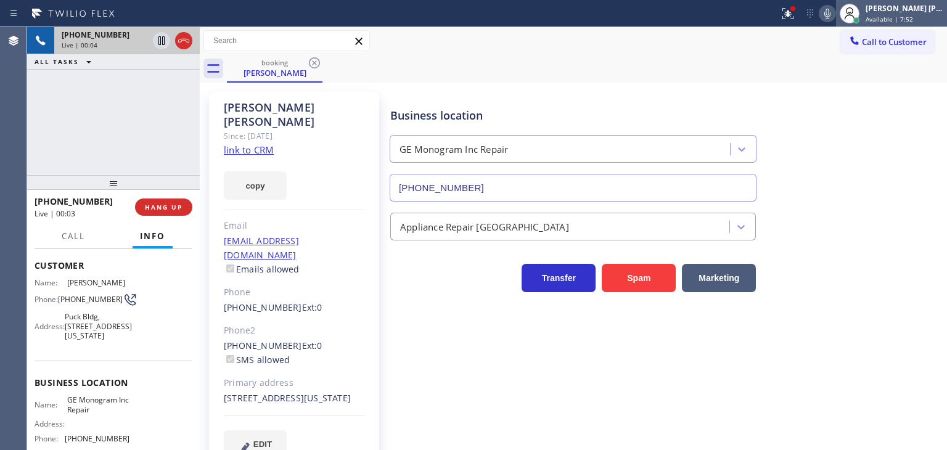
click at [900, 15] on span "Available | 7:52" at bounding box center [888, 19] width 47 height 9
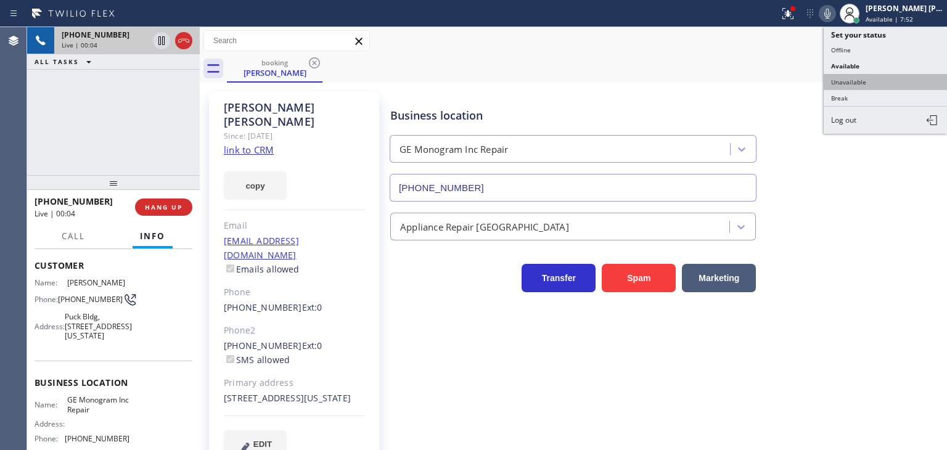
click at [881, 78] on button "Unavailable" at bounding box center [885, 82] width 123 height 16
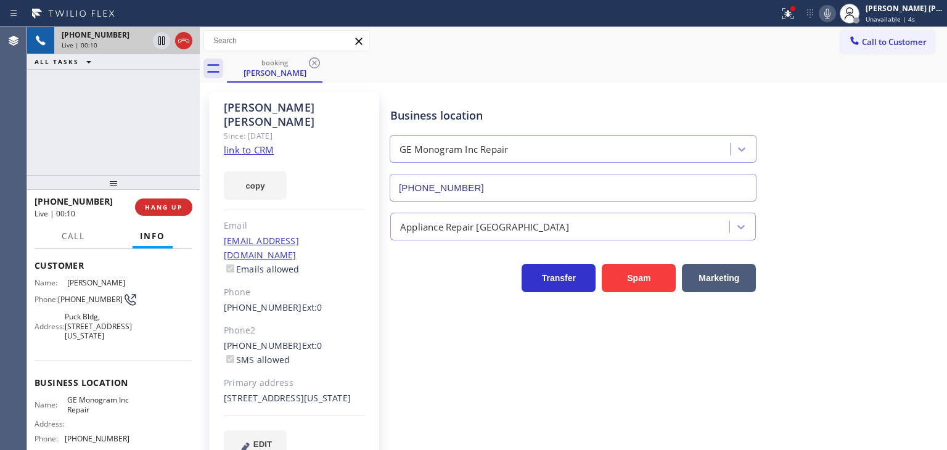
click at [256, 144] on link "link to CRM" at bounding box center [249, 150] width 50 height 12
click at [835, 12] on icon at bounding box center [827, 13] width 15 height 15
click at [835, 14] on icon at bounding box center [827, 13] width 15 height 15
click at [835, 9] on icon at bounding box center [827, 13] width 15 height 15
click at [832, 10] on rect at bounding box center [827, 12] width 9 height 9
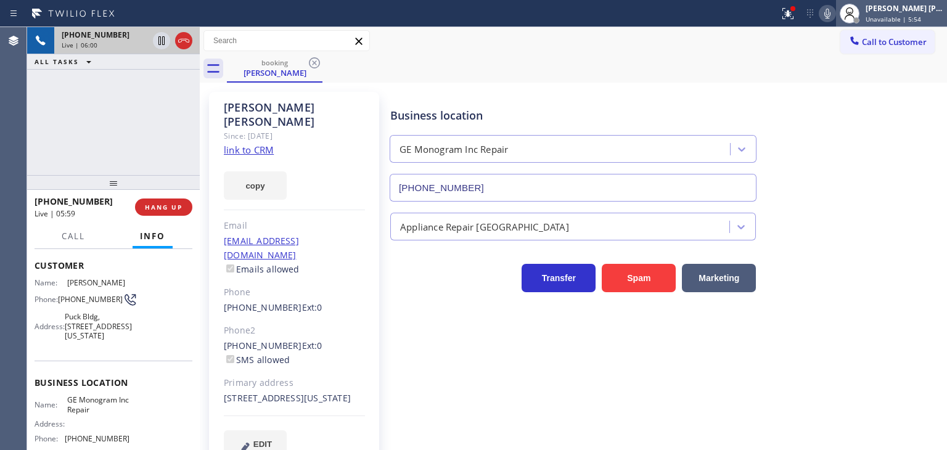
click at [907, 13] on div "[PERSON_NAME] [PERSON_NAME]" at bounding box center [904, 8] width 78 height 10
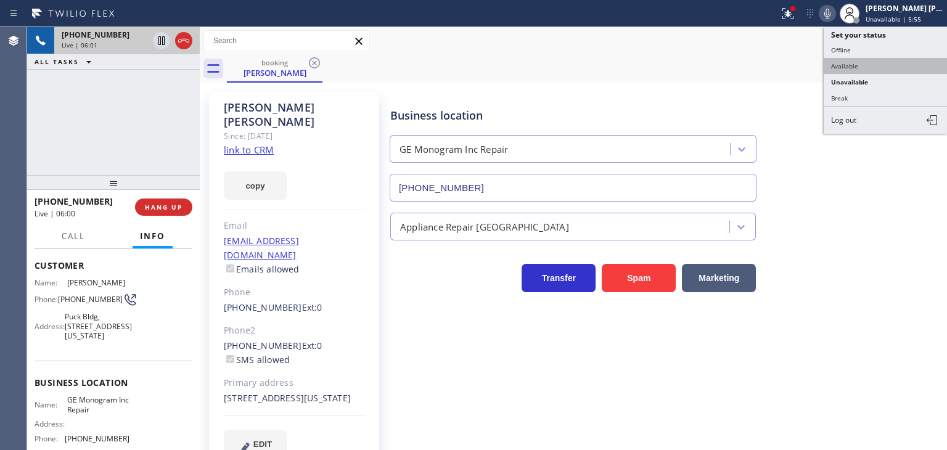
click at [868, 65] on button "Available" at bounding box center [885, 66] width 123 height 16
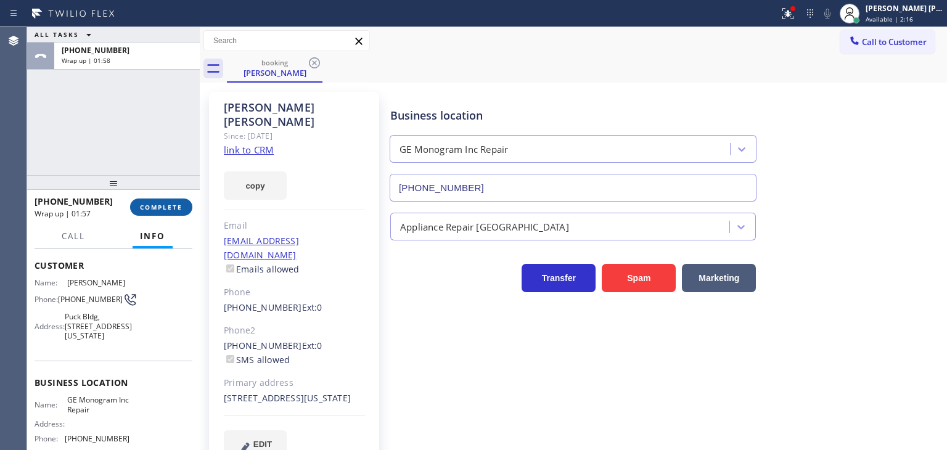
click at [162, 210] on span "COMPLETE" at bounding box center [161, 207] width 43 height 9
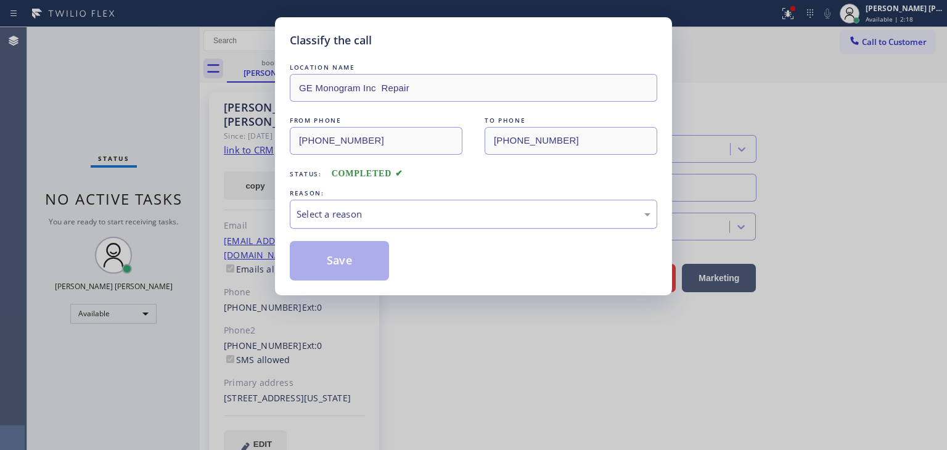
click at [343, 210] on div "Select a reason" at bounding box center [474, 214] width 354 height 14
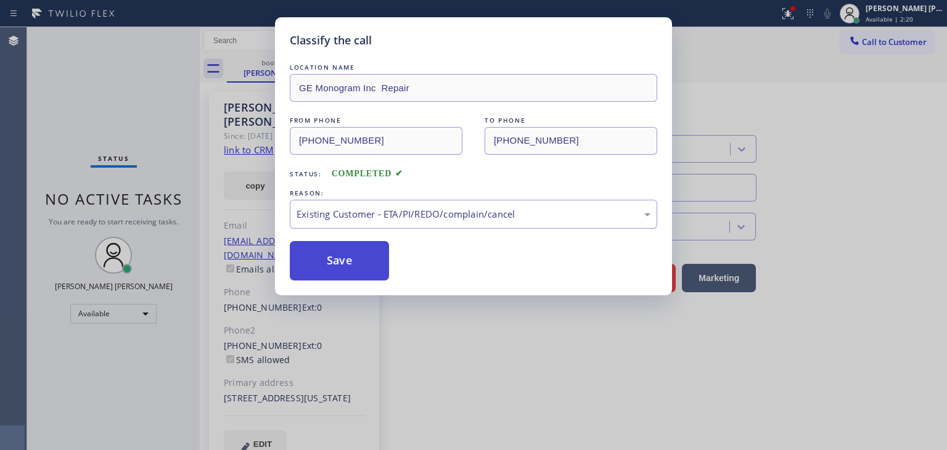
click at [340, 263] on button "Save" at bounding box center [339, 260] width 99 height 39
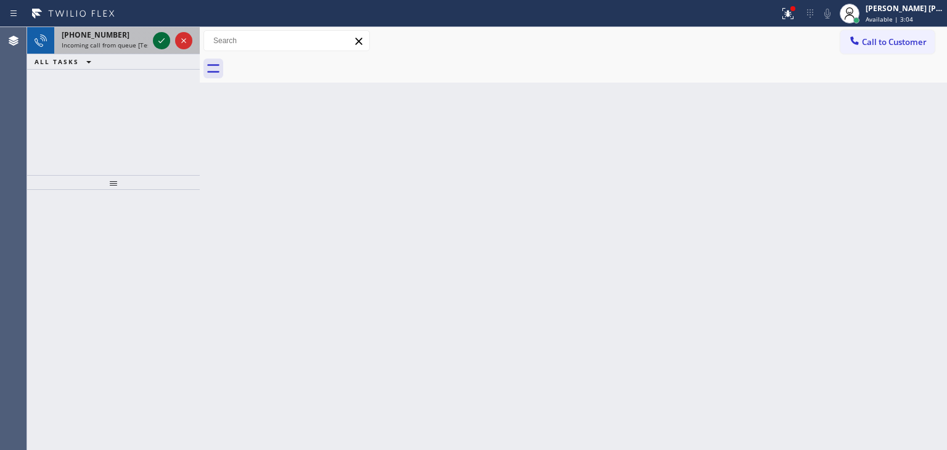
click at [157, 38] on icon at bounding box center [161, 40] width 15 height 15
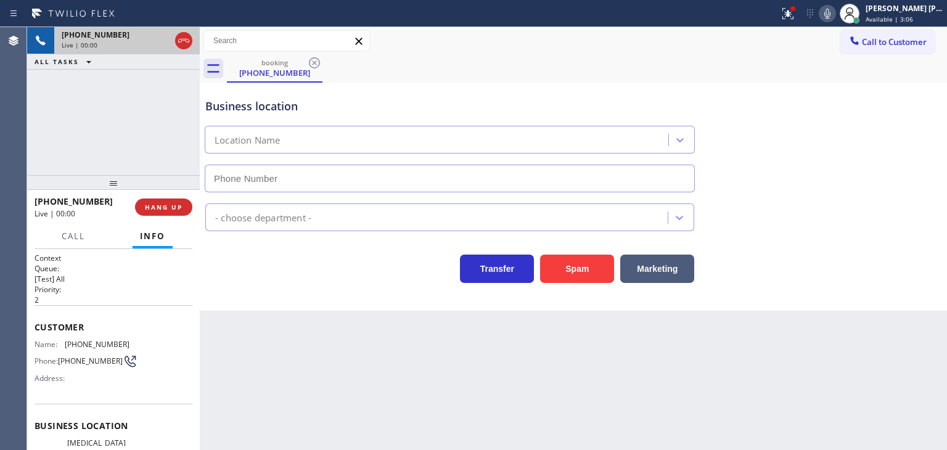
scroll to position [123, 0]
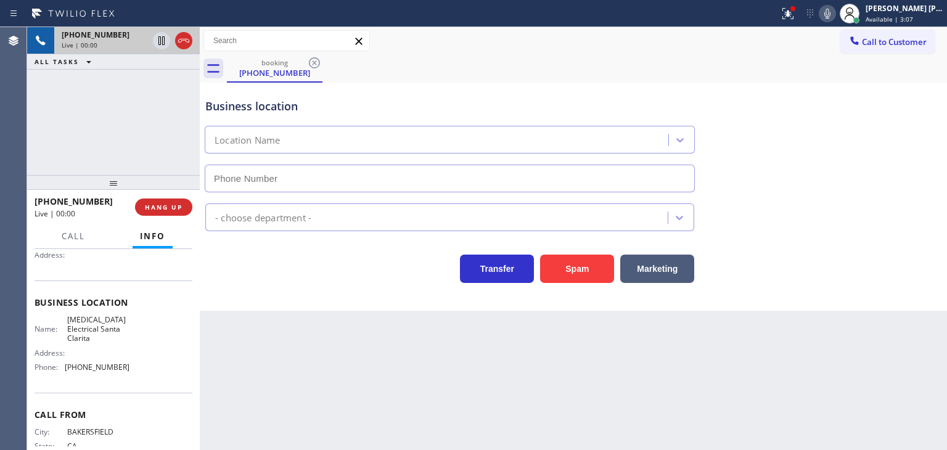
type input "[PHONE_NUMBER]"
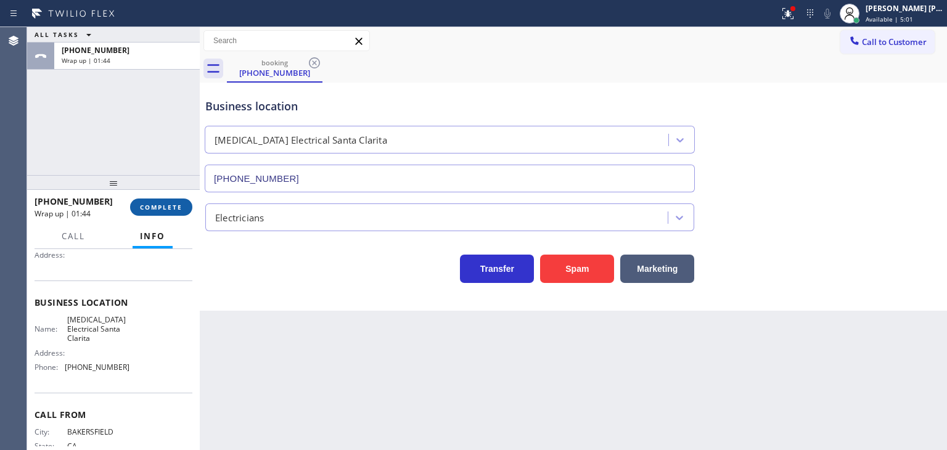
click at [163, 207] on span "COMPLETE" at bounding box center [161, 207] width 43 height 9
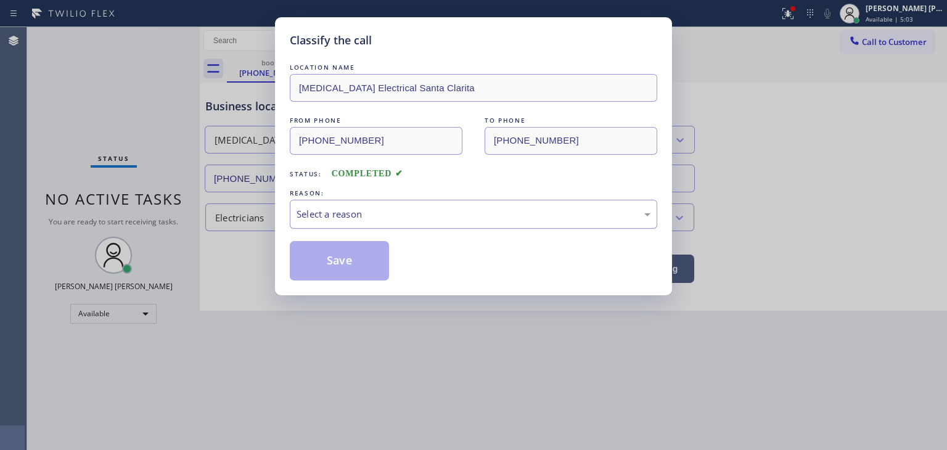
click at [369, 204] on div "Select a reason" at bounding box center [473, 214] width 367 height 29
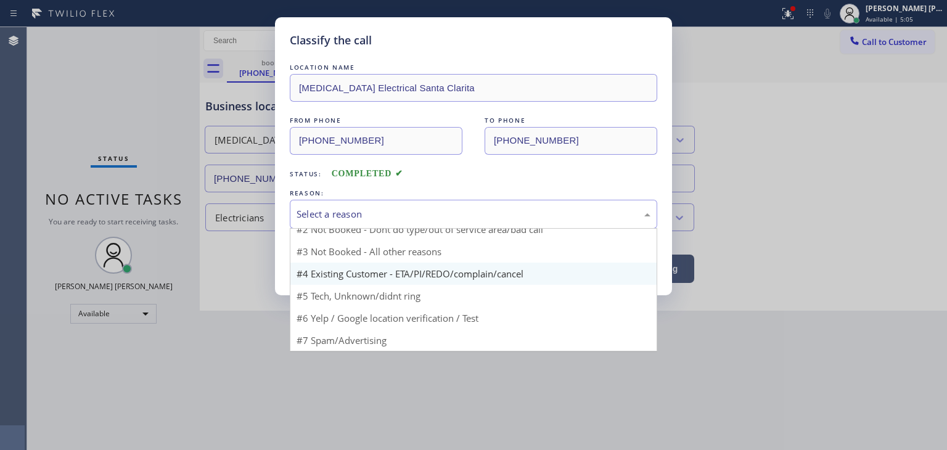
scroll to position [10, 0]
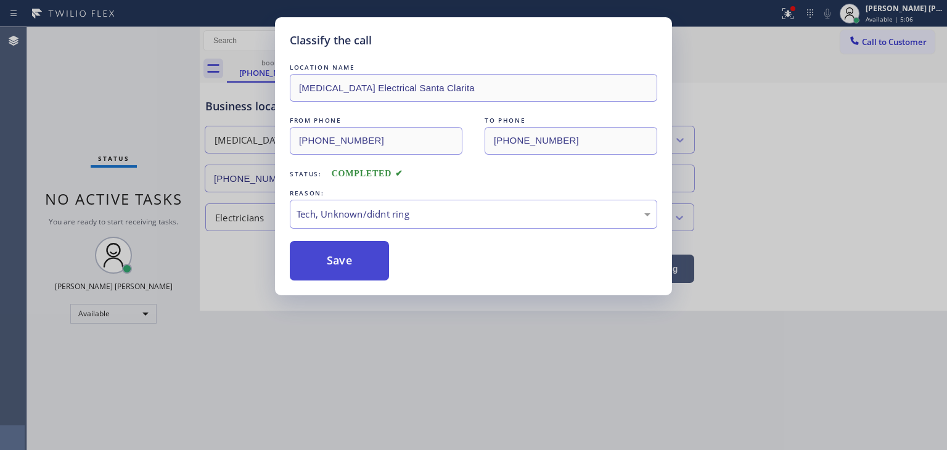
click at [347, 264] on button "Save" at bounding box center [339, 260] width 99 height 39
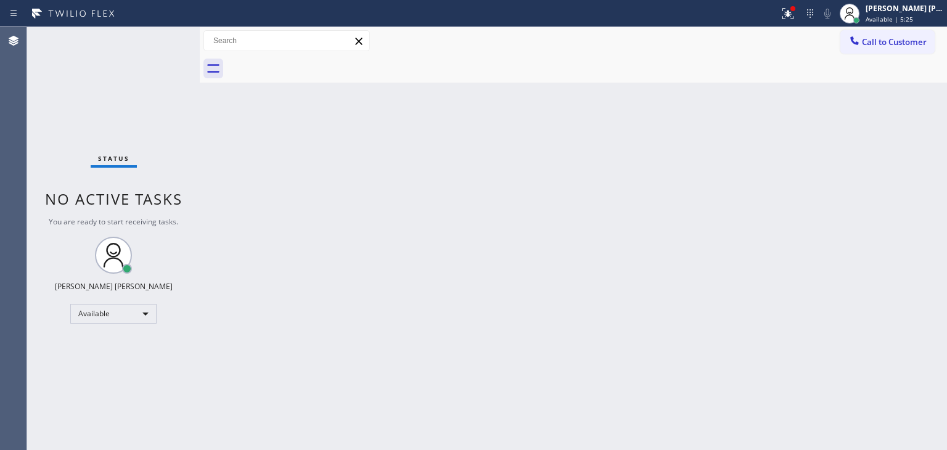
click at [157, 45] on div "Status No active tasks You are ready to start receiving tasks. [PERSON_NAME] [P…" at bounding box center [113, 238] width 173 height 423
click at [162, 33] on div "Status No active tasks You are ready to start receiving tasks. [PERSON_NAME] [P…" at bounding box center [113, 238] width 173 height 423
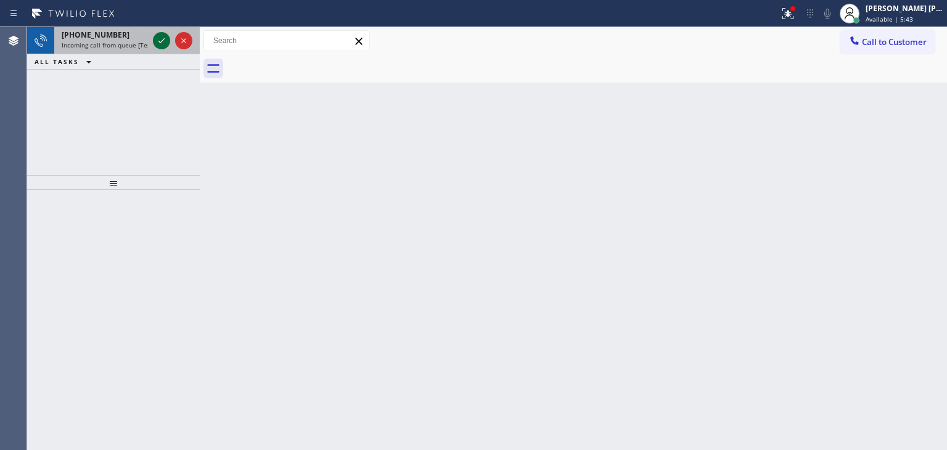
click at [161, 33] on button at bounding box center [161, 40] width 17 height 17
click at [165, 38] on icon at bounding box center [161, 40] width 15 height 15
click at [157, 31] on div at bounding box center [172, 40] width 44 height 27
click at [166, 38] on icon at bounding box center [161, 40] width 15 height 15
click at [164, 42] on icon at bounding box center [161, 40] width 15 height 15
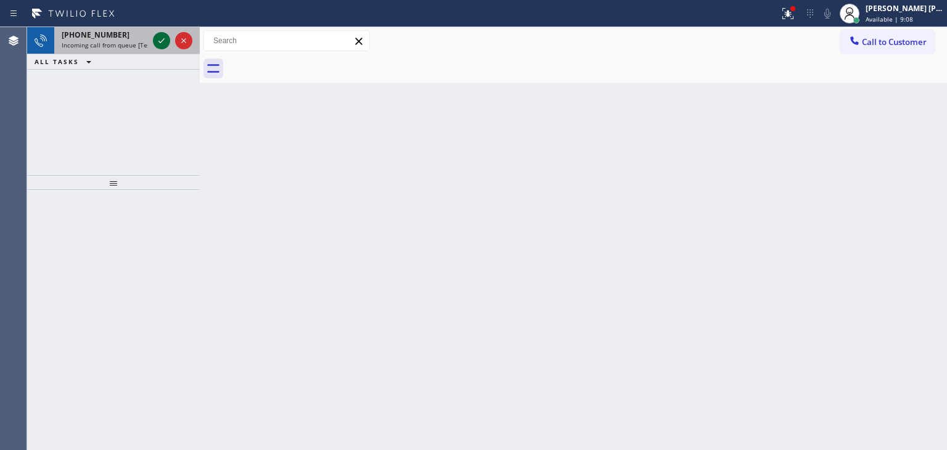
click at [165, 39] on icon at bounding box center [161, 40] width 15 height 15
click at [161, 35] on icon at bounding box center [161, 40] width 15 height 15
click at [165, 38] on icon at bounding box center [161, 40] width 15 height 15
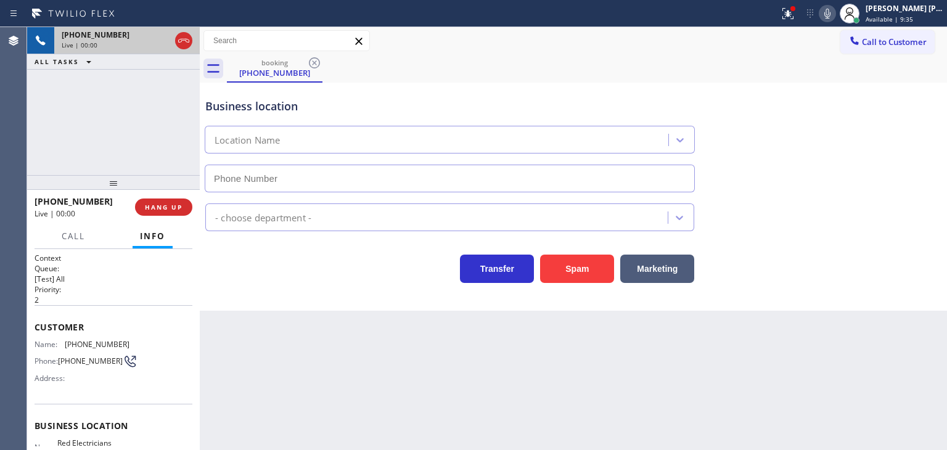
type input "[PHONE_NUMBER]"
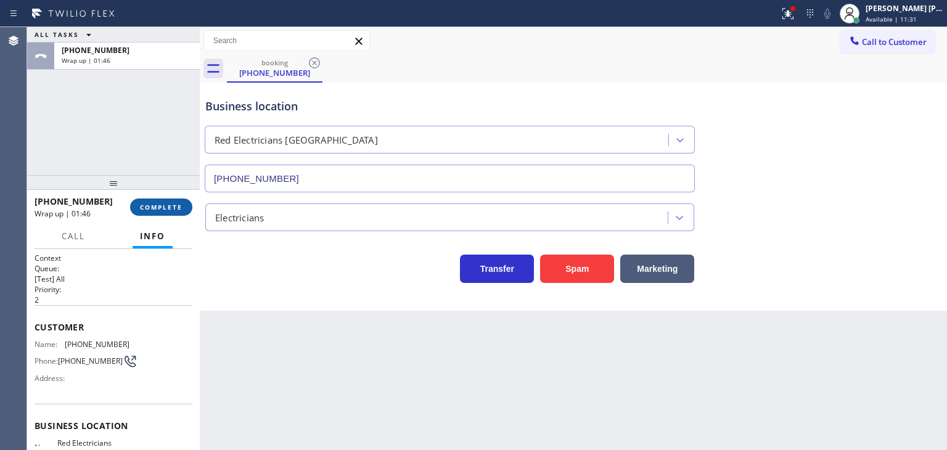
click at [173, 210] on span "COMPLETE" at bounding box center [161, 207] width 43 height 9
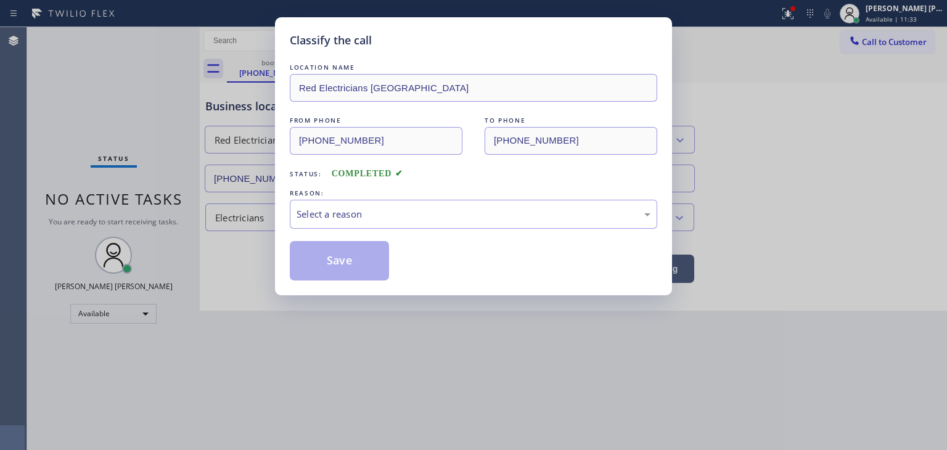
click at [338, 216] on div "Select a reason" at bounding box center [474, 214] width 354 height 14
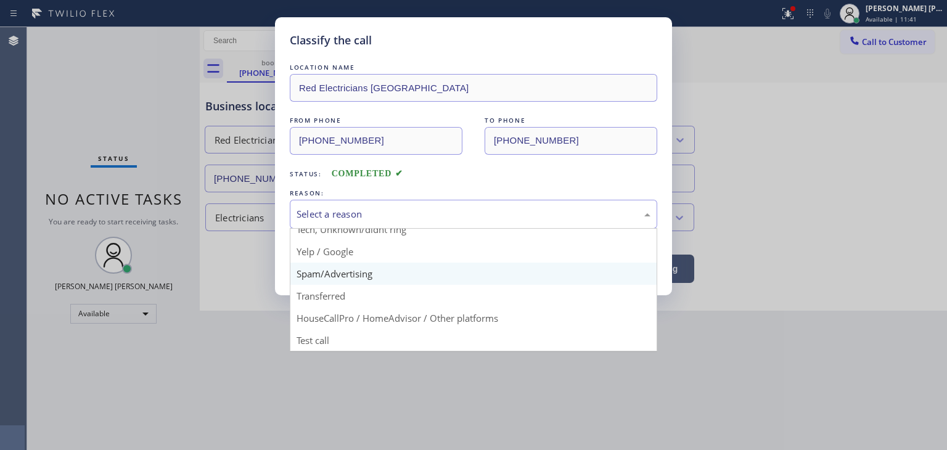
scroll to position [15, 0]
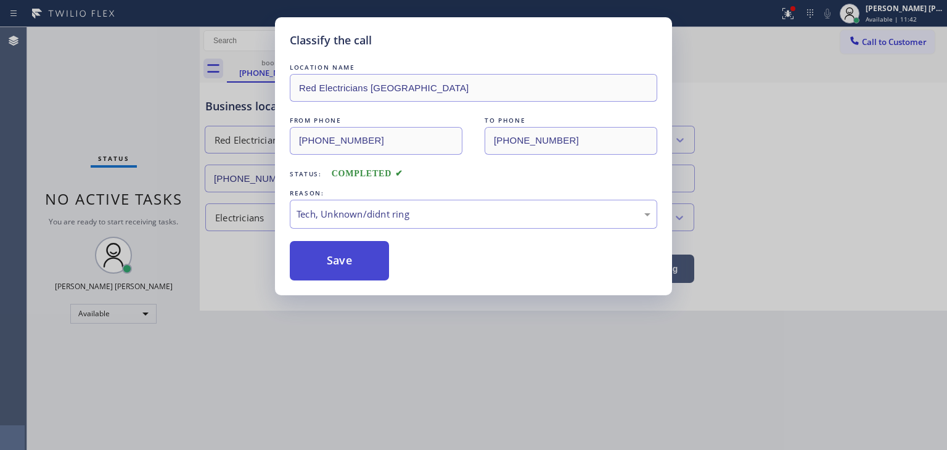
click at [335, 252] on button "Save" at bounding box center [339, 260] width 99 height 39
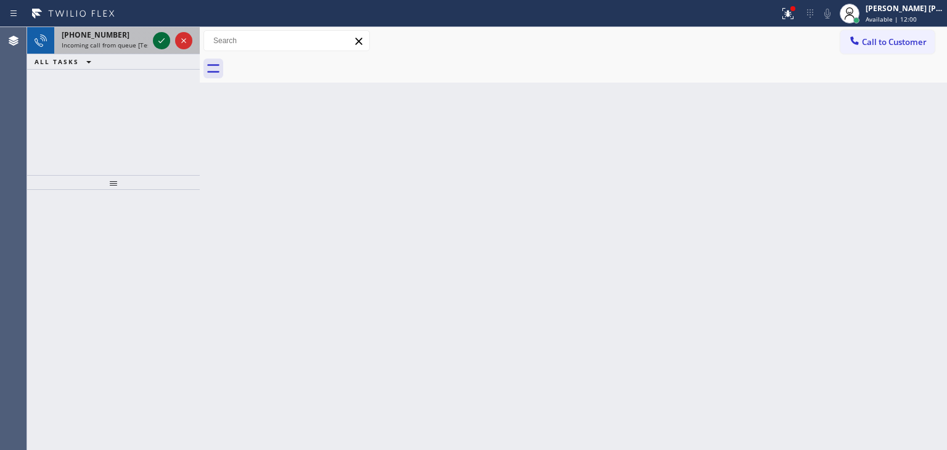
click at [161, 35] on icon at bounding box center [161, 40] width 15 height 15
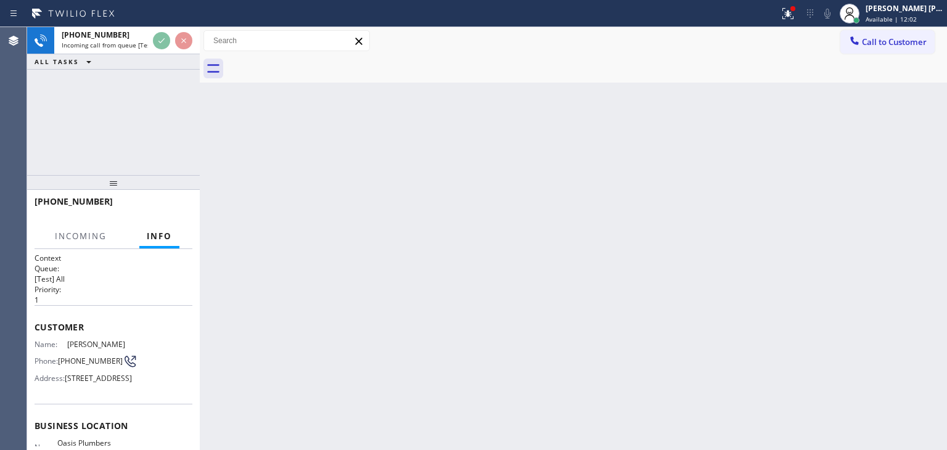
scroll to position [62, 0]
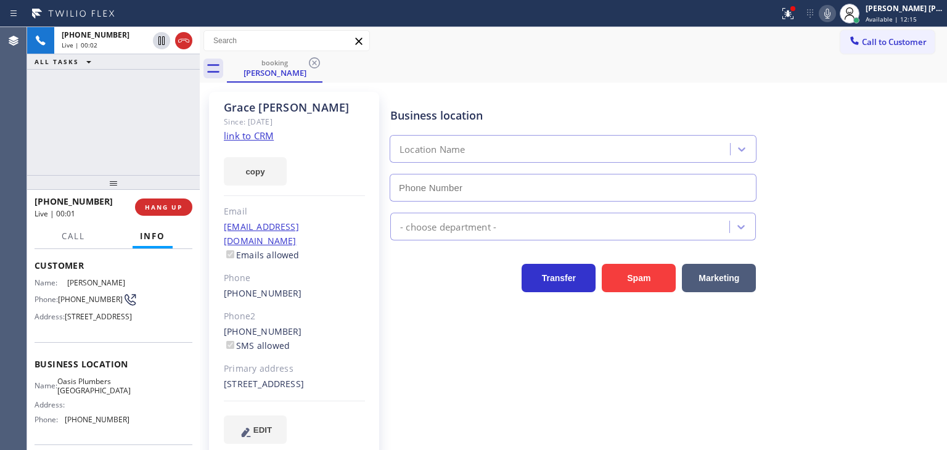
type input "[PHONE_NUMBER]"
click at [244, 136] on link "link to CRM" at bounding box center [249, 135] width 50 height 12
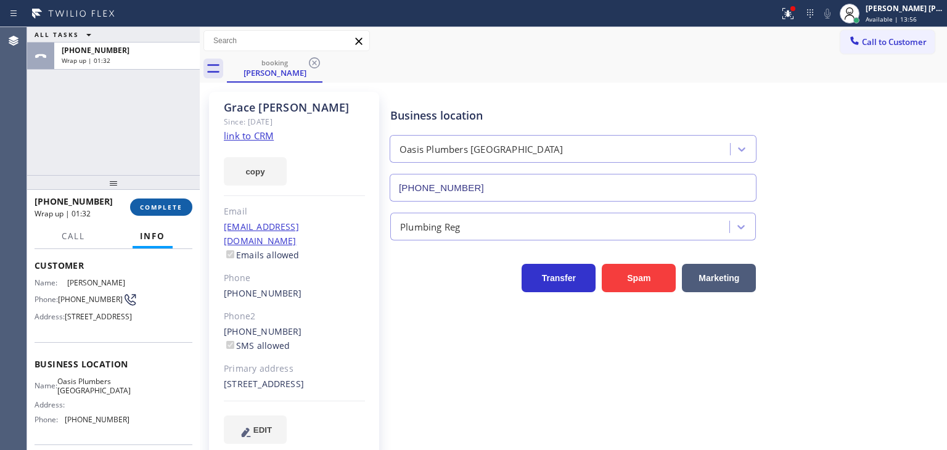
click at [180, 205] on span "COMPLETE" at bounding box center [161, 207] width 43 height 9
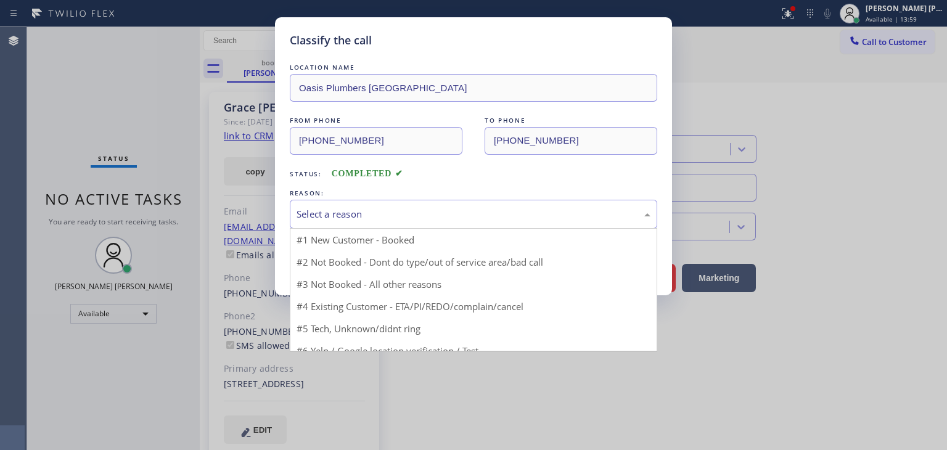
click at [374, 208] on div "Select a reason" at bounding box center [474, 214] width 354 height 14
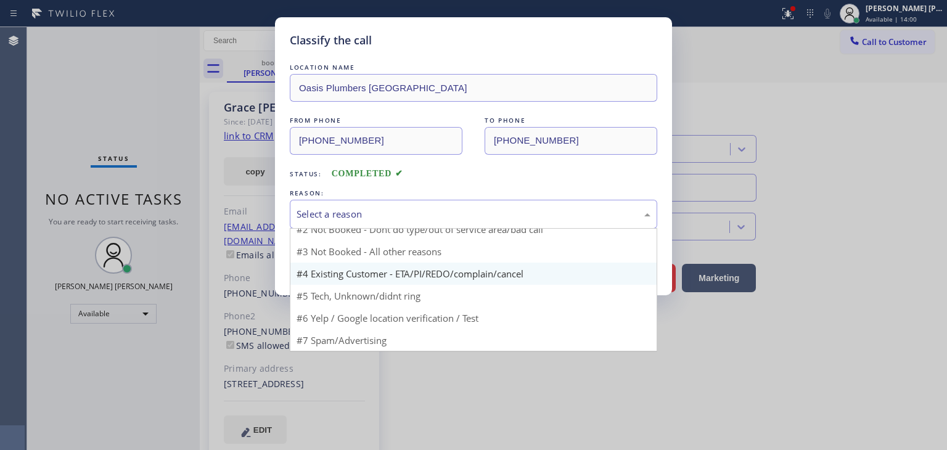
scroll to position [10, 0]
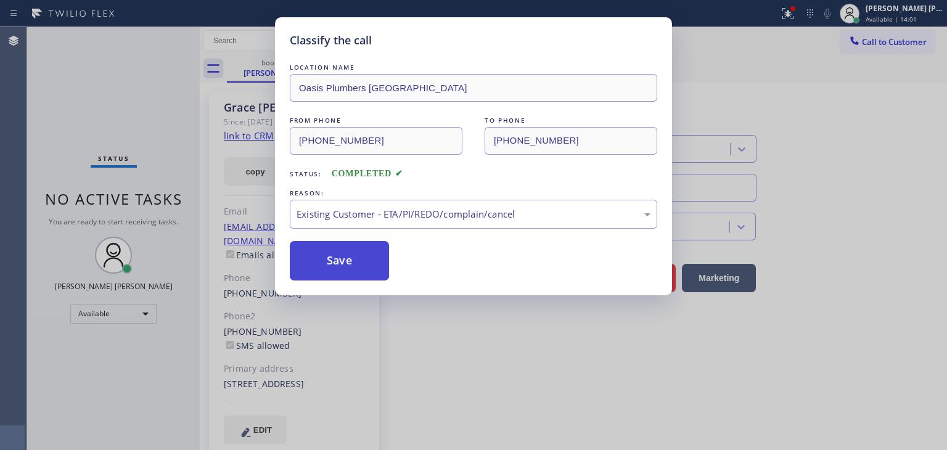
click at [345, 262] on button "Save" at bounding box center [339, 260] width 99 height 39
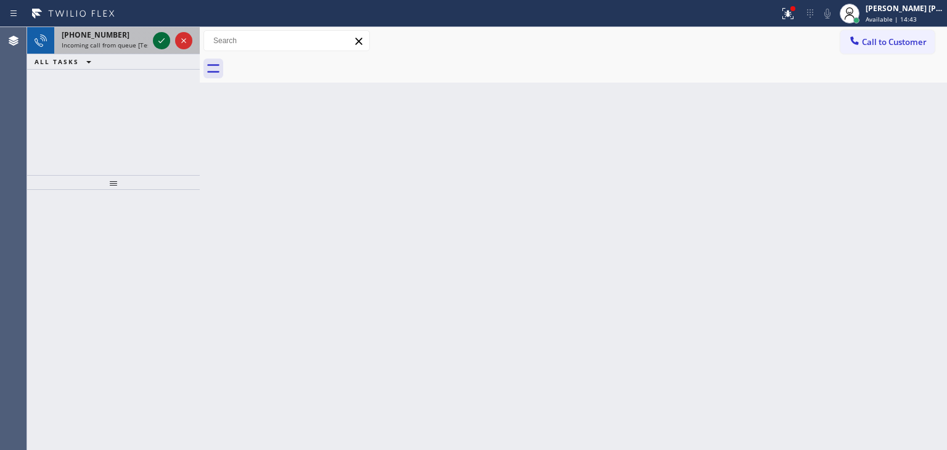
click at [165, 36] on icon at bounding box center [161, 40] width 15 height 15
click at [157, 42] on icon at bounding box center [161, 40] width 15 height 15
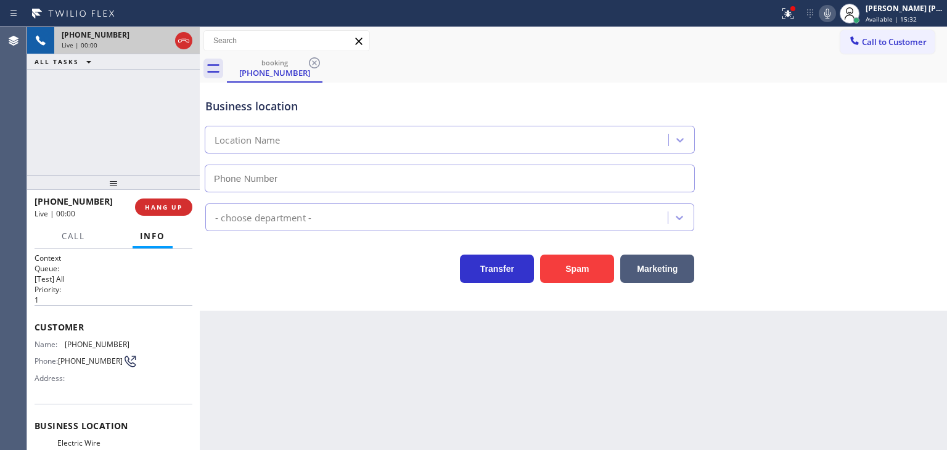
type input "[PHONE_NUMBER]"
click at [836, 20] on button at bounding box center [827, 13] width 17 height 17
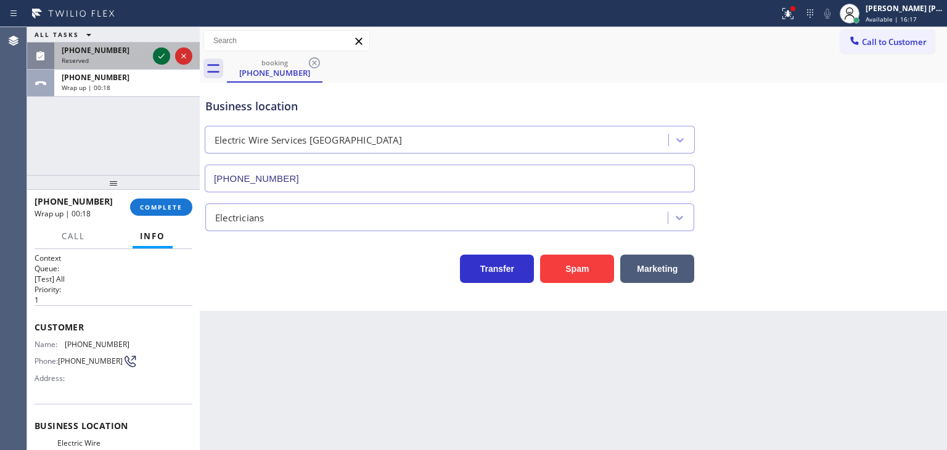
click at [163, 53] on icon at bounding box center [161, 56] width 15 height 15
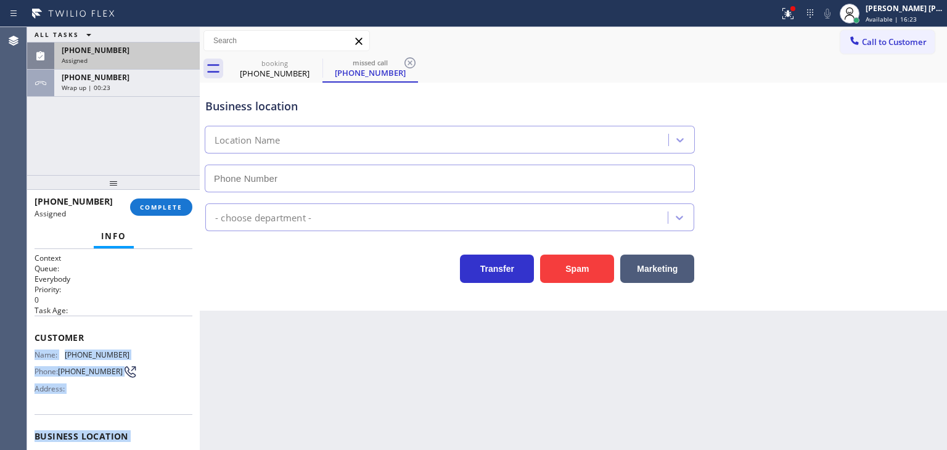
drag, startPoint x: 120, startPoint y: 366, endPoint x: 33, endPoint y: 348, distance: 88.7
click at [33, 348] on div "Context Queue: Everybody Priority: 0 Task Age: Customer Name: [PHONE_NUMBER] Ph…" at bounding box center [113, 349] width 173 height 201
click at [182, 208] on button "COMPLETE" at bounding box center [161, 206] width 62 height 17
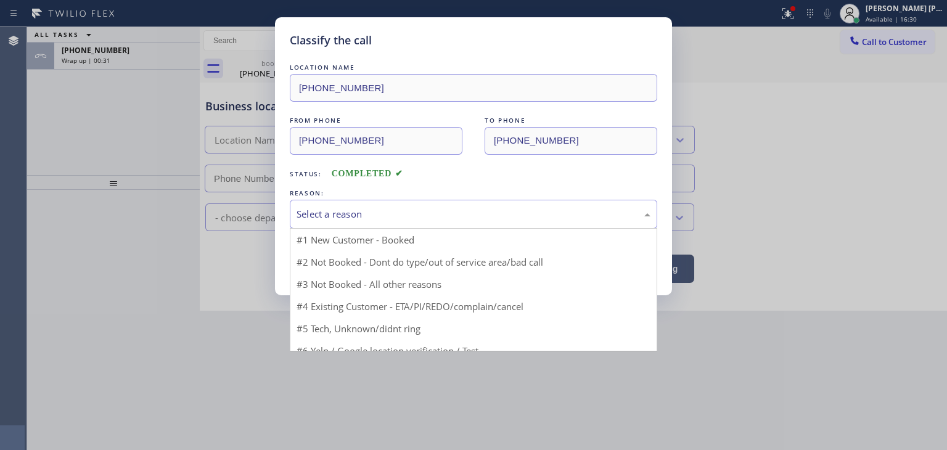
click at [377, 208] on div "Select a reason" at bounding box center [474, 214] width 354 height 14
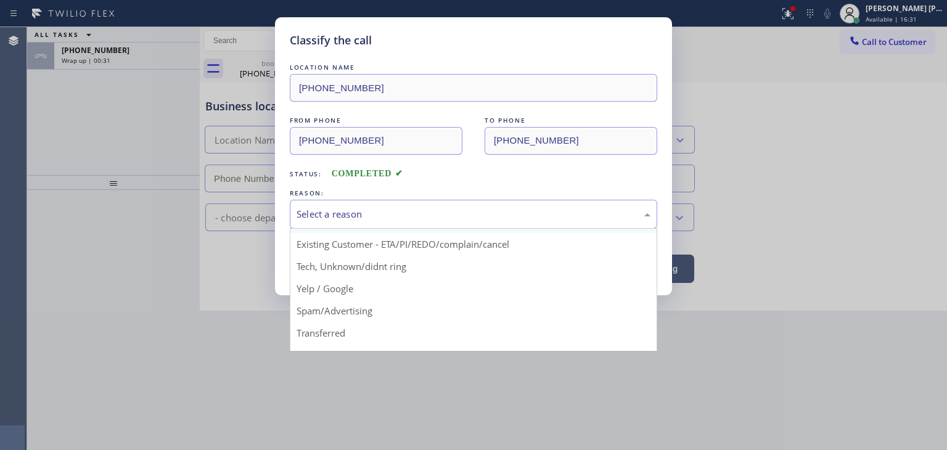
scroll to position [62, 0]
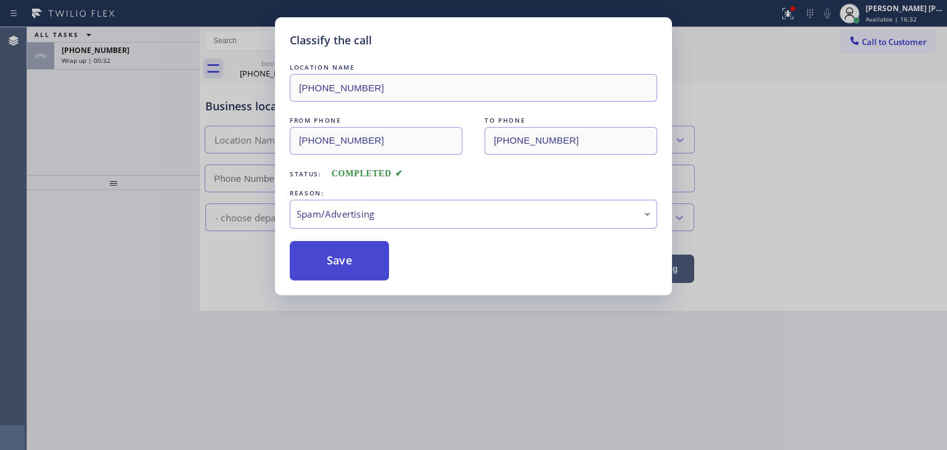
click at [355, 276] on button "Save" at bounding box center [339, 260] width 99 height 39
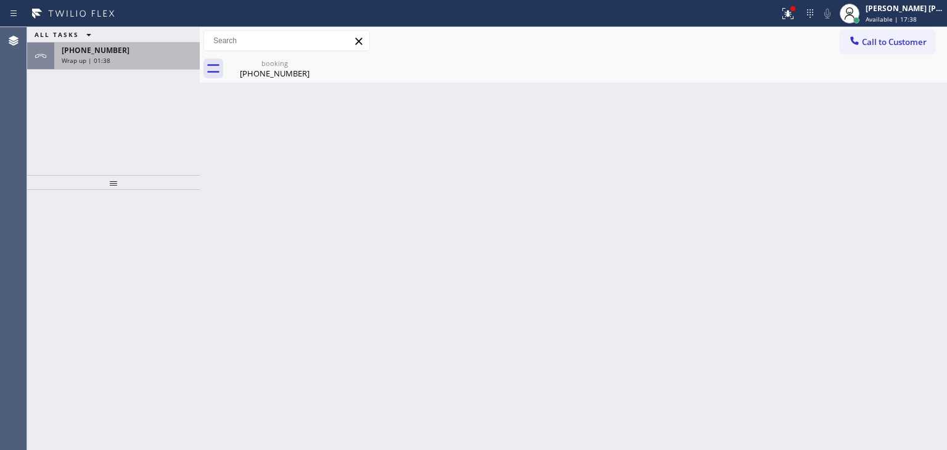
click at [120, 60] on div "Wrap up | 01:38" at bounding box center [127, 60] width 131 height 9
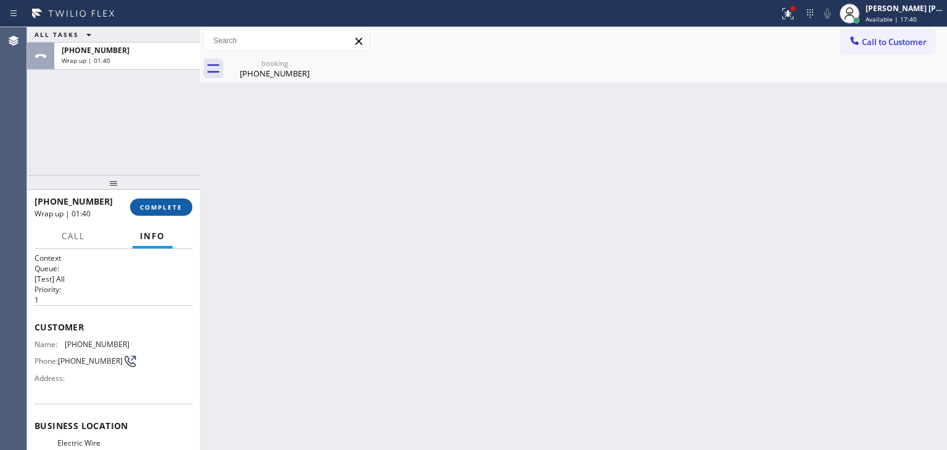
click at [168, 208] on span "COMPLETE" at bounding box center [161, 207] width 43 height 9
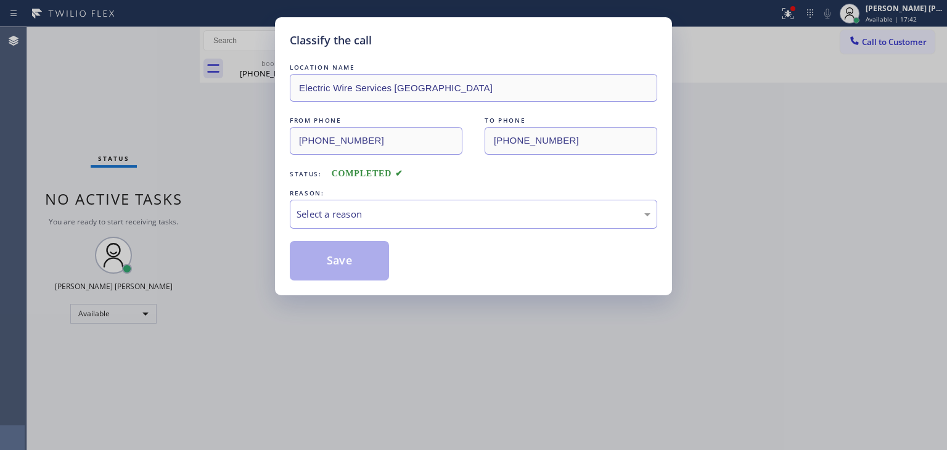
click at [393, 211] on div "Select a reason" at bounding box center [474, 214] width 354 height 14
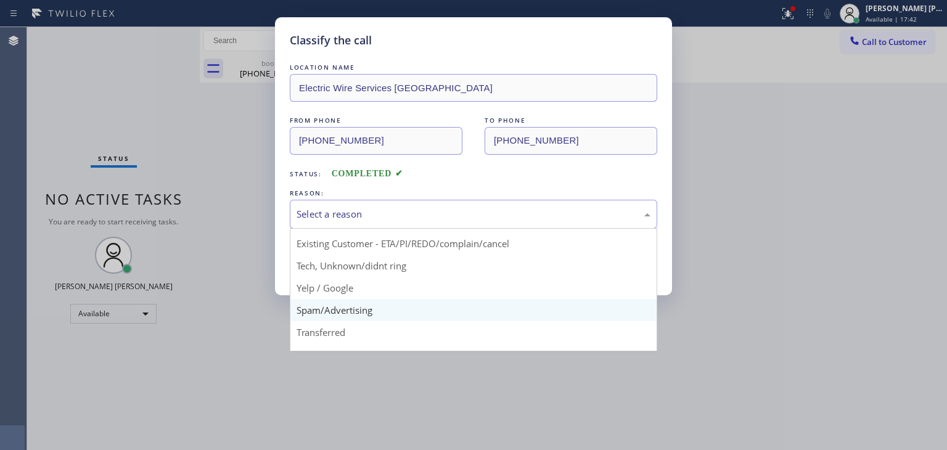
scroll to position [77, 0]
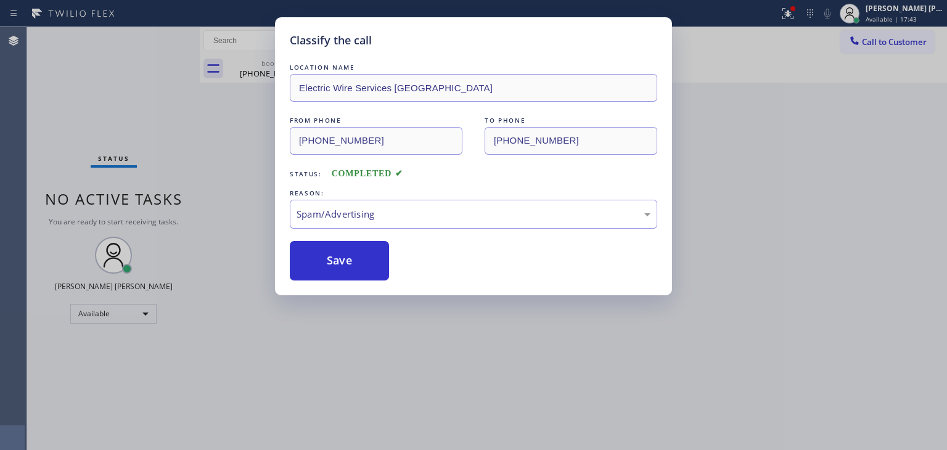
click at [346, 275] on button "Save" at bounding box center [339, 260] width 99 height 39
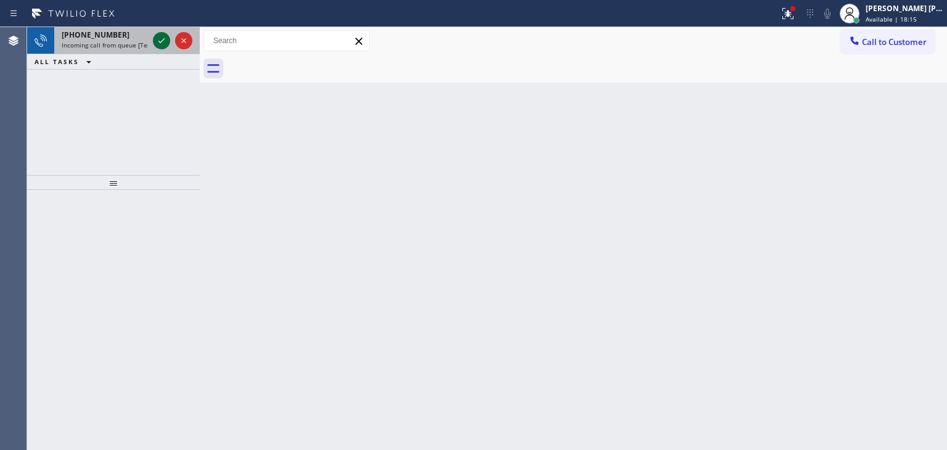
click at [160, 42] on icon at bounding box center [161, 40] width 6 height 5
click at [161, 43] on icon at bounding box center [161, 40] width 15 height 15
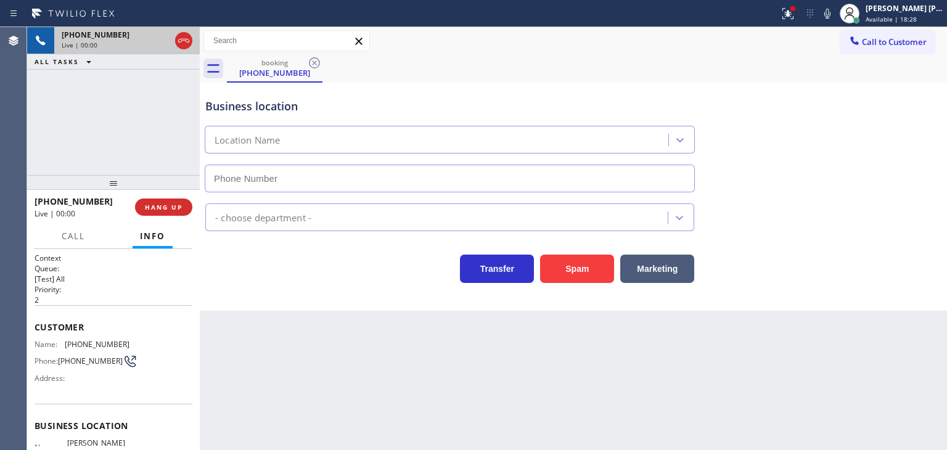
type input "[PHONE_NUMBER]"
click at [830, 12] on icon at bounding box center [827, 14] width 6 height 10
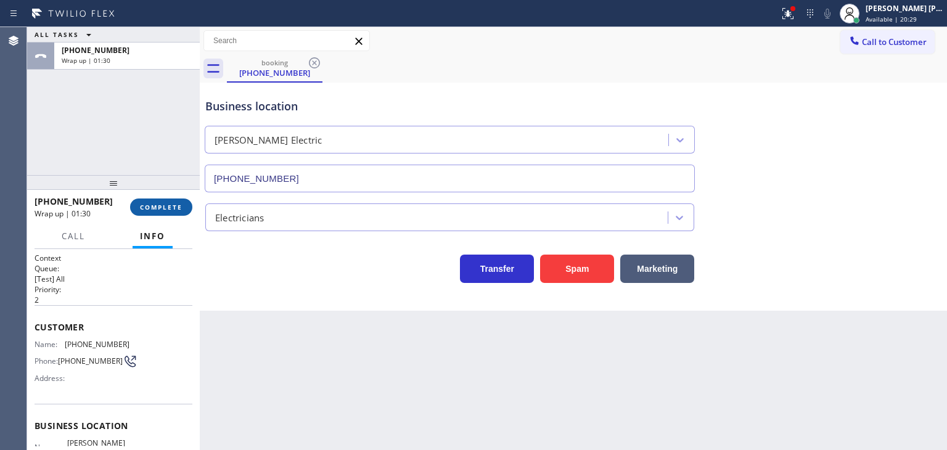
click at [145, 213] on button "COMPLETE" at bounding box center [161, 206] width 62 height 17
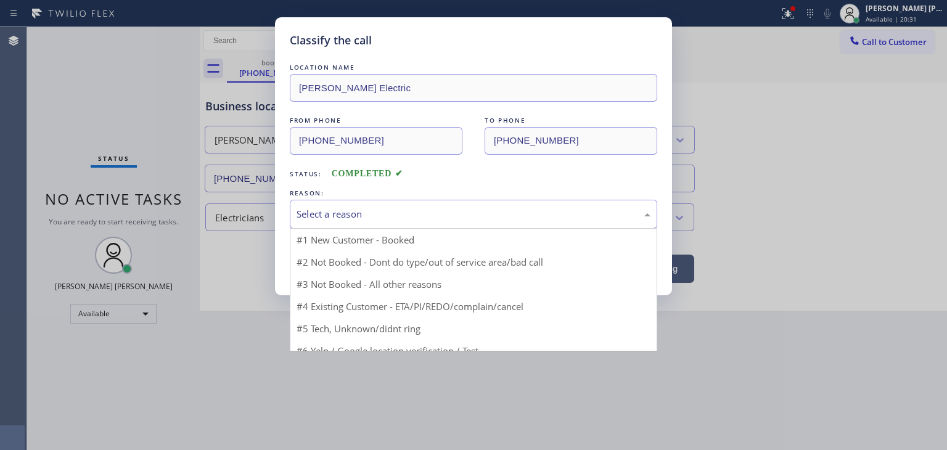
click at [355, 229] on div "Select a reason #1 New Customer - Booked #2 Not Booked - Dont do type/out of se…" at bounding box center [473, 214] width 367 height 29
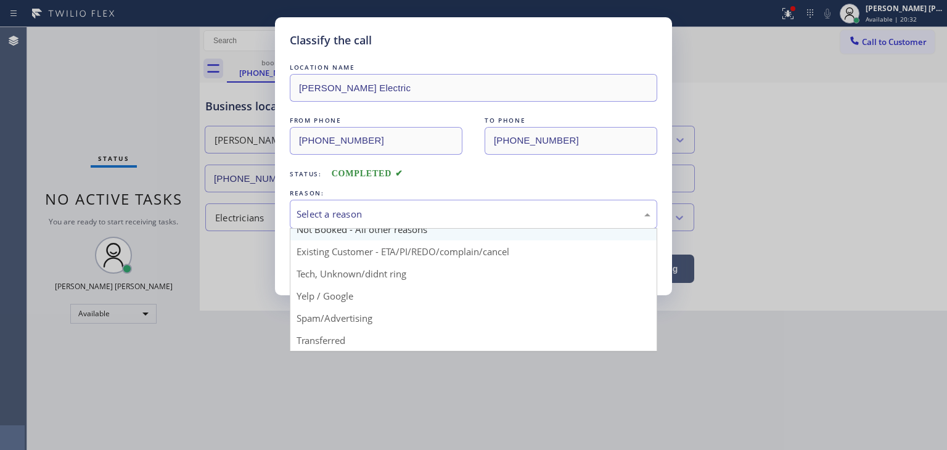
scroll to position [10, 0]
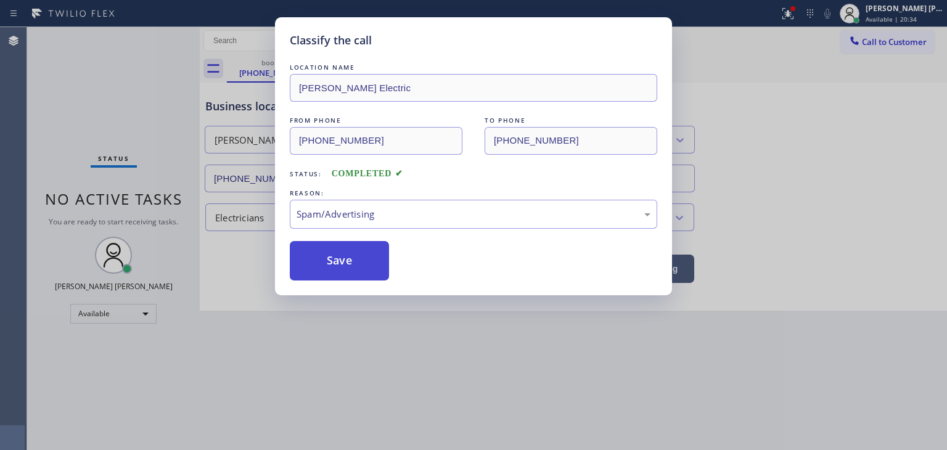
click at [338, 260] on button "Save" at bounding box center [339, 260] width 99 height 39
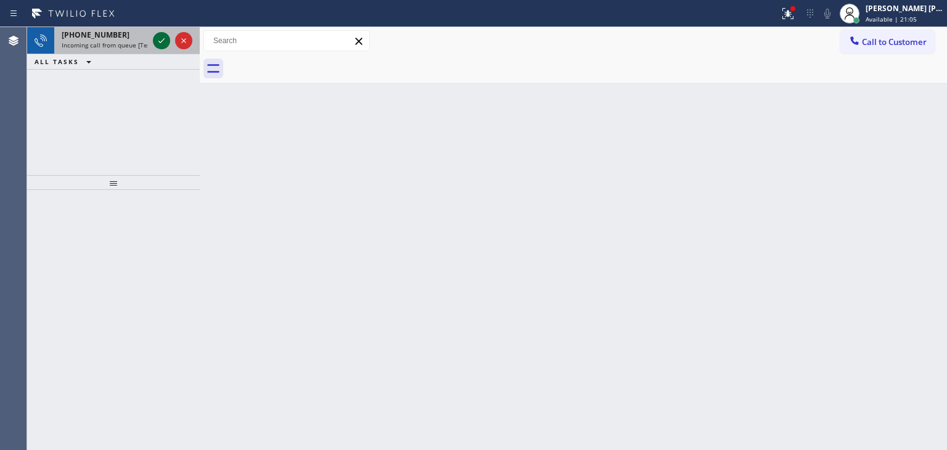
click at [155, 38] on icon at bounding box center [161, 40] width 15 height 15
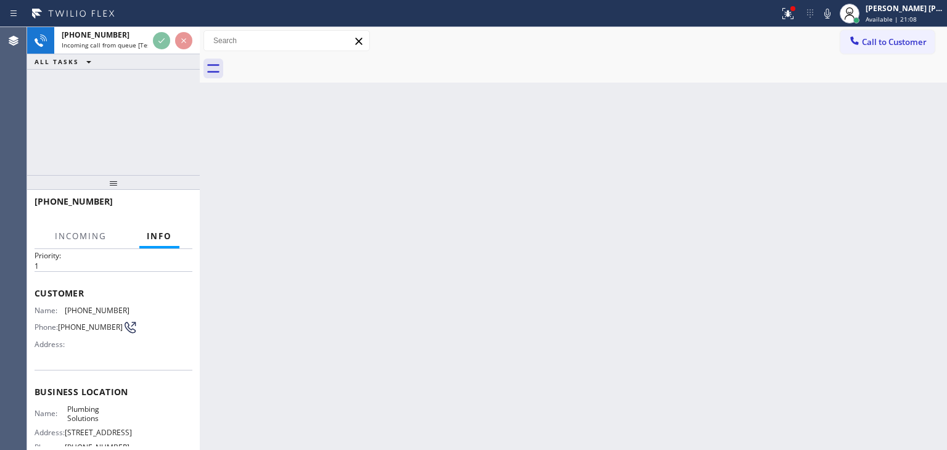
scroll to position [62, 0]
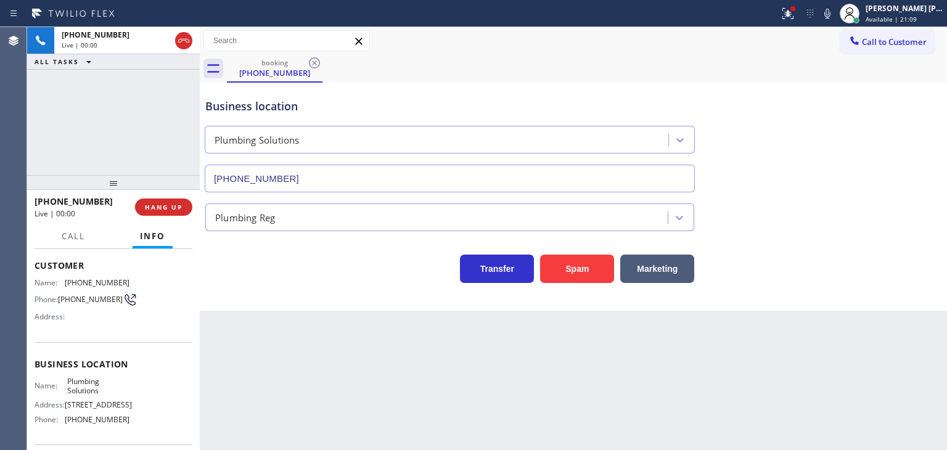
type input "[PHONE_NUMBER]"
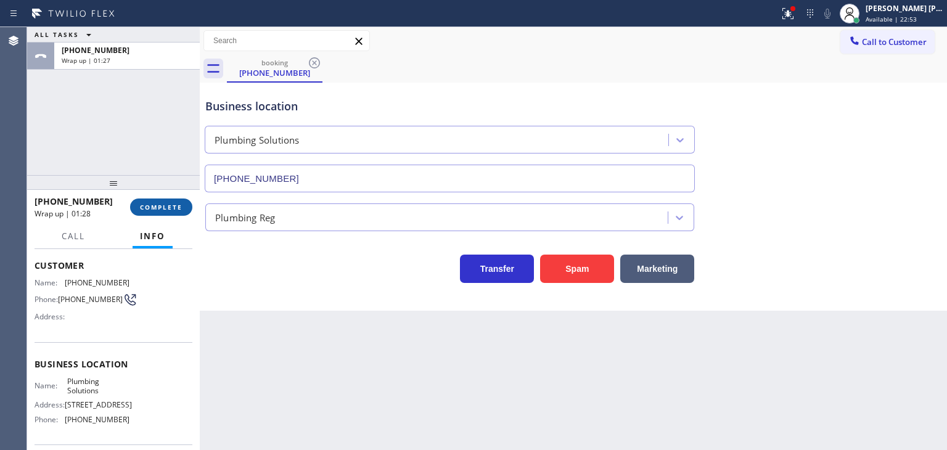
click at [167, 207] on span "COMPLETE" at bounding box center [161, 207] width 43 height 9
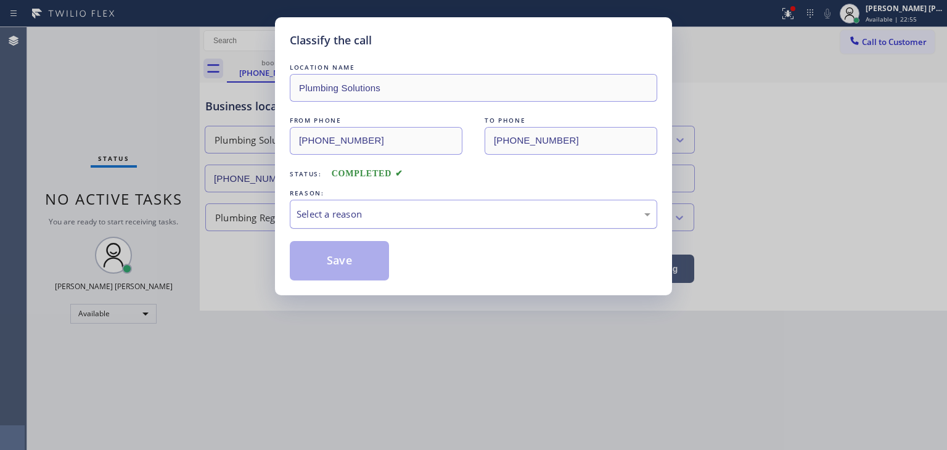
click at [335, 203] on div "Select a reason" at bounding box center [473, 214] width 367 height 29
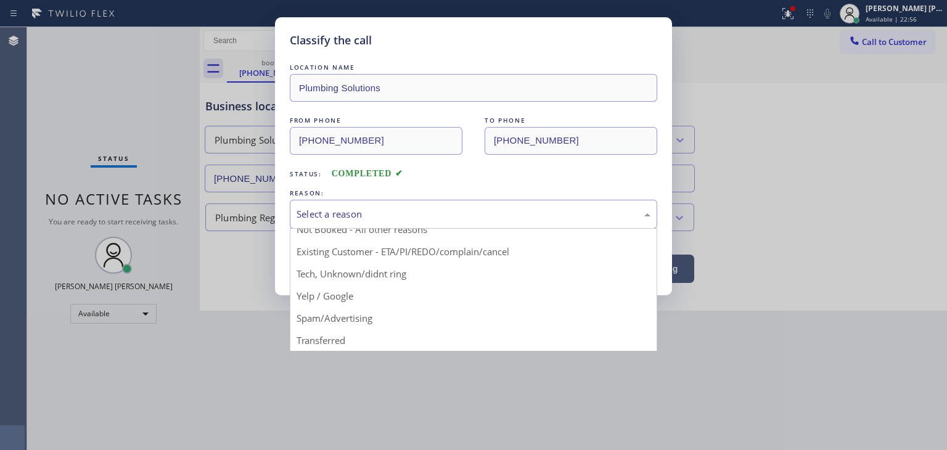
scroll to position [10, 0]
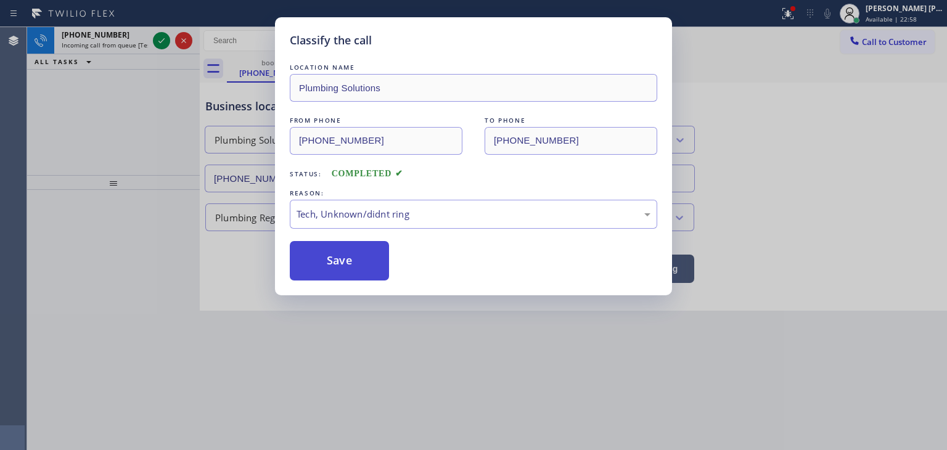
click at [345, 270] on button "Save" at bounding box center [339, 260] width 99 height 39
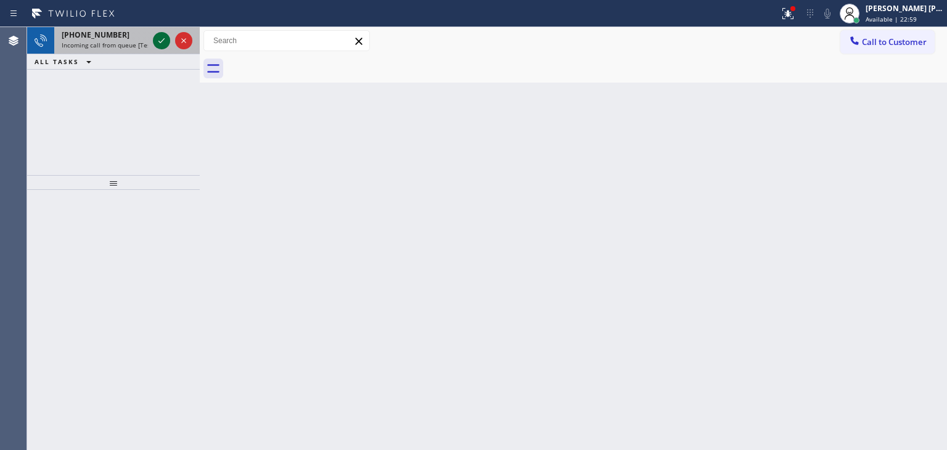
click at [163, 38] on icon at bounding box center [161, 40] width 15 height 15
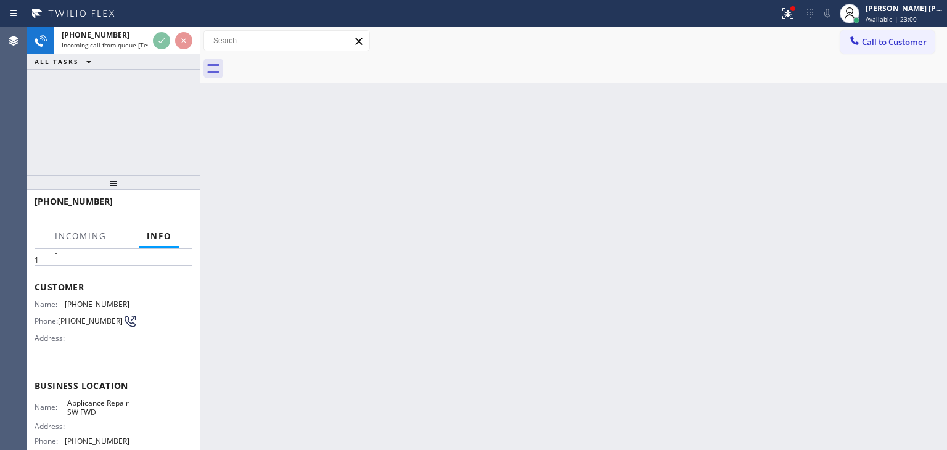
scroll to position [62, 0]
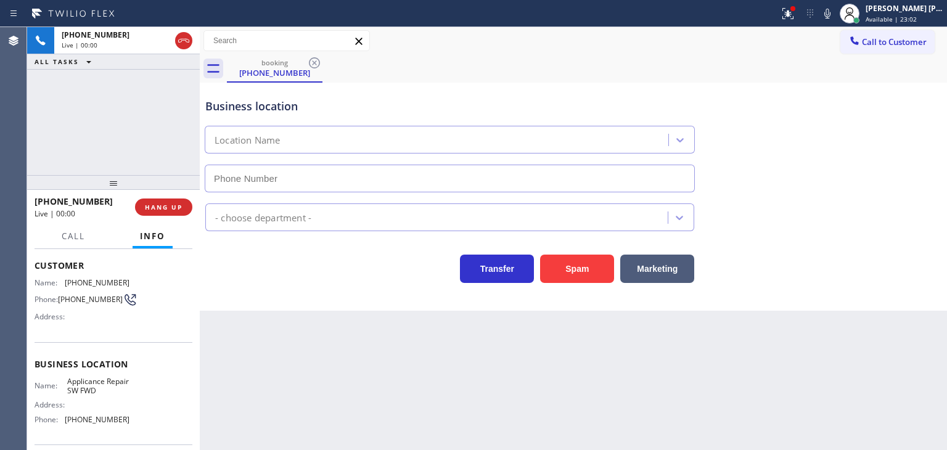
type input "[PHONE_NUMBER]"
click at [835, 7] on icon at bounding box center [827, 13] width 15 height 15
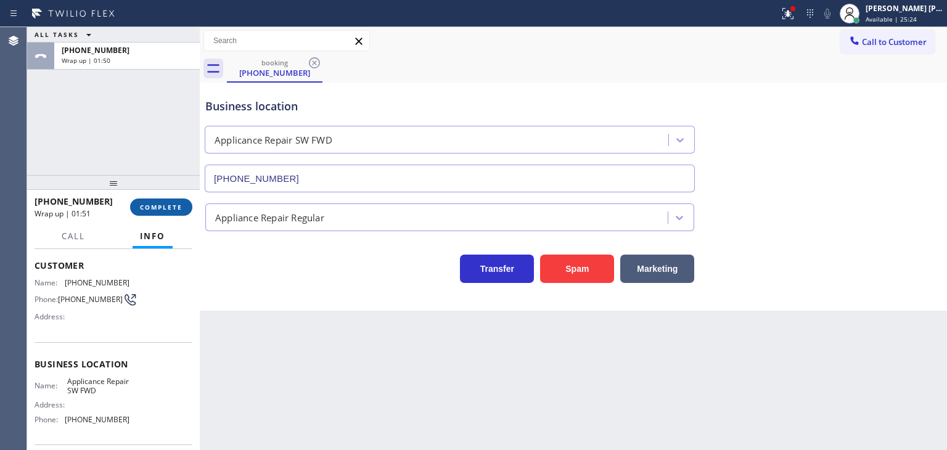
click at [174, 203] on span "COMPLETE" at bounding box center [161, 207] width 43 height 9
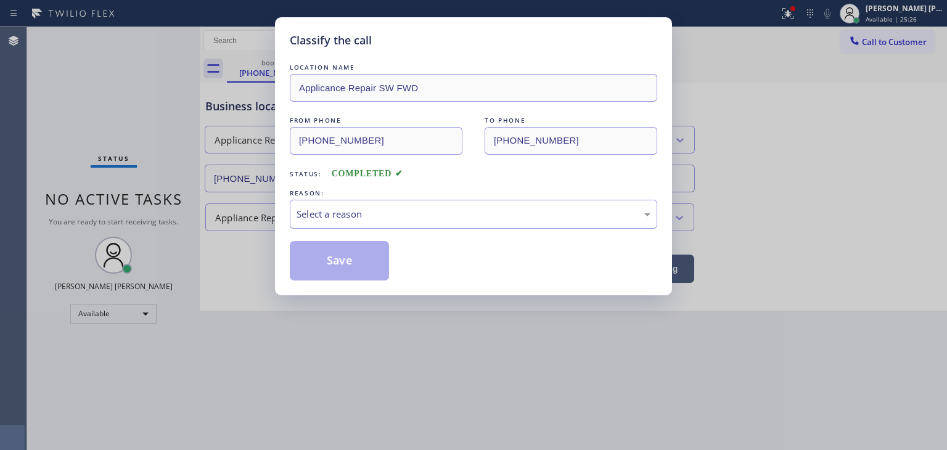
click at [360, 208] on div "Select a reason" at bounding box center [474, 214] width 354 height 14
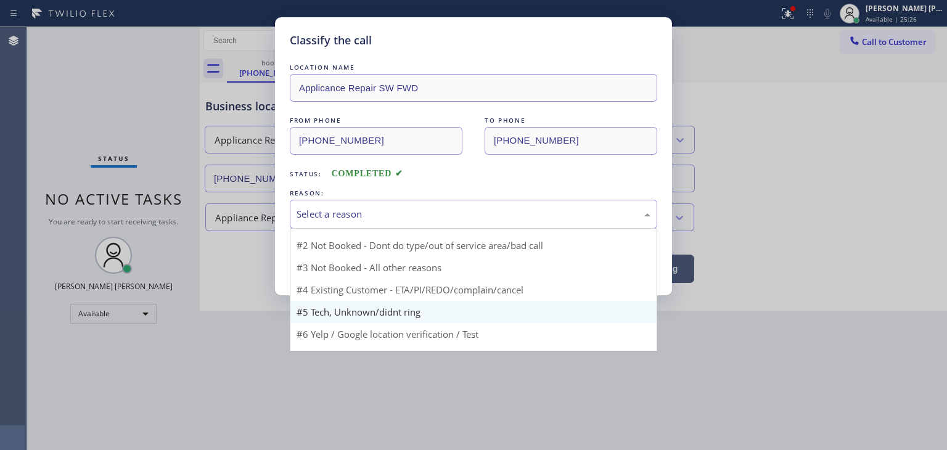
scroll to position [33, 0]
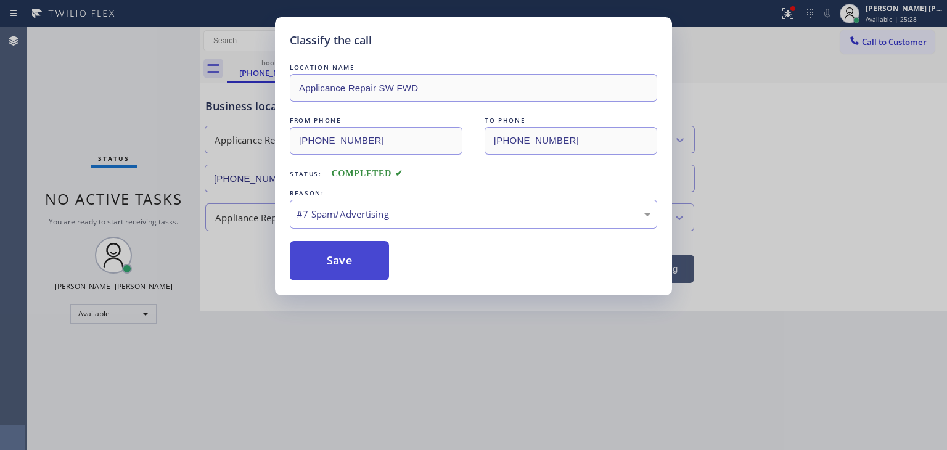
click at [332, 264] on button "Save" at bounding box center [339, 260] width 99 height 39
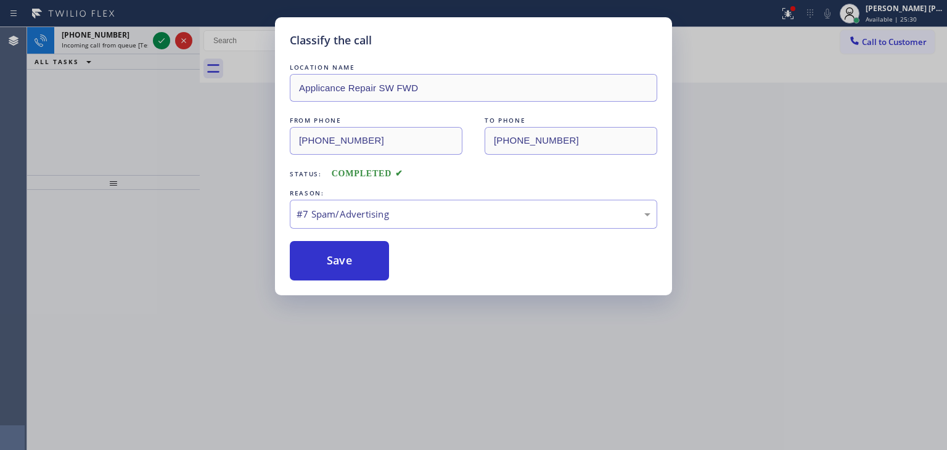
click at [160, 36] on icon at bounding box center [161, 40] width 15 height 15
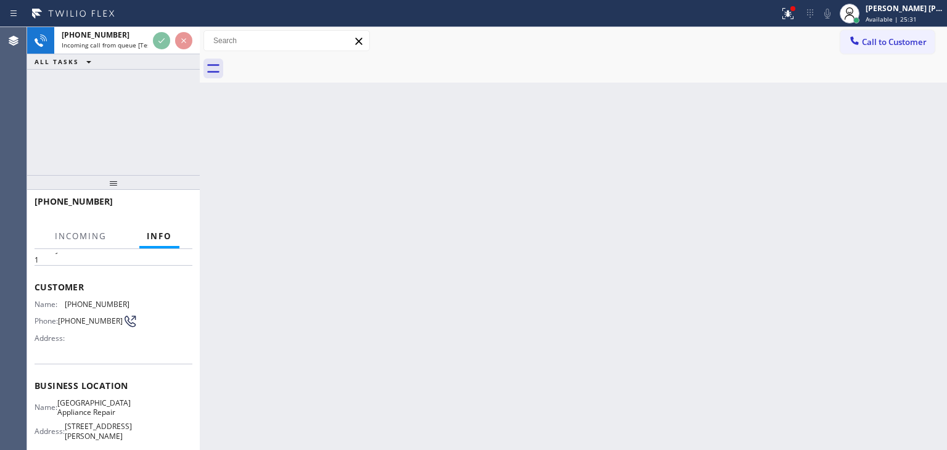
scroll to position [62, 0]
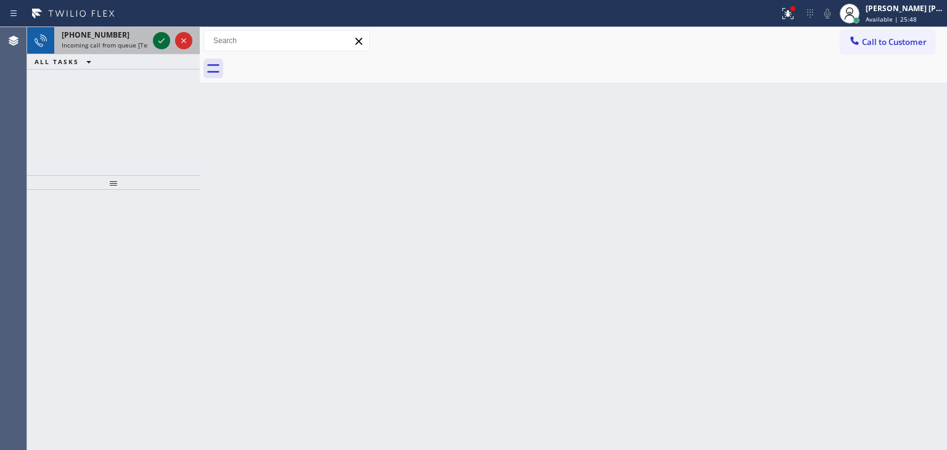
click at [160, 47] on icon at bounding box center [161, 40] width 15 height 15
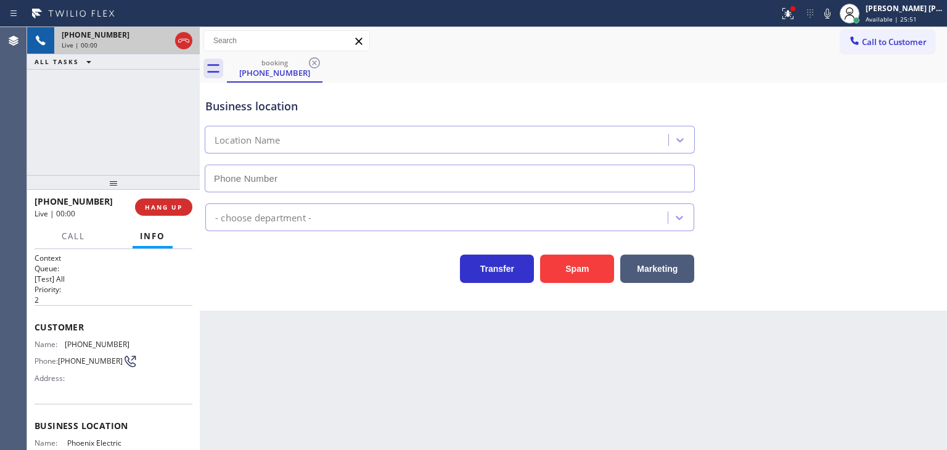
type input "[PHONE_NUMBER]"
click at [835, 8] on icon at bounding box center [827, 13] width 15 height 15
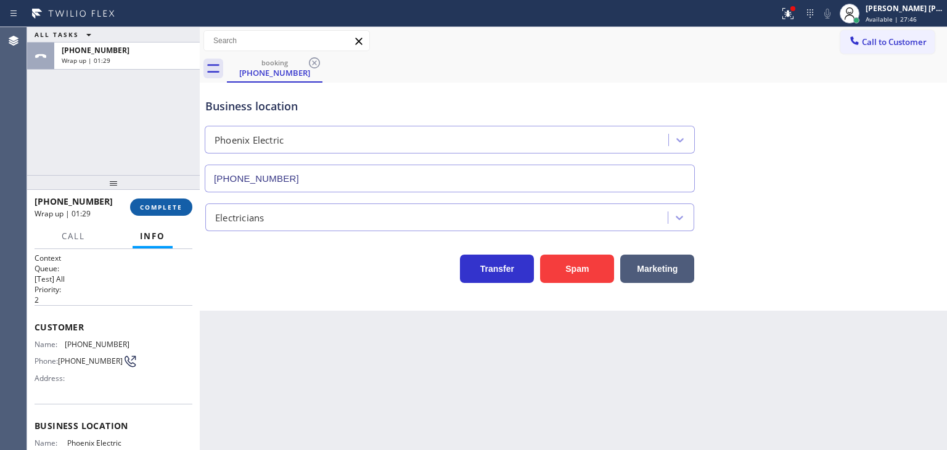
click at [174, 205] on span "COMPLETE" at bounding box center [161, 207] width 43 height 9
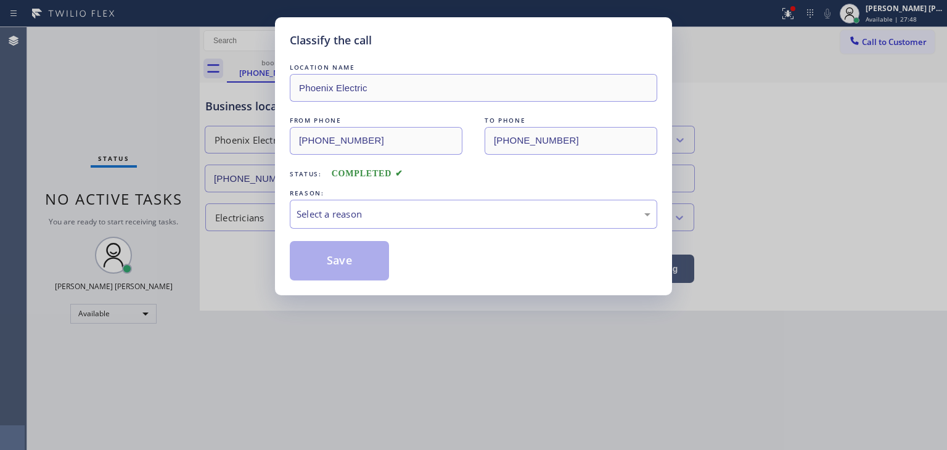
click at [389, 215] on div "Select a reason" at bounding box center [474, 214] width 354 height 14
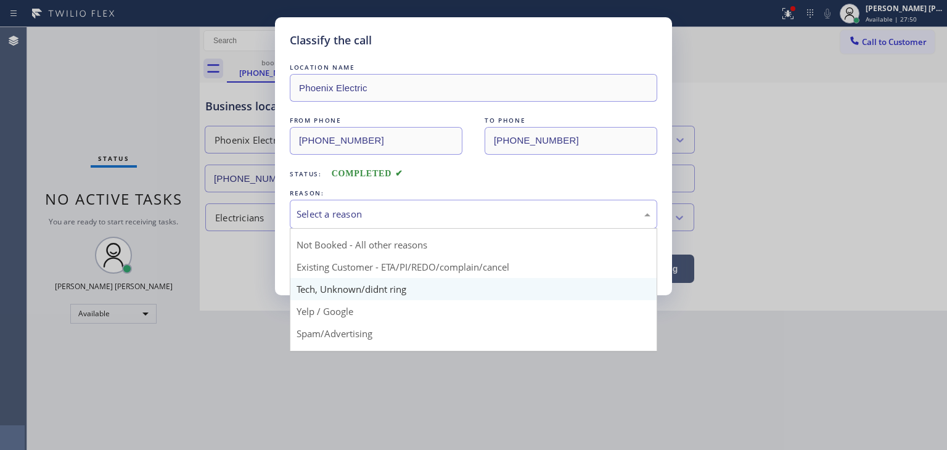
scroll to position [10, 0]
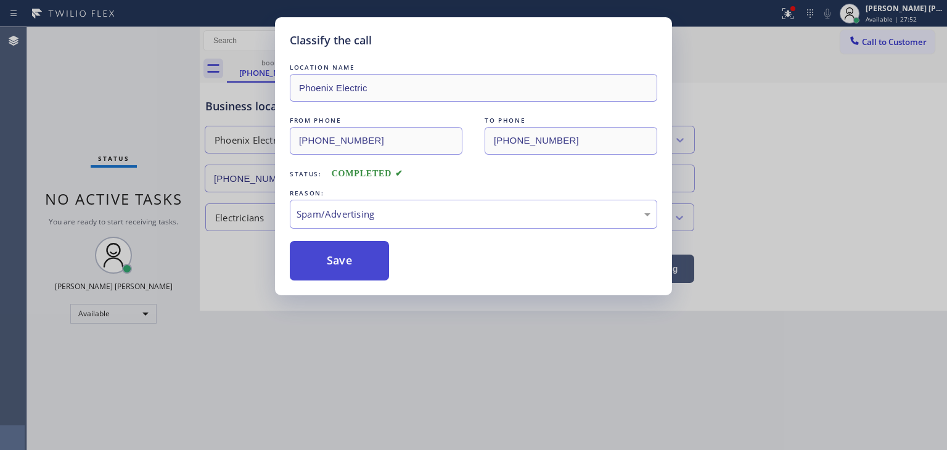
click at [343, 262] on button "Save" at bounding box center [339, 260] width 99 height 39
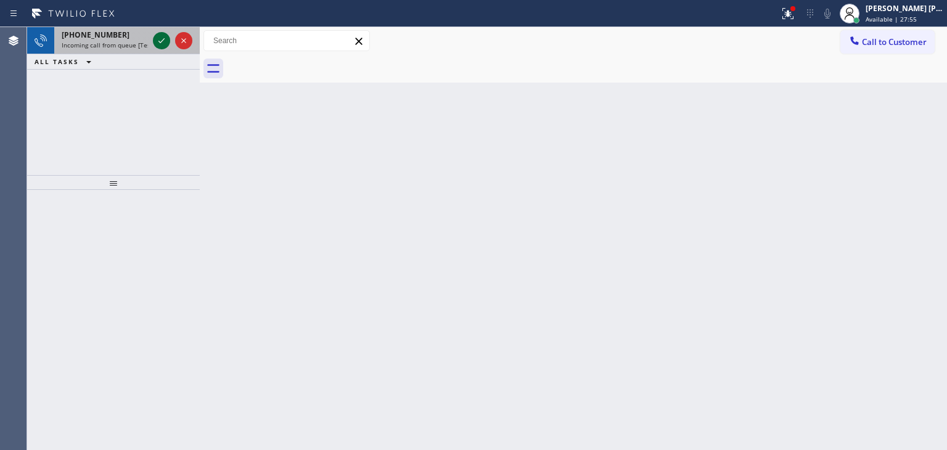
click at [162, 35] on icon at bounding box center [161, 40] width 15 height 15
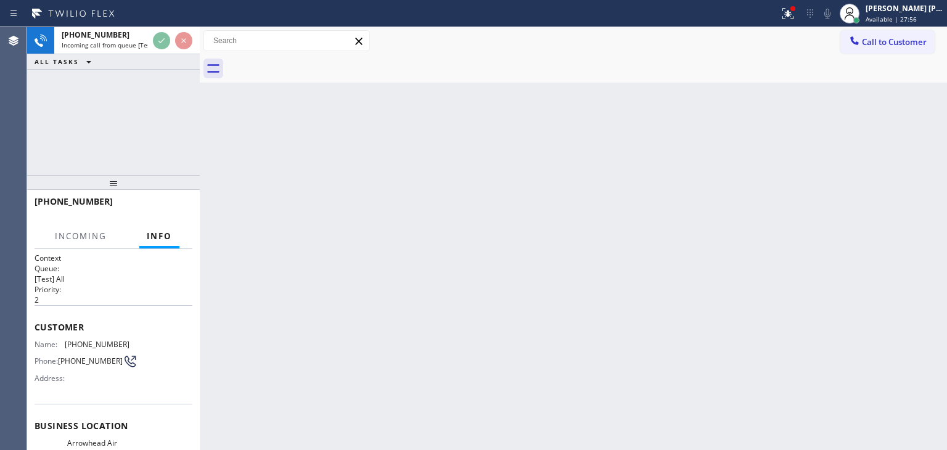
scroll to position [62, 0]
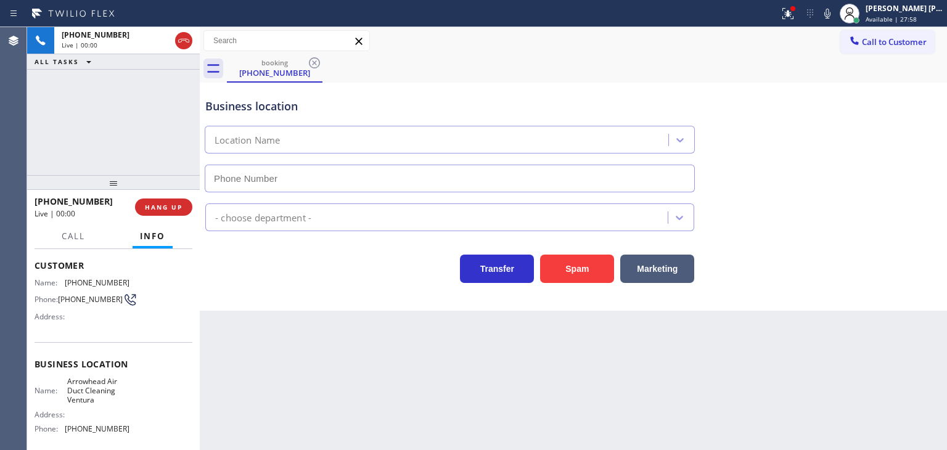
type input "(805) 608-3977"
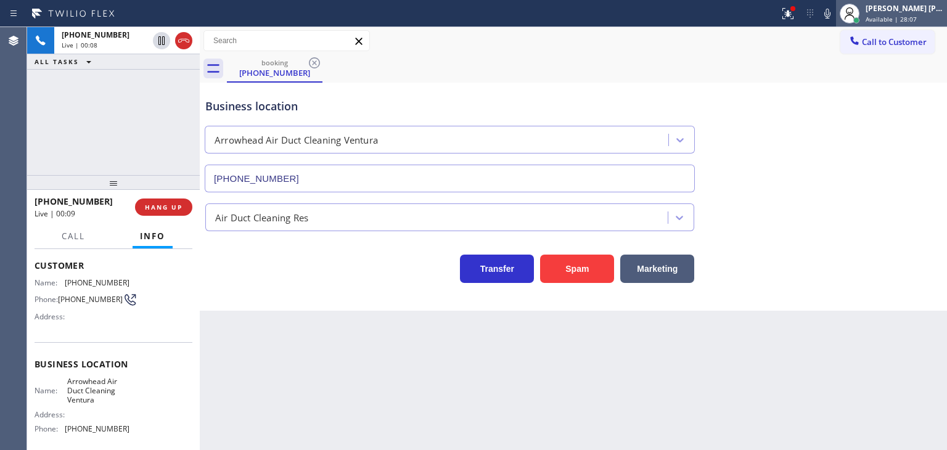
click at [917, 15] on span "Available | 28:07" at bounding box center [890, 19] width 51 height 9
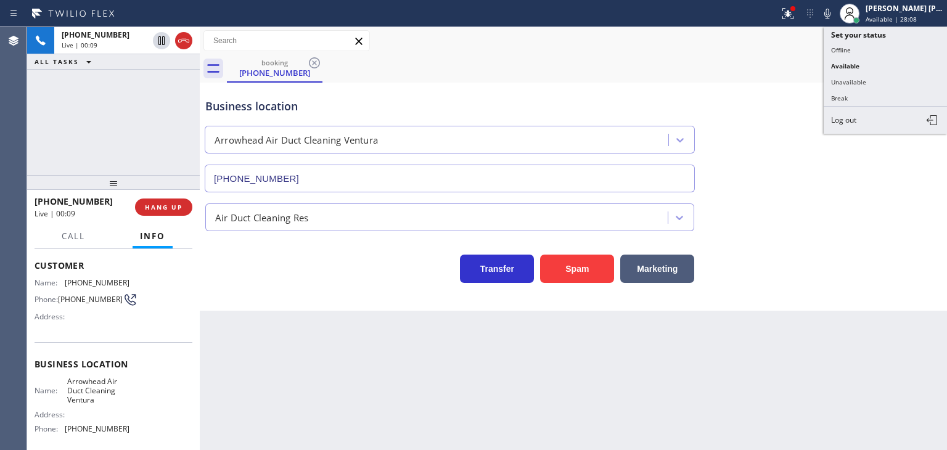
click at [883, 84] on button "Unavailable" at bounding box center [885, 82] width 123 height 16
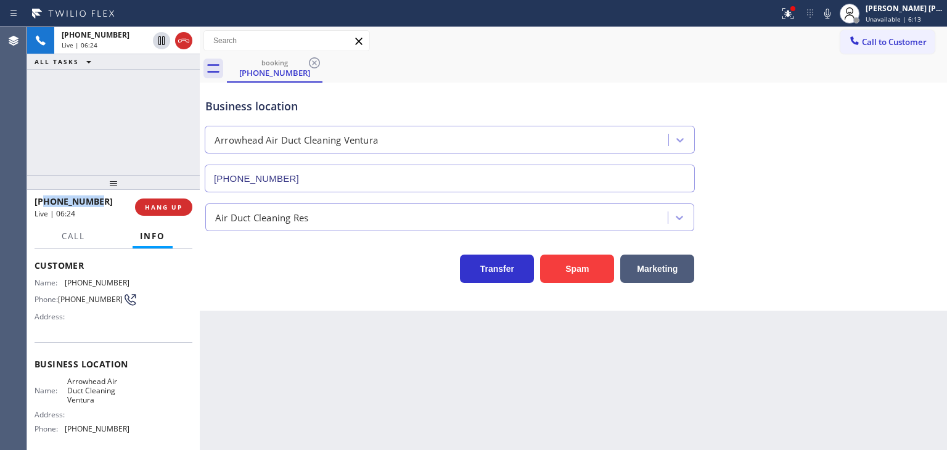
drag, startPoint x: 104, startPoint y: 203, endPoint x: 52, endPoint y: 200, distance: 51.3
click at [44, 203] on div "+19713356515" at bounding box center [81, 201] width 92 height 12
copy span "9713356515"
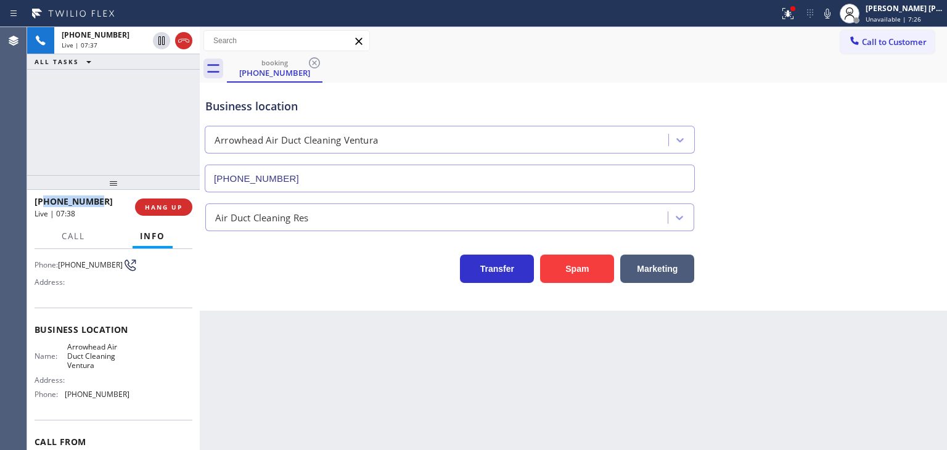
scroll to position [123, 0]
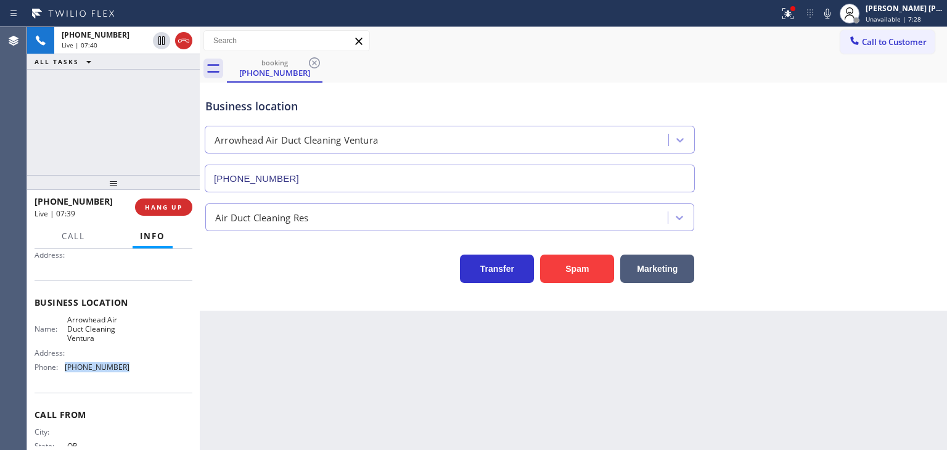
drag, startPoint x: 125, startPoint y: 366, endPoint x: 64, endPoint y: 372, distance: 61.4
click at [64, 372] on div "Name: Arrowhead Air Duct Cleaning Ventura Address: Phone: (805) 608-3977" at bounding box center [114, 346] width 158 height 62
copy div "(805) 608-3977"
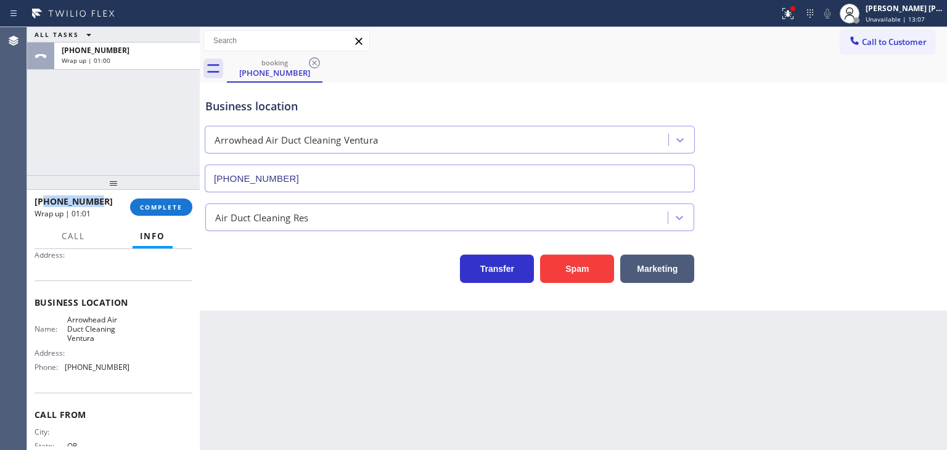
drag, startPoint x: 100, startPoint y: 203, endPoint x: 46, endPoint y: 200, distance: 53.7
click at [46, 200] on div "+19713356515" at bounding box center [78, 201] width 87 height 12
copy span "9713356515"
click at [148, 207] on span "COMPLETE" at bounding box center [161, 207] width 43 height 9
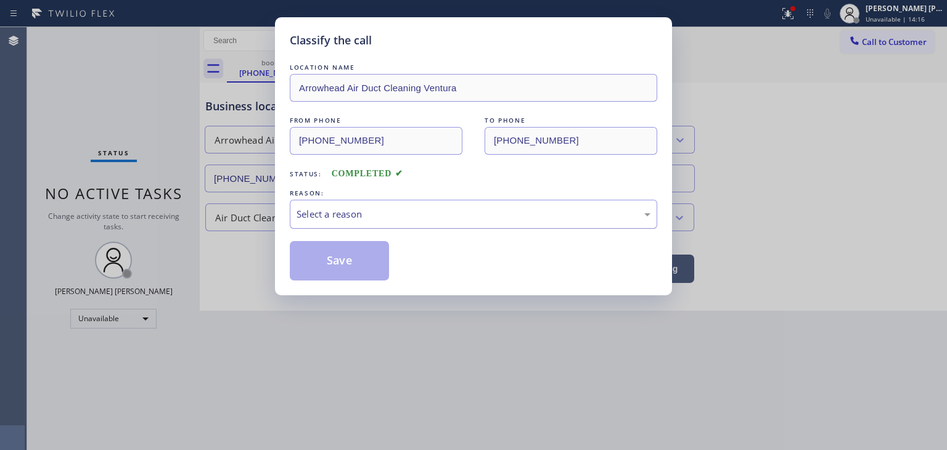
click at [303, 213] on div "Select a reason" at bounding box center [474, 214] width 354 height 14
click at [342, 245] on button "Save" at bounding box center [339, 260] width 99 height 39
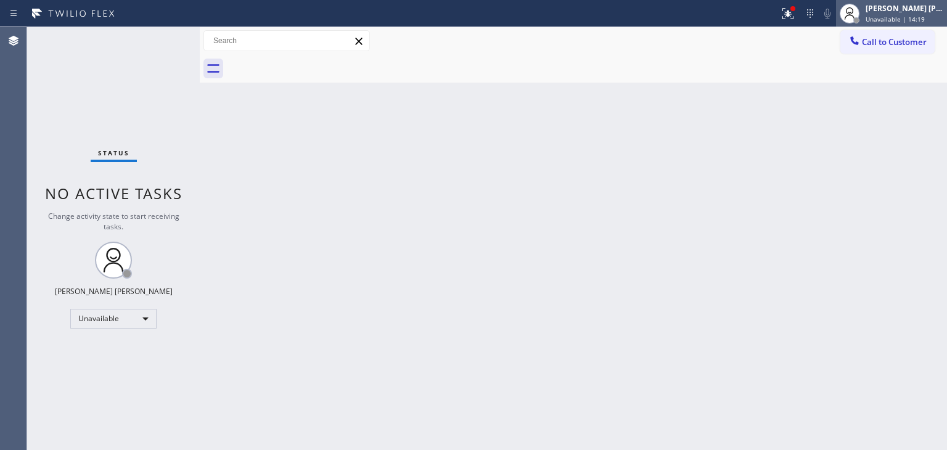
click at [894, 18] on span "Unavailable | 14:19" at bounding box center [894, 19] width 59 height 9
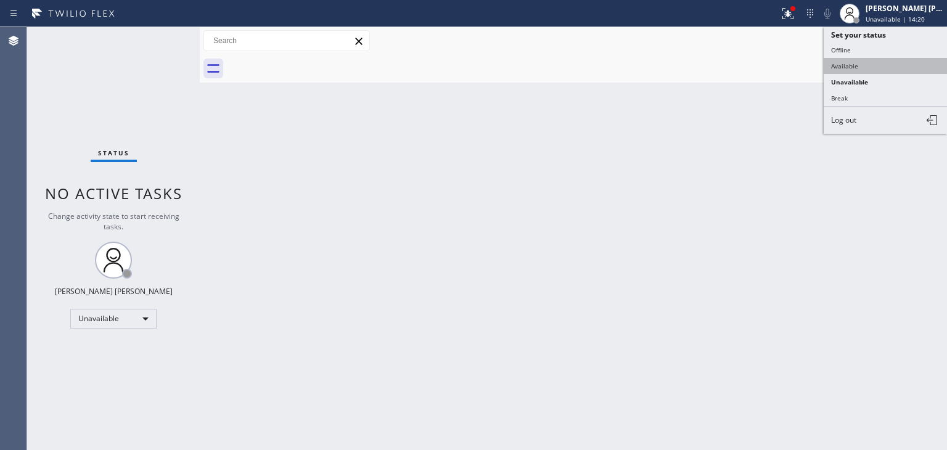
click at [855, 64] on button "Available" at bounding box center [885, 66] width 123 height 16
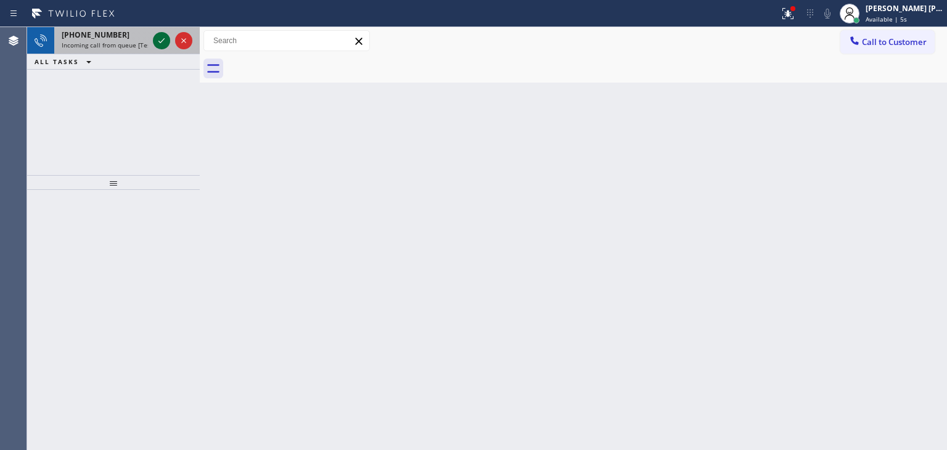
click at [162, 36] on icon at bounding box center [161, 40] width 15 height 15
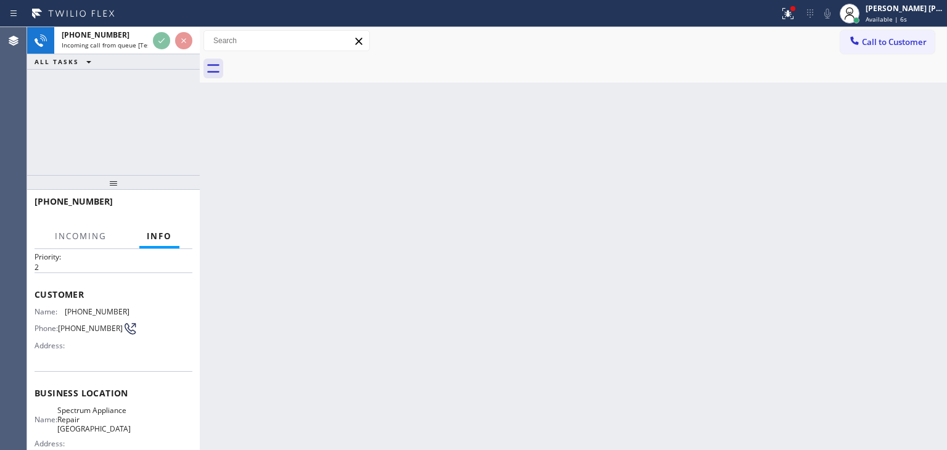
scroll to position [62, 0]
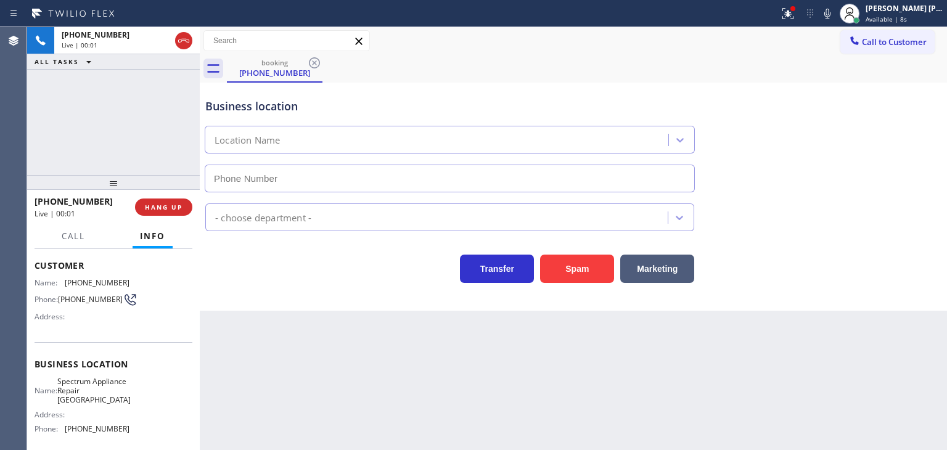
type input "(760) 313-6868"
click at [835, 15] on icon at bounding box center [827, 13] width 15 height 15
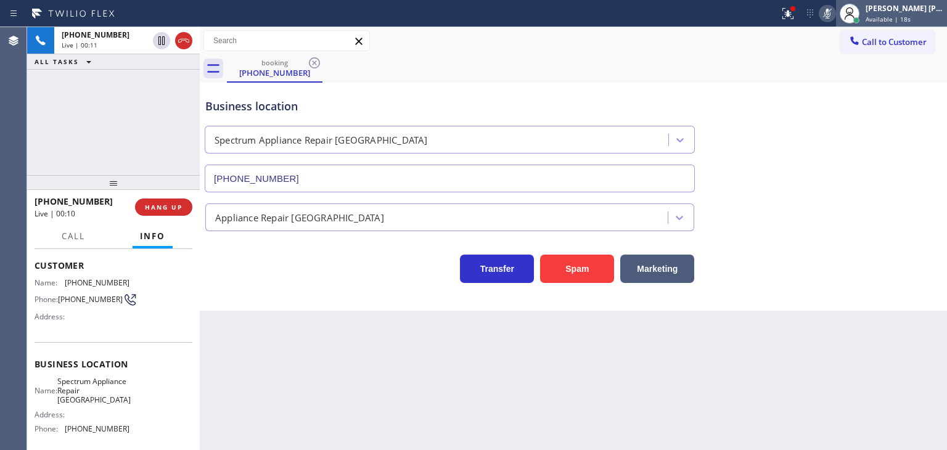
click at [917, 10] on div "[PERSON_NAME] [PERSON_NAME]" at bounding box center [904, 8] width 78 height 10
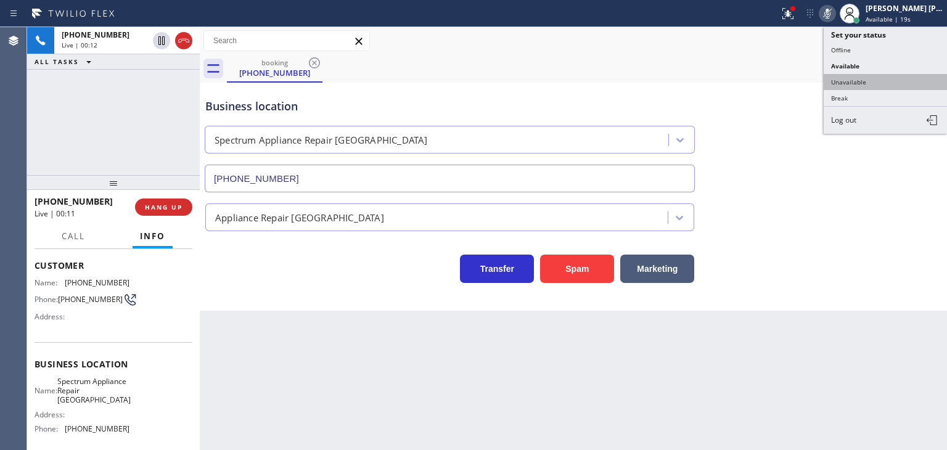
click at [880, 82] on button "Unavailable" at bounding box center [885, 82] width 123 height 16
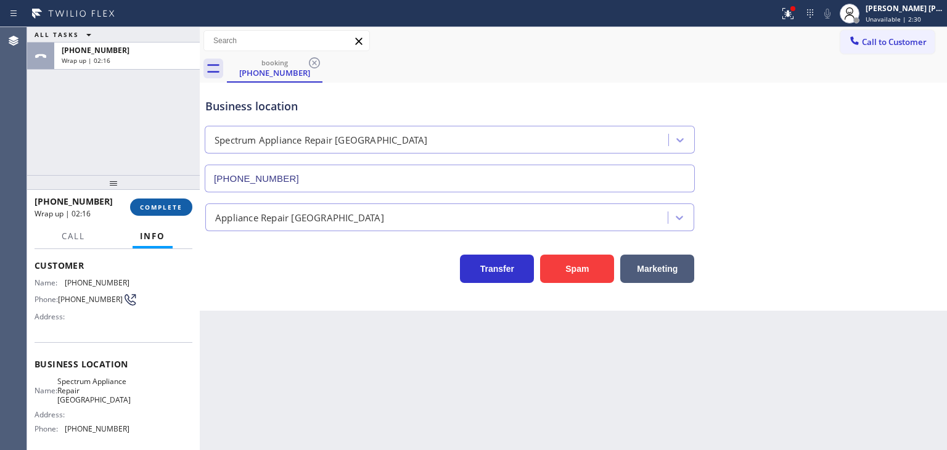
click at [182, 210] on span "COMPLETE" at bounding box center [161, 207] width 43 height 9
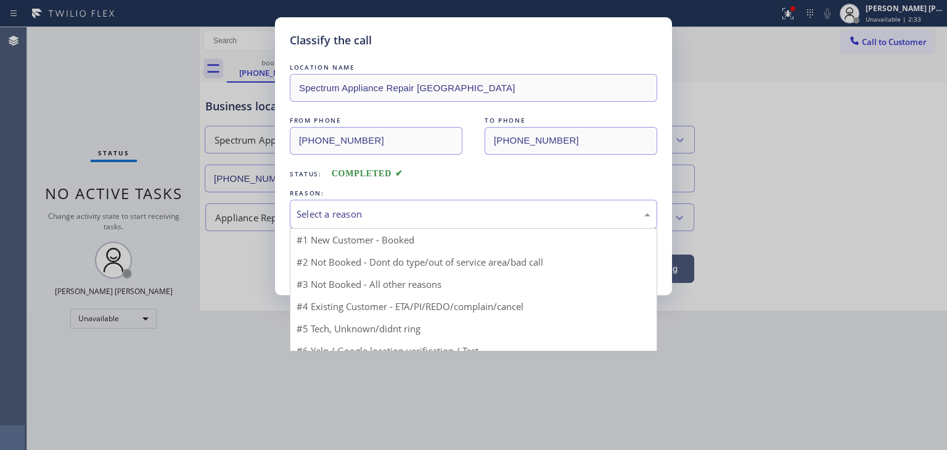
click at [344, 211] on div "Select a reason" at bounding box center [474, 214] width 354 height 14
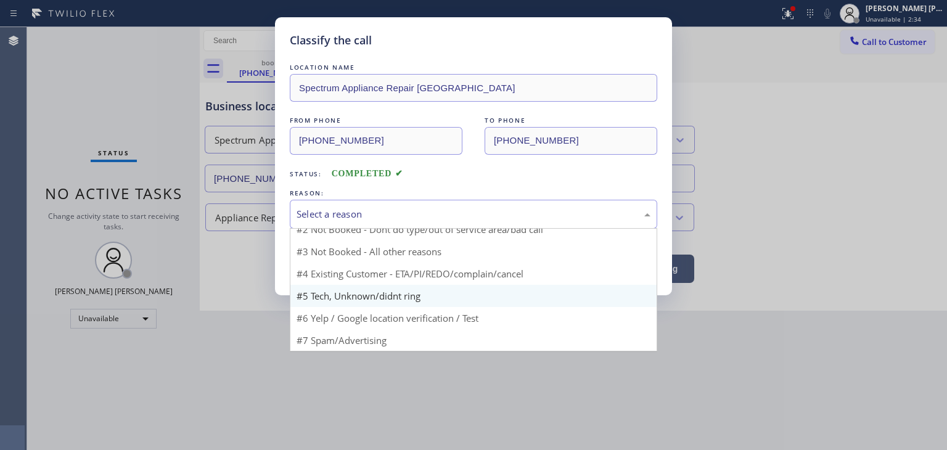
scroll to position [10, 0]
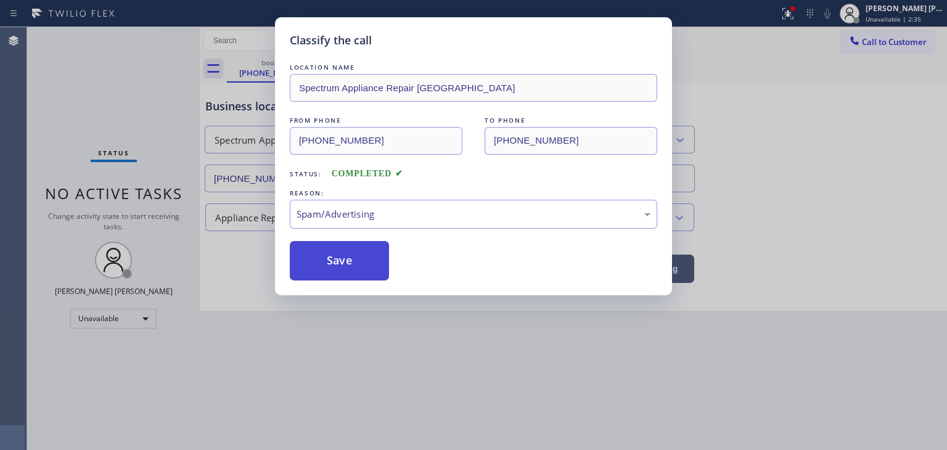
click at [352, 260] on button "Save" at bounding box center [339, 260] width 99 height 39
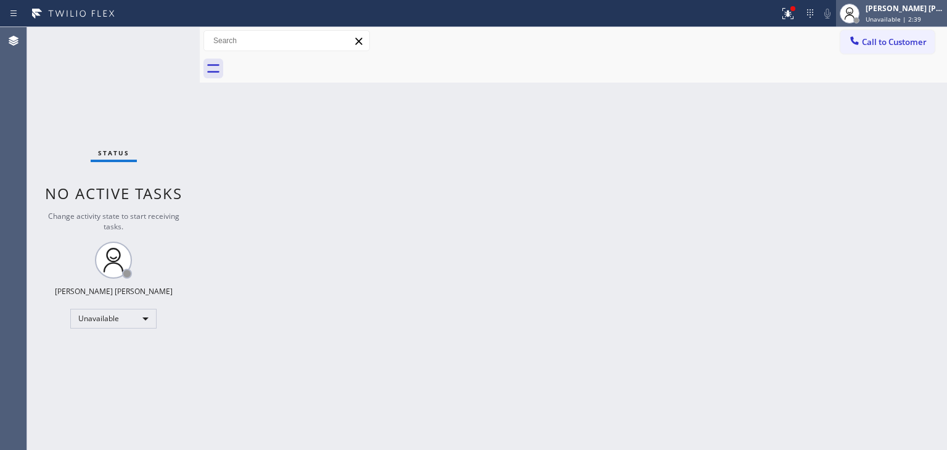
click at [921, 19] on span "Unavailable | 2:39" at bounding box center [892, 19] width 55 height 9
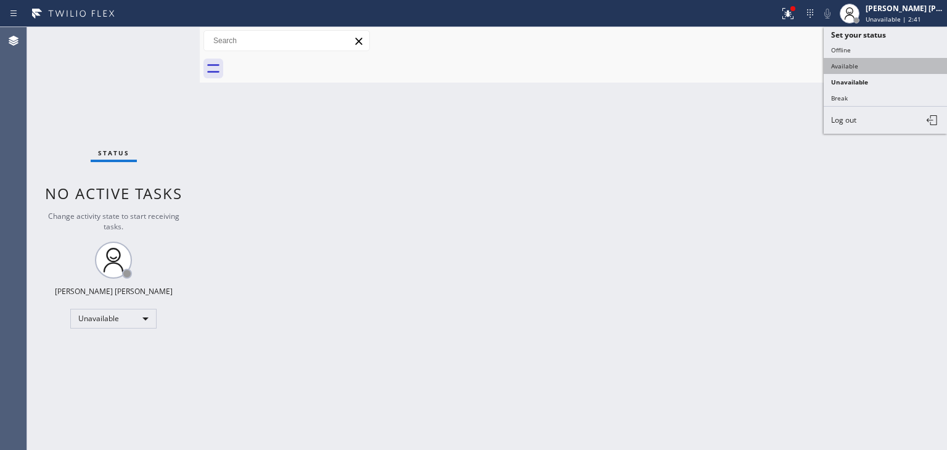
click at [880, 63] on button "Available" at bounding box center [885, 66] width 123 height 16
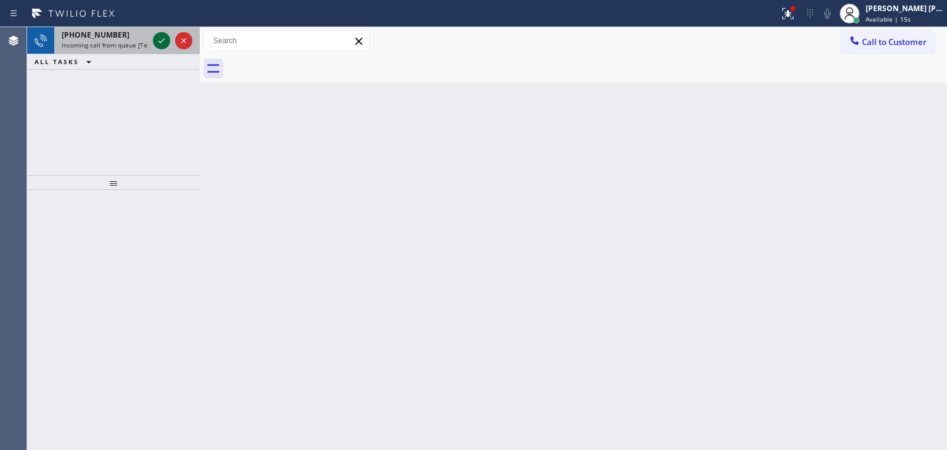
click at [163, 43] on icon at bounding box center [161, 40] width 15 height 15
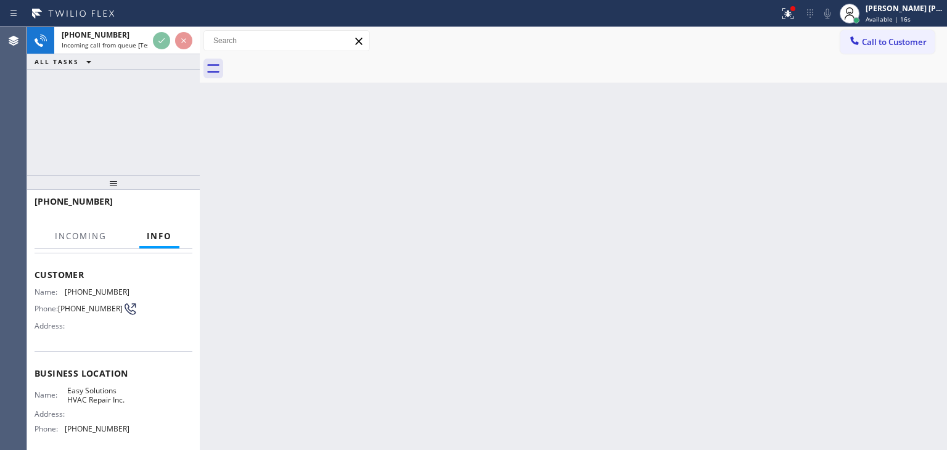
scroll to position [123, 0]
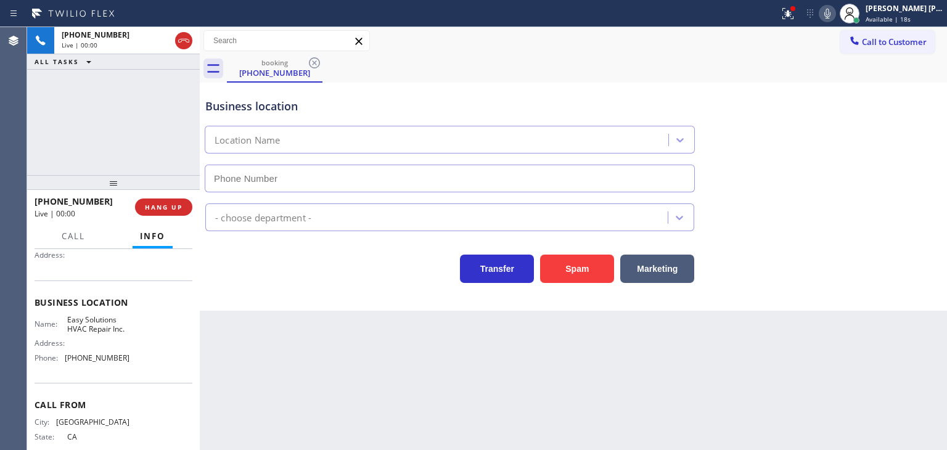
type input "[PHONE_NUMBER]"
click at [830, 16] on icon at bounding box center [827, 14] width 6 height 10
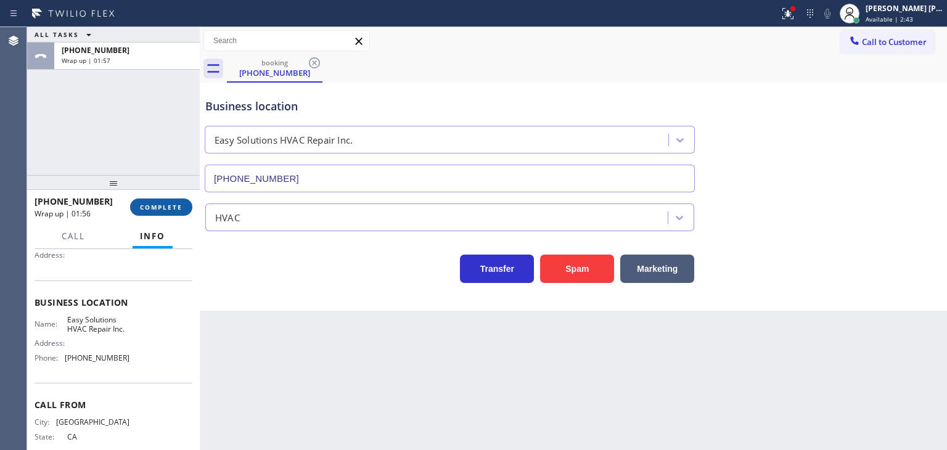
click at [160, 204] on span "COMPLETE" at bounding box center [161, 207] width 43 height 9
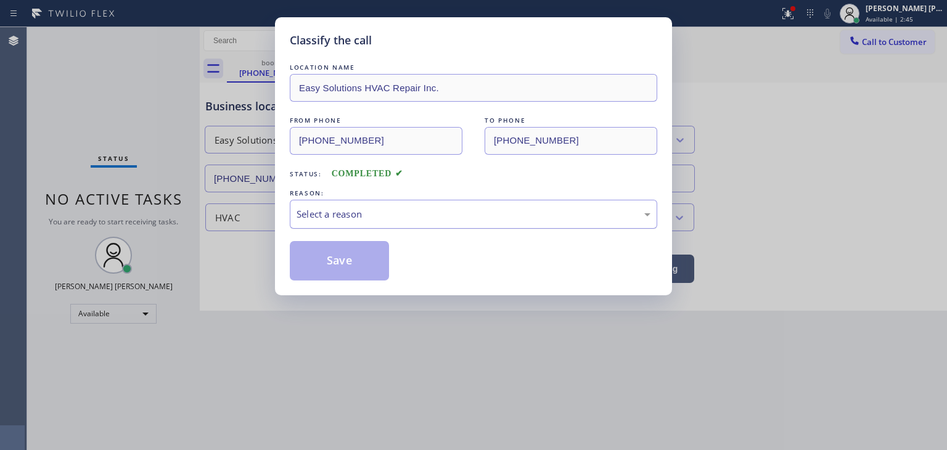
click at [372, 214] on div "Select a reason" at bounding box center [474, 214] width 354 height 14
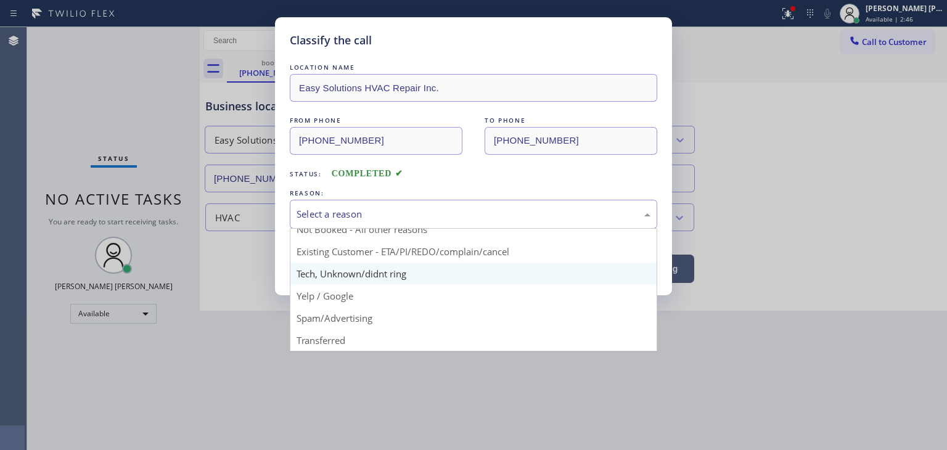
scroll to position [10, 0]
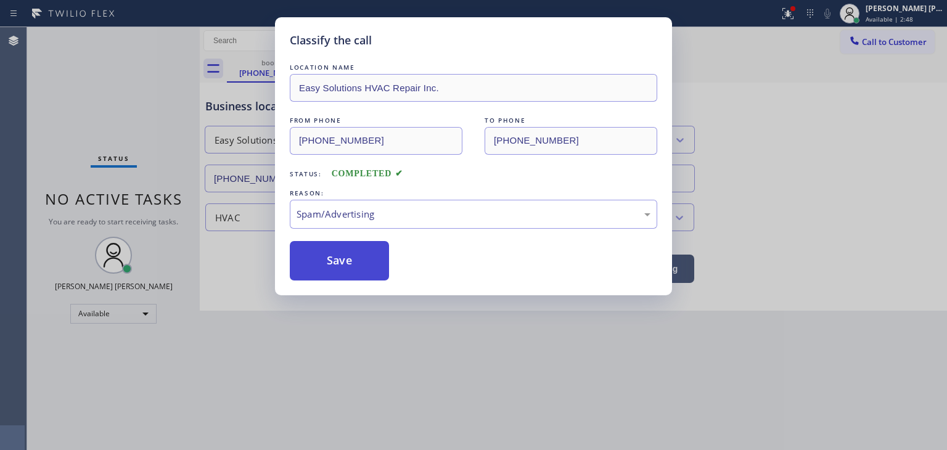
click at [350, 252] on button "Save" at bounding box center [339, 260] width 99 height 39
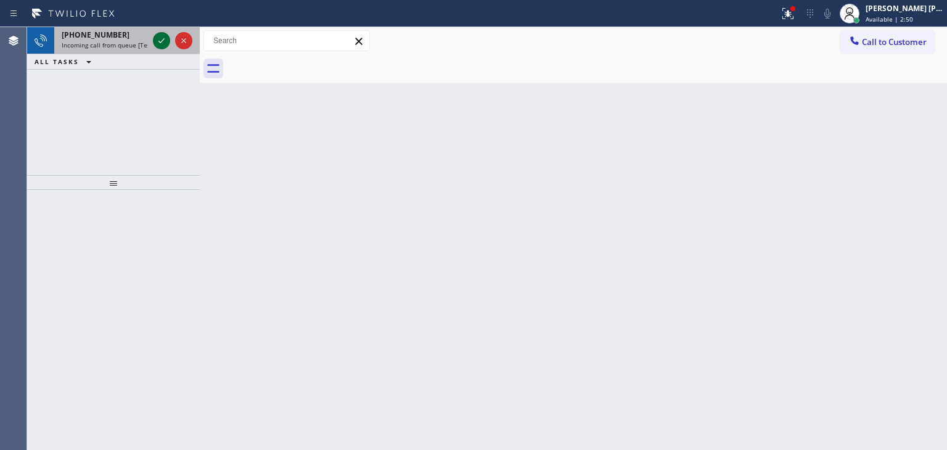
click at [164, 43] on icon at bounding box center [161, 40] width 15 height 15
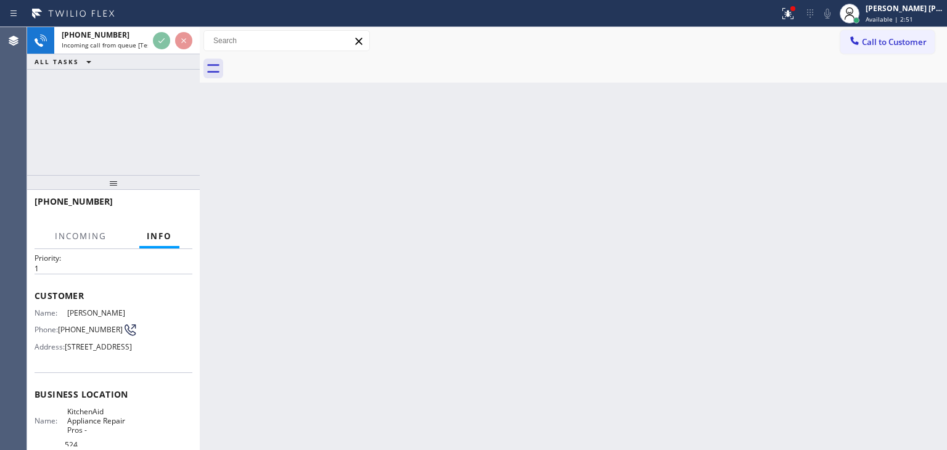
scroll to position [62, 0]
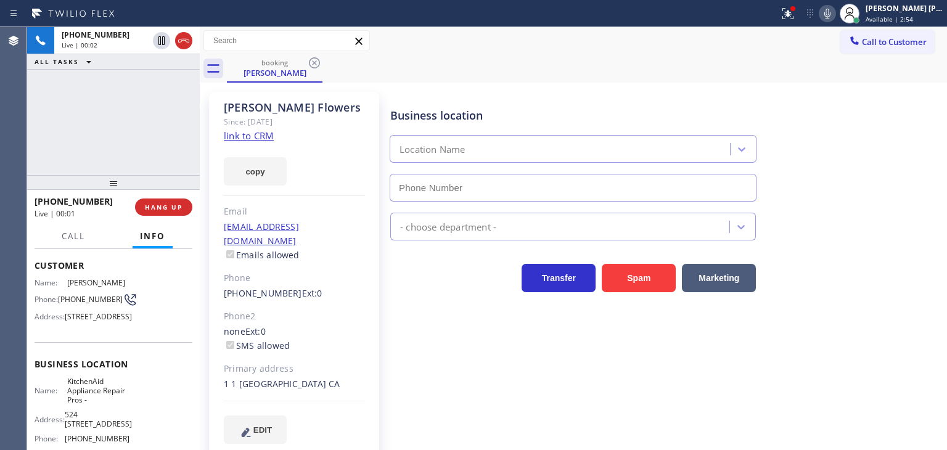
type input "[PHONE_NUMBER]"
click at [242, 134] on link "link to CRM" at bounding box center [249, 135] width 50 height 12
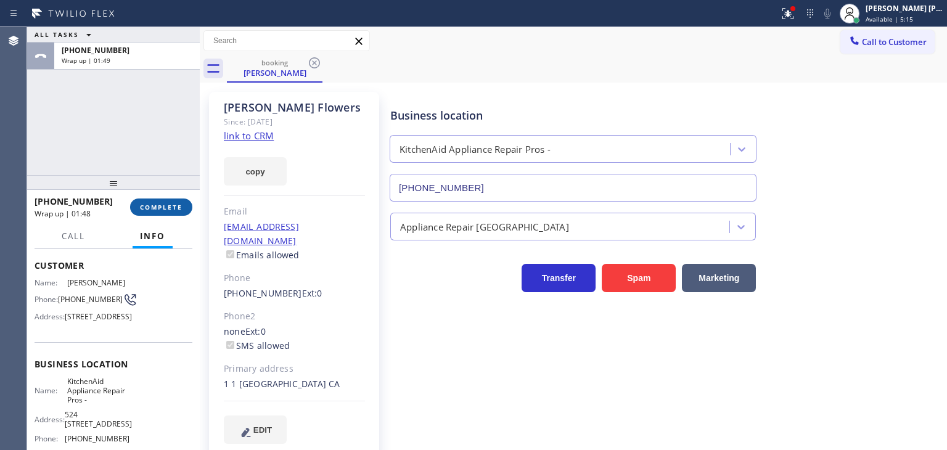
click at [170, 208] on span "COMPLETE" at bounding box center [161, 207] width 43 height 9
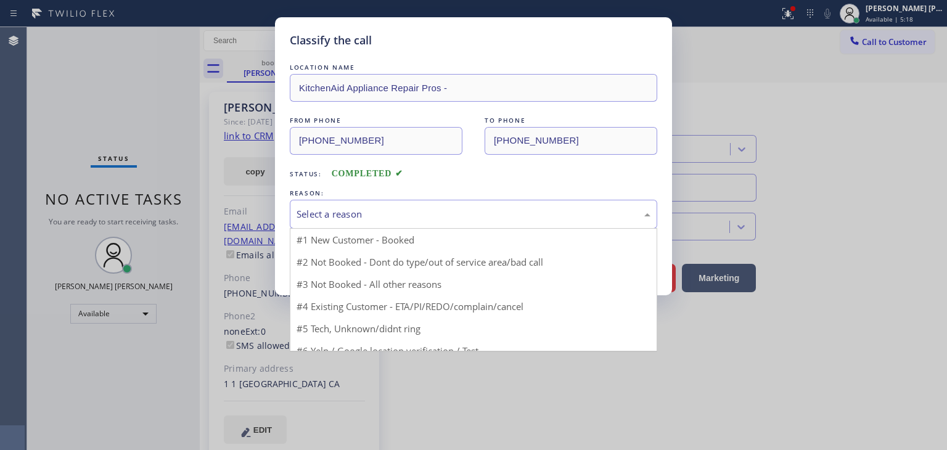
click at [348, 208] on div "Select a reason" at bounding box center [474, 214] width 354 height 14
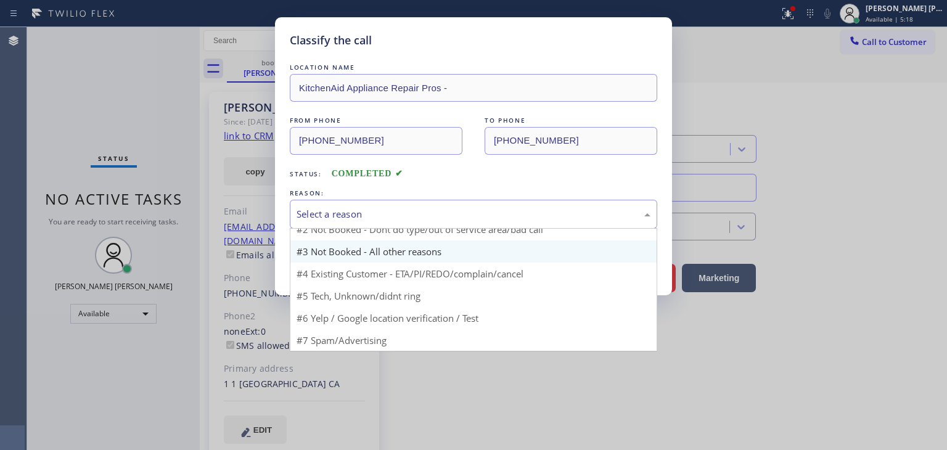
scroll to position [10, 0]
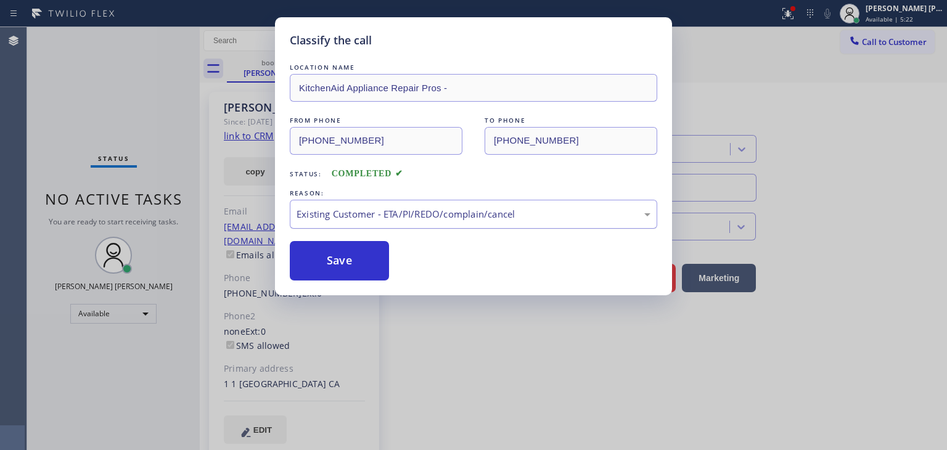
click at [372, 214] on div "Existing Customer - ETA/PI/REDO/complain/cancel" at bounding box center [474, 214] width 354 height 14
click at [348, 260] on button "Save" at bounding box center [339, 260] width 99 height 39
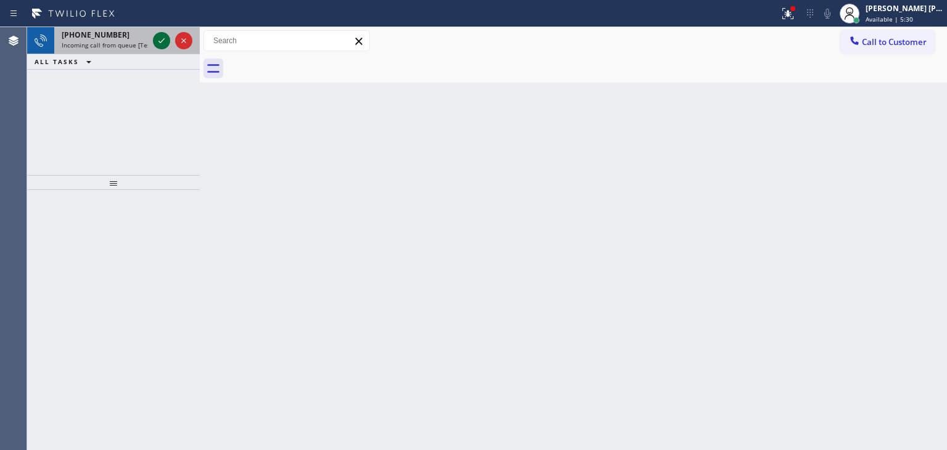
click at [158, 43] on icon at bounding box center [161, 40] width 15 height 15
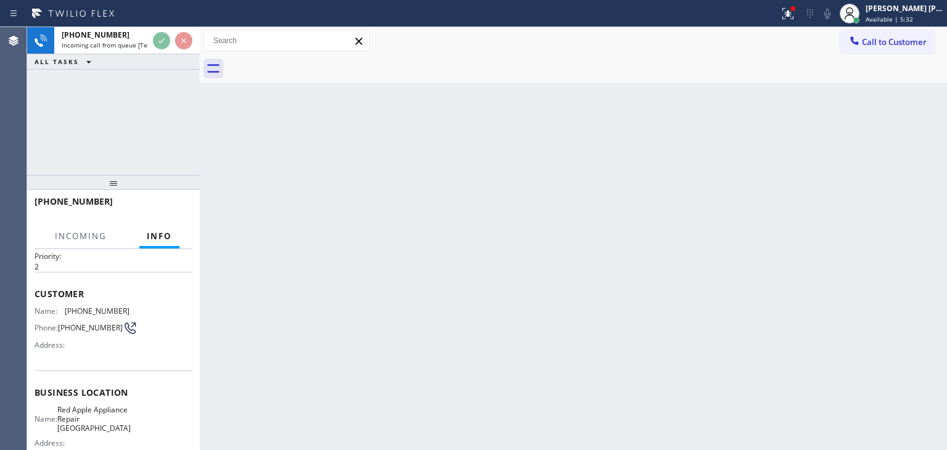
scroll to position [62, 0]
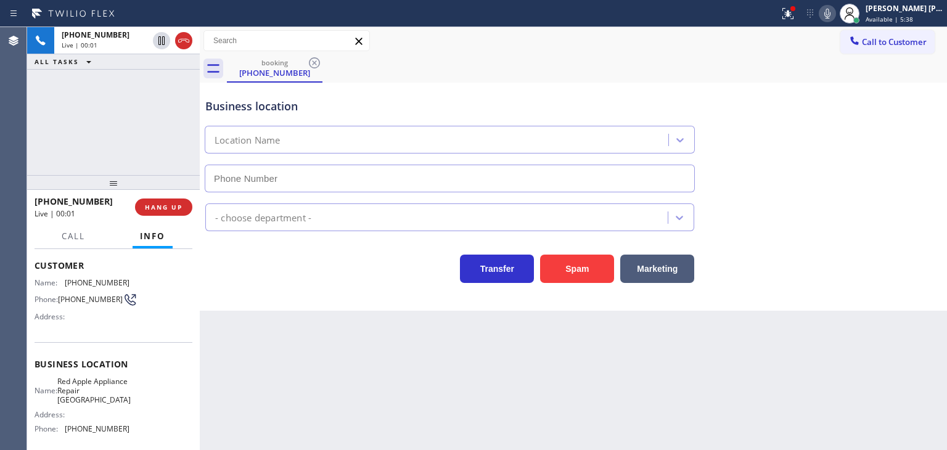
type input "(623) 526-1888"
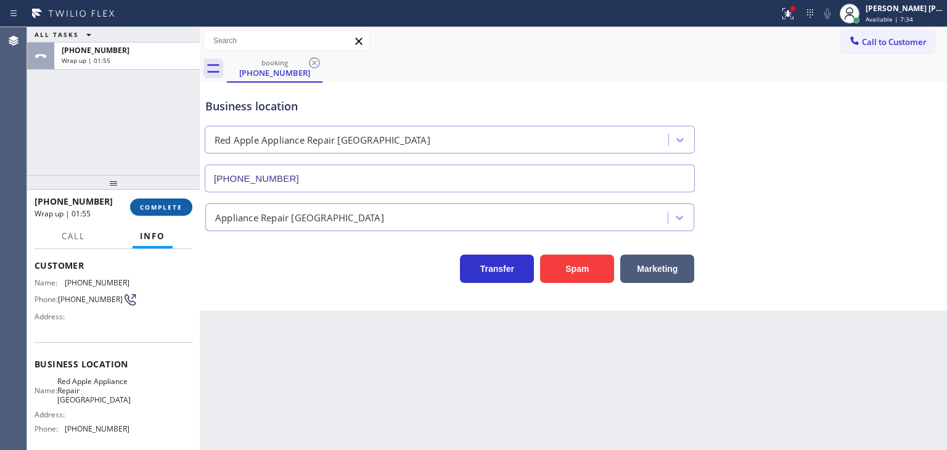
click at [165, 206] on span "COMPLETE" at bounding box center [161, 207] width 43 height 9
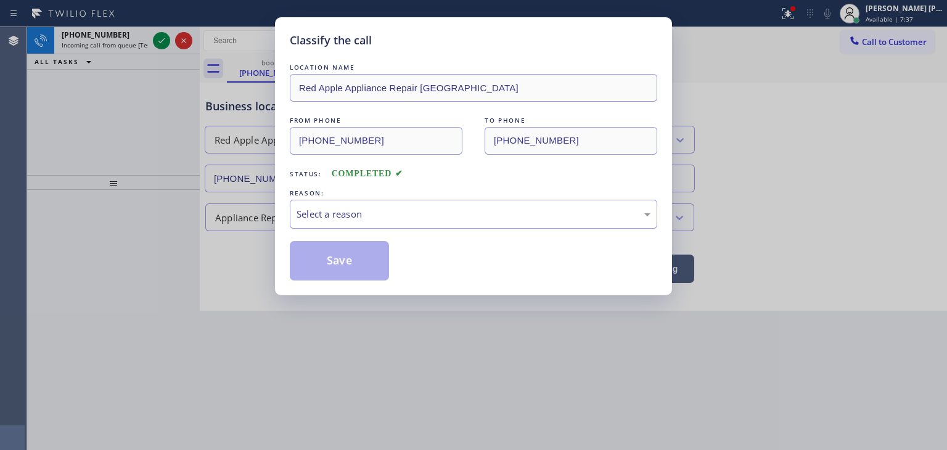
click at [341, 213] on div "Select a reason" at bounding box center [474, 214] width 354 height 14
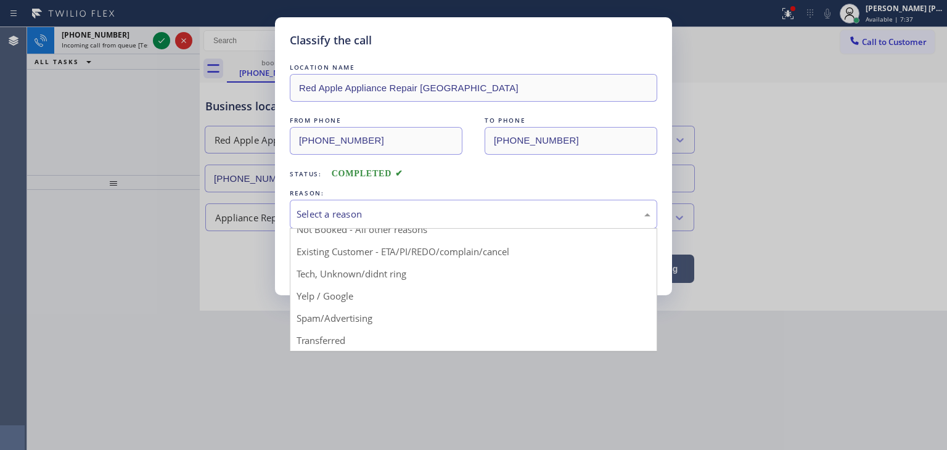
scroll to position [10, 0]
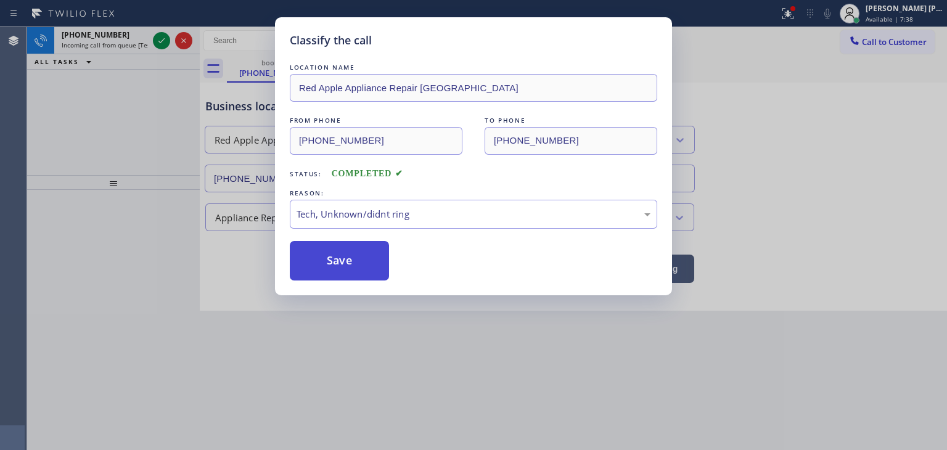
click at [348, 268] on button "Save" at bounding box center [339, 260] width 99 height 39
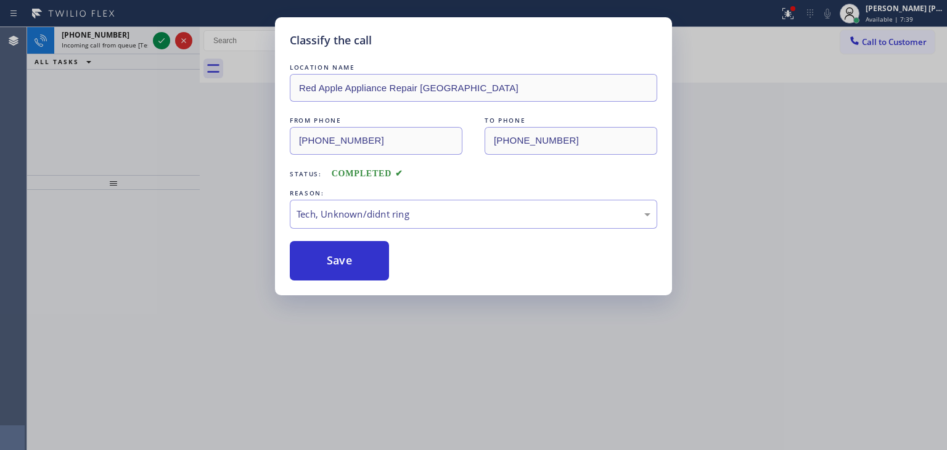
click at [161, 39] on div "Classify the call LOCATION NAME Red Apple Appliance Repair Esrtella Village FRO…" at bounding box center [473, 225] width 947 height 450
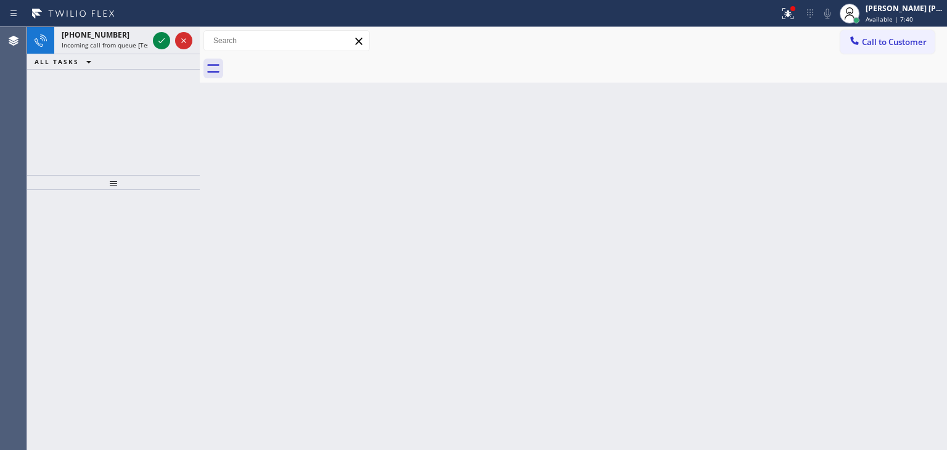
click at [161, 39] on icon at bounding box center [161, 40] width 15 height 15
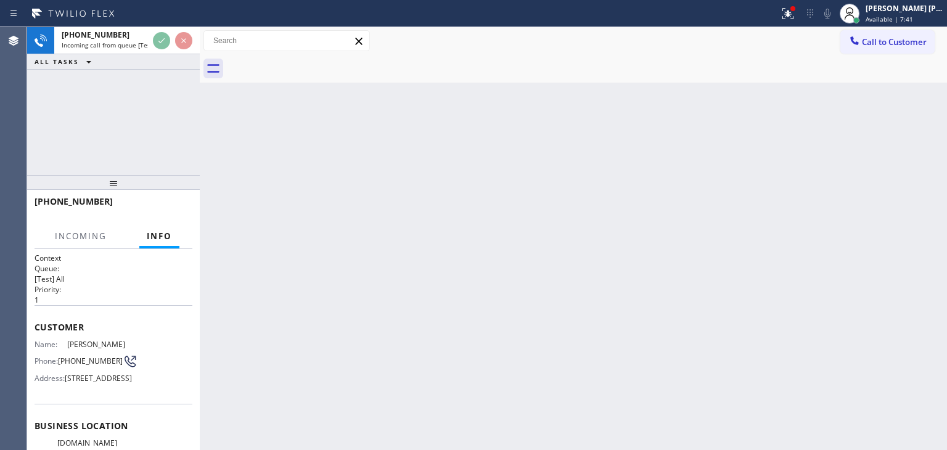
scroll to position [62, 0]
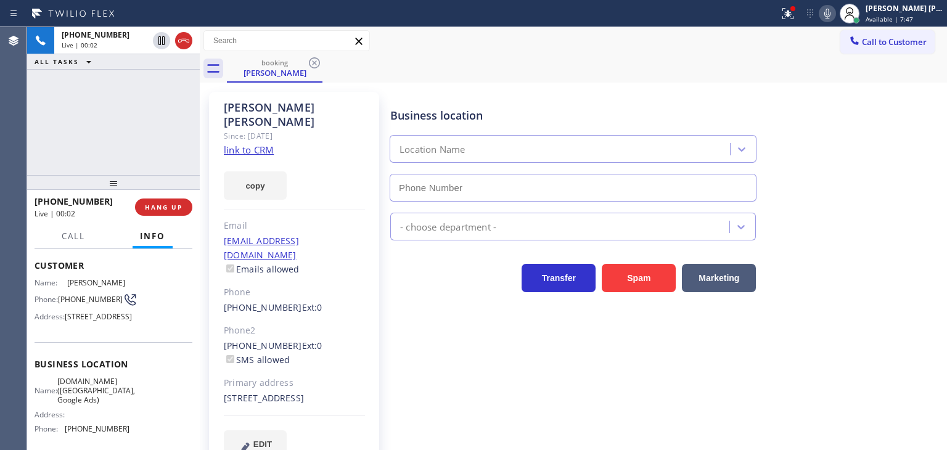
type input "(619) 492-3802"
click at [242, 144] on link "link to CRM" at bounding box center [249, 150] width 50 height 12
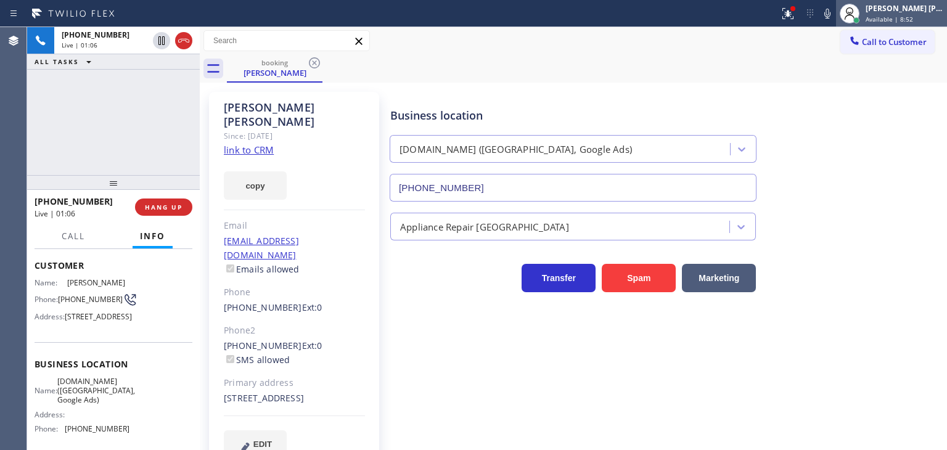
drag, startPoint x: 848, startPoint y: 10, endPoint x: 885, endPoint y: 11, distance: 37.0
click at [830, 10] on icon at bounding box center [827, 14] width 6 height 10
click at [904, 13] on div "Edel John Suson Available | 8:52" at bounding box center [905, 13] width 84 height 22
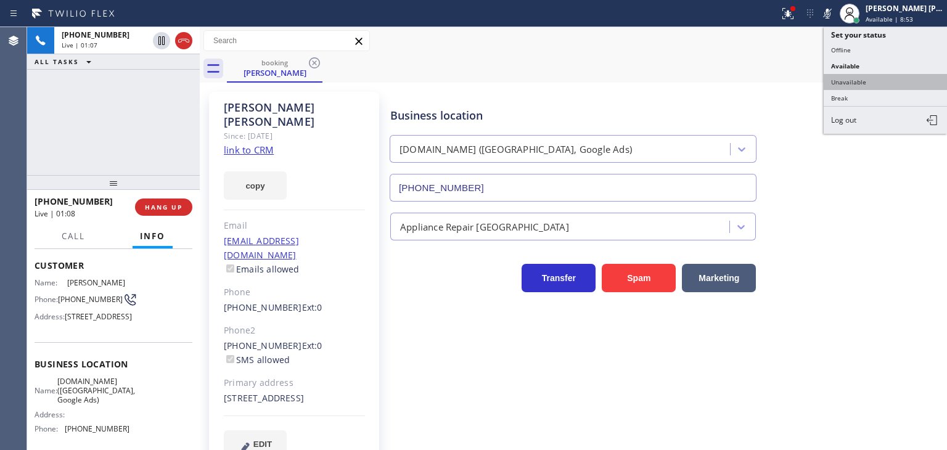
click at [874, 80] on button "Unavailable" at bounding box center [885, 82] width 123 height 16
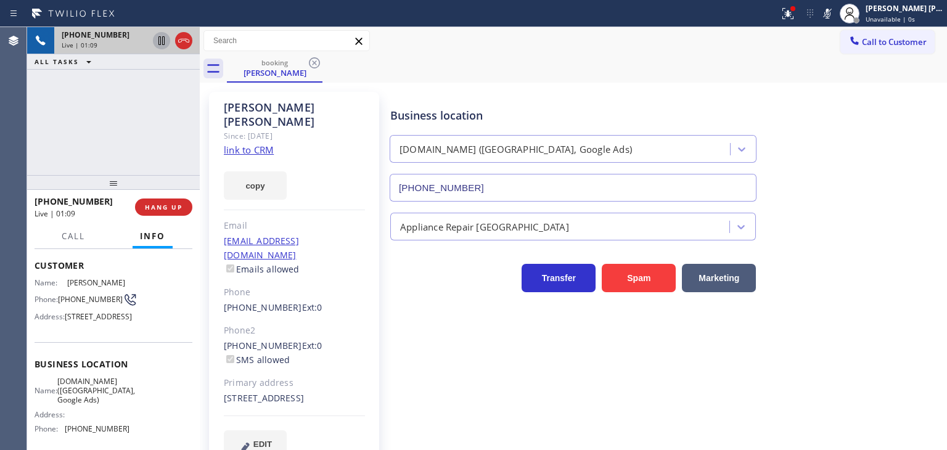
click at [160, 44] on icon at bounding box center [161, 40] width 6 height 9
drag, startPoint x: 853, startPoint y: 14, endPoint x: 753, endPoint y: 16, distance: 99.9
click at [835, 14] on icon at bounding box center [827, 13] width 15 height 15
click at [163, 43] on icon at bounding box center [161, 40] width 9 height 9
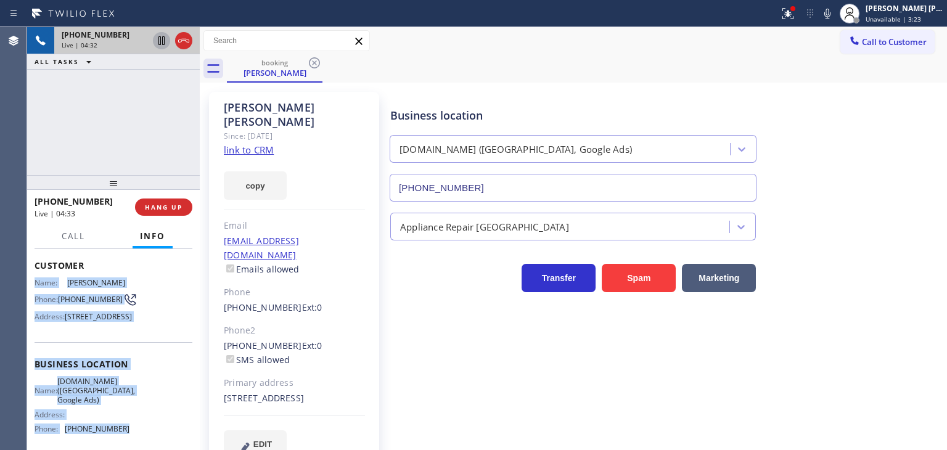
drag, startPoint x: 123, startPoint y: 401, endPoint x: 30, endPoint y: 277, distance: 155.8
click at [30, 277] on div "Context Queue: [Test] All Priority: 1 Customer Name: Andy Armstrong Phone: (619…" at bounding box center [113, 349] width 173 height 201
copy div "Name: Andy Armstrong Phone: (619) 250-9398 Address: 15412 El Capitan Real Ln, E…"
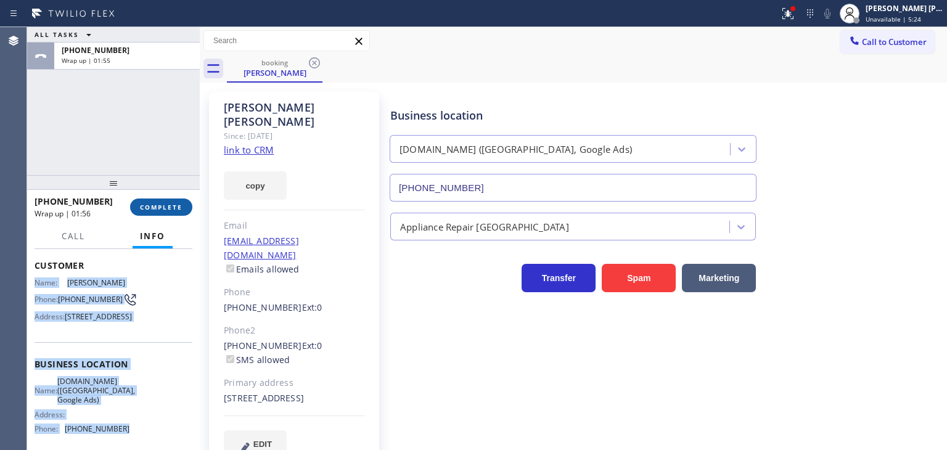
click at [155, 202] on button "COMPLETE" at bounding box center [161, 206] width 62 height 17
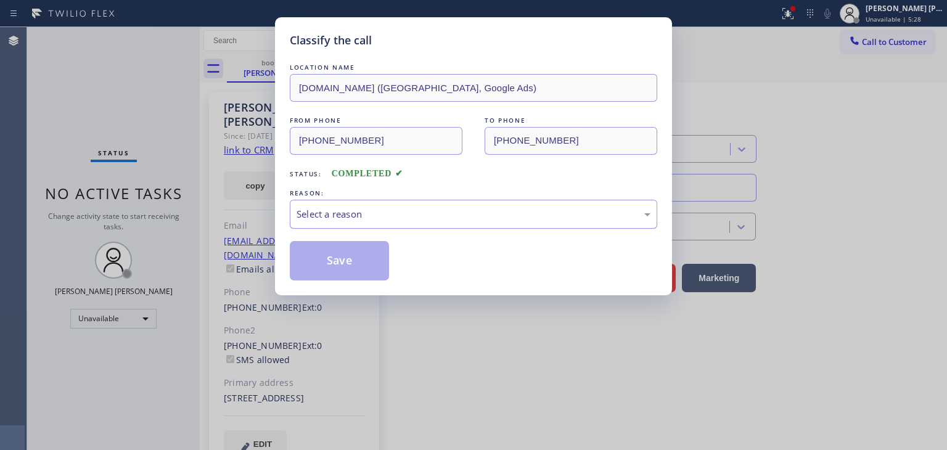
click at [390, 204] on div "Select a reason" at bounding box center [473, 214] width 367 height 29
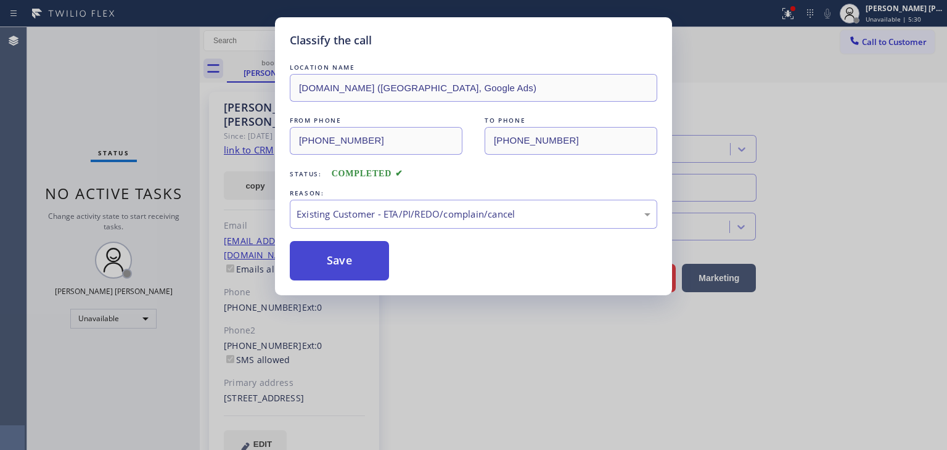
click at [349, 249] on button "Save" at bounding box center [339, 260] width 99 height 39
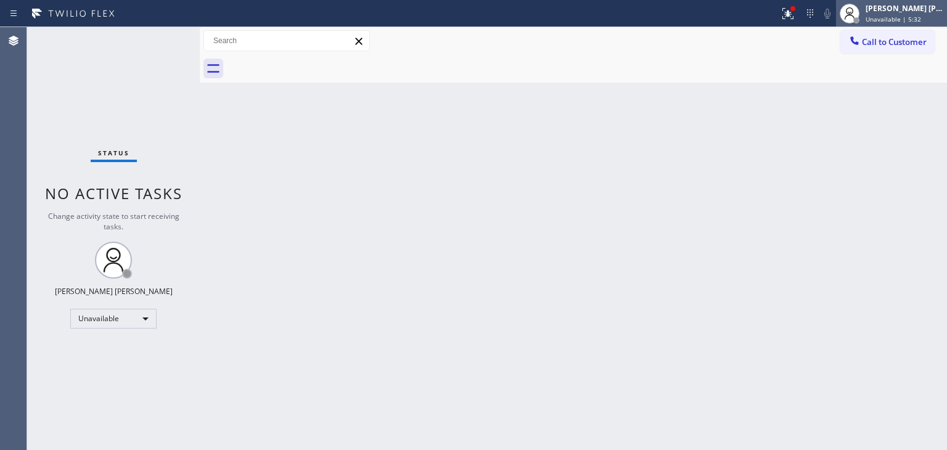
click at [891, 14] on div "Edel John Suson Unavailable | 5:32" at bounding box center [905, 13] width 84 height 22
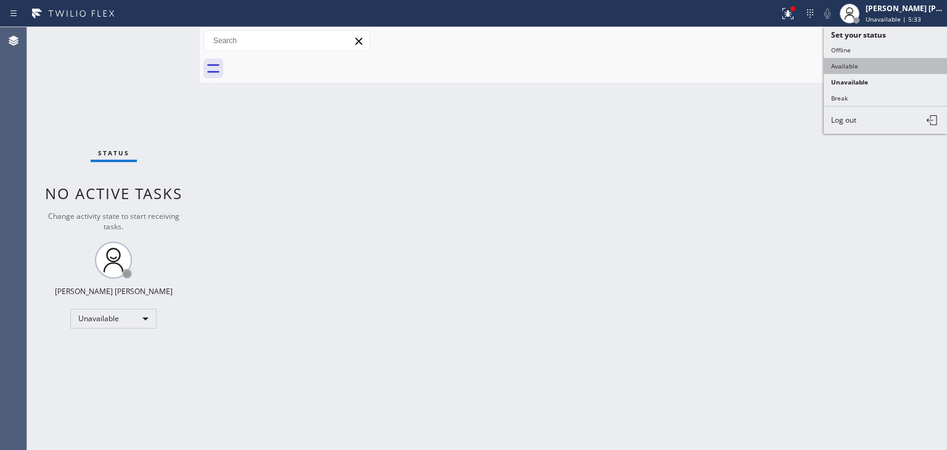
click at [873, 61] on button "Available" at bounding box center [885, 66] width 123 height 16
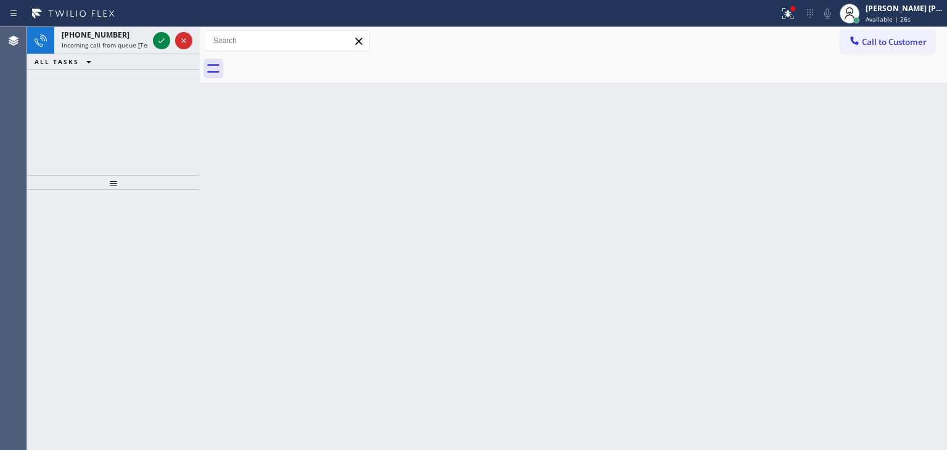
click at [152, 45] on div at bounding box center [172, 40] width 44 height 27
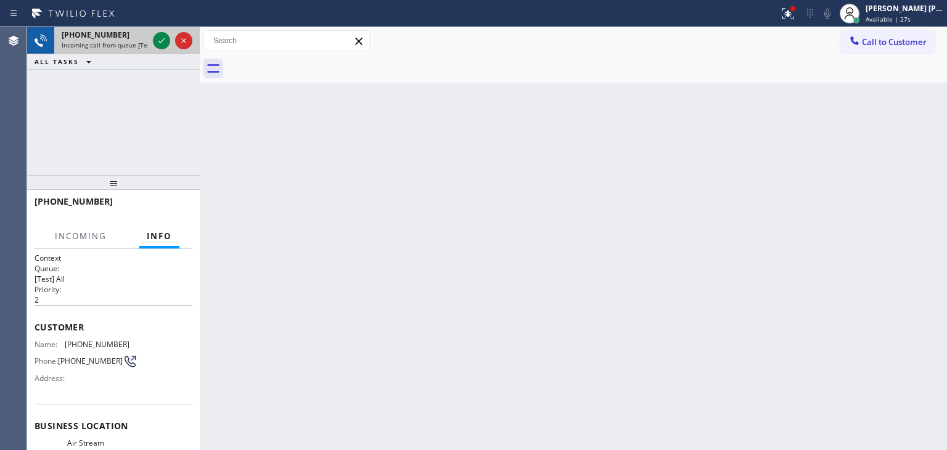
click at [172, 30] on div at bounding box center [172, 40] width 44 height 27
click at [163, 33] on button at bounding box center [161, 40] width 17 height 17
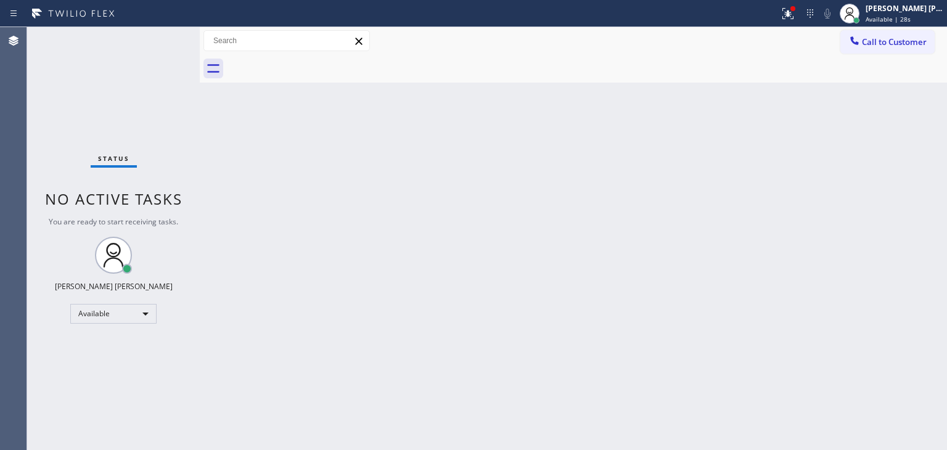
click at [160, 35] on div "Status No active tasks You are ready to start receiving tasks. [PERSON_NAME] [P…" at bounding box center [113, 238] width 173 height 423
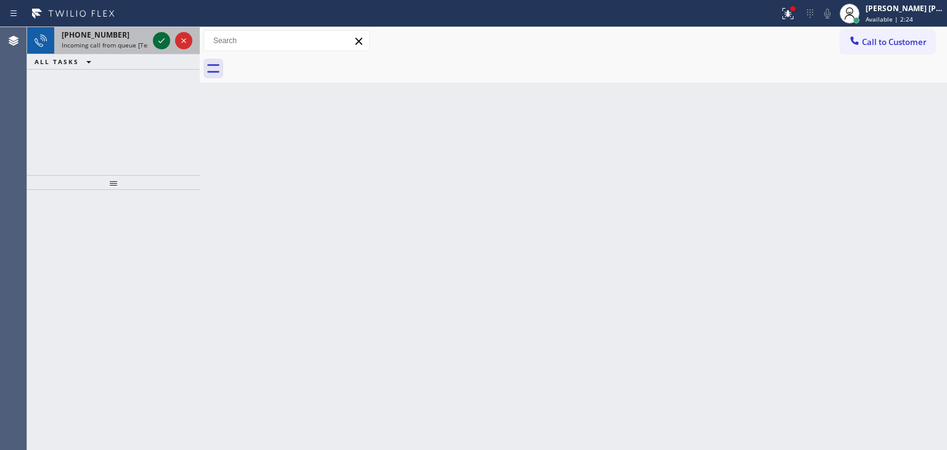
click at [157, 38] on icon at bounding box center [161, 40] width 15 height 15
click at [160, 42] on icon at bounding box center [161, 40] width 6 height 5
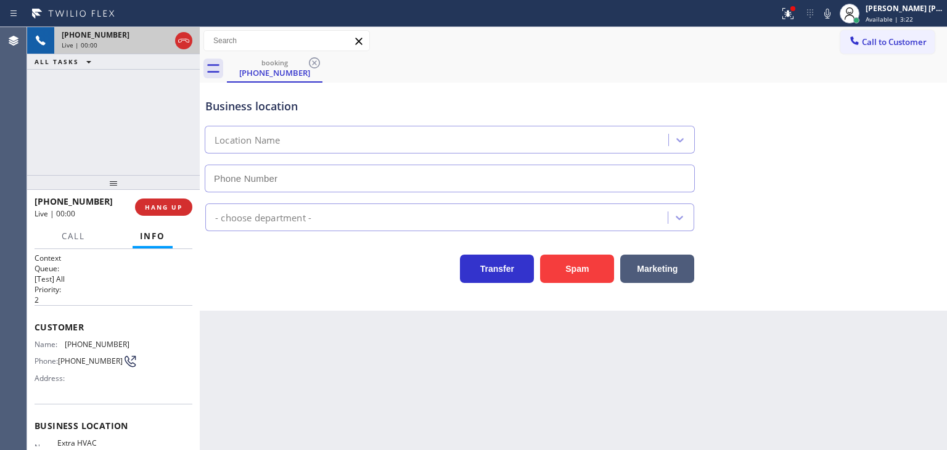
type input "(786) 901-7431"
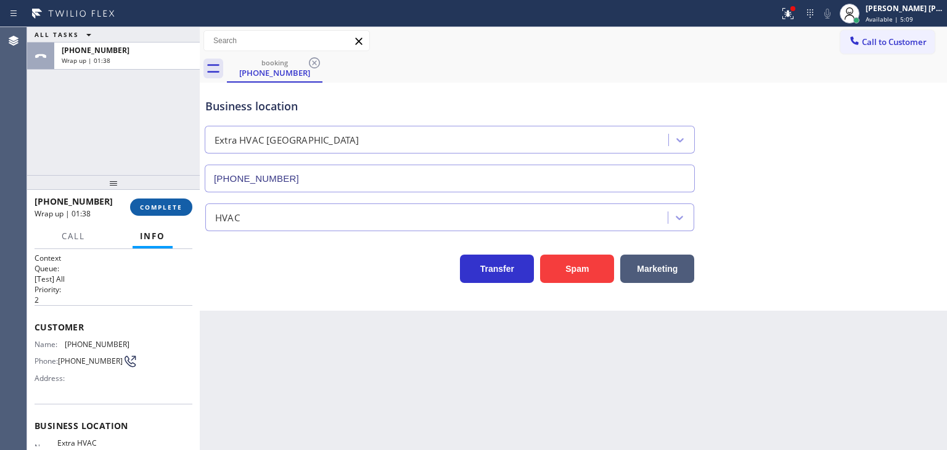
click at [155, 206] on span "COMPLETE" at bounding box center [161, 207] width 43 height 9
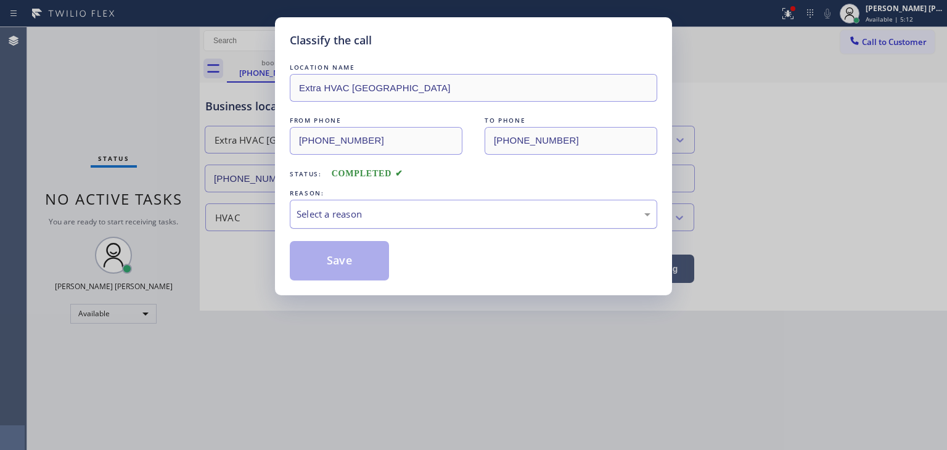
click at [361, 221] on div "Select a reason" at bounding box center [473, 214] width 367 height 29
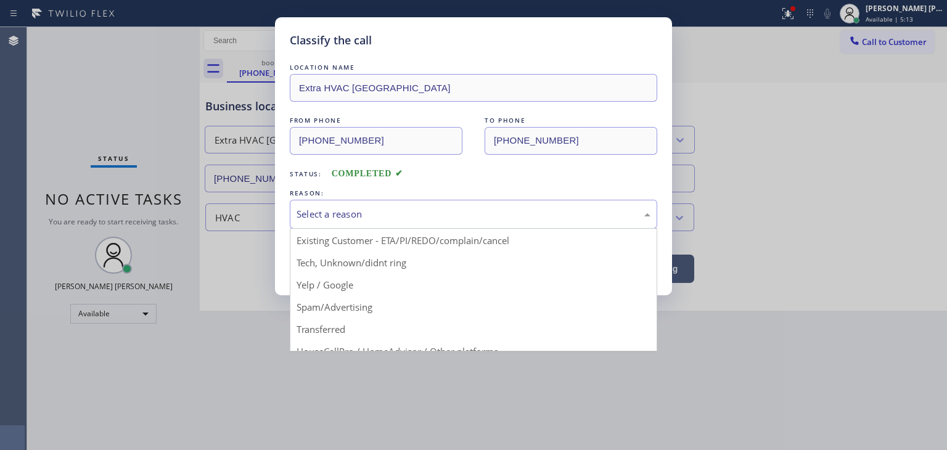
scroll to position [62, 0]
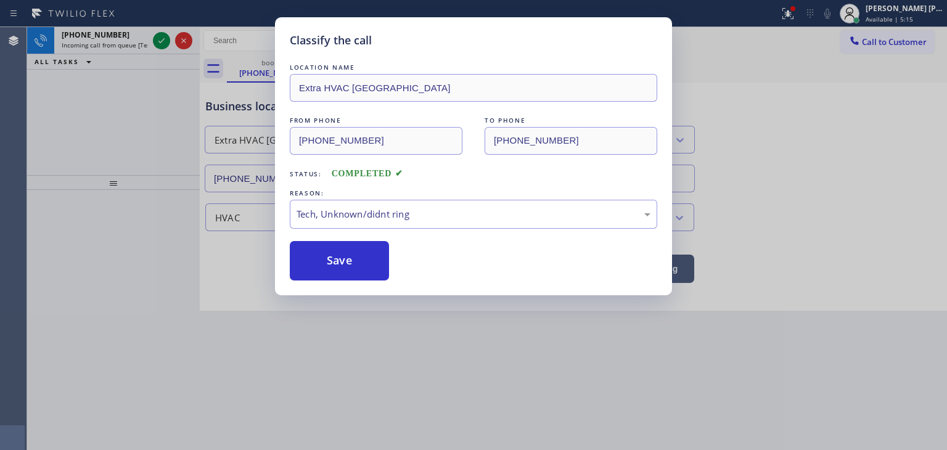
click at [342, 254] on button "Save" at bounding box center [339, 260] width 99 height 39
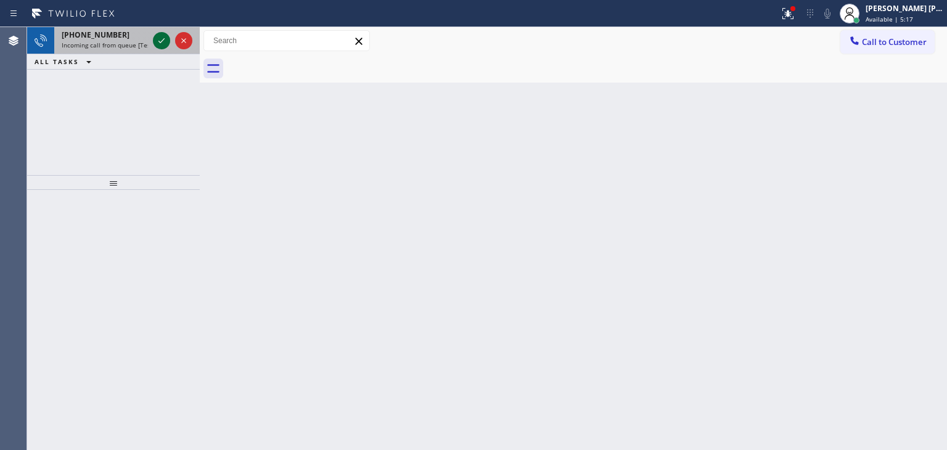
click at [165, 39] on icon at bounding box center [161, 40] width 15 height 15
click at [163, 38] on icon at bounding box center [161, 40] width 15 height 15
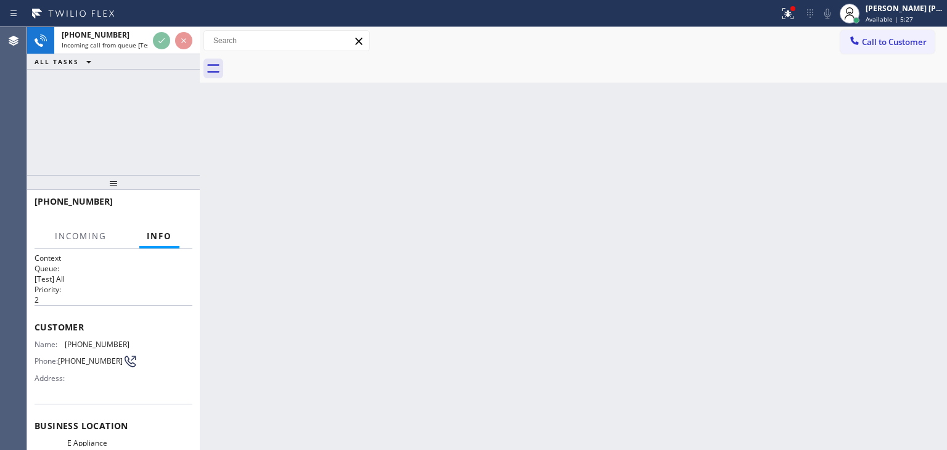
scroll to position [62, 0]
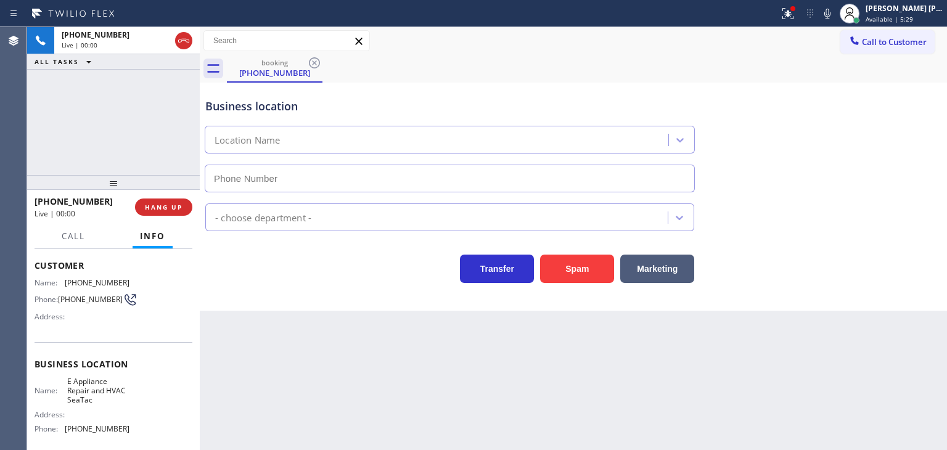
type input "[PHONE_NUMBER]"
click at [830, 13] on icon at bounding box center [827, 14] width 6 height 10
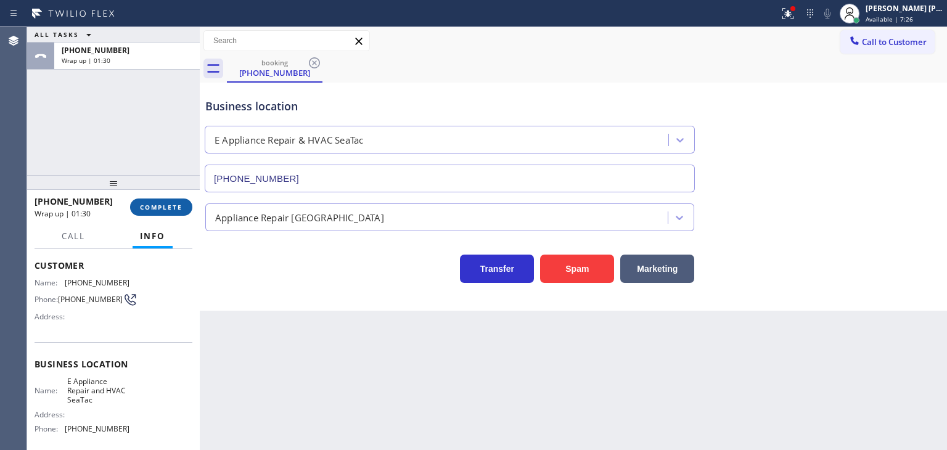
click at [175, 202] on button "COMPLETE" at bounding box center [161, 206] width 62 height 17
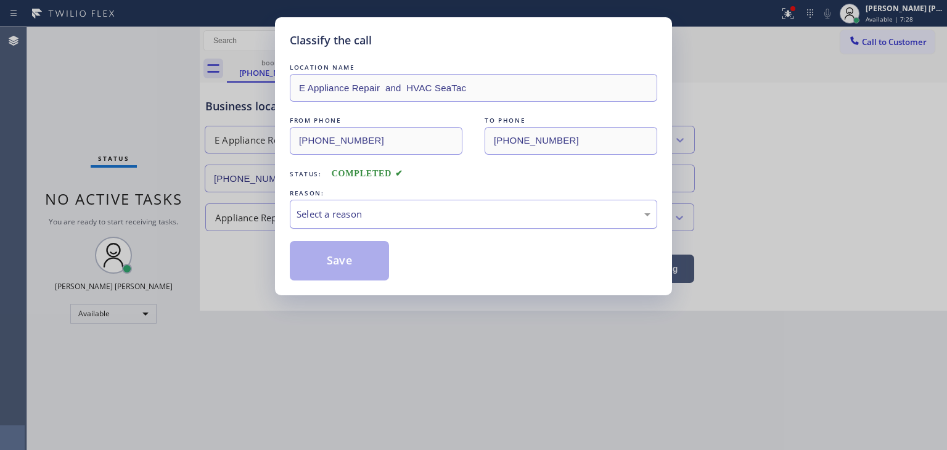
click at [345, 213] on div "Select a reason" at bounding box center [474, 214] width 354 height 14
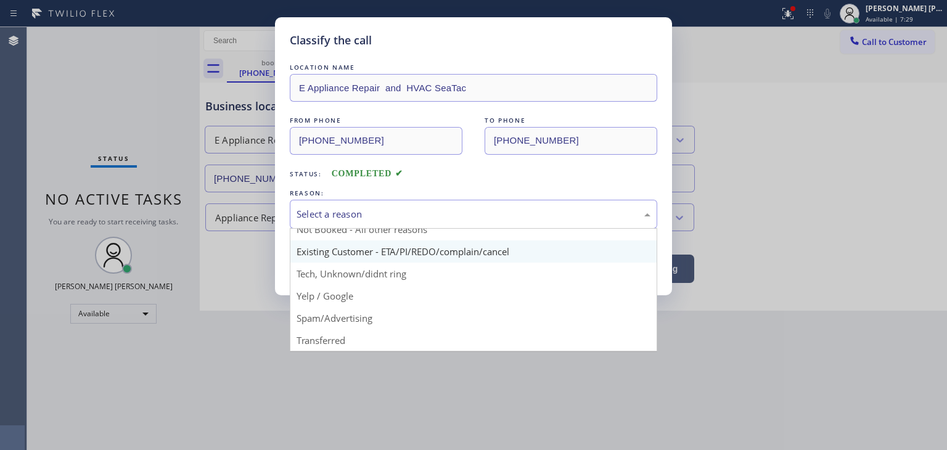
scroll to position [10, 0]
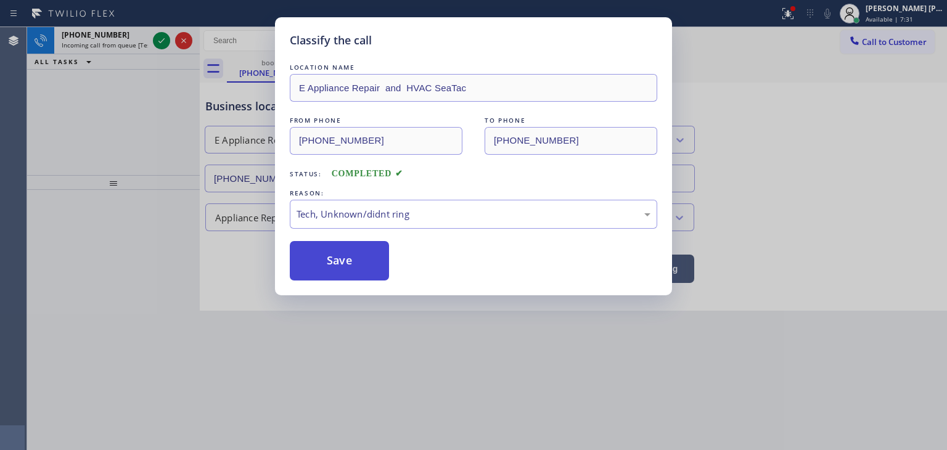
click at [353, 271] on button "Save" at bounding box center [339, 260] width 99 height 39
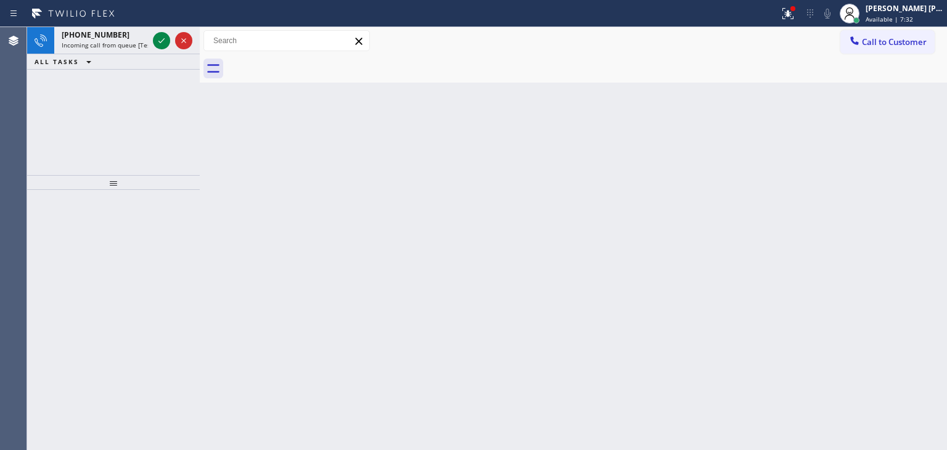
click at [158, 38] on icon at bounding box center [161, 40] width 15 height 15
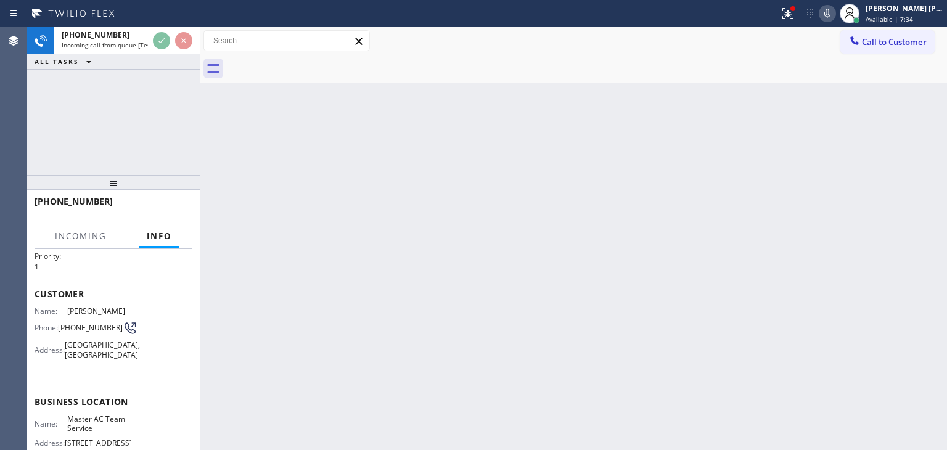
scroll to position [62, 0]
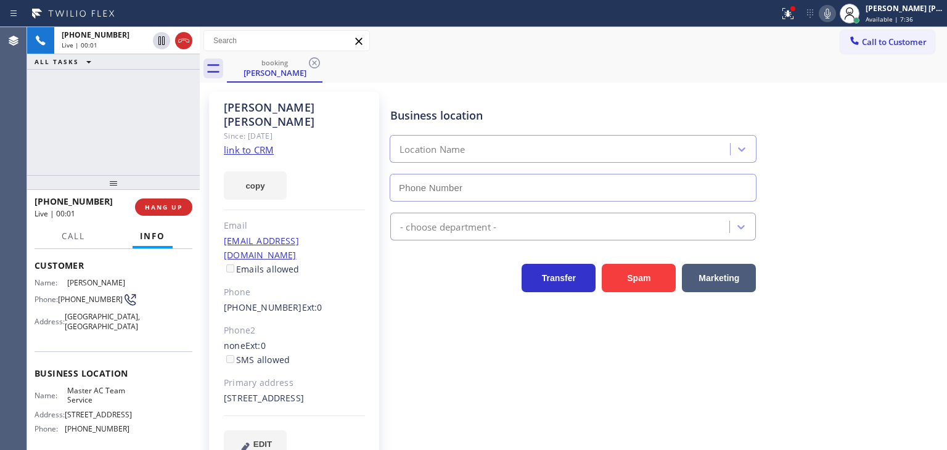
type input "(805) 204-4465"
click at [240, 144] on link "link to CRM" at bounding box center [249, 150] width 50 height 12
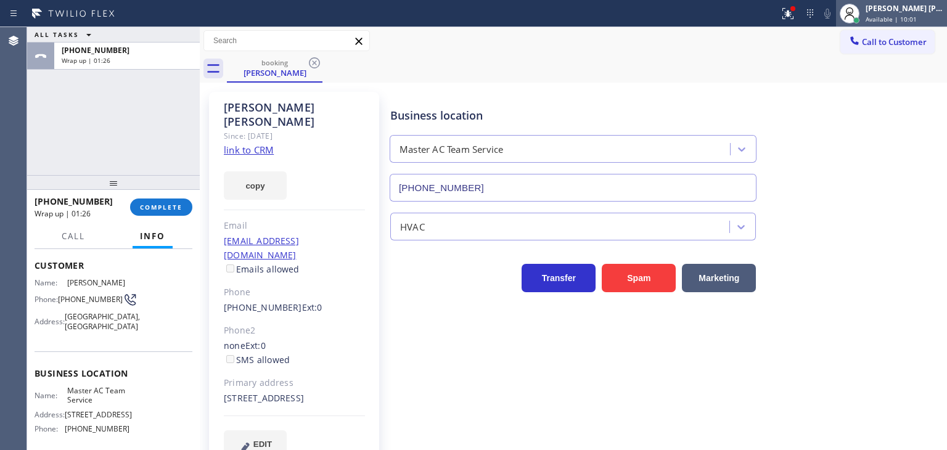
click at [917, 15] on span "Available | 10:01" at bounding box center [890, 19] width 51 height 9
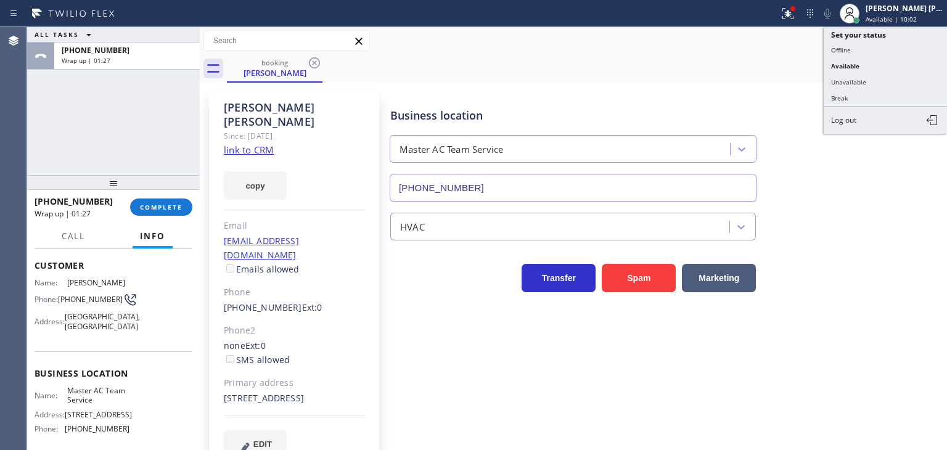
drag, startPoint x: 878, startPoint y: 93, endPoint x: 123, endPoint y: 76, distance: 754.7
click at [877, 94] on button "Break" at bounding box center [885, 98] width 123 height 16
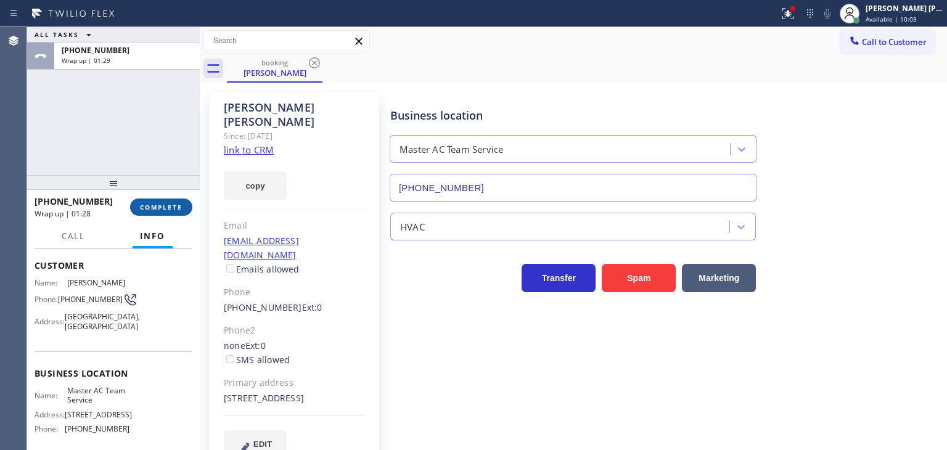
click at [169, 207] on span "COMPLETE" at bounding box center [161, 207] width 43 height 9
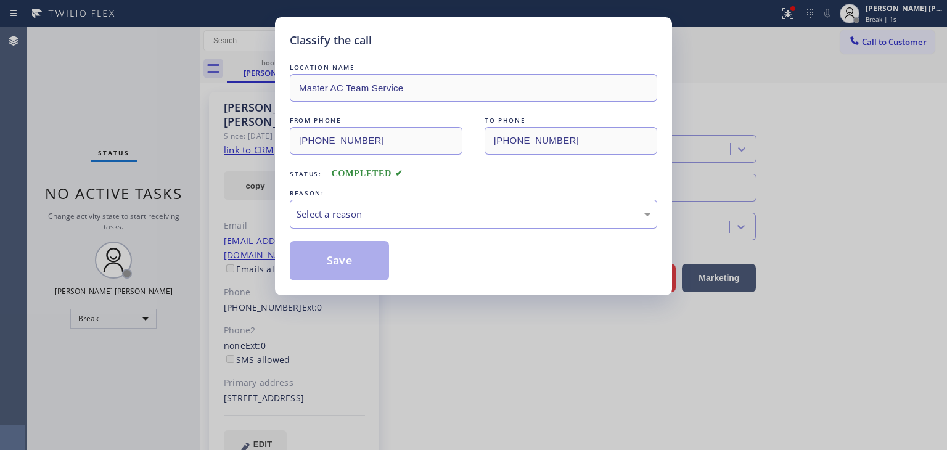
click at [417, 214] on div "Select a reason" at bounding box center [474, 214] width 354 height 14
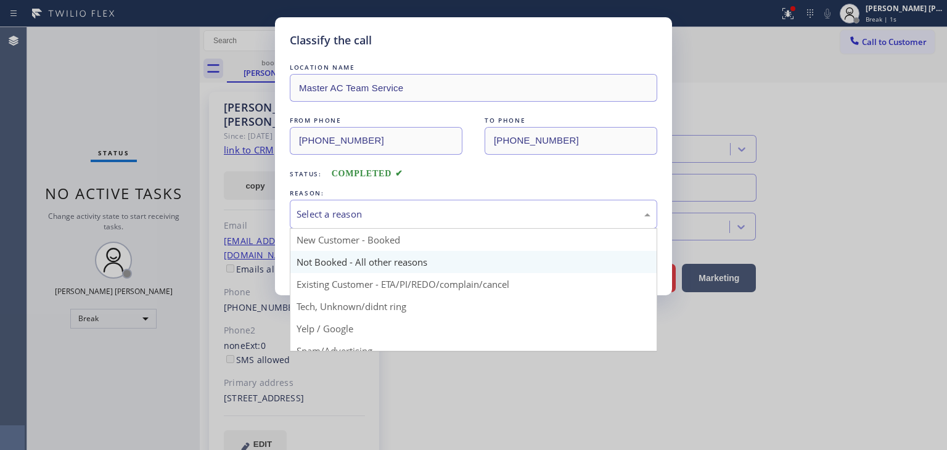
scroll to position [33, 0]
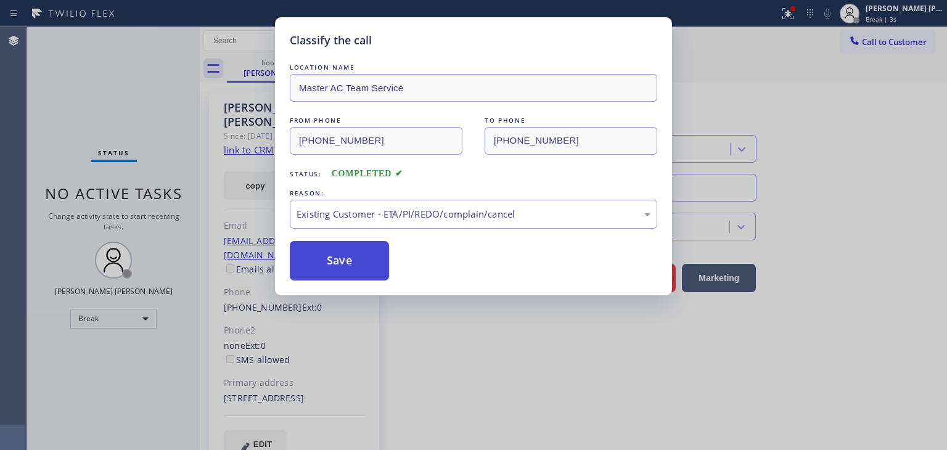
click at [367, 250] on button "Save" at bounding box center [339, 260] width 99 height 39
